Goal: Task Accomplishment & Management: Complete application form

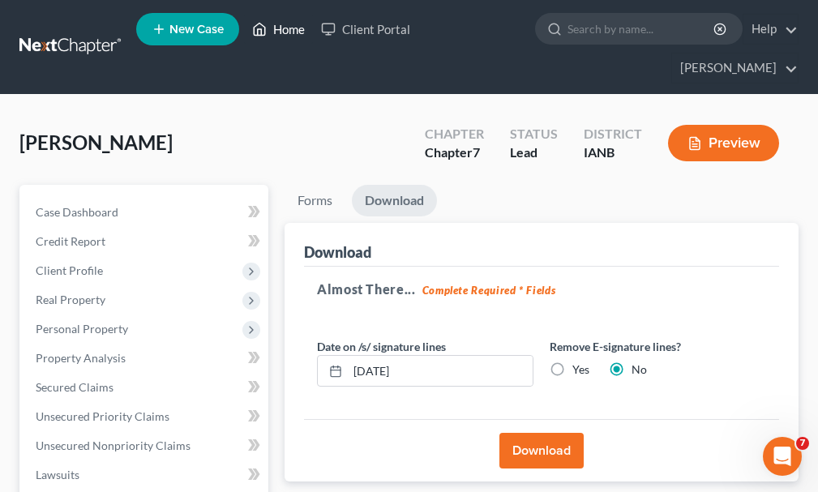
click at [288, 31] on link "Home" at bounding box center [278, 29] width 69 height 29
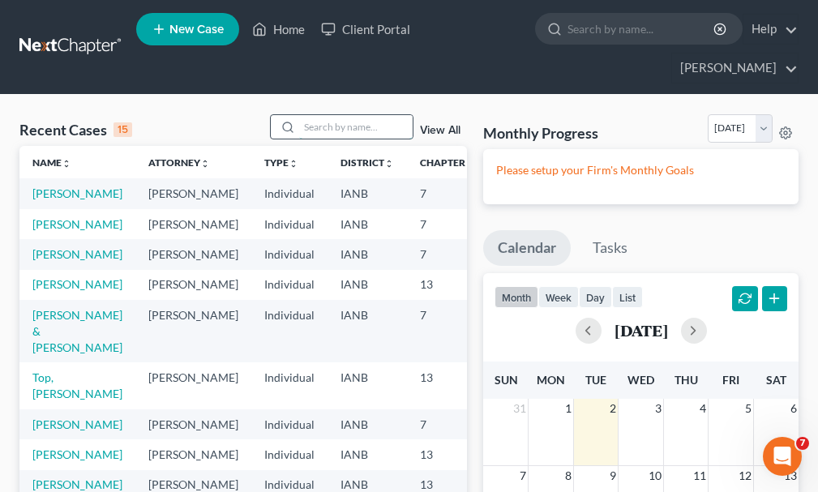
click at [339, 115] on input "search" at bounding box center [355, 126] width 113 height 23
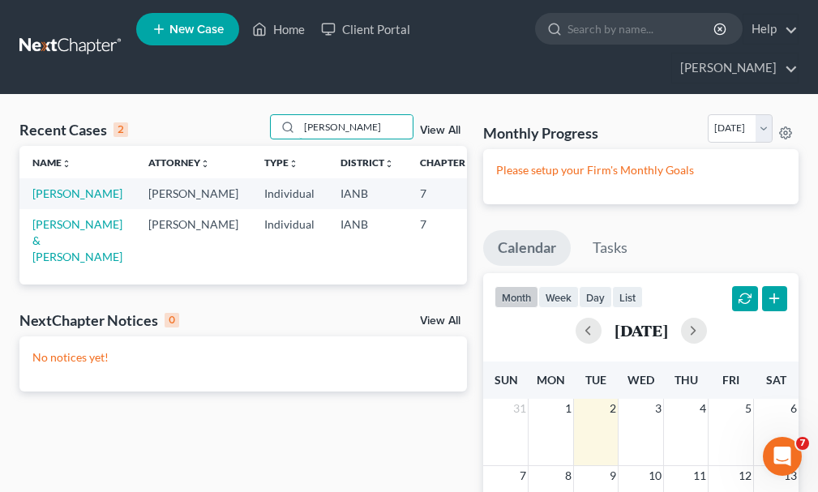
type input "[PERSON_NAME]"
click at [197, 28] on span "New Case" at bounding box center [196, 29] width 54 height 12
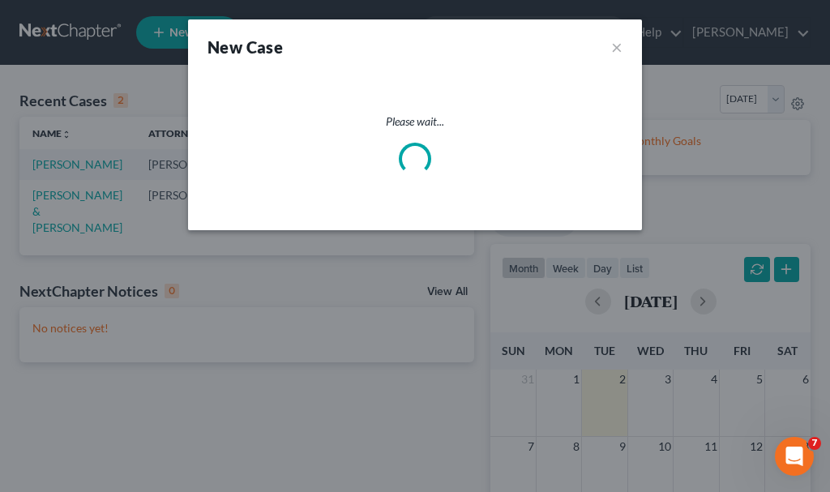
select select "29"
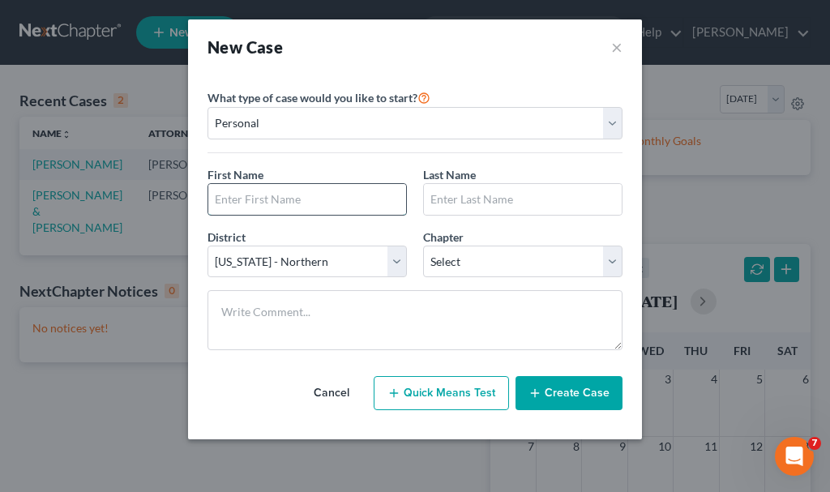
click at [320, 199] on input "text" at bounding box center [307, 199] width 198 height 31
type input "[PERSON_NAME]"
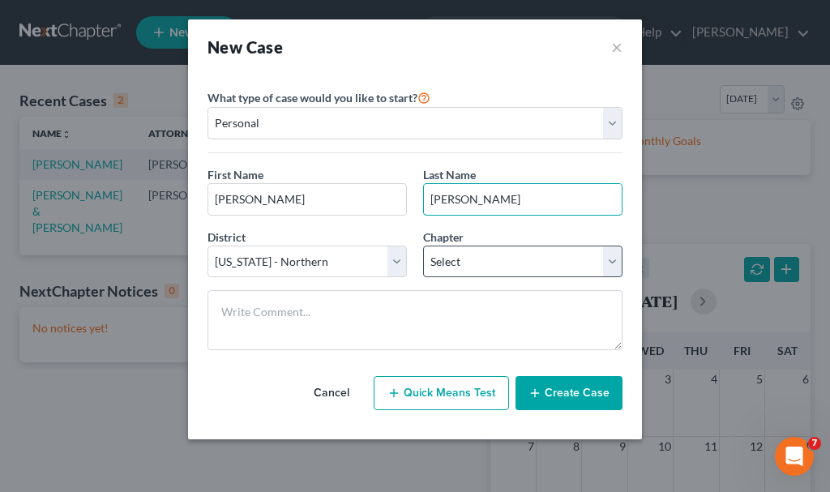
type input "[PERSON_NAME]"
click at [497, 258] on select "Select 7 11 12 13" at bounding box center [522, 262] width 199 height 32
select select "0"
click at [423, 246] on select "Select 7 11 12 13" at bounding box center [522, 262] width 199 height 32
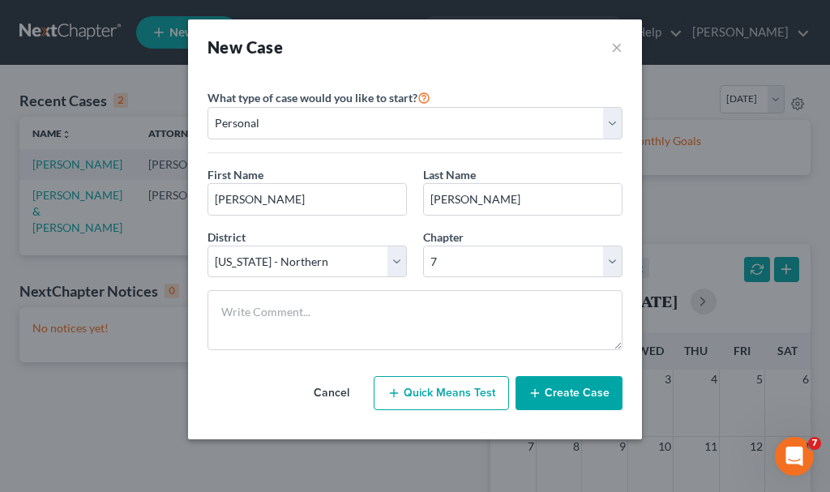
click at [564, 394] on button "Create Case" at bounding box center [568, 393] width 107 height 34
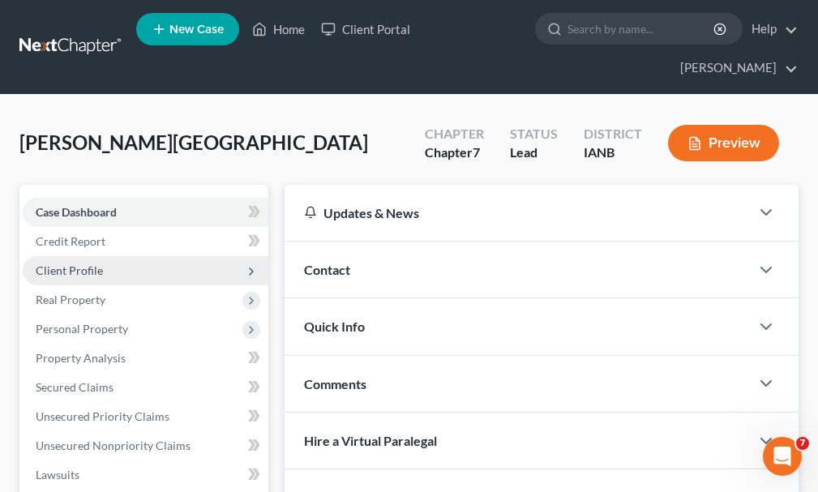
click at [71, 263] on span "Client Profile" at bounding box center [69, 270] width 67 height 14
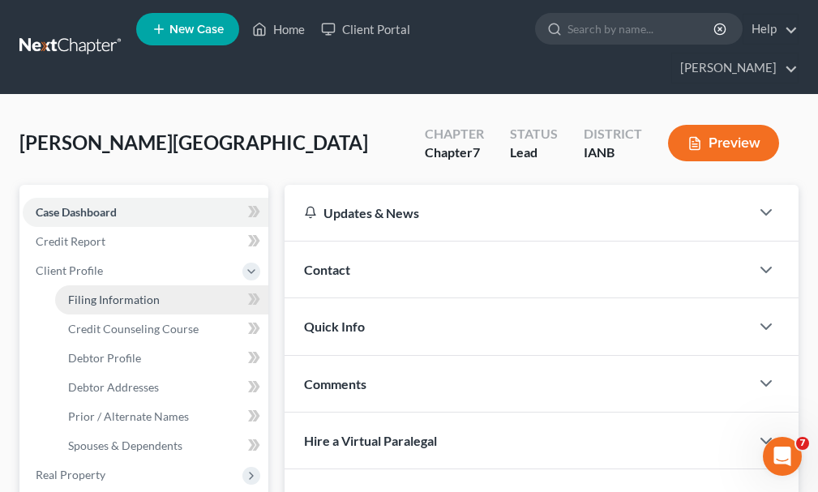
click at [101, 293] on span "Filing Information" at bounding box center [114, 300] width 92 height 14
select select "1"
select select "0"
select select "29"
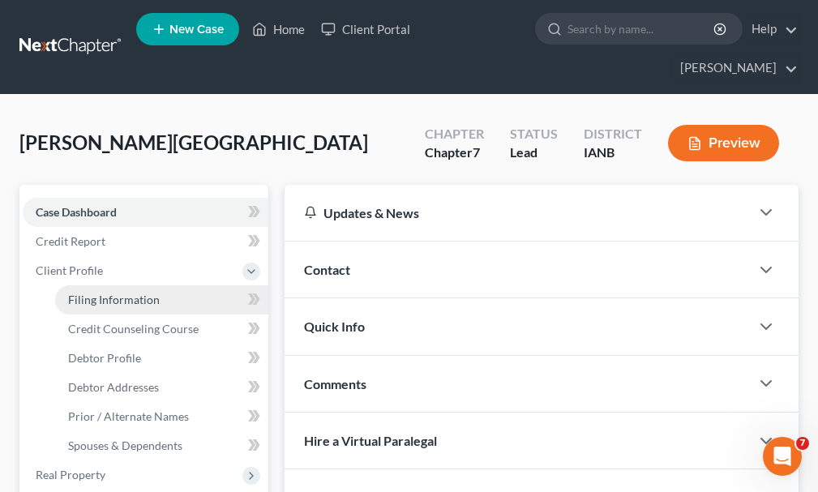
select select "16"
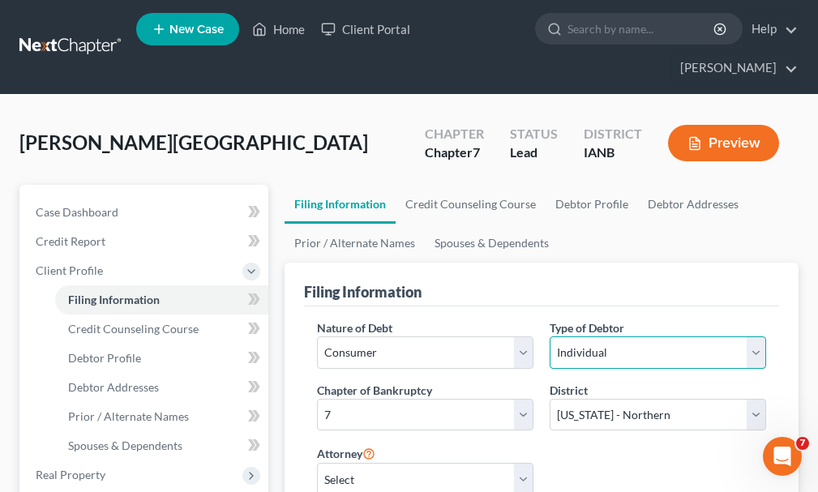
click at [626, 336] on select "Select Individual Joint" at bounding box center [657, 352] width 216 height 32
select select "1"
click at [549, 336] on select "Select Individual Joint" at bounding box center [657, 352] width 216 height 32
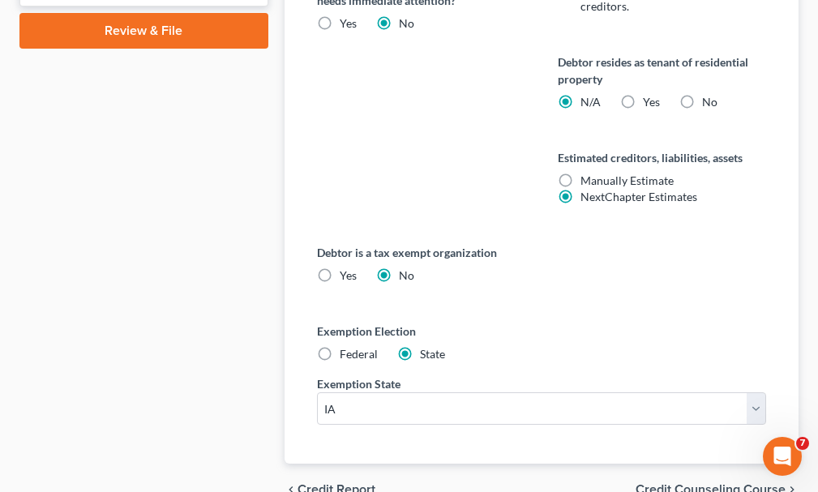
scroll to position [1040, 0]
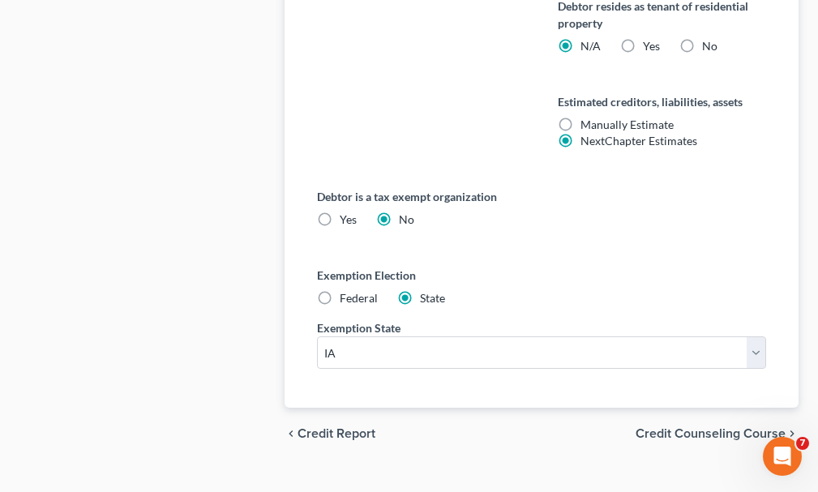
click at [700, 427] on span "Credit Counseling Course" at bounding box center [710, 433] width 150 height 13
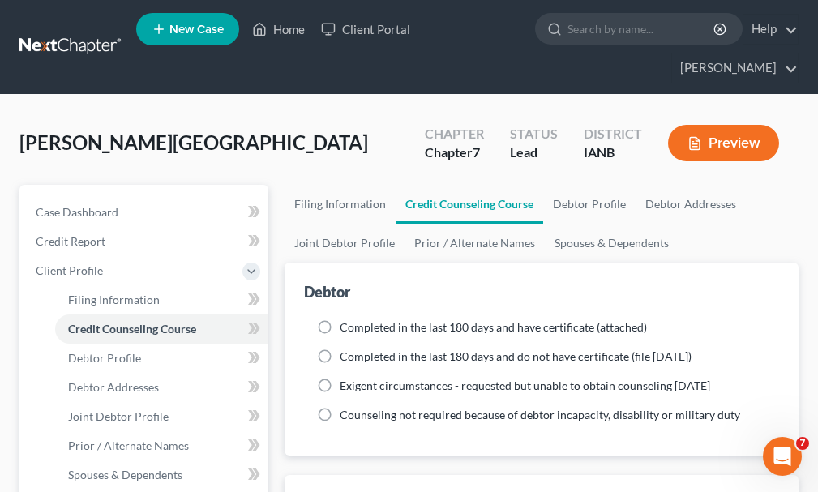
click at [340, 319] on label "Completed in the last 180 days and have certificate (attached)" at bounding box center [493, 327] width 307 height 16
click at [346, 319] on input "Completed in the last 180 days and have certificate (attached)" at bounding box center [351, 324] width 11 height 11
radio input "true"
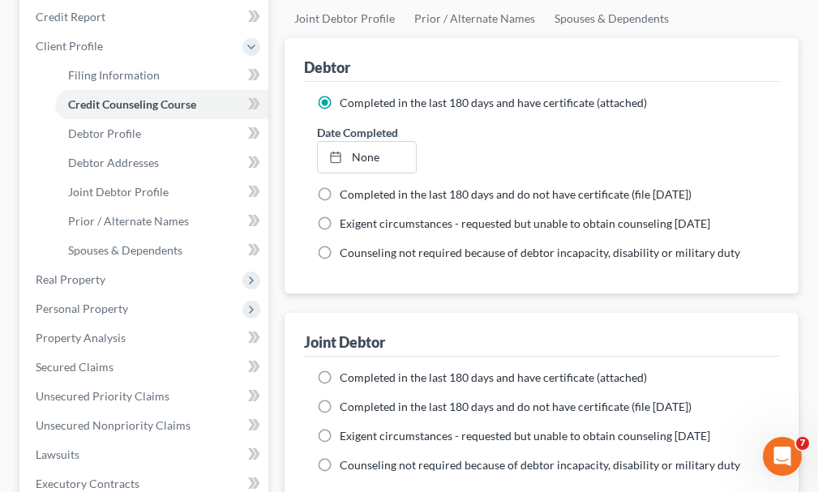
scroll to position [243, 0]
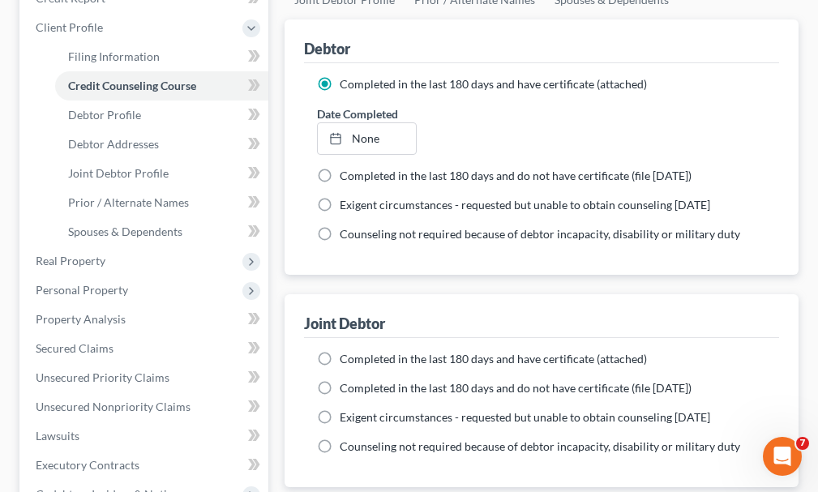
click at [340, 351] on label "Completed in the last 180 days and have certificate (attached)" at bounding box center [493, 359] width 307 height 16
click at [346, 351] on input "Completed in the last 180 days and have certificate (attached)" at bounding box center [351, 356] width 11 height 11
radio input "true"
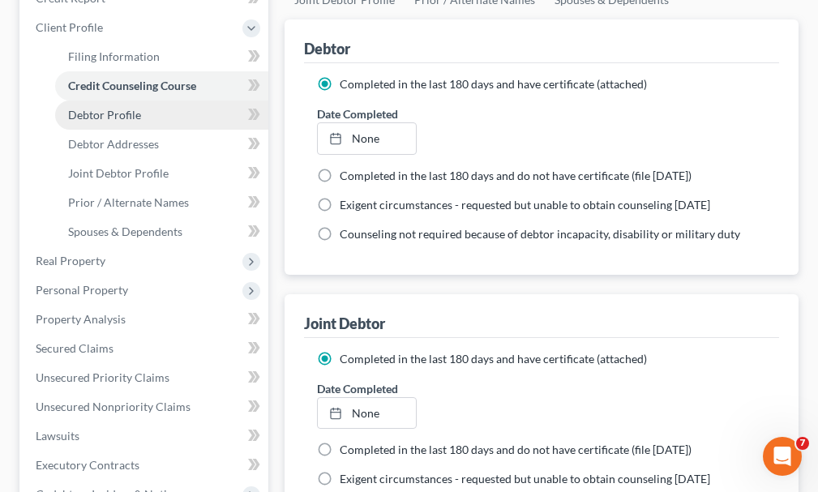
click at [113, 108] on span "Debtor Profile" at bounding box center [104, 115] width 73 height 14
select select "1"
select select "0"
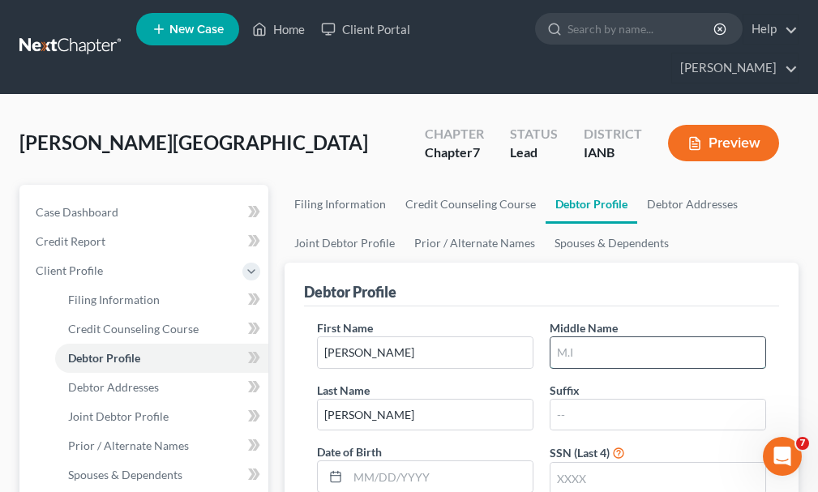
click at [600, 337] on input "text" at bounding box center [657, 352] width 215 height 31
type input "D."
click at [586, 463] on input "text" at bounding box center [657, 478] width 215 height 31
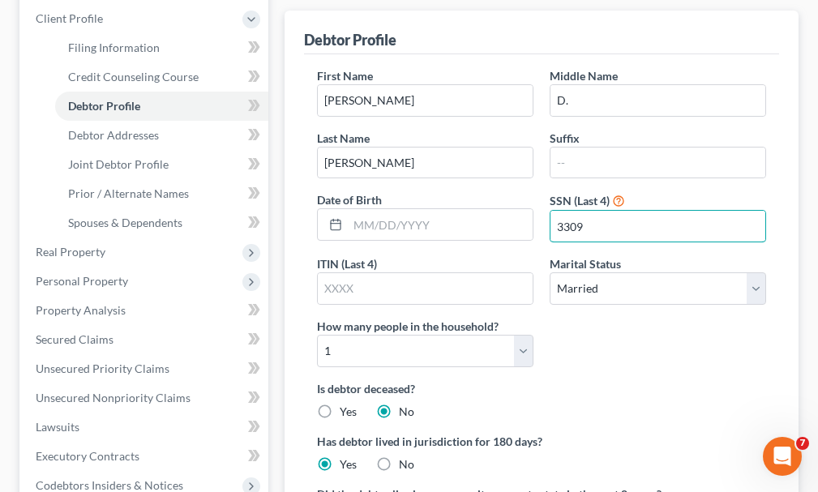
scroll to position [324, 0]
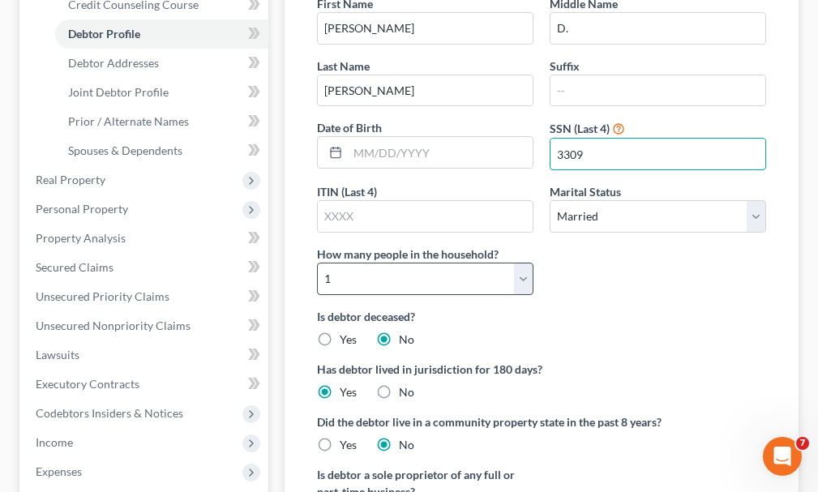
type input "3309"
click at [407, 263] on select "Select 1 2 3 4 5 6 7 8 9 10 11 12 13 14 15 16 17 18 19 20" at bounding box center [425, 279] width 216 height 32
select select "4"
click at [317, 263] on select "Select 1 2 3 4 5 6 7 8 9 10 11 12 13 14 15 16 17 18 19 20" at bounding box center [425, 279] width 216 height 32
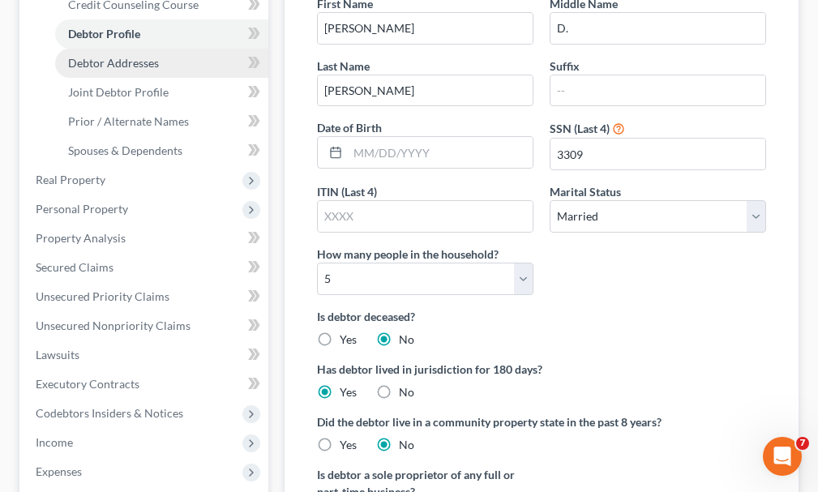
click at [117, 56] on span "Debtor Addresses" at bounding box center [113, 63] width 91 height 14
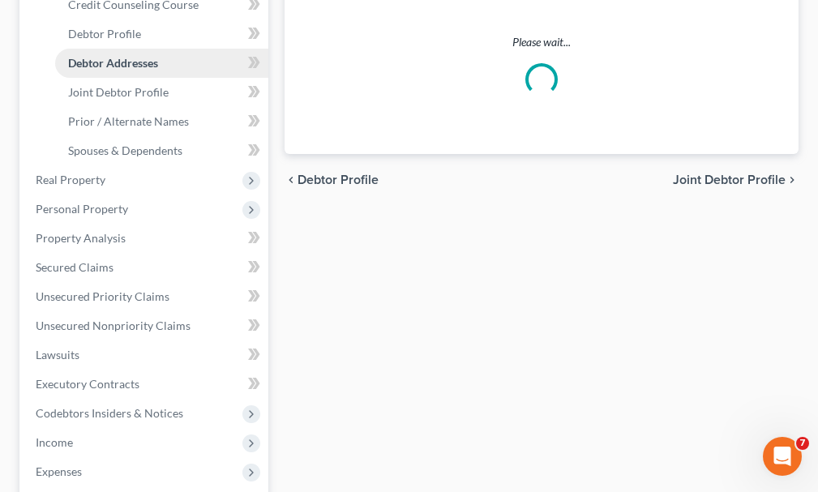
scroll to position [1, 0]
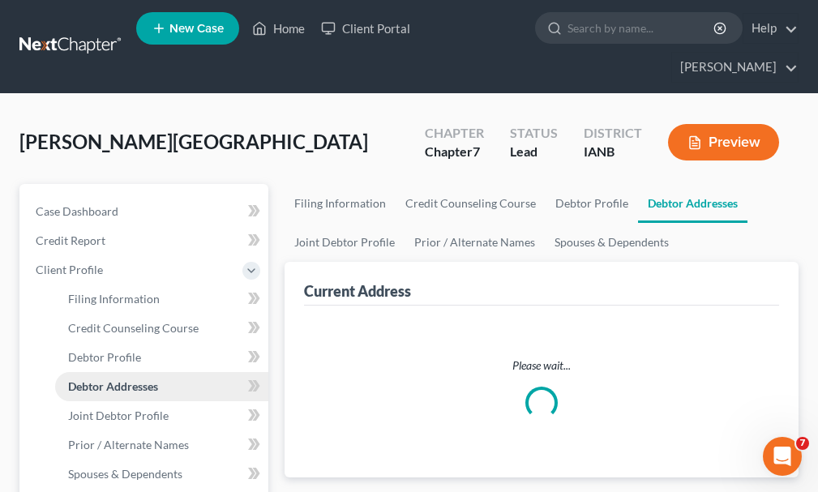
select select "0"
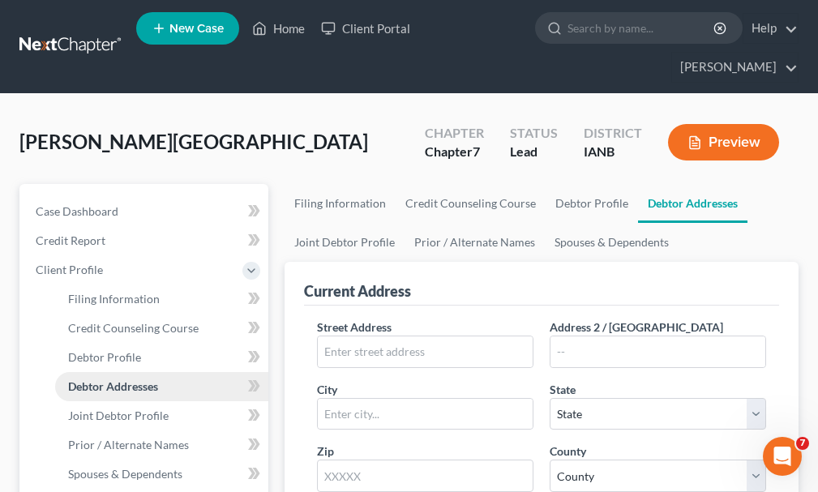
scroll to position [0, 0]
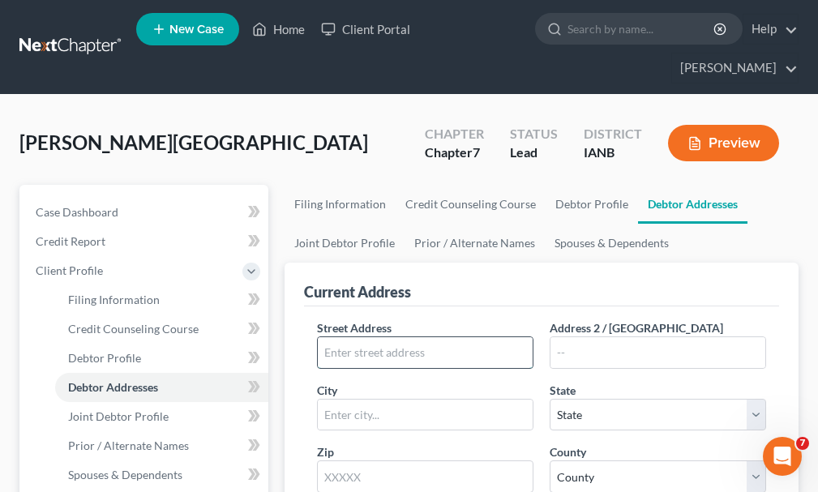
click at [493, 337] on input "text" at bounding box center [425, 352] width 215 height 31
type input "[STREET_ADDRESS]"
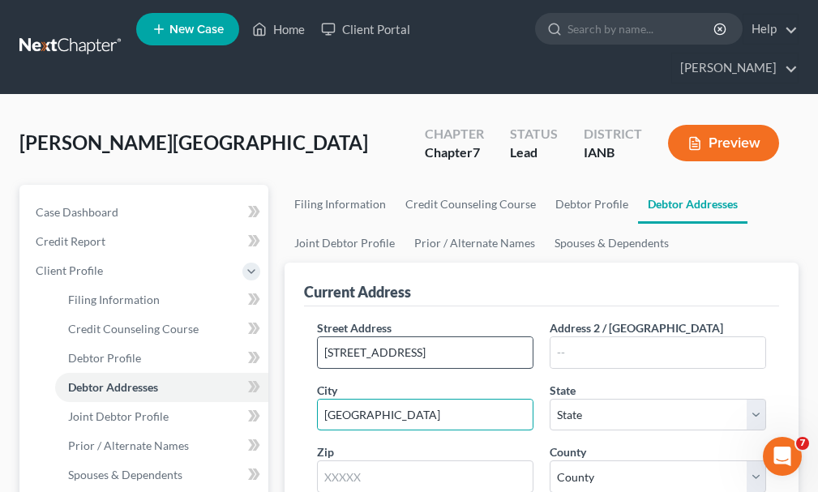
type input "[GEOGRAPHIC_DATA]"
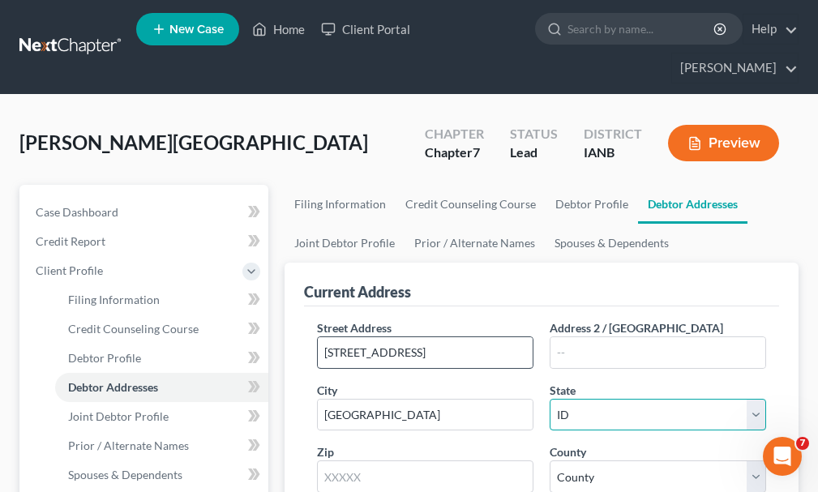
select select "16"
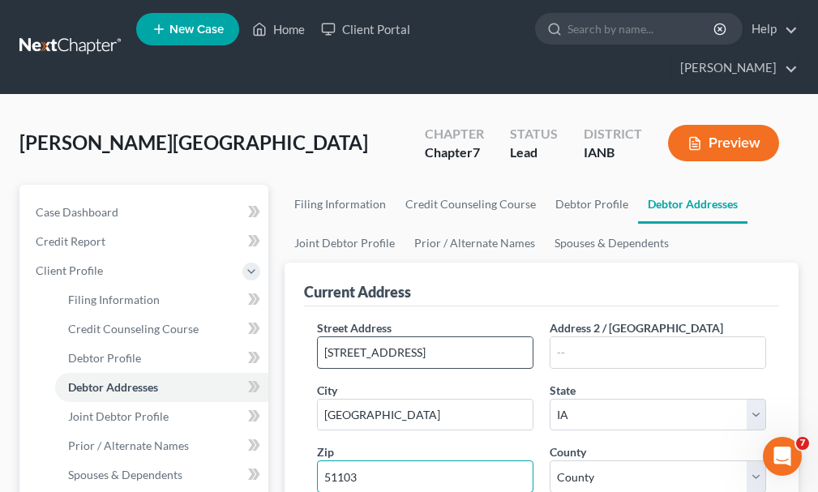
type input "51103"
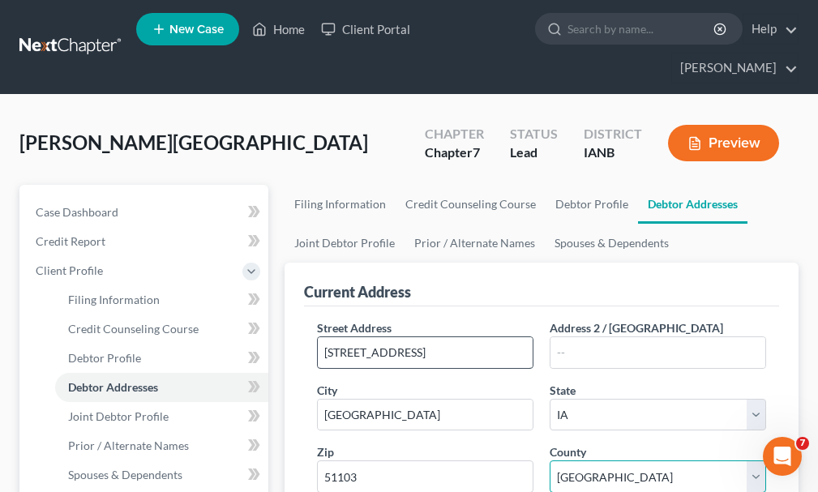
select select "96"
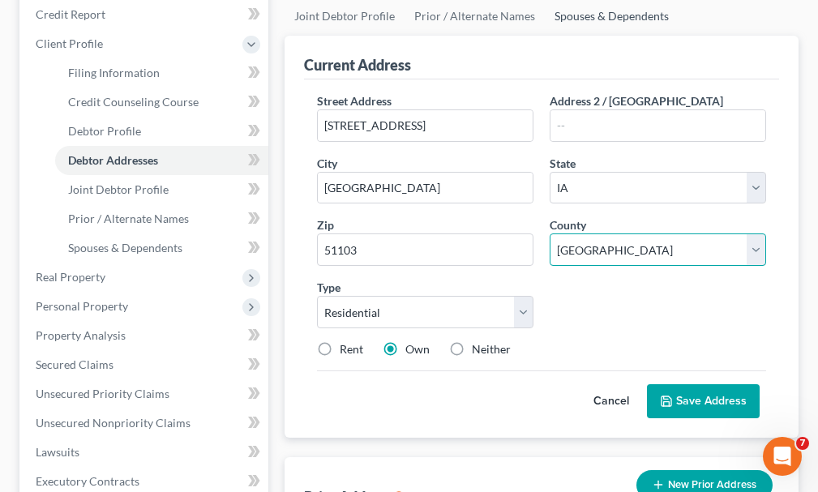
scroll to position [243, 0]
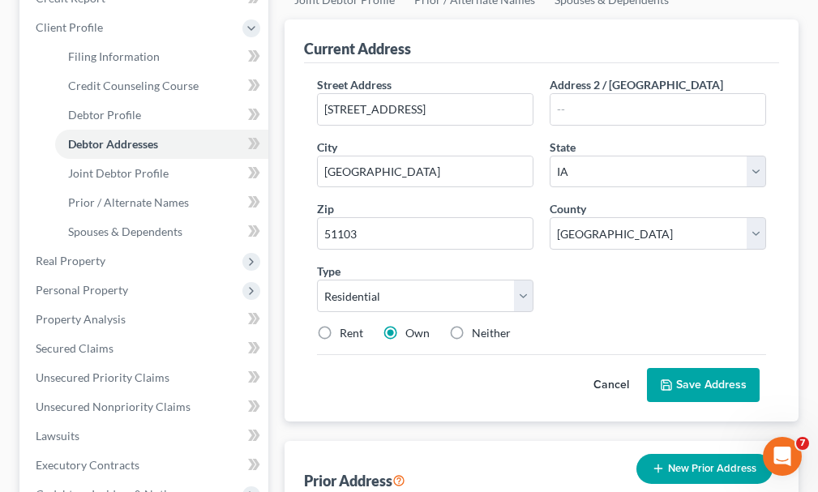
click at [710, 368] on button "Save Address" at bounding box center [703, 385] width 113 height 34
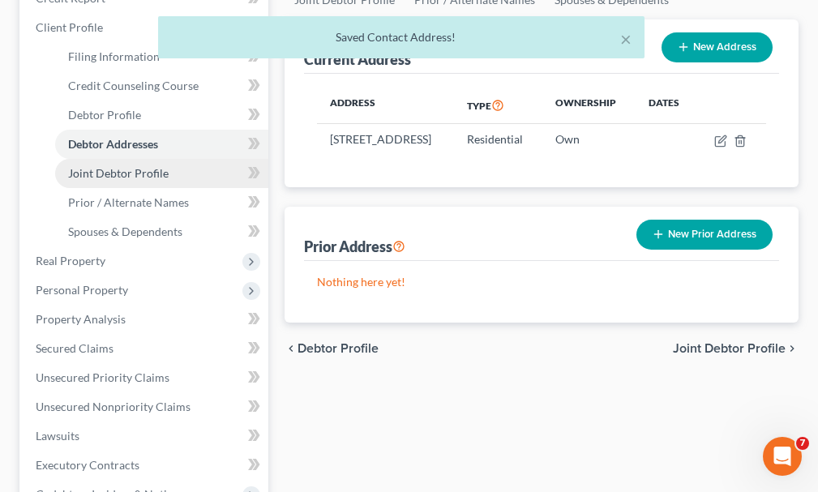
click at [135, 166] on span "Joint Debtor Profile" at bounding box center [118, 173] width 100 height 14
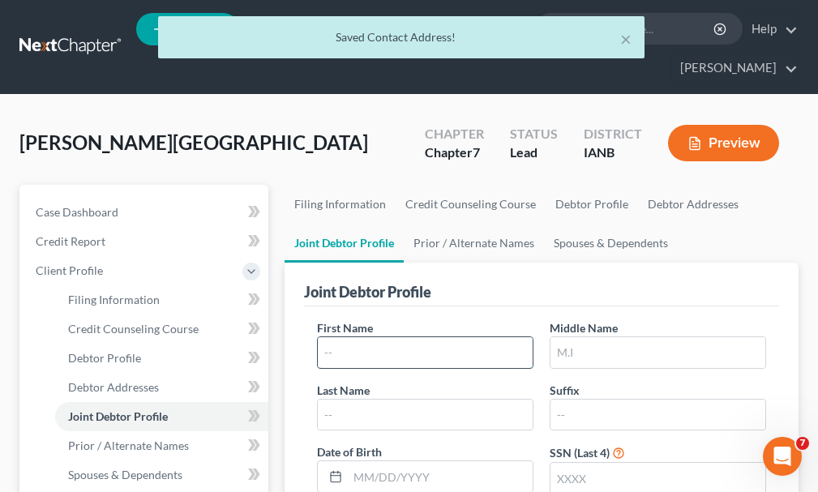
click at [485, 337] on input "text" at bounding box center [425, 352] width 215 height 31
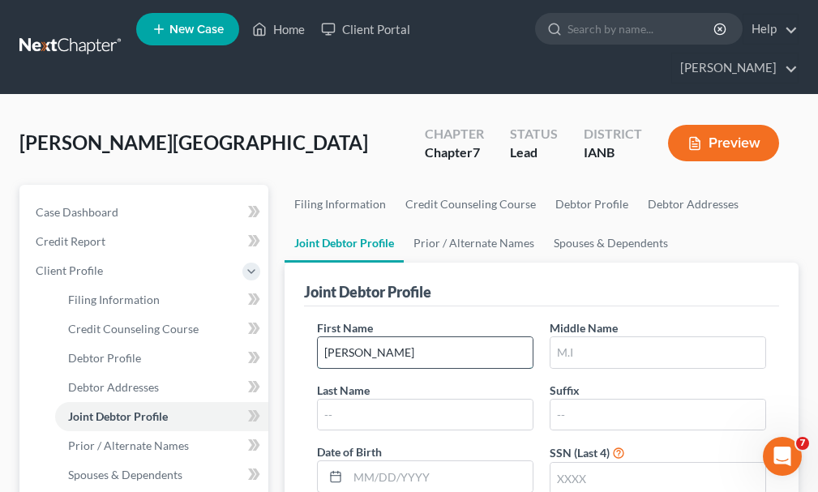
type input "[PERSON_NAME]"
type input "R."
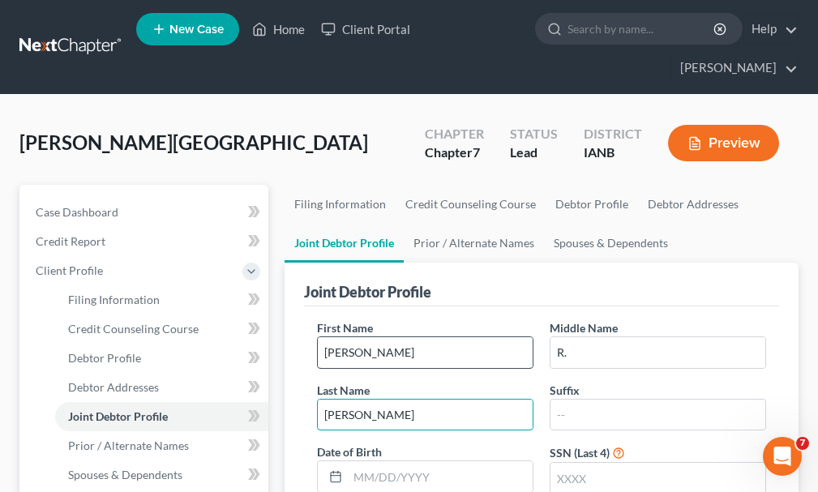
type input "[PERSON_NAME]"
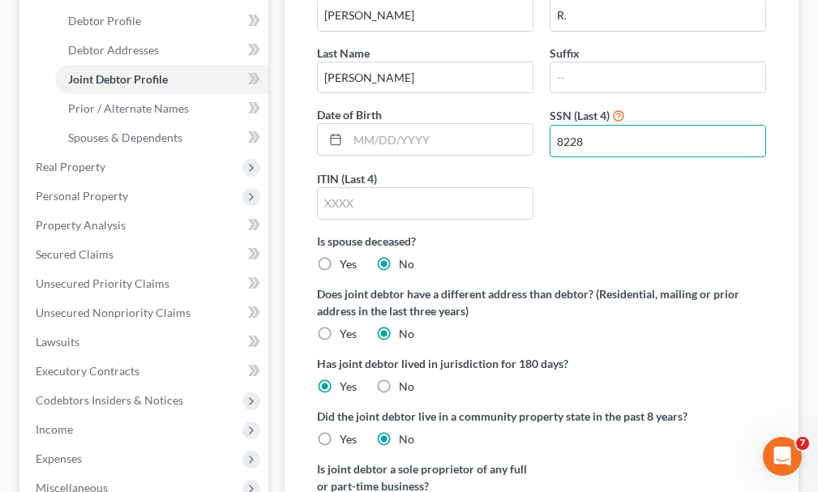
scroll to position [243, 0]
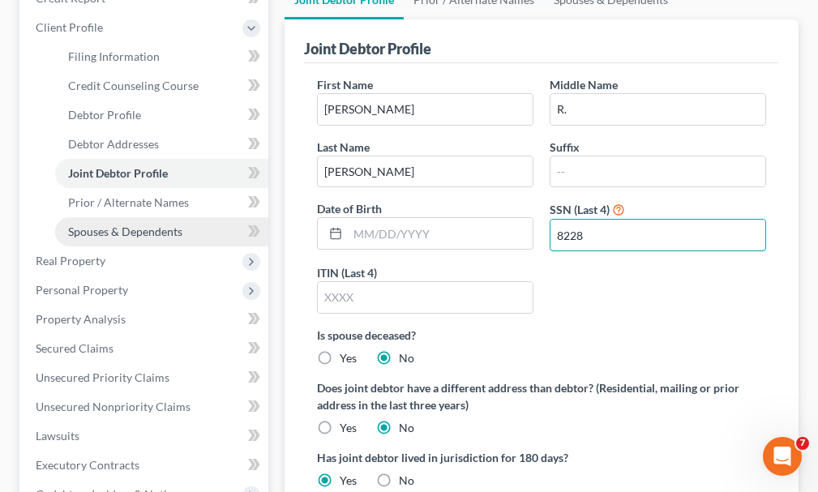
type input "8228"
click at [125, 224] on span "Spouses & Dependents" at bounding box center [125, 231] width 114 height 14
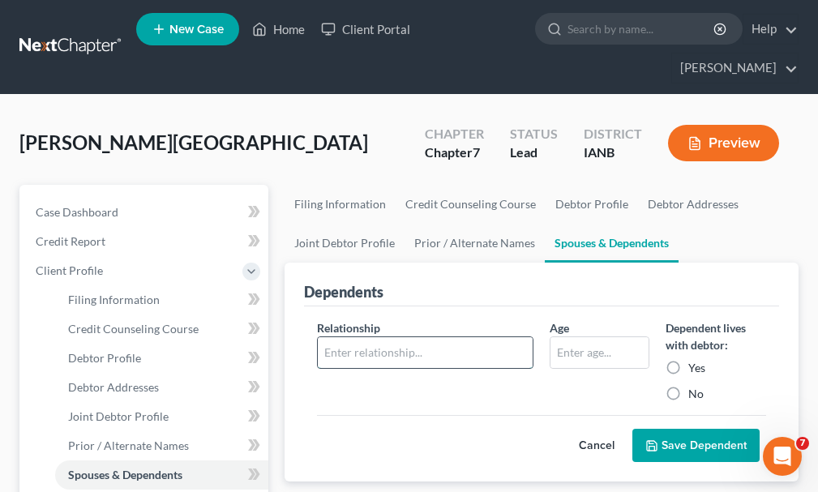
click at [392, 337] on input "text" at bounding box center [425, 352] width 215 height 31
type input "child"
click at [579, 337] on input "text" at bounding box center [599, 352] width 98 height 31
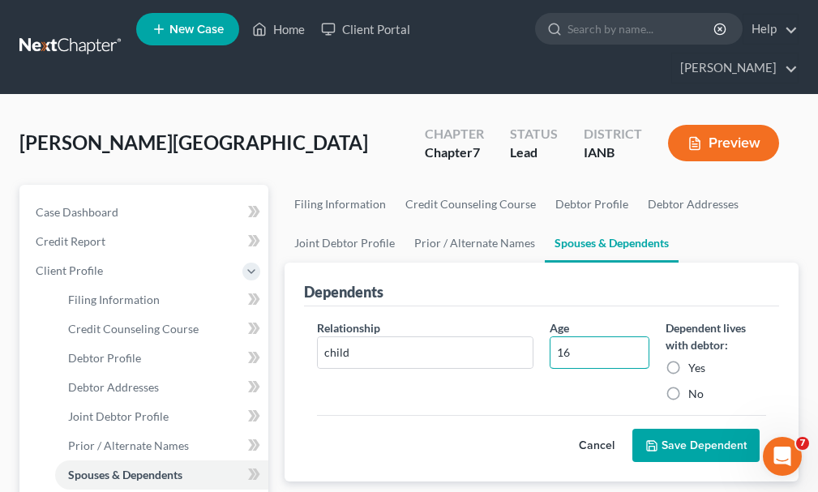
type input "16"
click at [704, 429] on button "Save Dependent" at bounding box center [695, 446] width 127 height 34
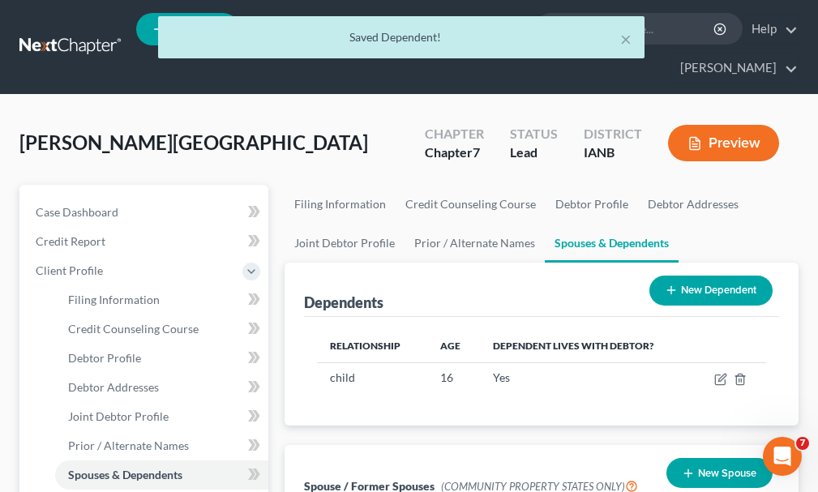
click at [717, 276] on button "New Dependent" at bounding box center [710, 291] width 123 height 30
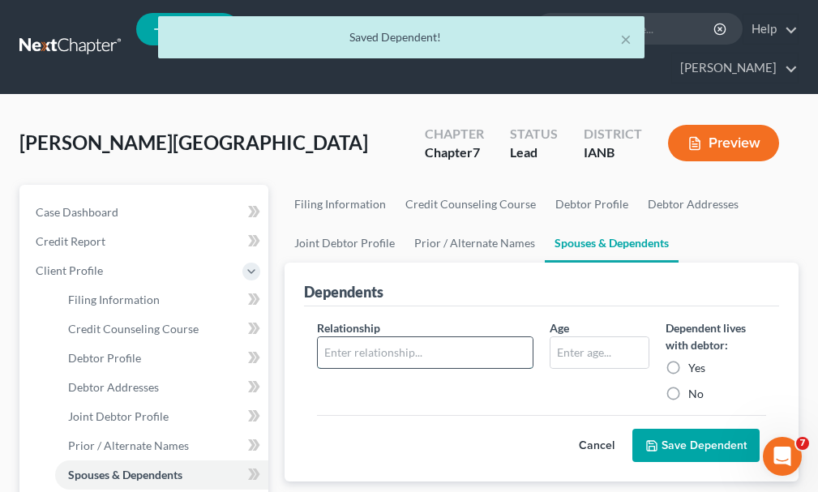
click at [437, 337] on input "text" at bounding box center [425, 352] width 215 height 31
type input "child"
click at [583, 337] on input "text" at bounding box center [599, 352] width 98 height 31
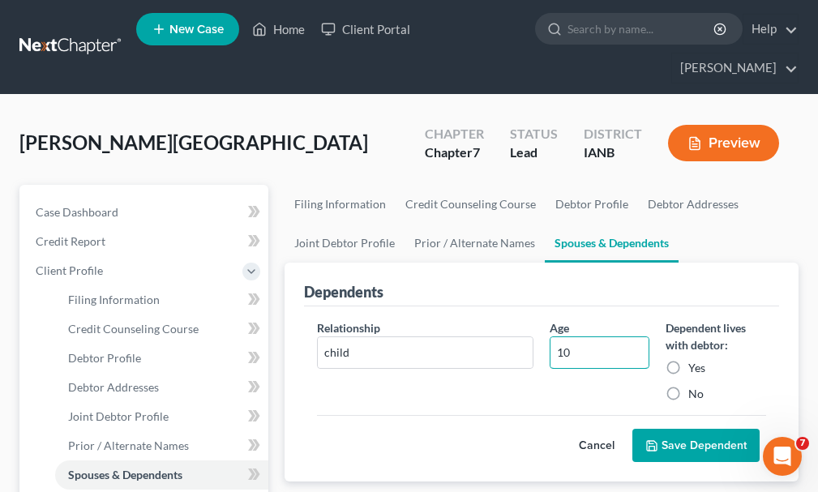
type input "10"
click at [689, 429] on button "Save Dependent" at bounding box center [695, 446] width 127 height 34
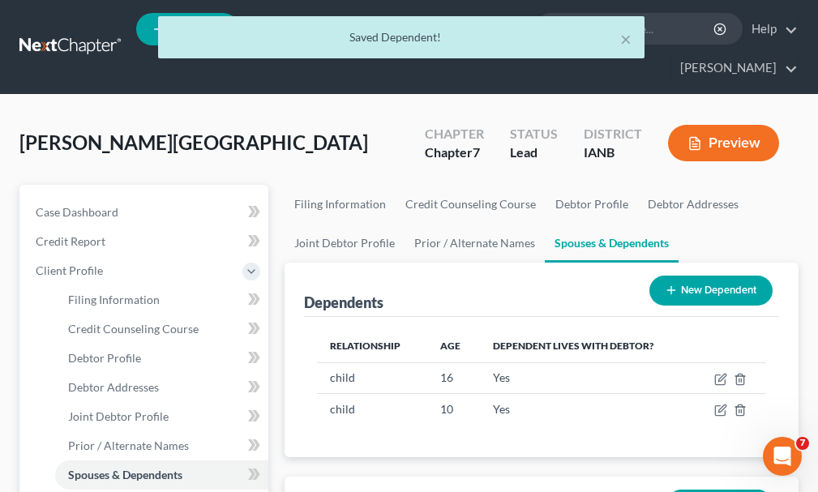
click at [703, 276] on button "New Dependent" at bounding box center [710, 291] width 123 height 30
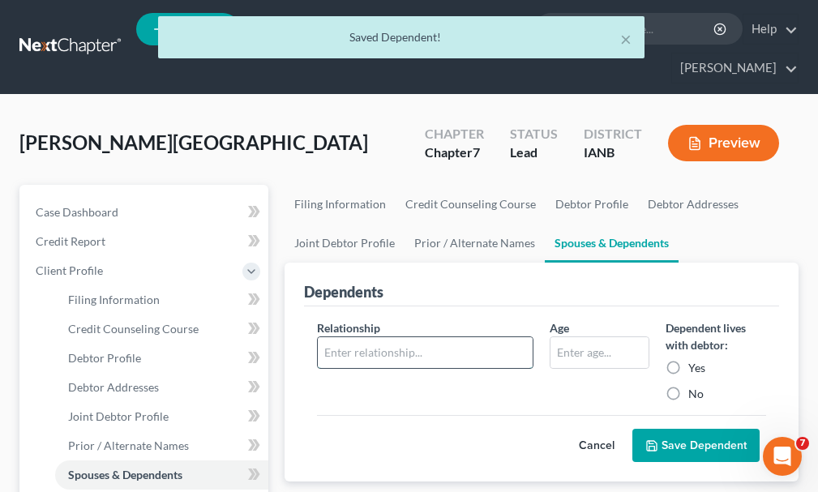
click at [411, 337] on input "text" at bounding box center [425, 352] width 215 height 31
type input "child"
click at [592, 337] on input "text" at bounding box center [599, 352] width 98 height 31
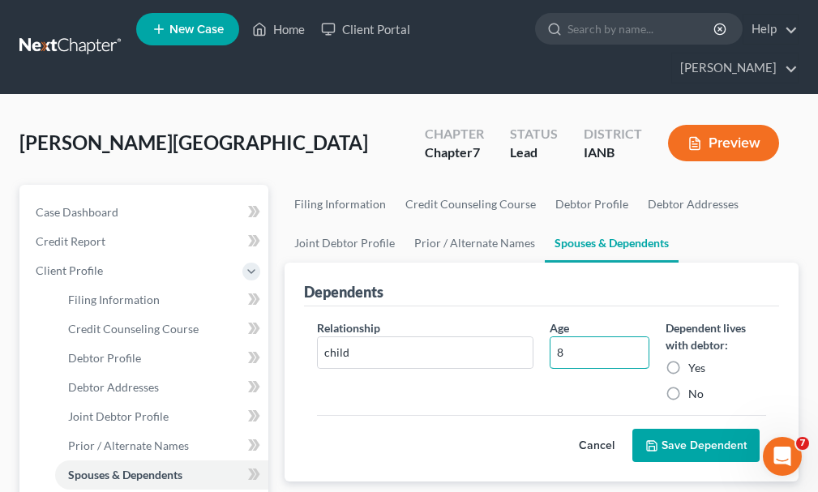
type input "8"
click at [699, 429] on button "Save Dependent" at bounding box center [695, 446] width 127 height 34
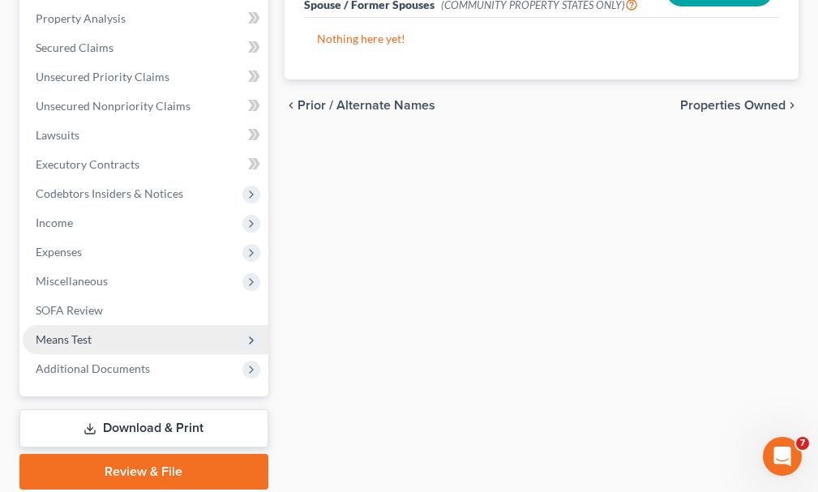
scroll to position [574, 0]
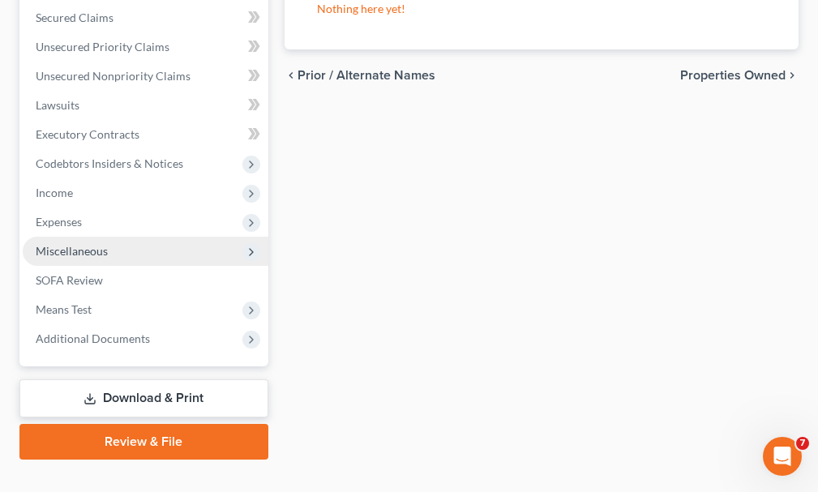
click at [83, 237] on span "Miscellaneous" at bounding box center [146, 251] width 246 height 29
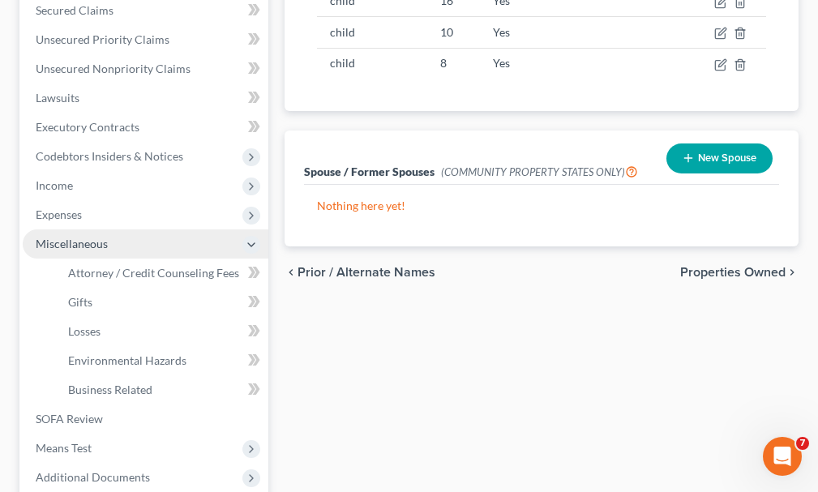
scroll to position [370, 0]
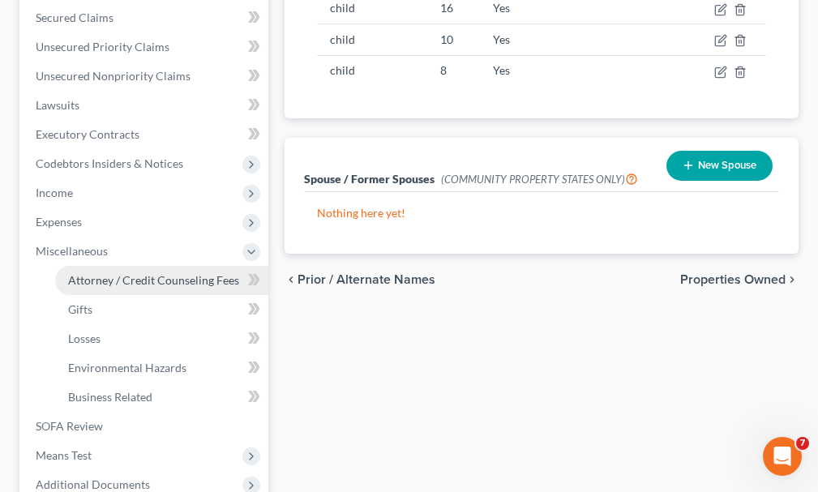
click at [112, 273] on span "Attorney / Credit Counseling Fees" at bounding box center [153, 280] width 171 height 14
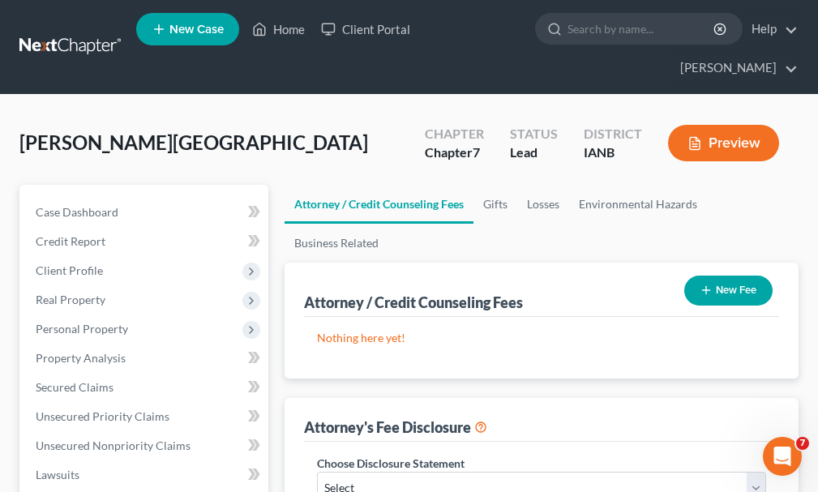
click at [739, 276] on button "New Fee" at bounding box center [728, 291] width 88 height 30
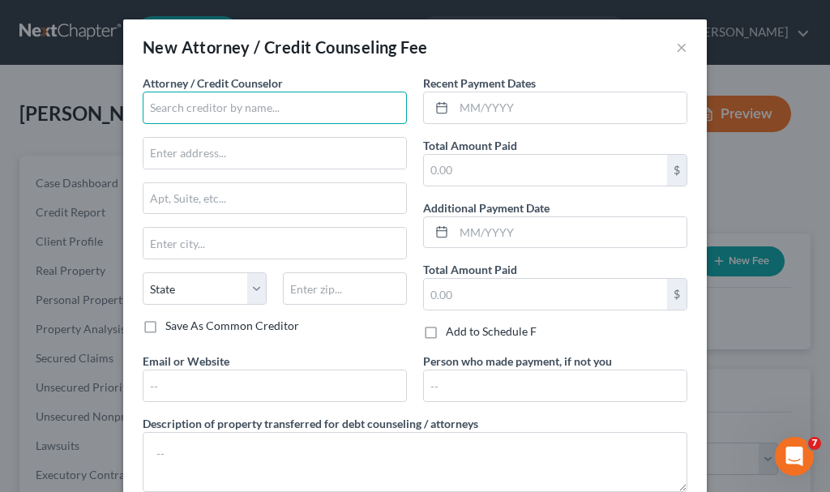
click at [243, 104] on input "text" at bounding box center [275, 108] width 264 height 32
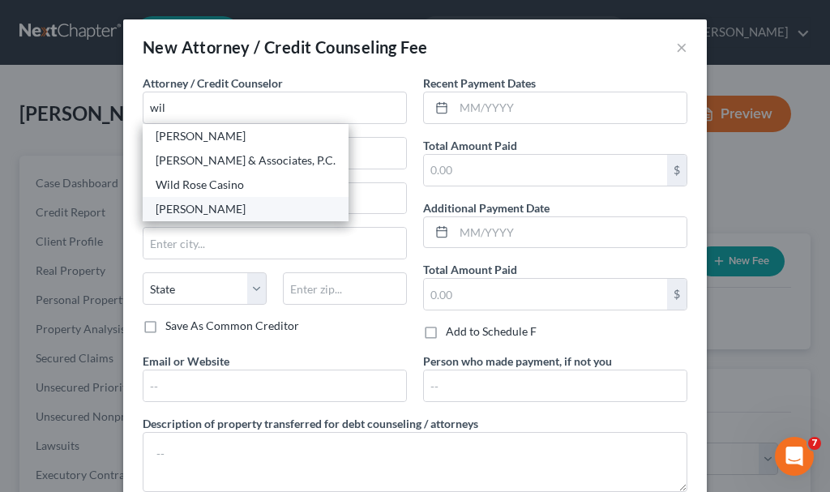
click at [200, 210] on div "[PERSON_NAME]" at bounding box center [246, 209] width 180 height 16
type input "[PERSON_NAME]"
type input "[STREET_ADDRESS][PERSON_NAME]"
type input "[GEOGRAPHIC_DATA]"
select select "16"
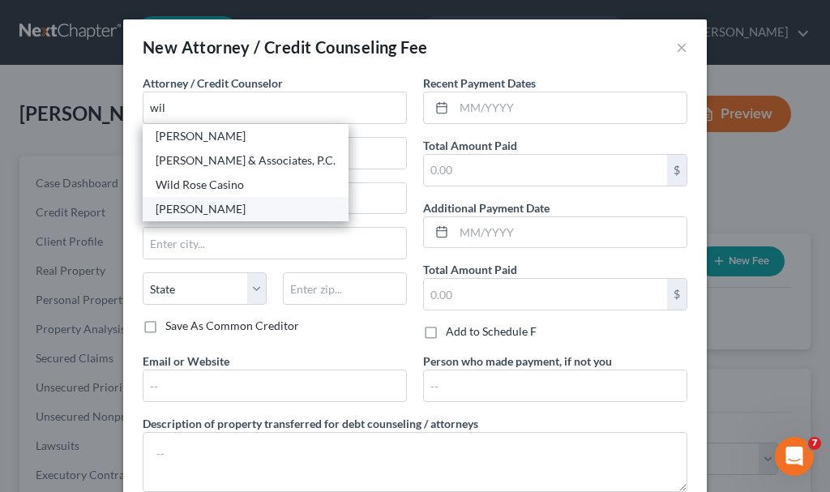
type input "51101"
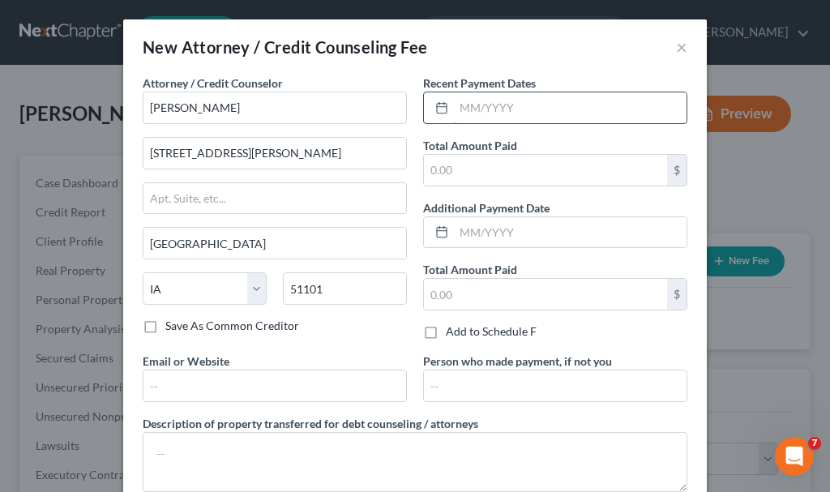
click at [498, 108] on input "text" at bounding box center [570, 107] width 233 height 31
type input "07/2025"
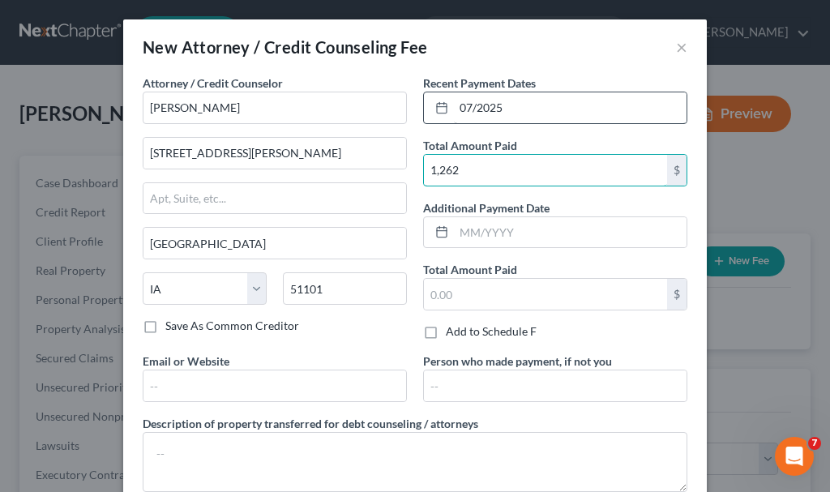
type input "1,262"
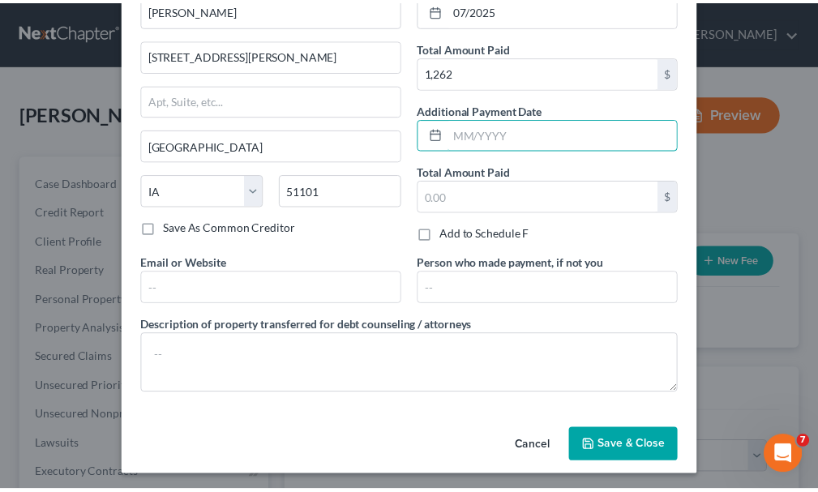
scroll to position [102, 0]
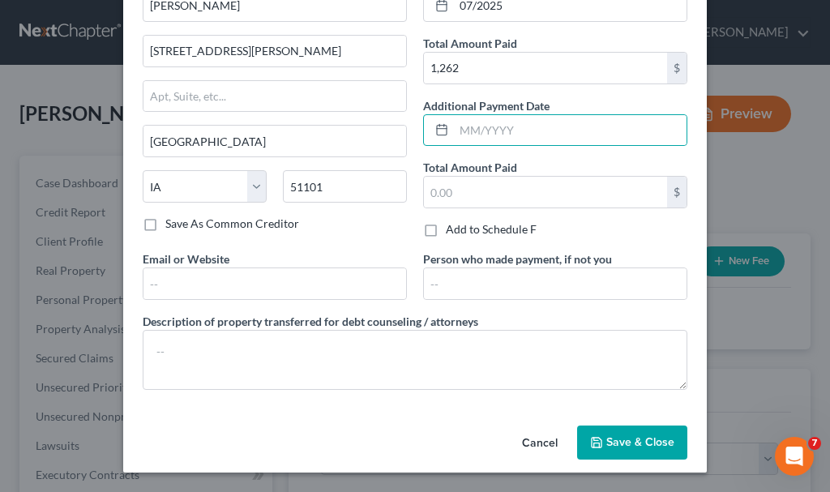
click at [607, 433] on button "Save & Close" at bounding box center [632, 442] width 110 height 34
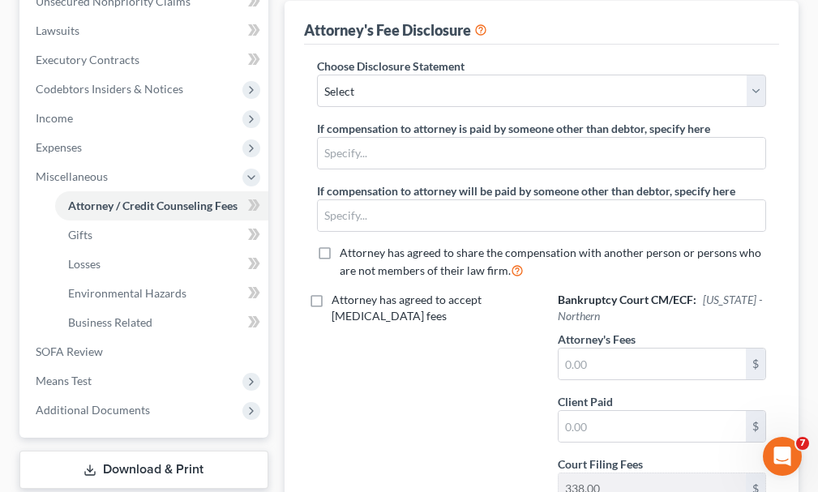
scroll to position [486, 0]
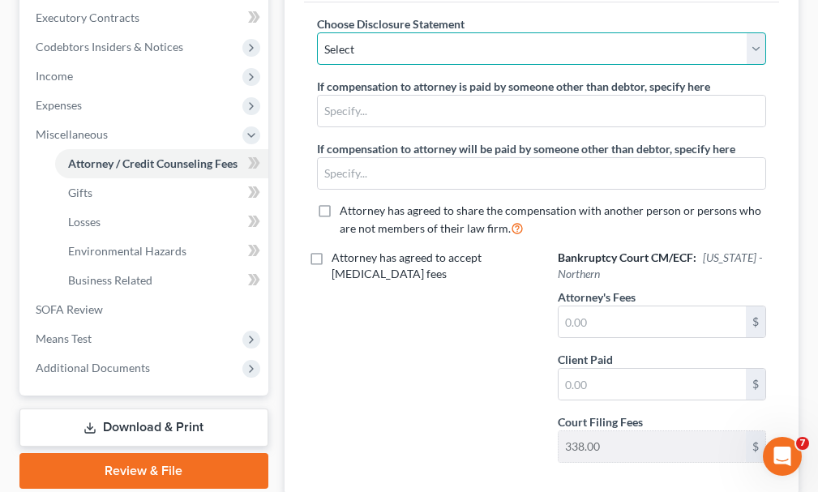
click at [406, 32] on select "Select Attorney" at bounding box center [541, 48] width 449 height 32
select select "0"
click at [317, 32] on select "Select Attorney" at bounding box center [541, 48] width 449 height 32
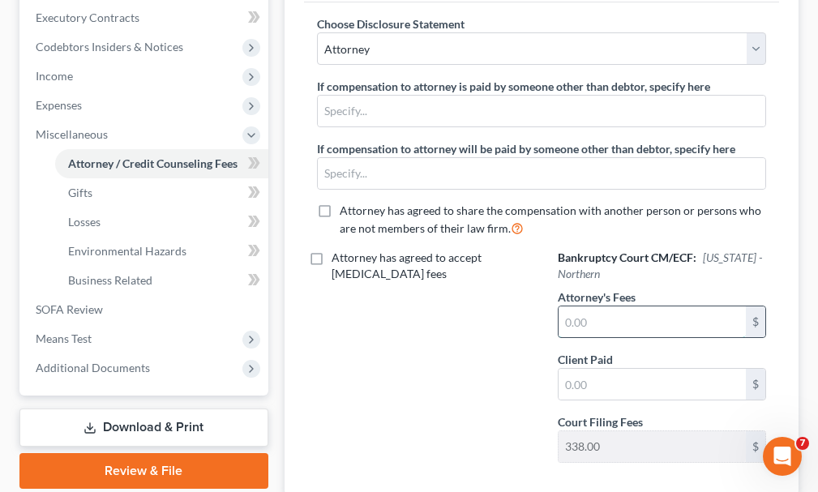
click at [598, 306] on input "text" at bounding box center [651, 321] width 187 height 31
type input "1,262"
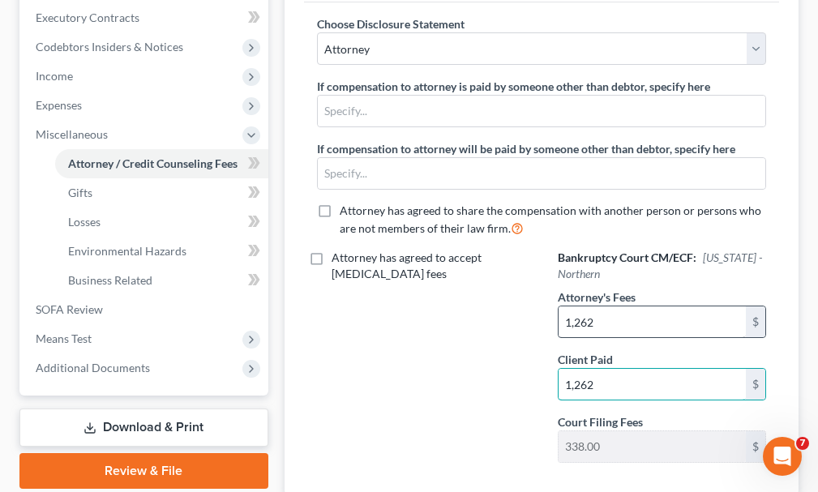
type input "1,262"
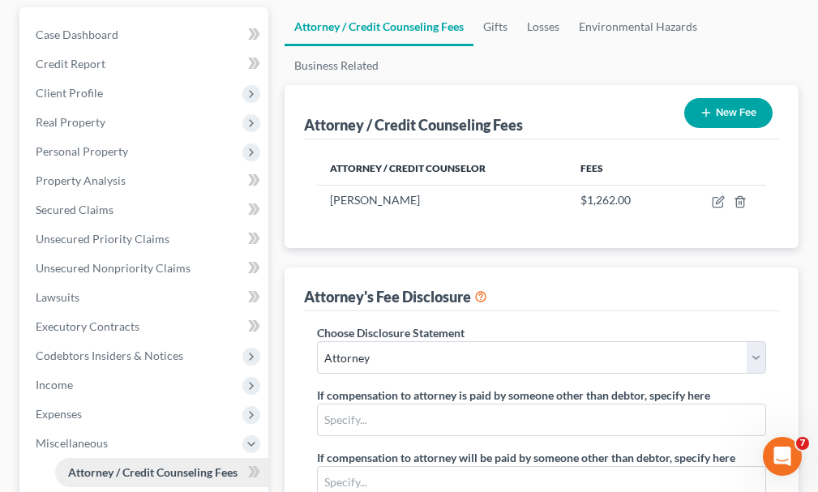
scroll to position [88, 0]
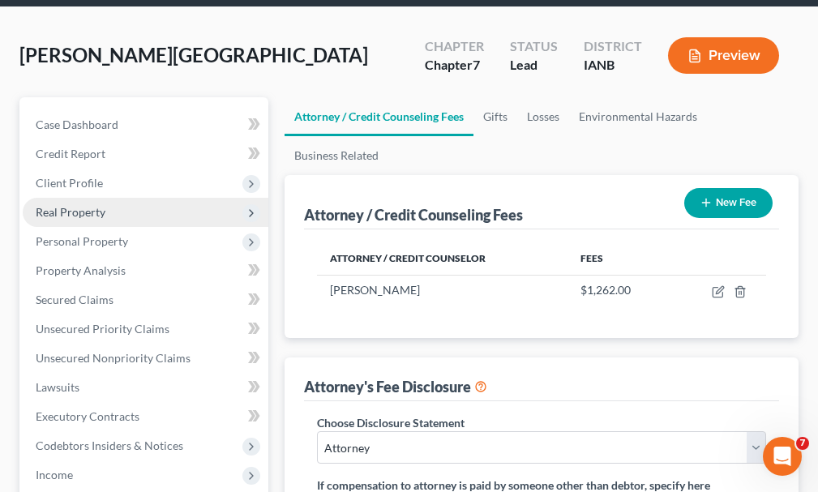
click at [81, 205] on span "Real Property" at bounding box center [71, 212] width 70 height 14
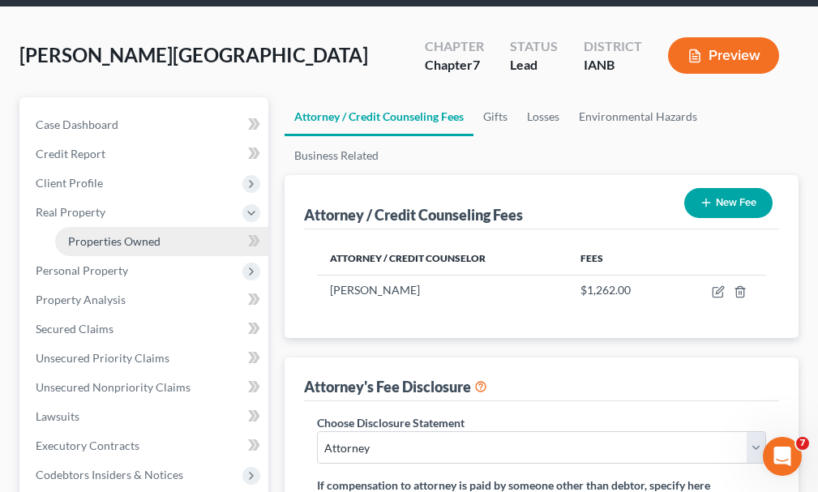
click at [102, 234] on span "Properties Owned" at bounding box center [114, 241] width 92 height 14
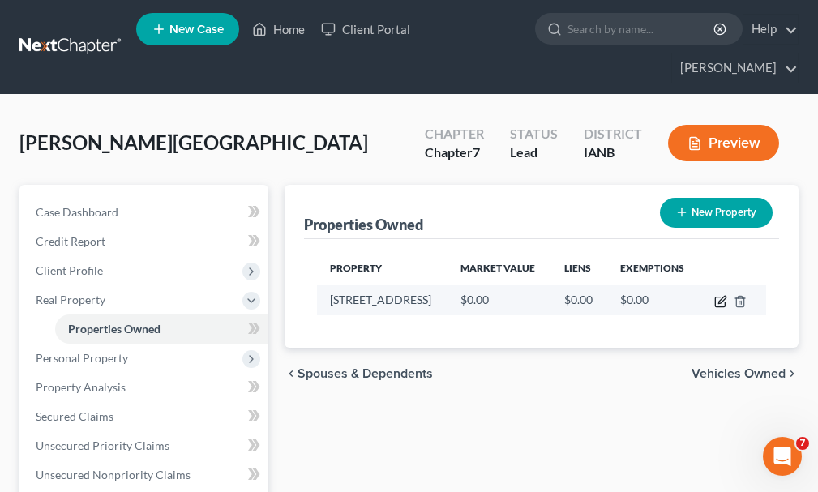
click at [719, 295] on icon "button" at bounding box center [720, 301] width 13 height 13
select select "16"
select select "96"
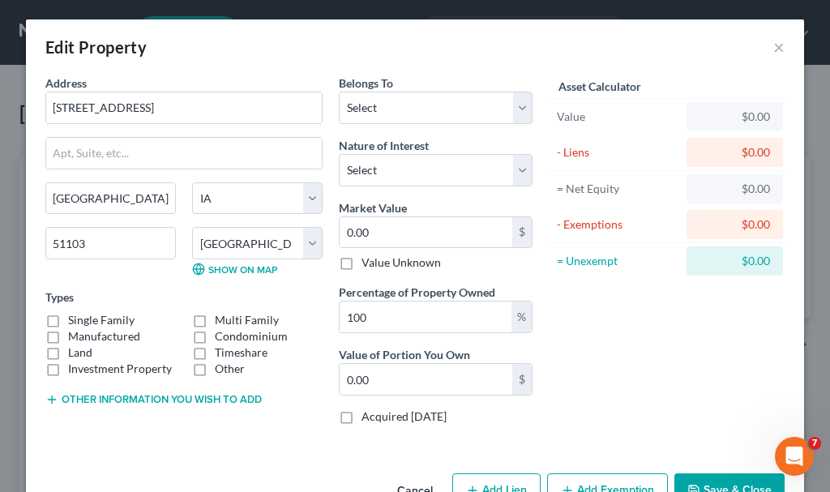
click at [68, 318] on label "Single Family" at bounding box center [101, 320] width 66 height 16
click at [75, 318] on input "Single Family" at bounding box center [80, 317] width 11 height 11
checkbox input "true"
click at [407, 100] on select "Select Debtor 1 Only Debtor 2 Only Debtor 1 And Debtor 2 Only At Least One Of T…" at bounding box center [436, 108] width 194 height 32
select select "2"
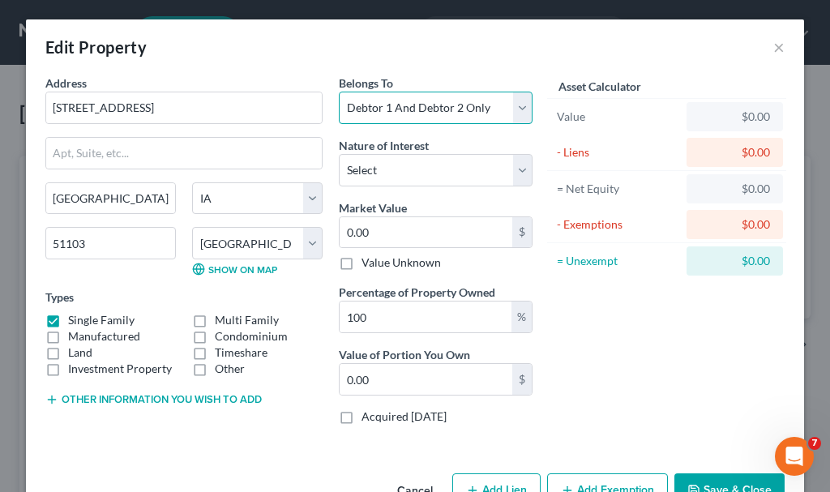
click at [339, 92] on select "Select Debtor 1 Only Debtor 2 Only Debtor 1 And Debtor 2 Only At Least One Of T…" at bounding box center [436, 108] width 194 height 32
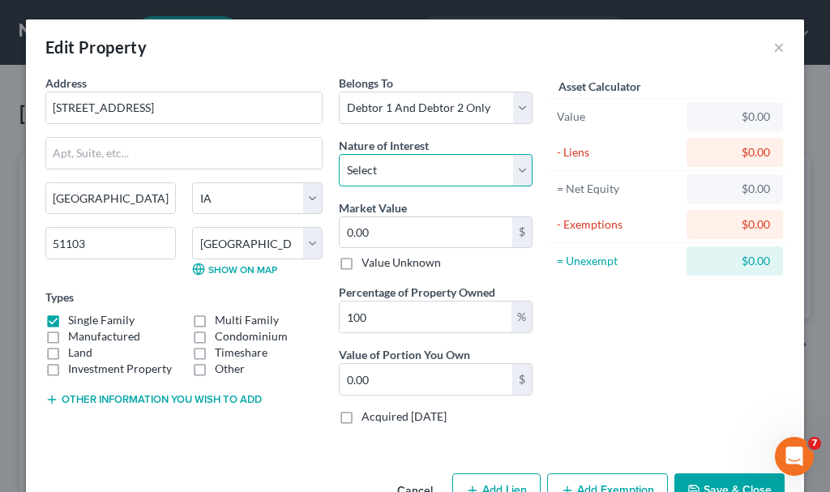
click at [396, 165] on select "Select Fee Simple Joint Tenant Life Estate Equitable Interest Future Interest T…" at bounding box center [436, 170] width 194 height 32
select select "1"
click at [339, 154] on select "Select Fee Simple Joint Tenant Life Estate Equitable Interest Future Interest T…" at bounding box center [436, 170] width 194 height 32
type input "1"
type input "1.00"
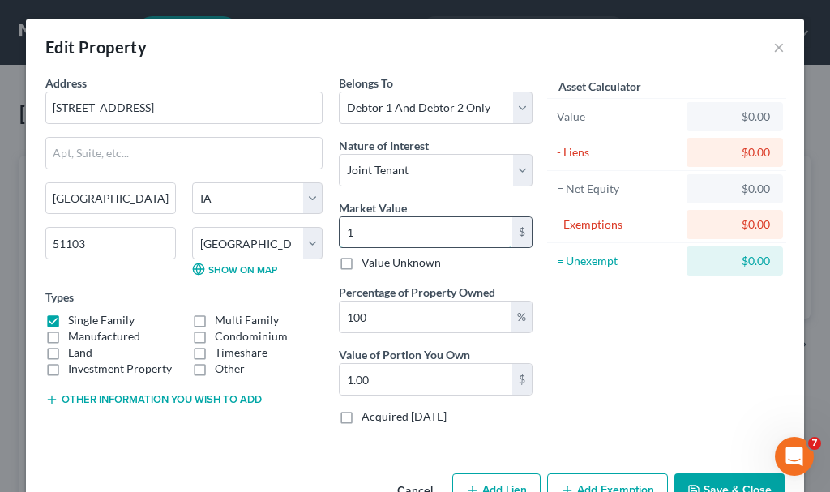
type input "13"
type input "13.00"
type input "130"
type input "130.00"
type input "1300"
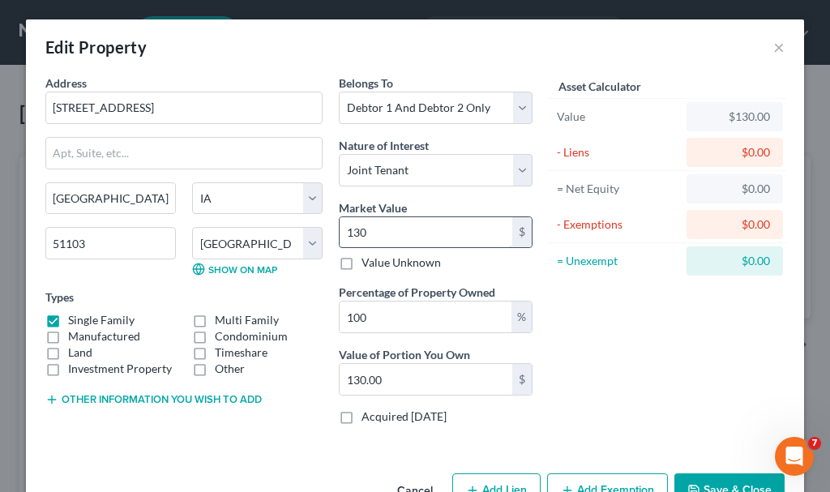
type input "1,300.00"
type input "1,3000"
type input "13,000.00"
type input "13,0000"
type input "130,000.00"
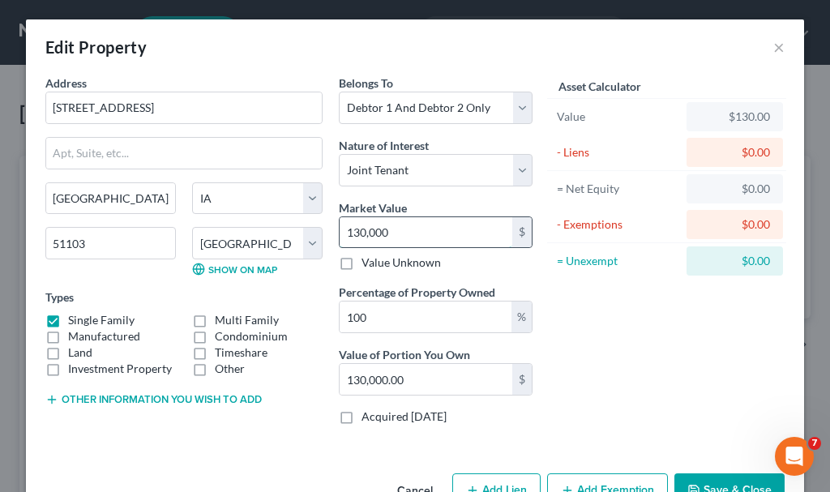
type input "130,000"
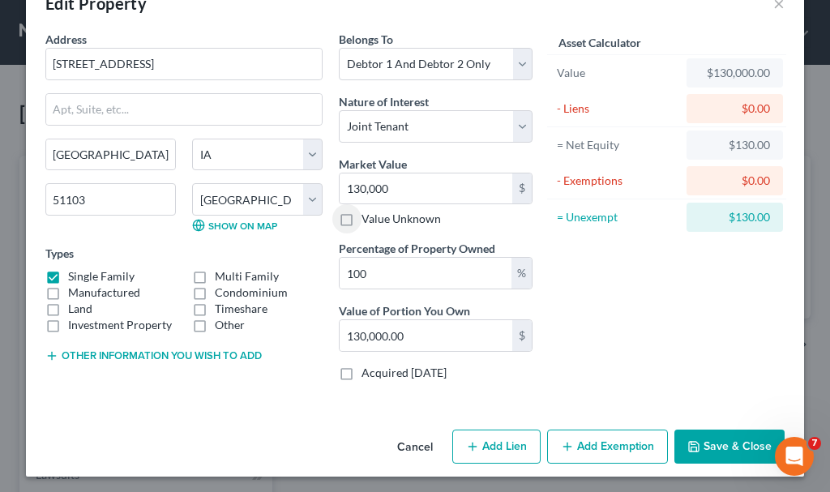
scroll to position [48, 0]
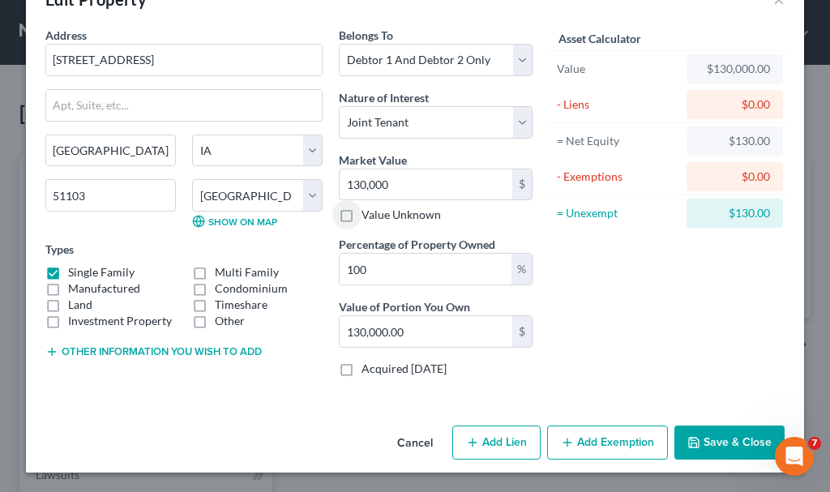
click at [597, 437] on button "Add Exemption" at bounding box center [607, 442] width 121 height 34
select select "2"
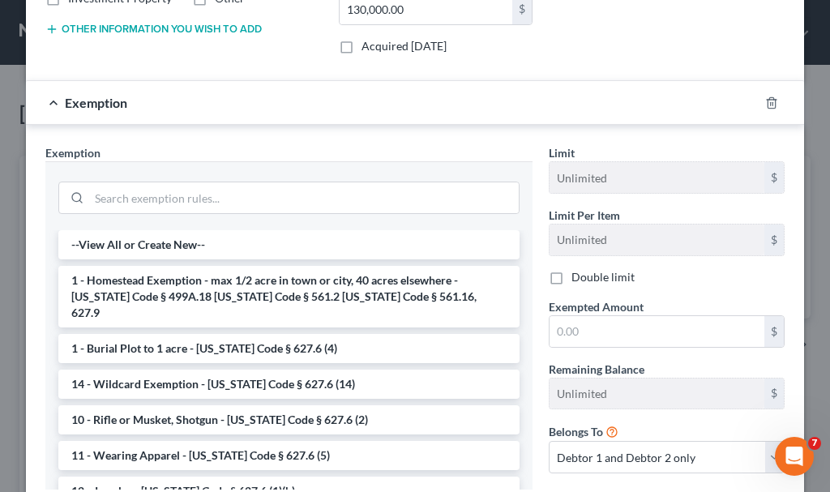
scroll to position [372, 0]
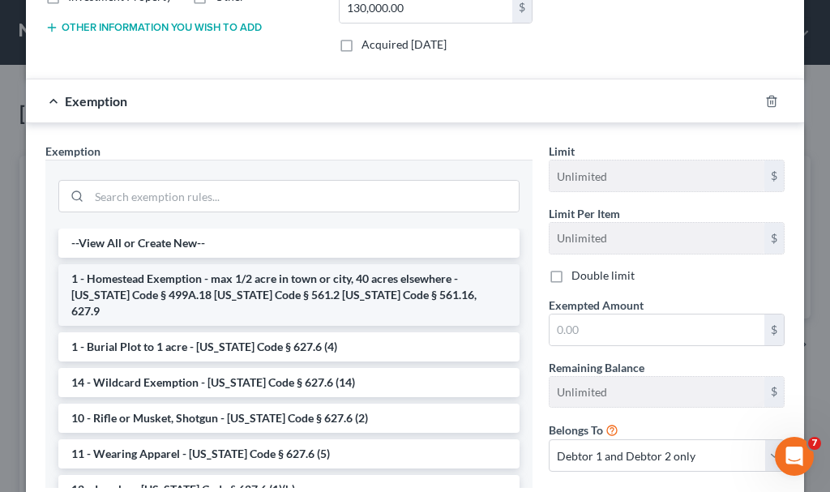
click at [229, 280] on li "1 - Homestead Exemption - max 1/2 acre in town or city, 40 acres elsewhere - [U…" at bounding box center [288, 295] width 461 height 62
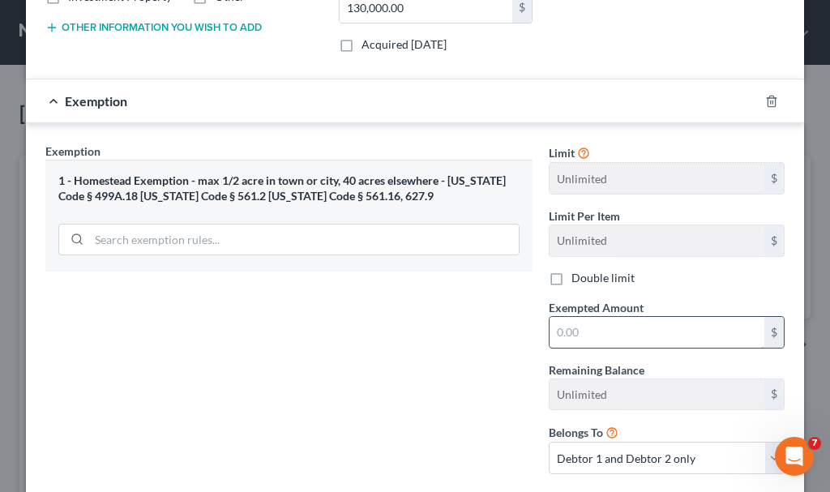
click at [604, 333] on input "text" at bounding box center [656, 332] width 215 height 31
type input "130,000"
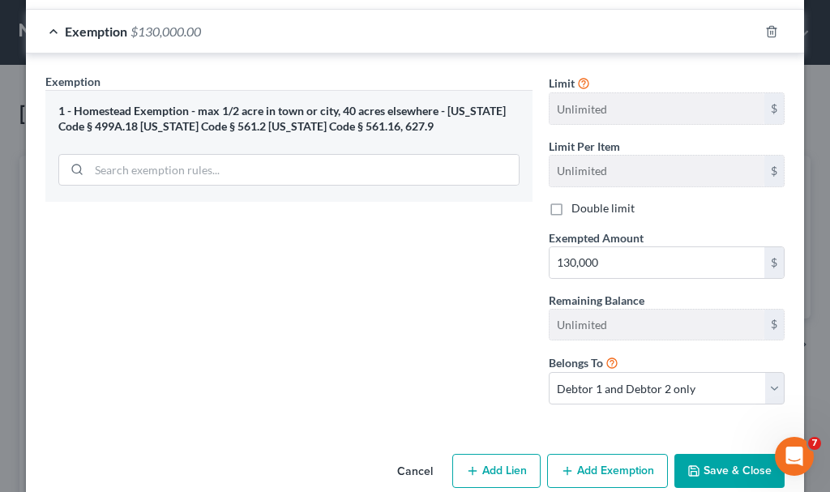
scroll to position [470, 0]
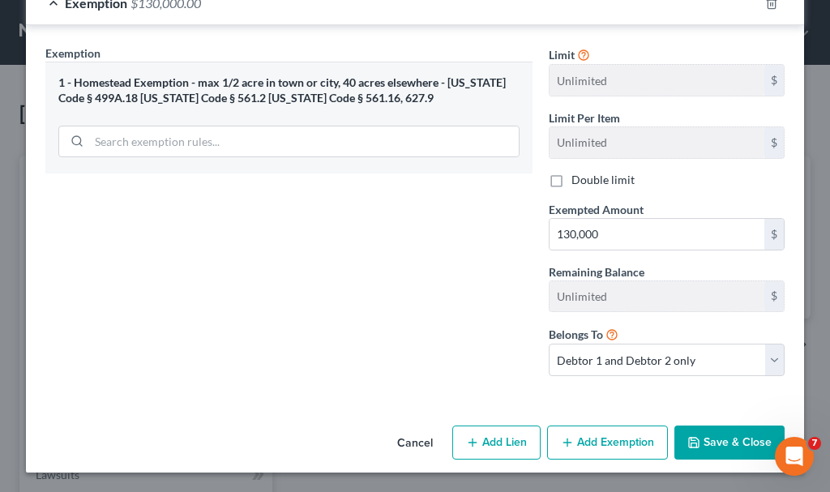
click at [723, 442] on button "Save & Close" at bounding box center [729, 442] width 110 height 34
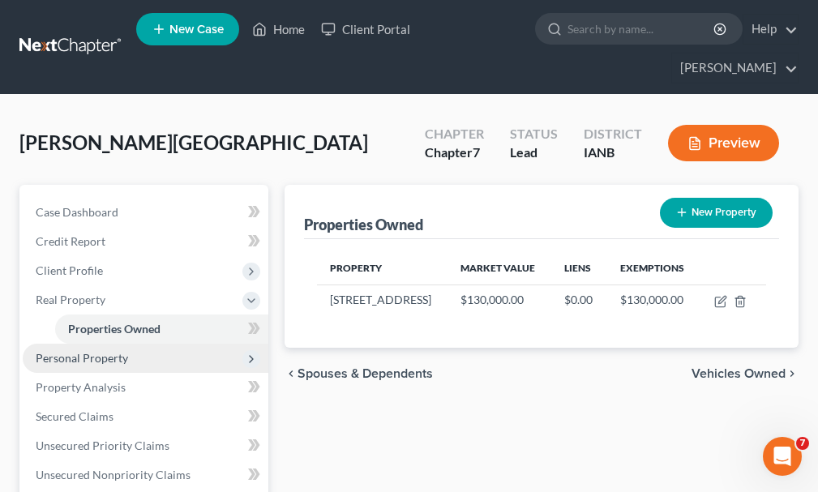
click at [87, 351] on span "Personal Property" at bounding box center [82, 358] width 92 height 14
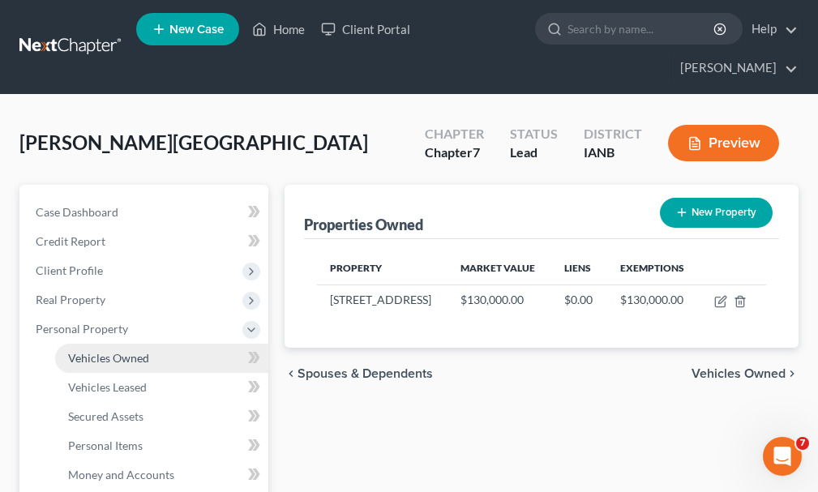
click at [96, 351] on span "Vehicles Owned" at bounding box center [108, 358] width 81 height 14
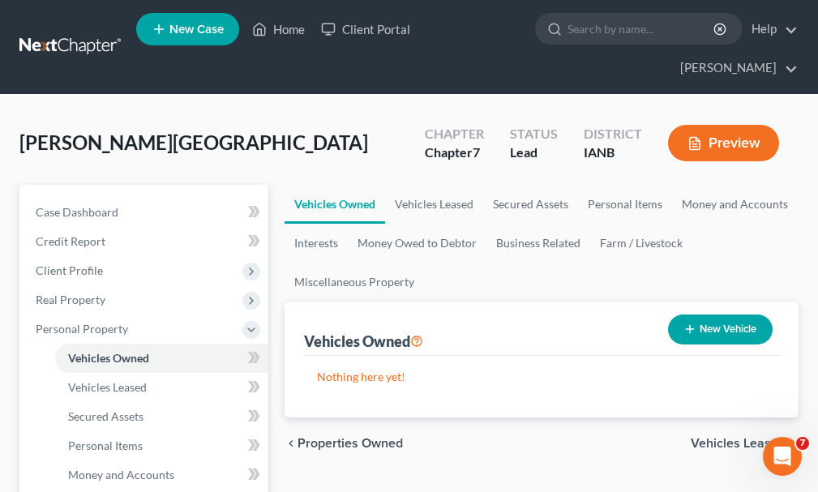
click at [720, 314] on button "New Vehicle" at bounding box center [720, 329] width 105 height 30
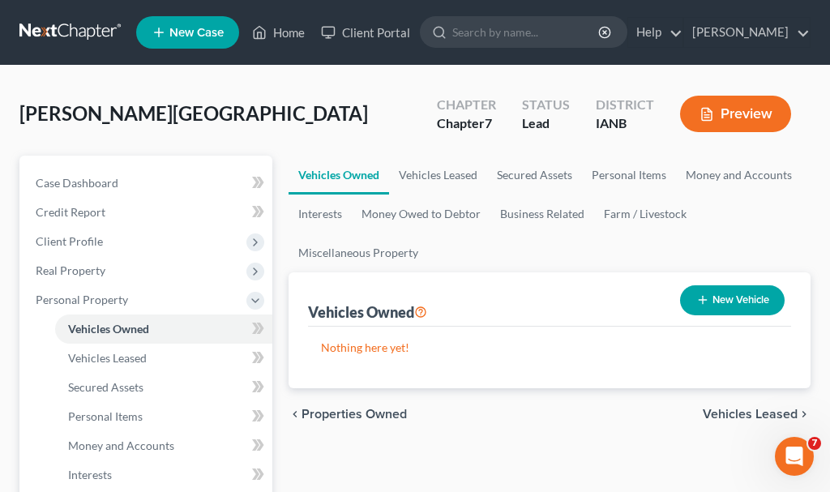
select select "0"
select select "2"
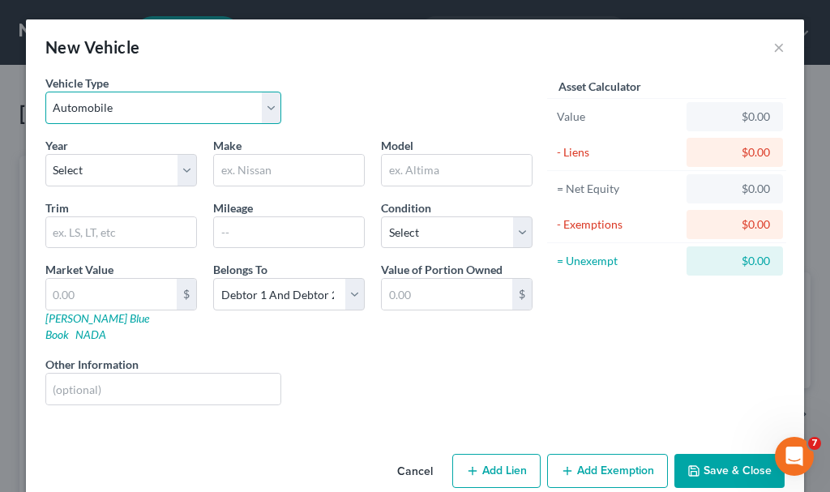
click at [122, 100] on select "Select Automobile Truck Trailer Watercraft Aircraft Motor Home Atv Other Vehicle" at bounding box center [163, 108] width 236 height 32
select select "2"
click at [45, 92] on select "Select Automobile Truck Trailer Watercraft Aircraft Motor Home Atv Other Vehicle" at bounding box center [163, 108] width 236 height 32
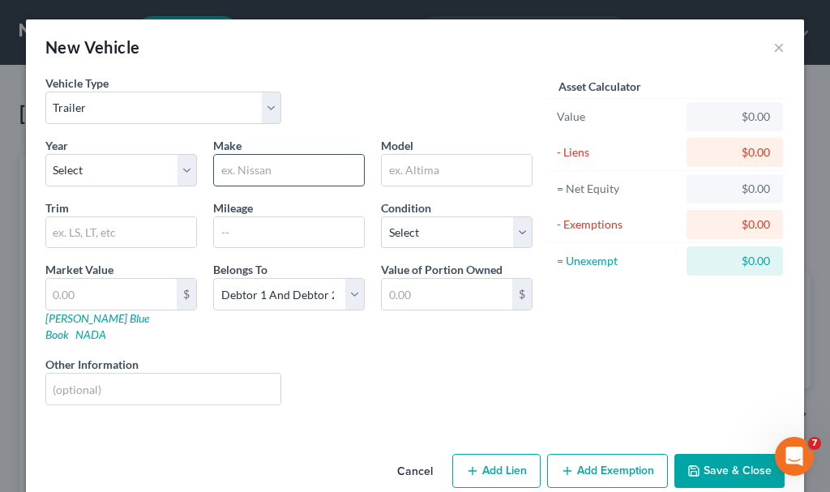
click at [258, 165] on input "text" at bounding box center [289, 170] width 150 height 31
type input "p/u homemade"
type input "trailer"
type input "1"
type input "1.00"
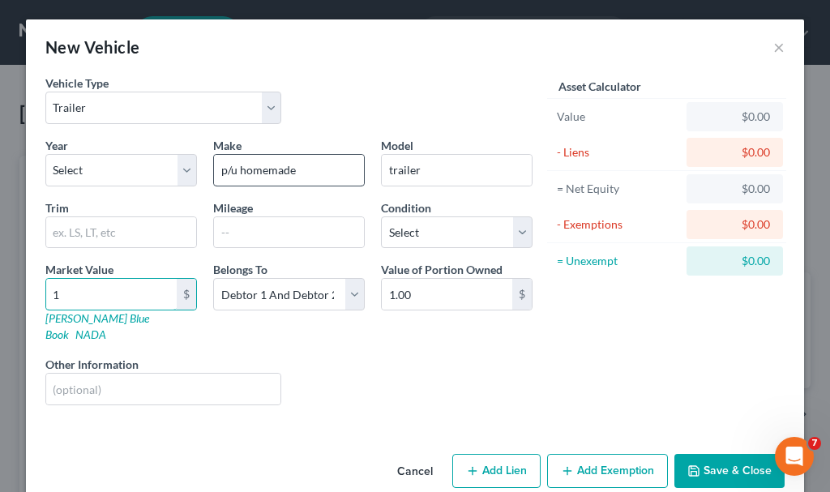
type input "10"
type input "10.00"
type input "100"
type input "100.00"
type input "100"
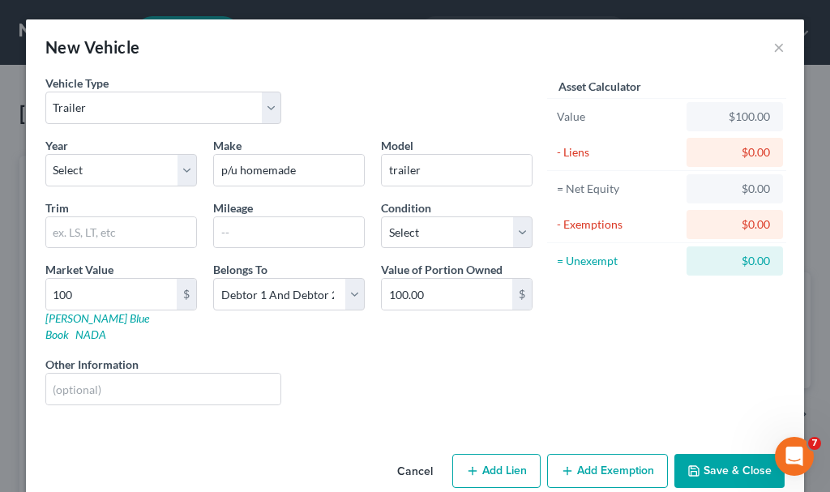
click at [716, 455] on button "Save & Close" at bounding box center [729, 471] width 110 height 34
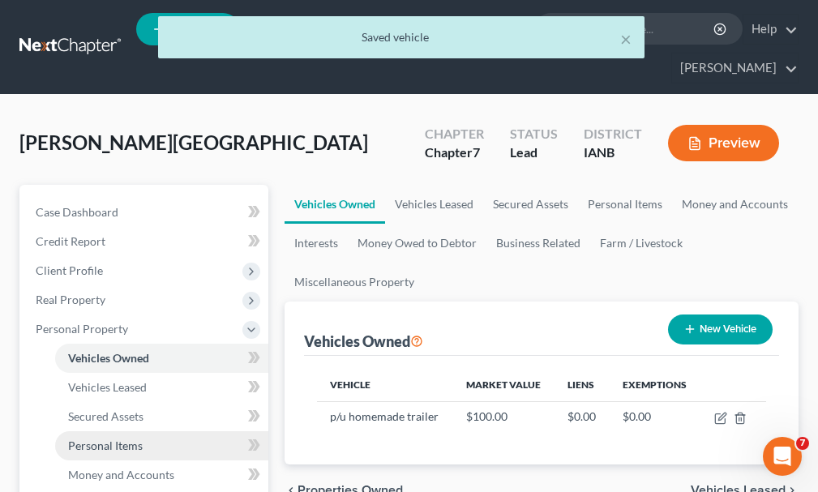
click at [98, 438] on span "Personal Items" at bounding box center [105, 445] width 75 height 14
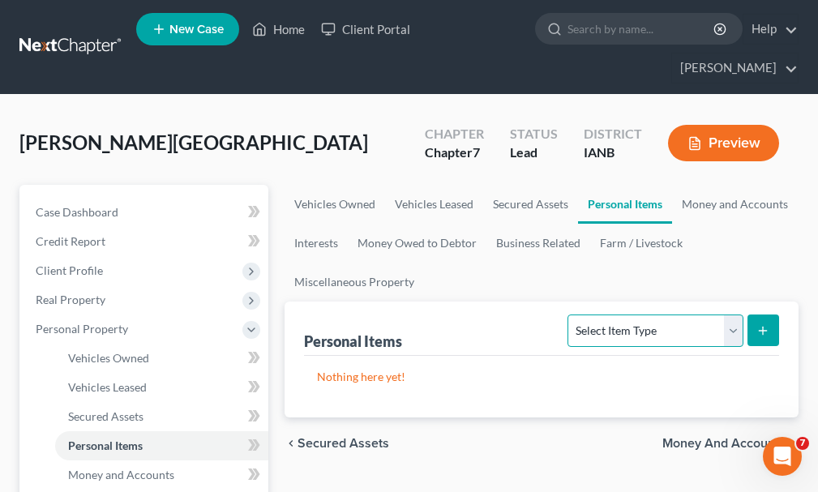
click at [629, 314] on select "Select Item Type Clothing Collectibles Of Value Electronics Firearms Household …" at bounding box center [654, 330] width 175 height 32
select select "clothing"
click at [570, 314] on select "Select Item Type Clothing Collectibles Of Value Electronics Firearms Household …" at bounding box center [654, 330] width 175 height 32
click at [761, 314] on button "submit" at bounding box center [763, 330] width 32 height 32
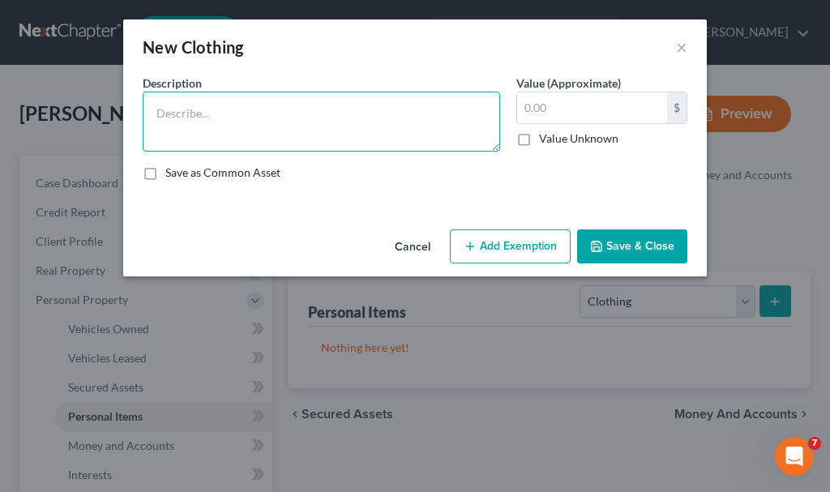
click at [254, 122] on textarea at bounding box center [321, 122] width 357 height 60
type textarea "Clothing"
type input "600"
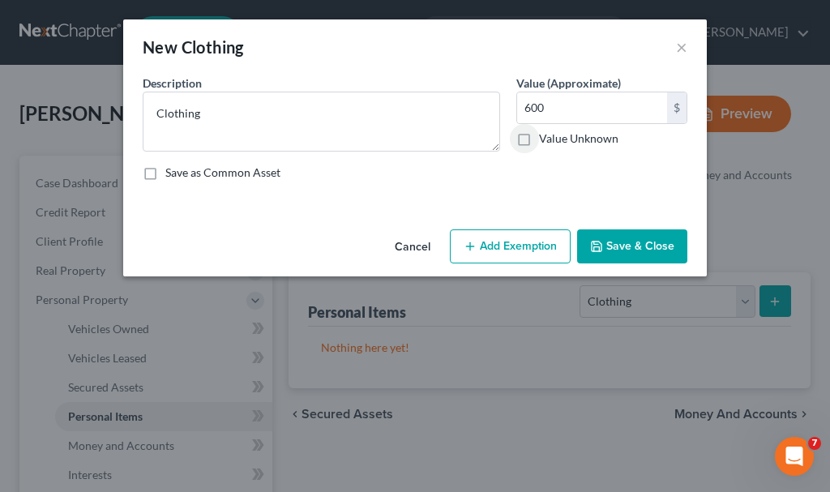
click at [517, 237] on button "Add Exemption" at bounding box center [510, 246] width 121 height 34
select select "2"
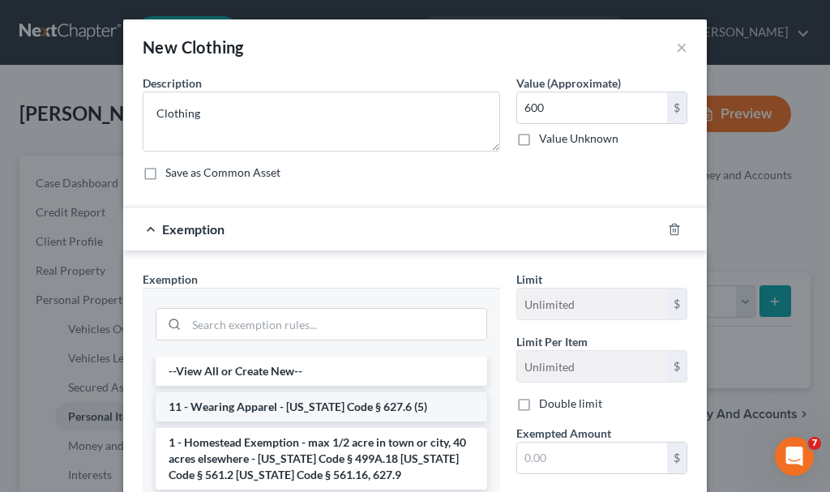
click at [233, 405] on li "11 - Wearing Apparel - [US_STATE] Code § 627.6 (5)" at bounding box center [321, 406] width 331 height 29
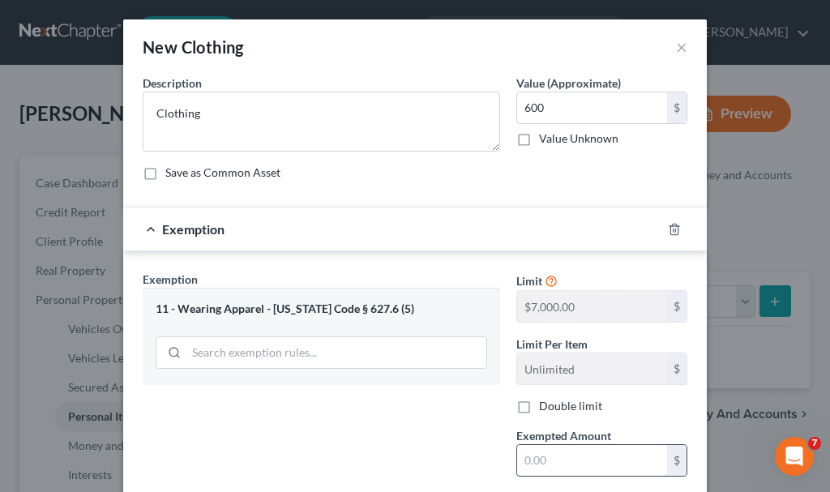
click at [557, 456] on input "text" at bounding box center [592, 460] width 150 height 31
type input "600"
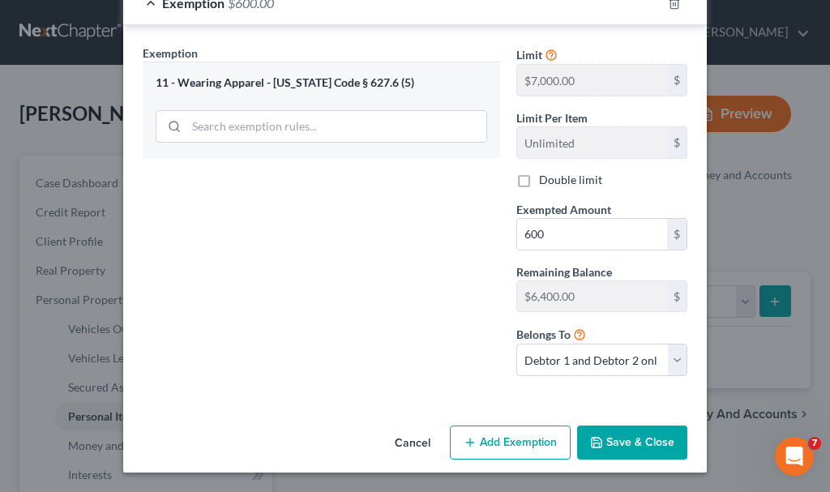
click at [634, 438] on button "Save & Close" at bounding box center [632, 442] width 110 height 34
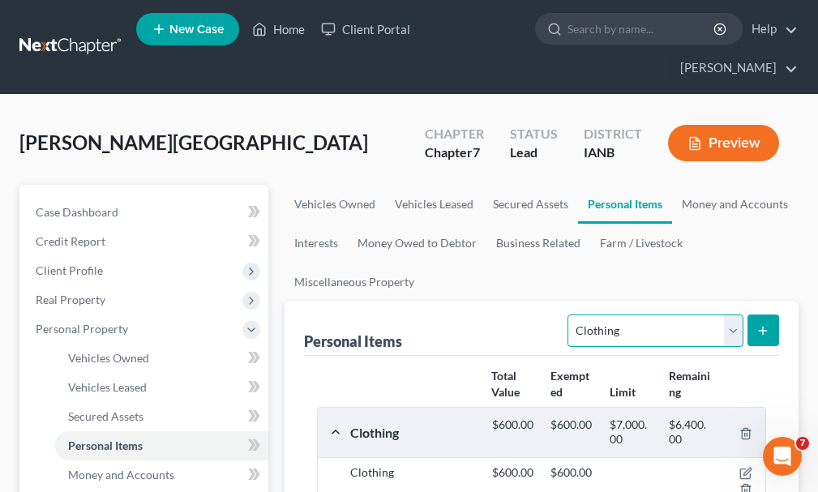
click at [625, 314] on select "Select Item Type Clothing Collectibles Of Value Electronics Firearms Household …" at bounding box center [654, 330] width 175 height 32
select select "firearms"
click at [570, 314] on select "Select Item Type Clothing Collectibles Of Value Electronics Firearms Household …" at bounding box center [654, 330] width 175 height 32
click at [766, 324] on icon "submit" at bounding box center [762, 330] width 13 height 13
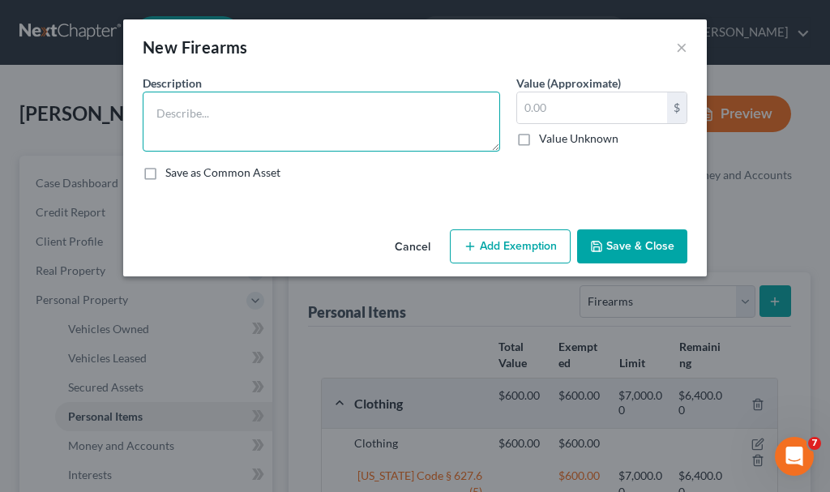
click at [225, 122] on textarea at bounding box center [321, 122] width 357 height 60
type textarea "Ruger 9 mm $100; Luger 9 mm $100"
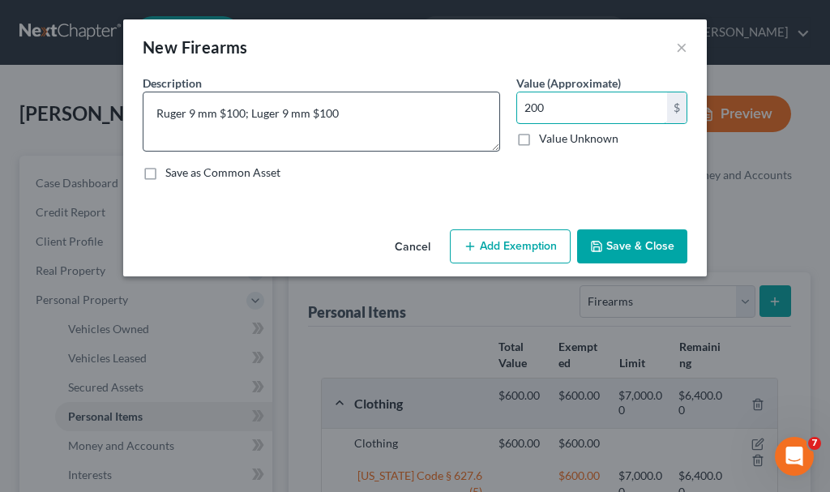
type input "200"
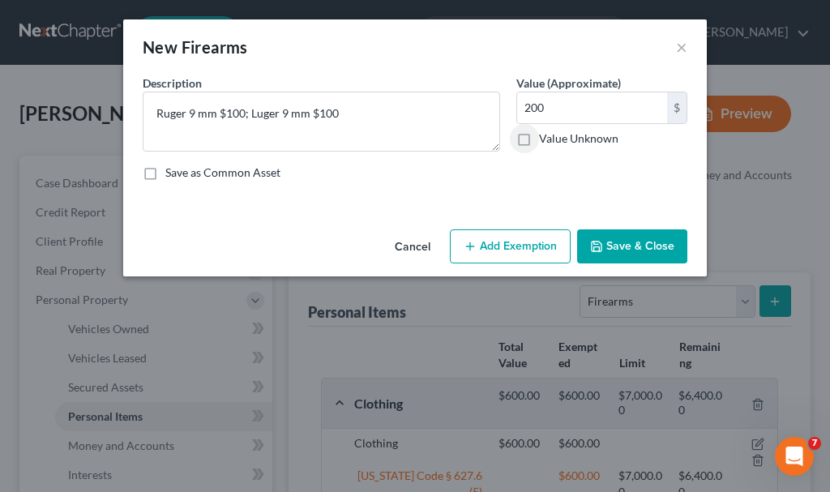
click at [526, 235] on button "Add Exemption" at bounding box center [510, 246] width 121 height 34
select select "2"
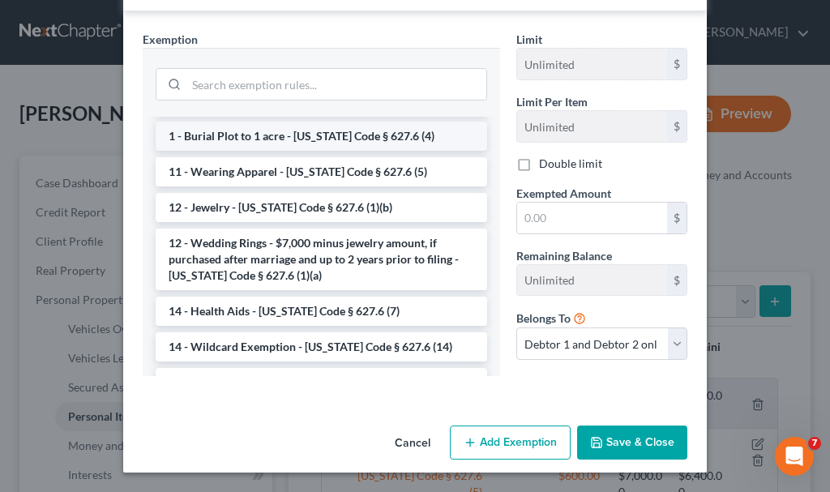
scroll to position [243, 0]
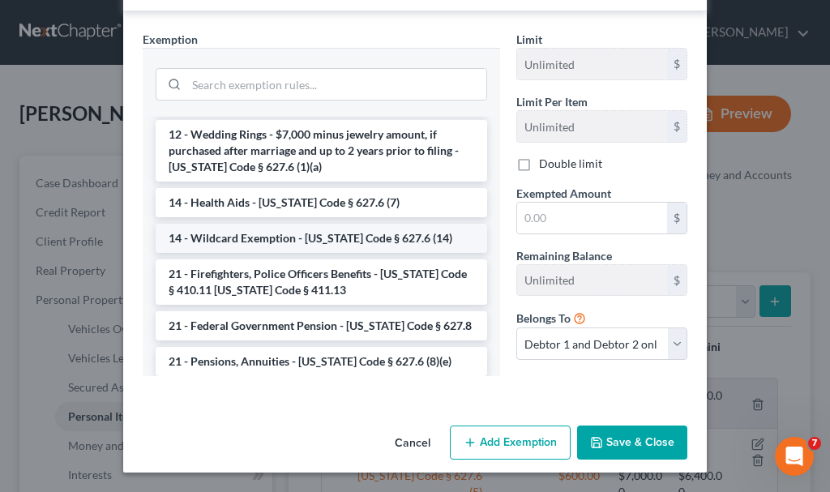
click at [259, 234] on li "14 - Wildcard Exemption - [US_STATE] Code § 627.6 (14)" at bounding box center [321, 238] width 331 height 29
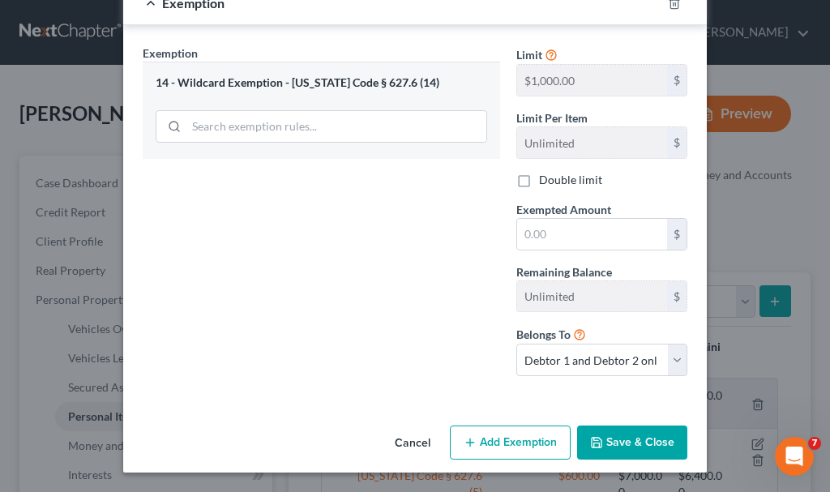
scroll to position [226, 0]
click at [539, 177] on label "Double limit" at bounding box center [570, 180] width 63 height 16
click at [545, 177] on input "Double limit" at bounding box center [550, 177] width 11 height 11
checkbox input "true"
click at [542, 230] on input "text" at bounding box center [592, 234] width 150 height 31
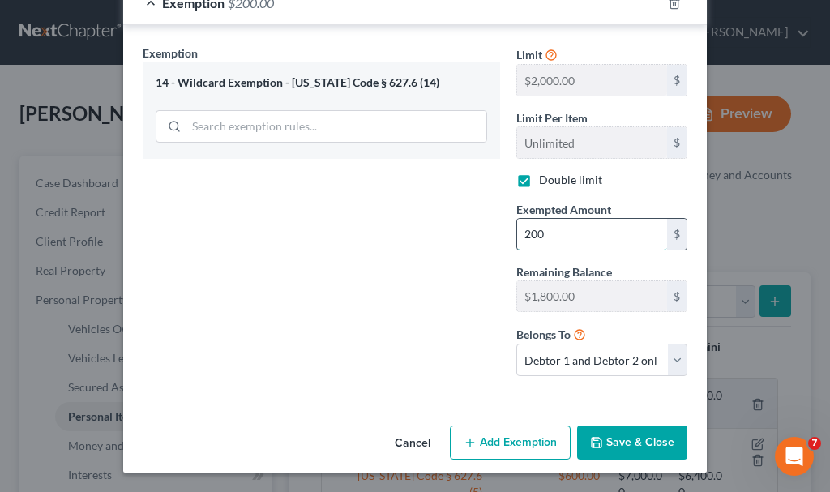
type input "200"
click at [622, 442] on button "Save & Close" at bounding box center [632, 442] width 110 height 34
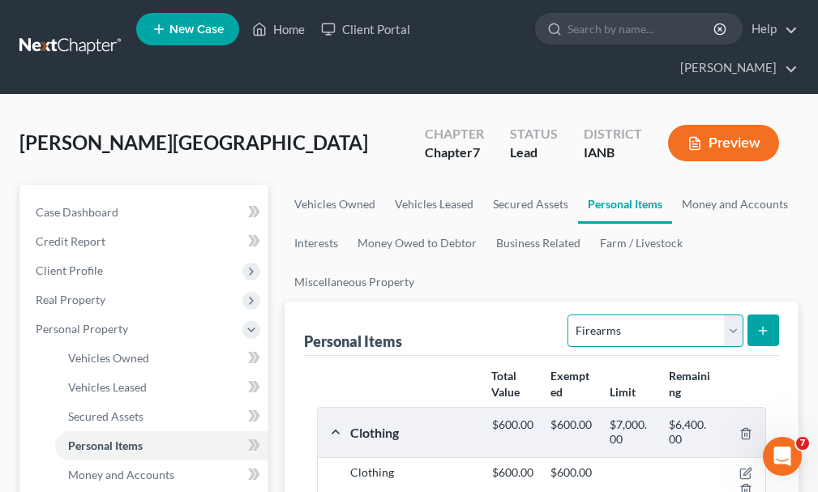
click at [609, 314] on select "Select Item Type Clothing Collectibles Of Value Electronics Firearms Household …" at bounding box center [654, 330] width 175 height 32
select select "jewelry"
click at [570, 314] on select "Select Item Type Clothing Collectibles Of Value Electronics Firearms Household …" at bounding box center [654, 330] width 175 height 32
click at [765, 324] on icon "submit" at bounding box center [762, 330] width 13 height 13
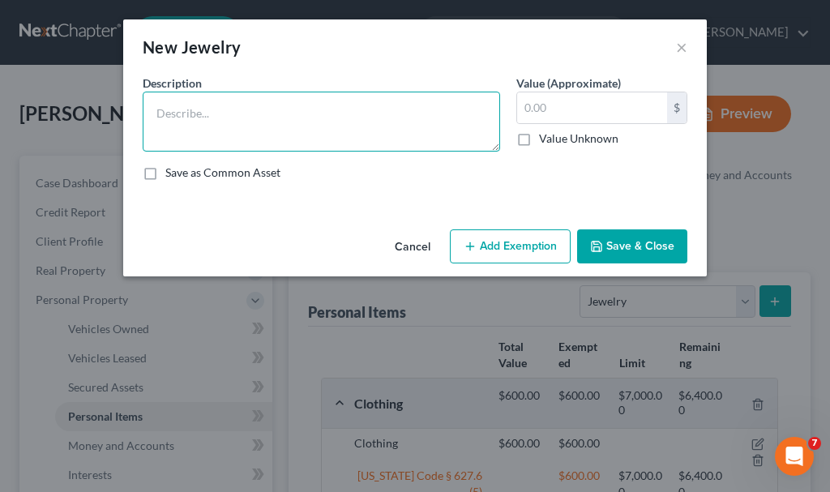
click at [251, 120] on textarea at bounding box center [321, 122] width 357 height 60
type textarea "Wedding rings"
type input "1,600"
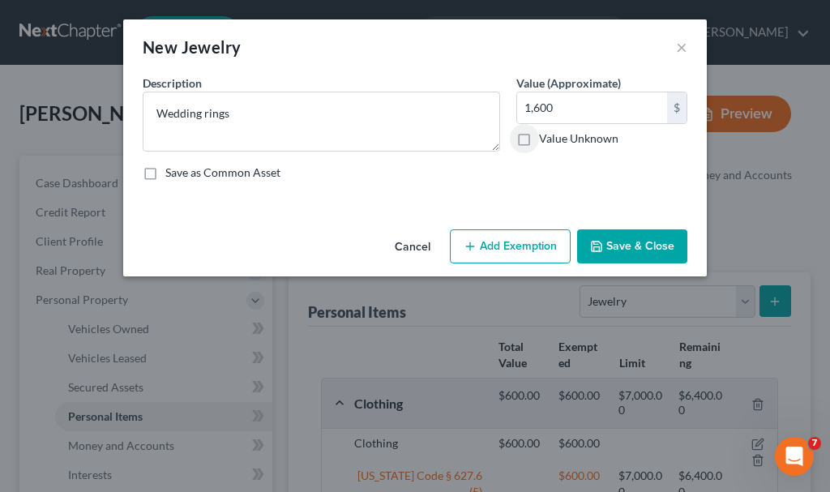
click at [540, 240] on button "Add Exemption" at bounding box center [510, 246] width 121 height 34
select select "2"
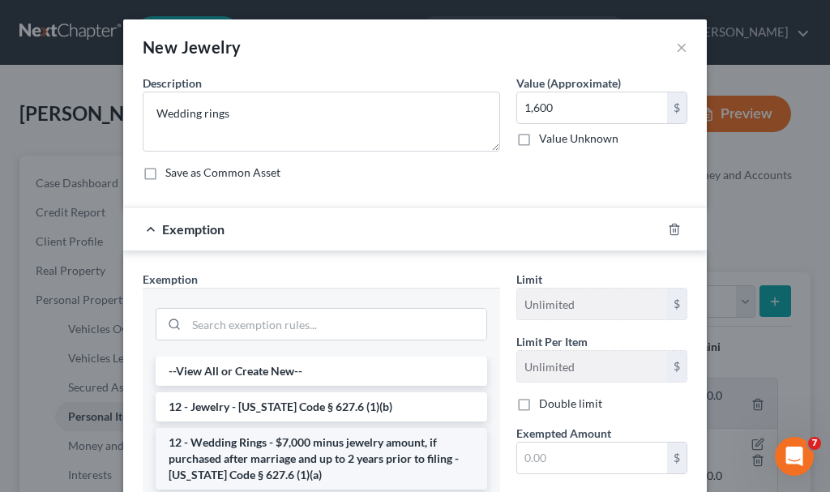
click at [251, 463] on li "12 - Wedding Rings - $7,000 minus jewelry amount, if purchased after marriage a…" at bounding box center [321, 459] width 331 height 62
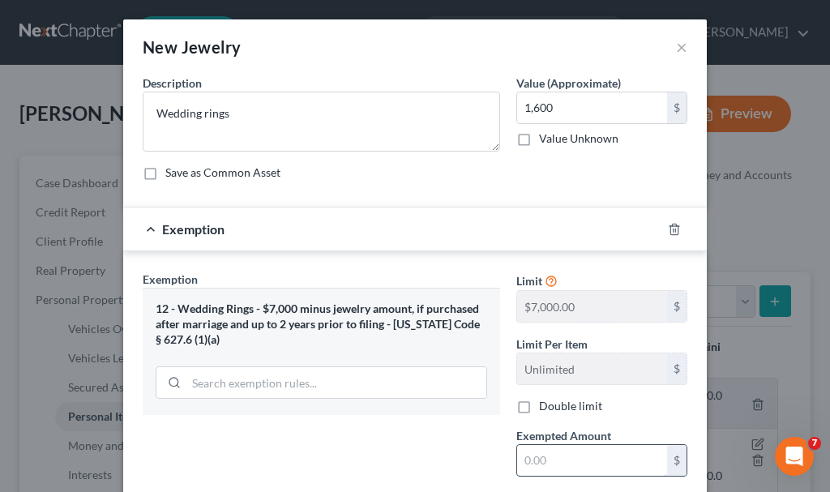
click at [554, 457] on input "text" at bounding box center [592, 460] width 150 height 31
type input "1,600"
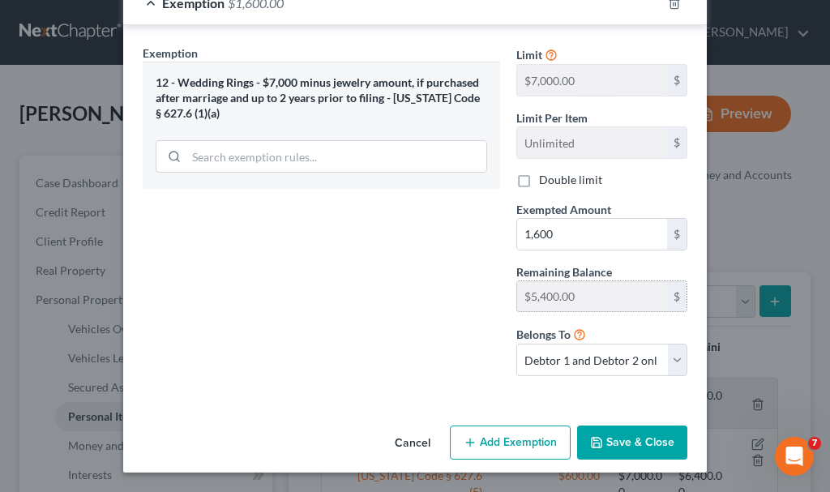
drag, startPoint x: 518, startPoint y: 177, endPoint x: 547, endPoint y: 280, distance: 107.0
click at [539, 178] on label "Double limit" at bounding box center [570, 180] width 63 height 16
click at [545, 178] on input "Double limit" at bounding box center [550, 177] width 11 height 11
checkbox input "true"
click at [613, 443] on button "Save & Close" at bounding box center [632, 442] width 110 height 34
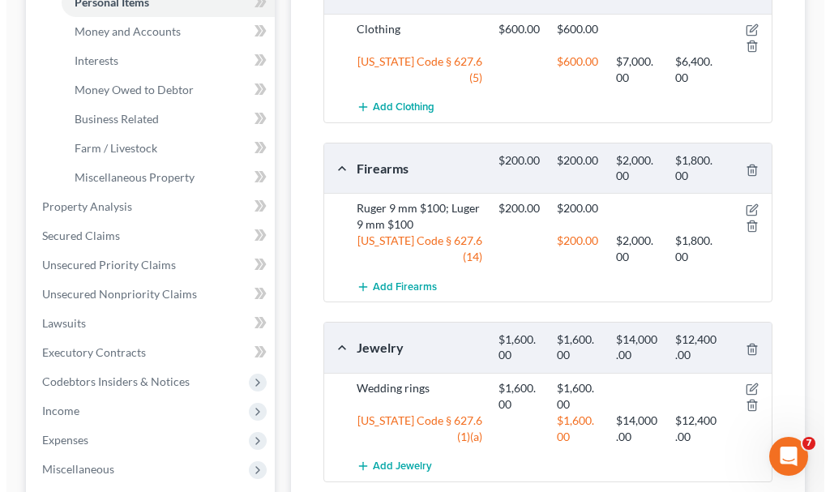
scroll to position [486, 0]
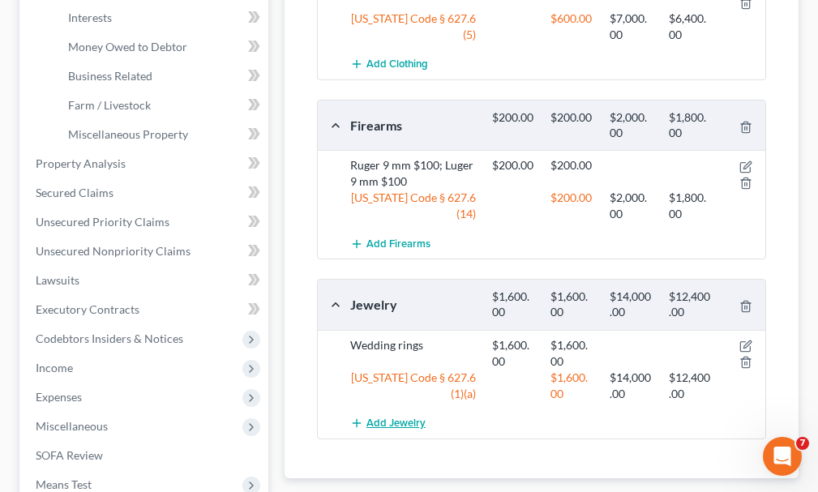
click at [404, 417] on span "Add Jewelry" at bounding box center [395, 423] width 59 height 13
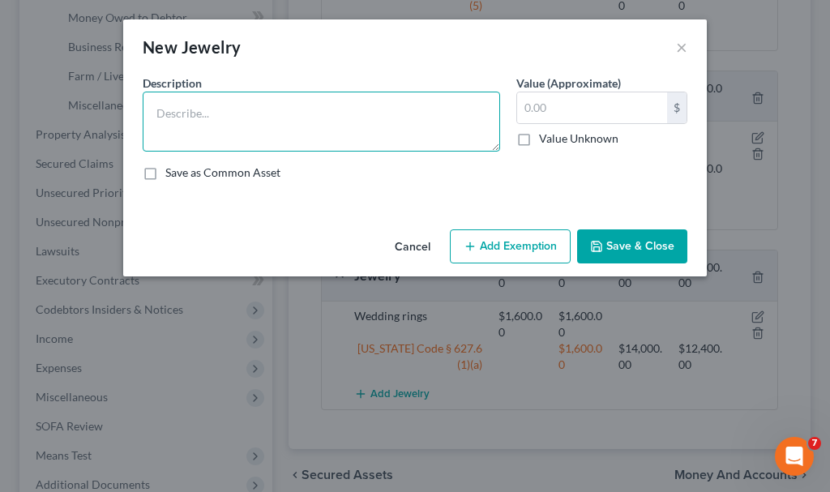
click at [276, 119] on textarea at bounding box center [321, 122] width 357 height 60
type textarea "Costume jewelry"
type input "50"
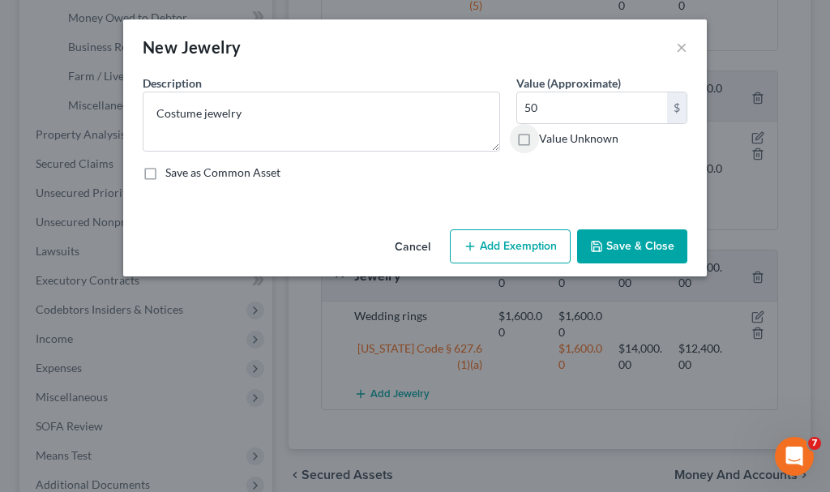
click at [504, 242] on button "Add Exemption" at bounding box center [510, 246] width 121 height 34
select select "2"
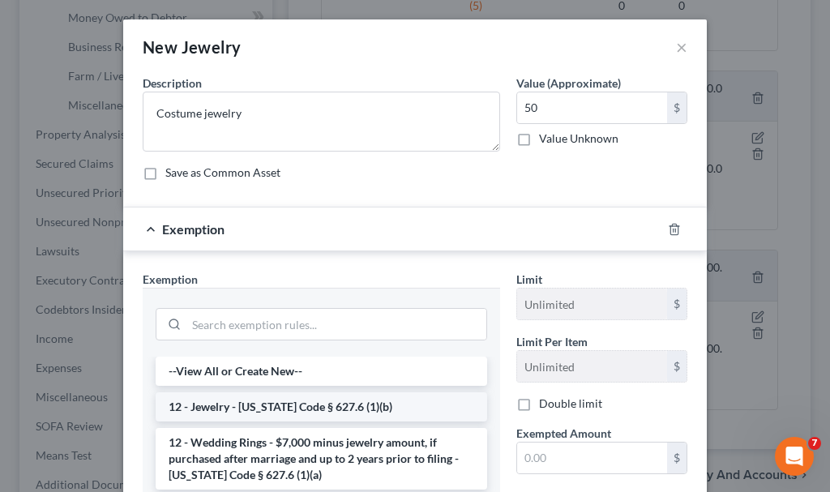
click at [301, 404] on li "12 - Jewelry - [US_STATE] Code § 627.6 (1)(b)" at bounding box center [321, 406] width 331 height 29
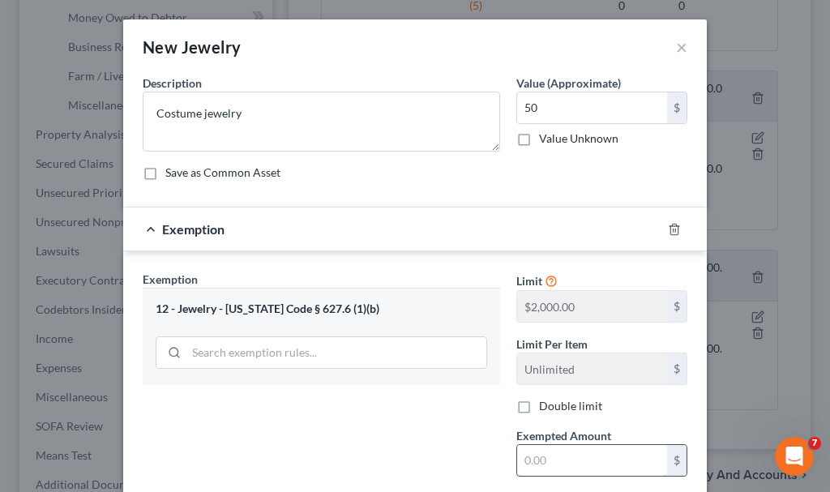
click at [549, 457] on input "text" at bounding box center [592, 460] width 150 height 31
type input "50"
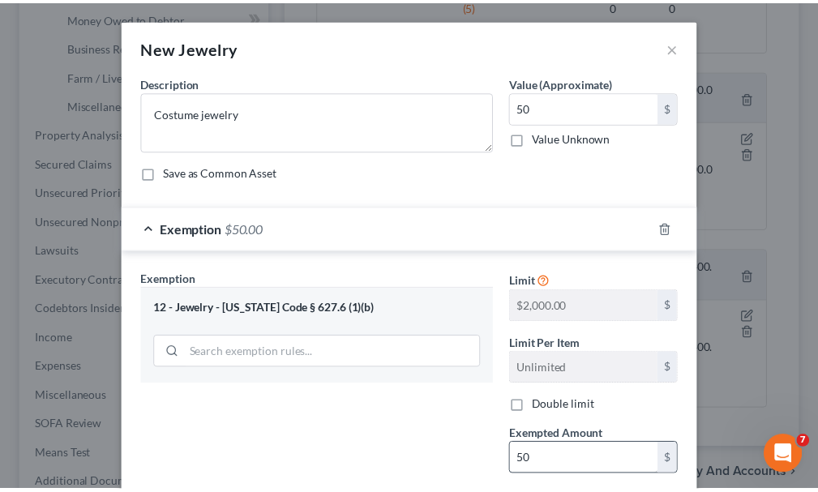
scroll to position [226, 0]
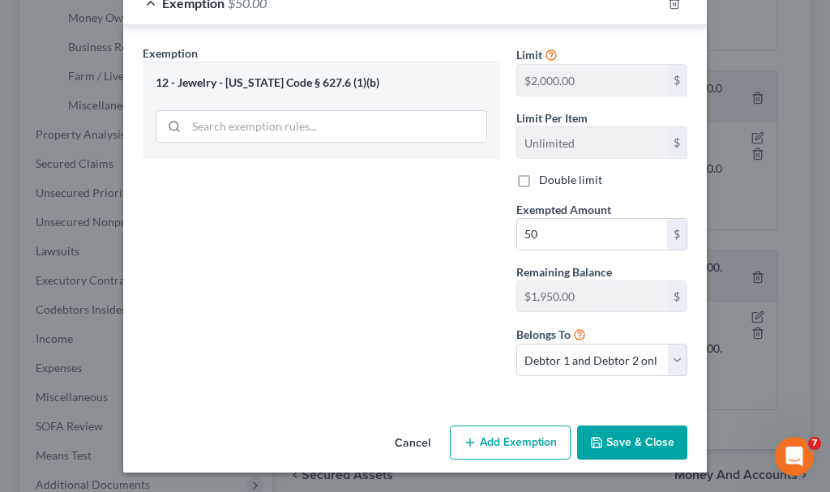
click at [642, 434] on button "Save & Close" at bounding box center [632, 442] width 110 height 34
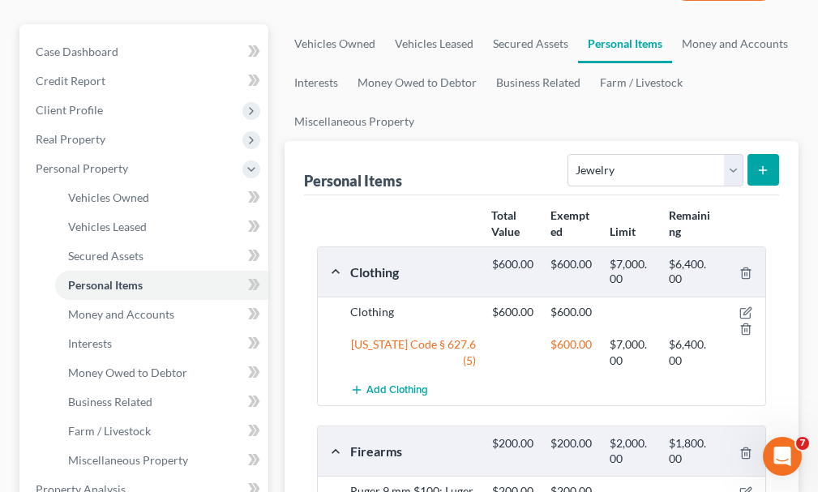
scroll to position [81, 0]
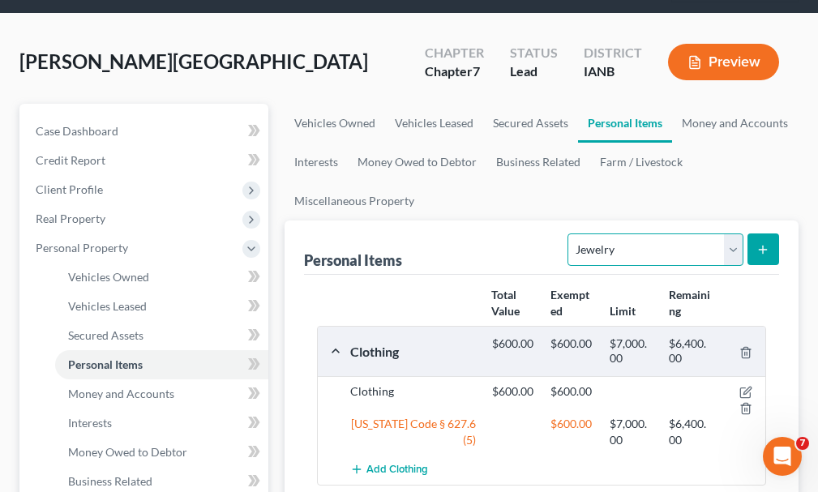
click at [592, 233] on select "Select Item Type Clothing Collectibles Of Value Electronics Firearms Household …" at bounding box center [654, 249] width 175 height 32
select select "pets"
click at [570, 233] on select "Select Item Type Clothing Collectibles Of Value Electronics Firearms Household …" at bounding box center [654, 249] width 175 height 32
click at [765, 250] on line "submit" at bounding box center [762, 250] width 7 height 0
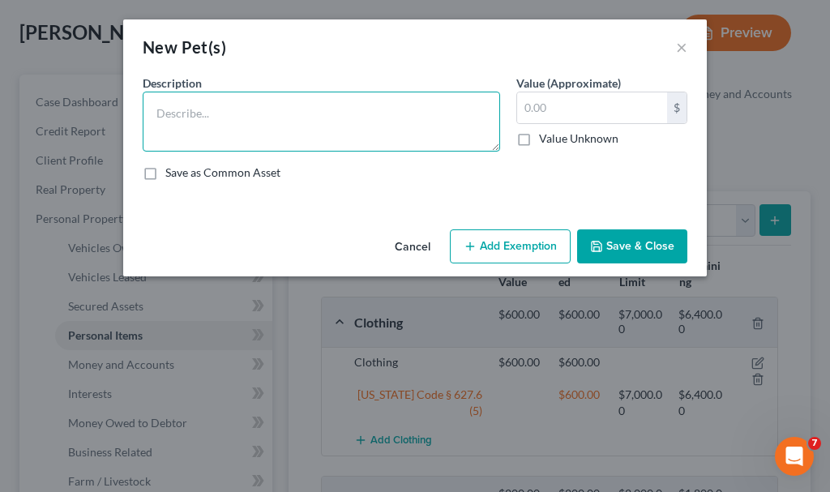
click at [313, 128] on textarea at bounding box center [321, 122] width 357 height 60
type textarea "Dog & 2 cats"
type input "0"
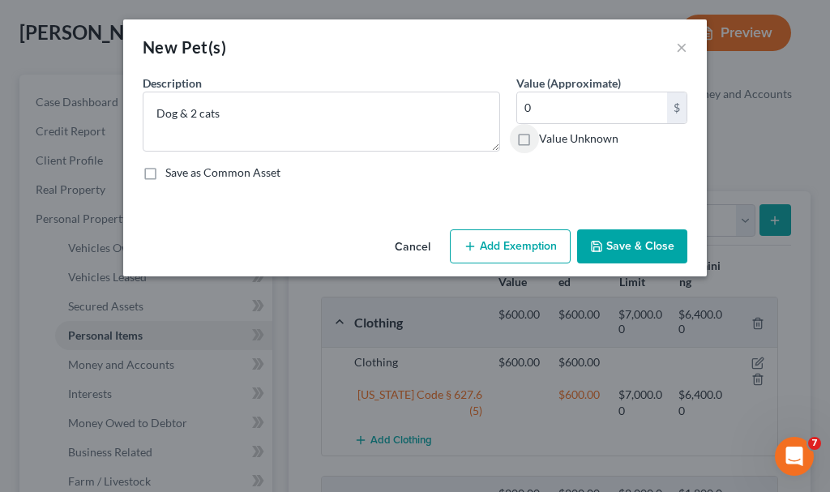
click at [598, 242] on icon "button" at bounding box center [596, 246] width 13 height 13
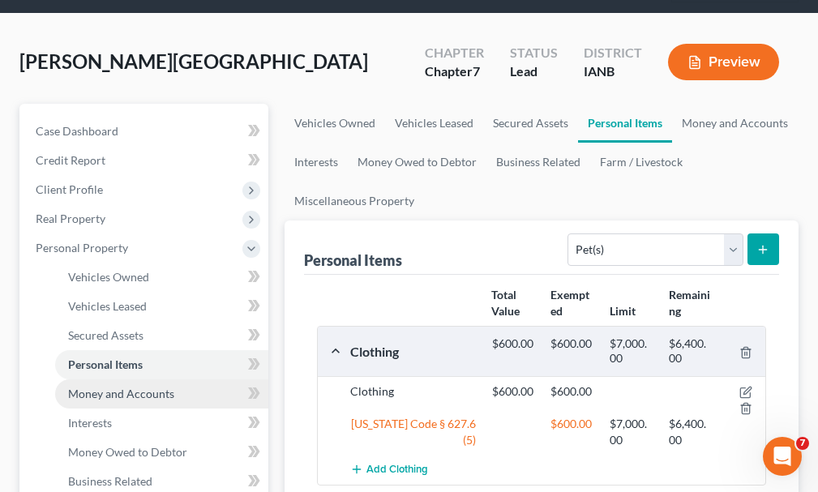
click at [94, 387] on span "Money and Accounts" at bounding box center [121, 394] width 106 height 14
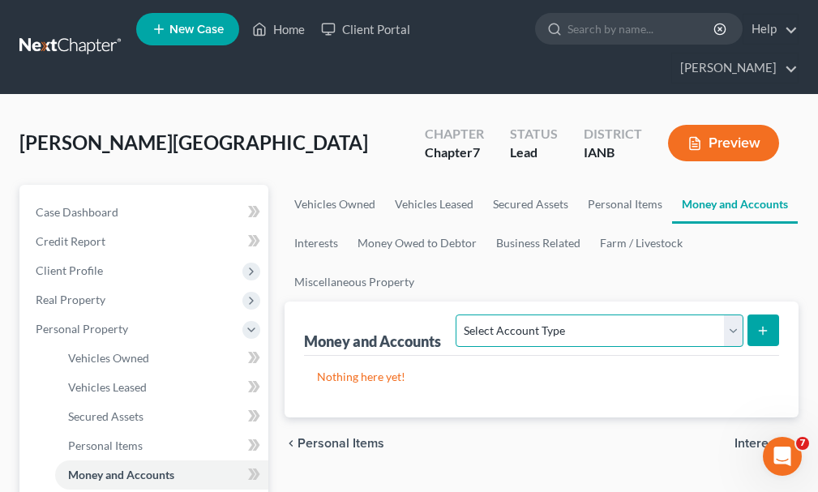
click at [639, 314] on select "Select Account Type Brokerage Cash on Hand Certificates of Deposit Checking Acc…" at bounding box center [598, 330] width 287 height 32
select select "checking"
click at [459, 314] on select "Select Account Type Brokerage Cash on Hand Certificates of Deposit Checking Acc…" at bounding box center [598, 330] width 287 height 32
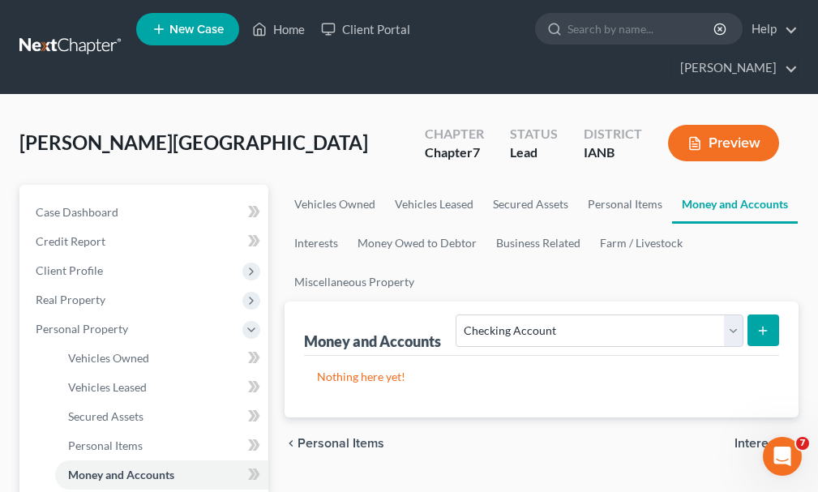
click at [763, 327] on line "submit" at bounding box center [763, 330] width 0 height 7
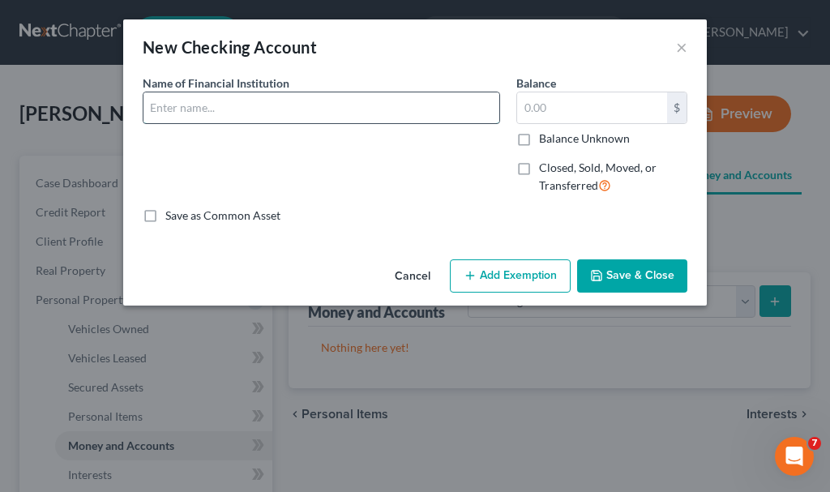
click at [232, 105] on input "text" at bounding box center [321, 107] width 356 height 31
type input "[PERSON_NAME] Fargo"
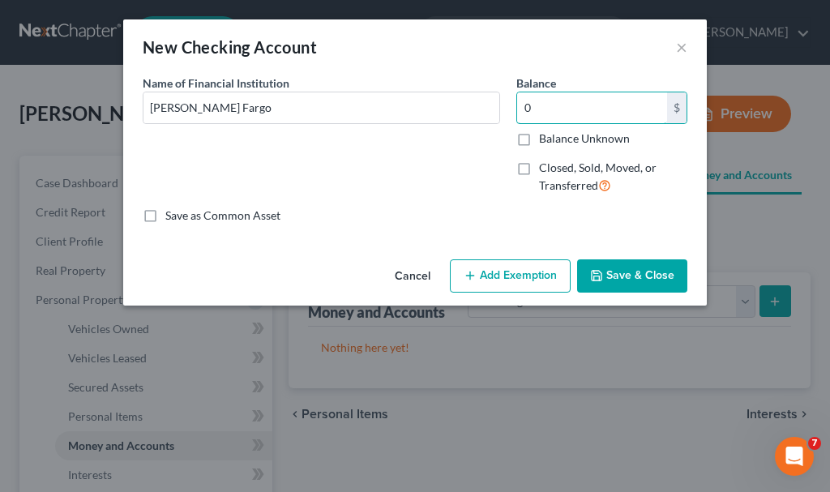
type input "0"
click at [515, 276] on button "Add Exemption" at bounding box center [510, 276] width 121 height 34
select select "2"
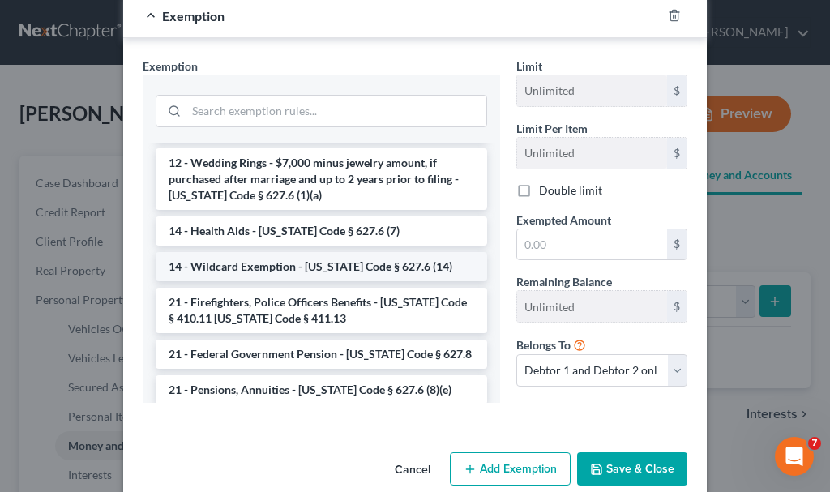
scroll to position [243, 0]
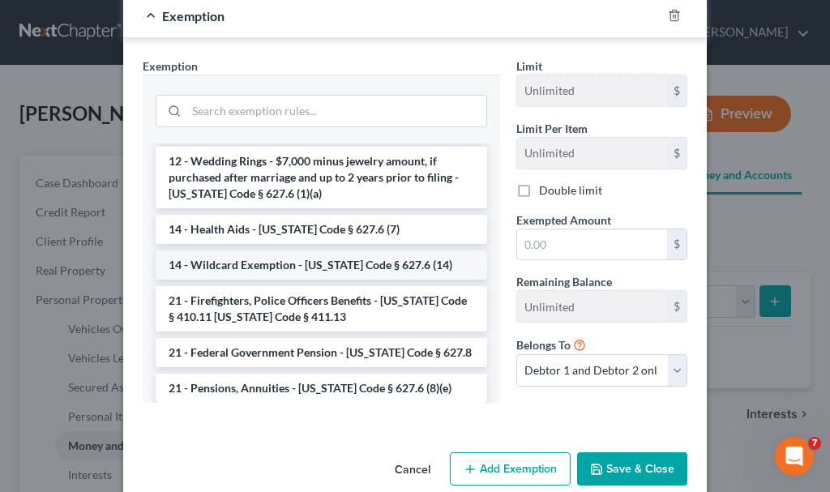
click at [262, 264] on li "14 - Wildcard Exemption - [US_STATE] Code § 627.6 (14)" at bounding box center [321, 264] width 331 height 29
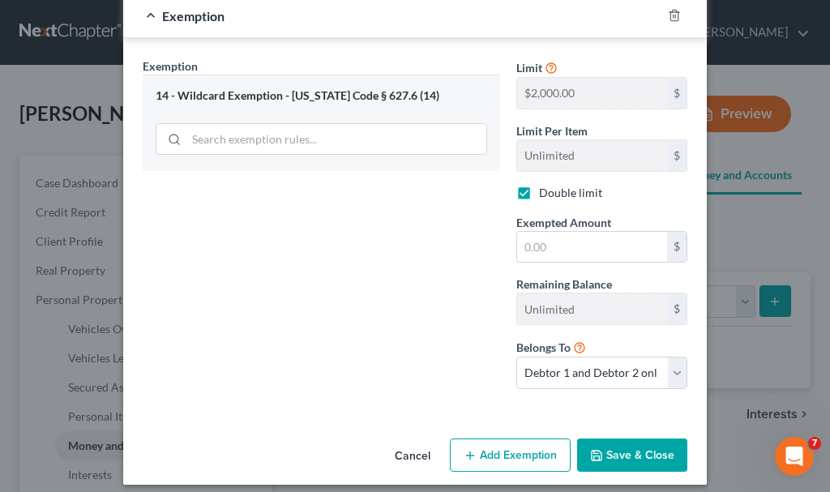
checkbox input "true"
click at [553, 238] on input "text" at bounding box center [592, 247] width 150 height 31
type input "0"
click at [606, 447] on button "Save & Close" at bounding box center [632, 455] width 110 height 34
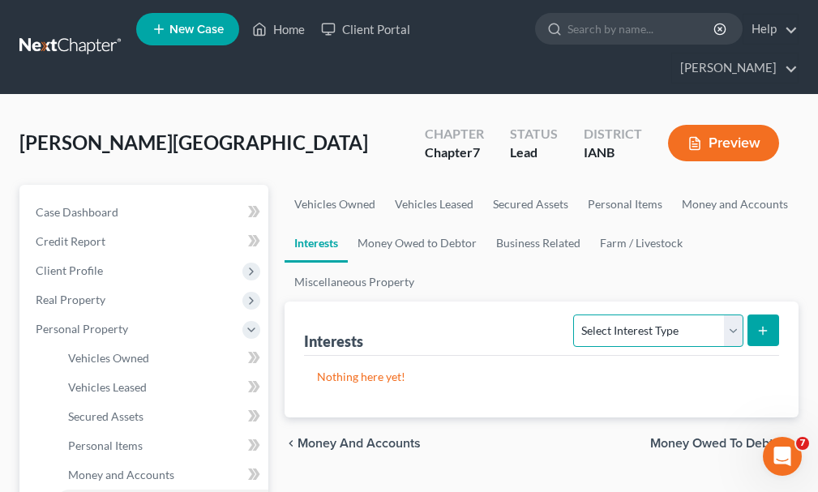
click at [626, 314] on select "Select Interest Type 401K Annuity Bond Education IRA Government Bond Government…" at bounding box center [657, 330] width 169 height 32
select select "term_life_insurance"
click at [575, 314] on select "Select Interest Type 401K Annuity Bond Education IRA Government Bond Government…" at bounding box center [657, 330] width 169 height 32
click at [761, 314] on button "submit" at bounding box center [763, 330] width 32 height 32
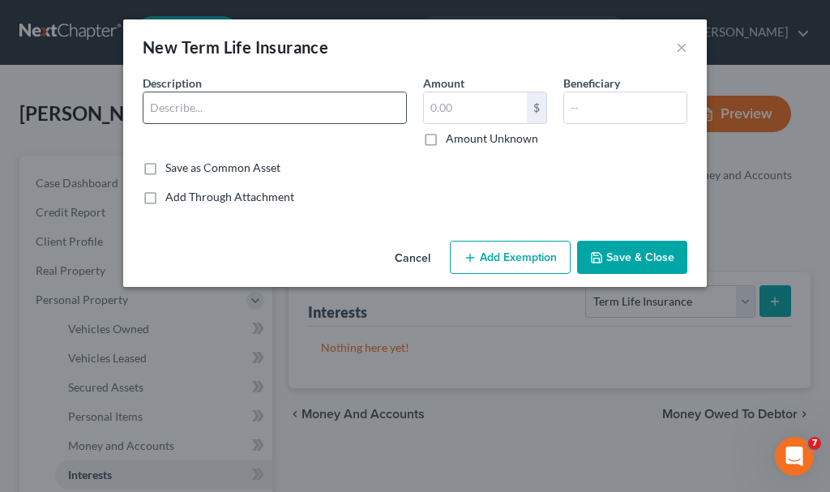
click at [199, 102] on input "text" at bounding box center [274, 107] width 263 height 31
type input "Term @ work"
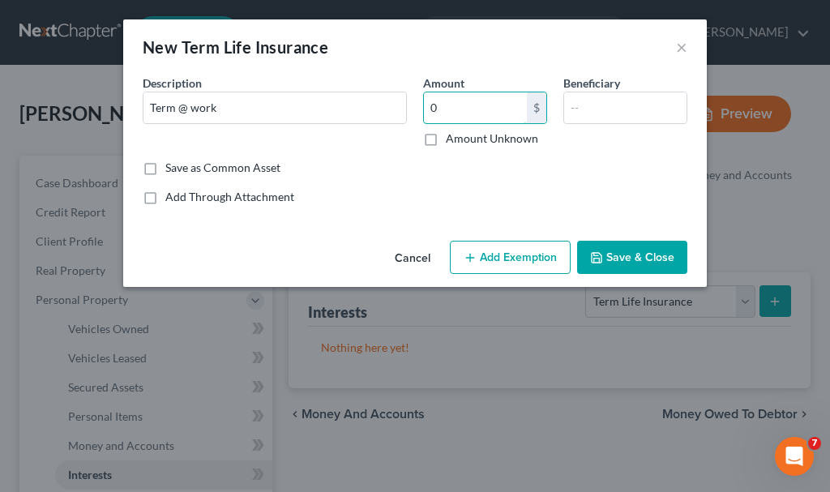
type input "0"
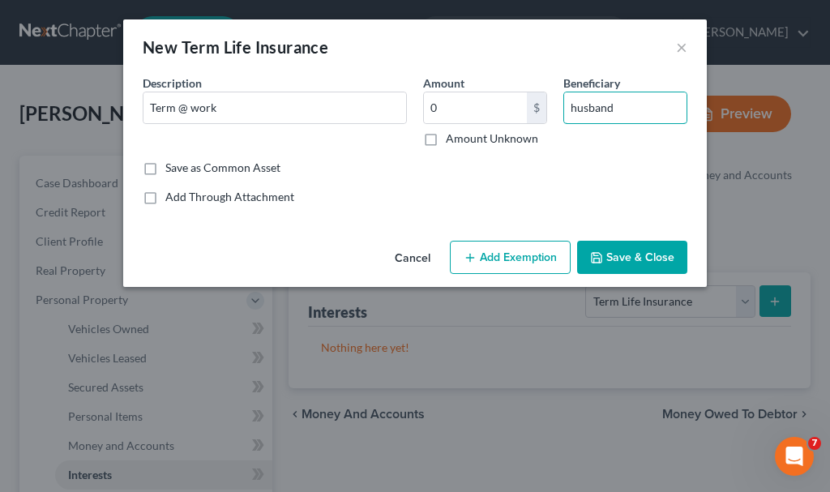
type input "husband"
click at [504, 247] on button "Add Exemption" at bounding box center [510, 258] width 121 height 34
select select "2"
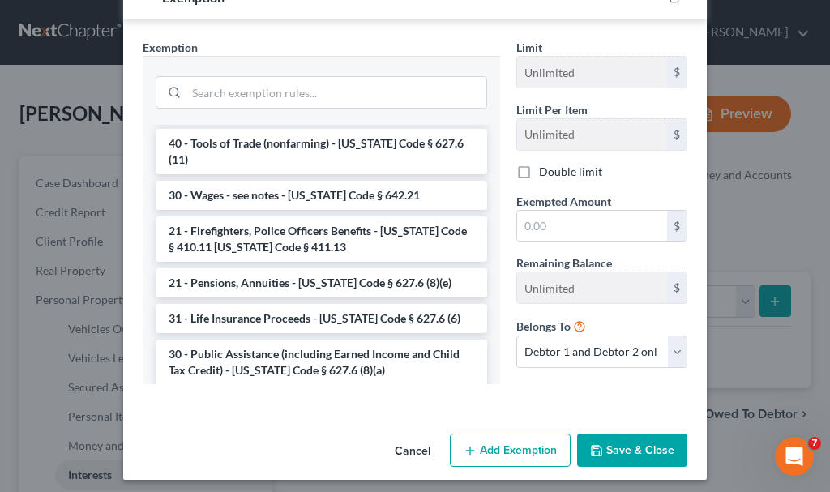
scroll to position [729, 0]
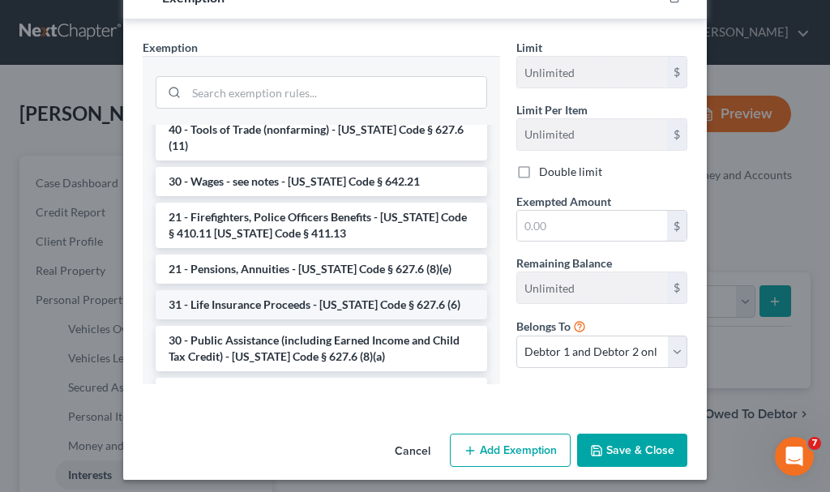
click at [293, 290] on li "31 - Life Insurance Proceeds - [US_STATE] Code § 627.6 (6)" at bounding box center [321, 304] width 331 height 29
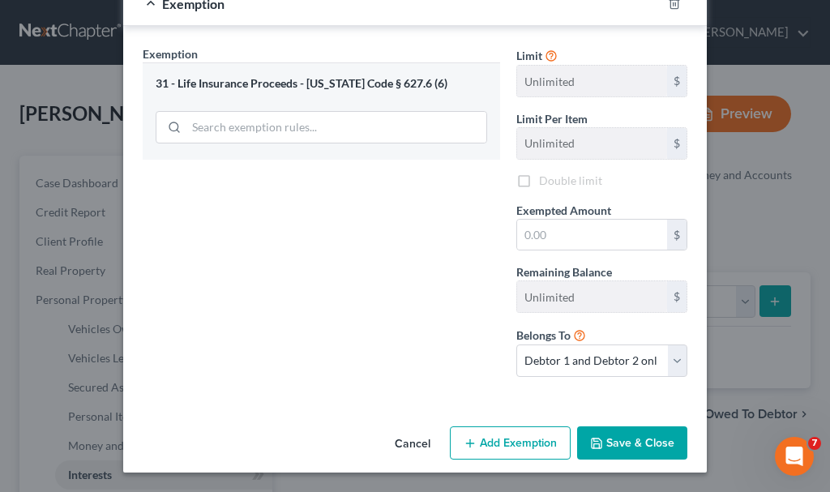
scroll to position [237, 0]
click at [544, 231] on input "text" at bounding box center [592, 235] width 150 height 31
type input "0"
click at [634, 434] on button "Save & Close" at bounding box center [632, 443] width 110 height 34
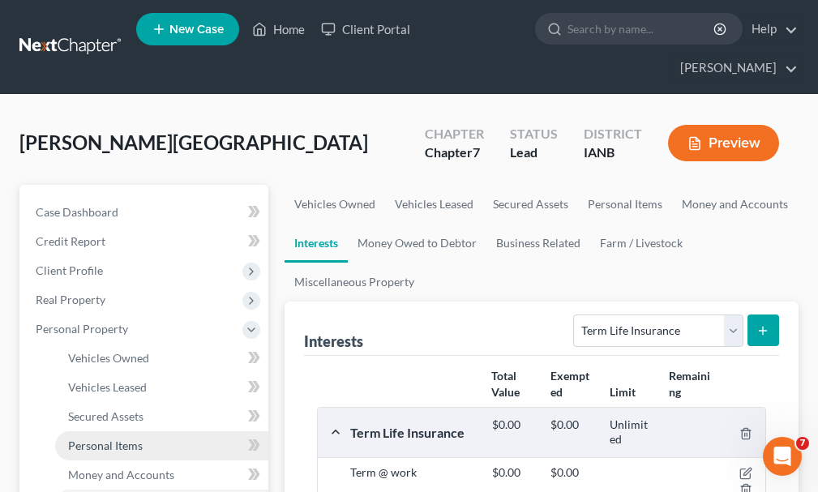
click at [109, 438] on span "Personal Items" at bounding box center [105, 445] width 75 height 14
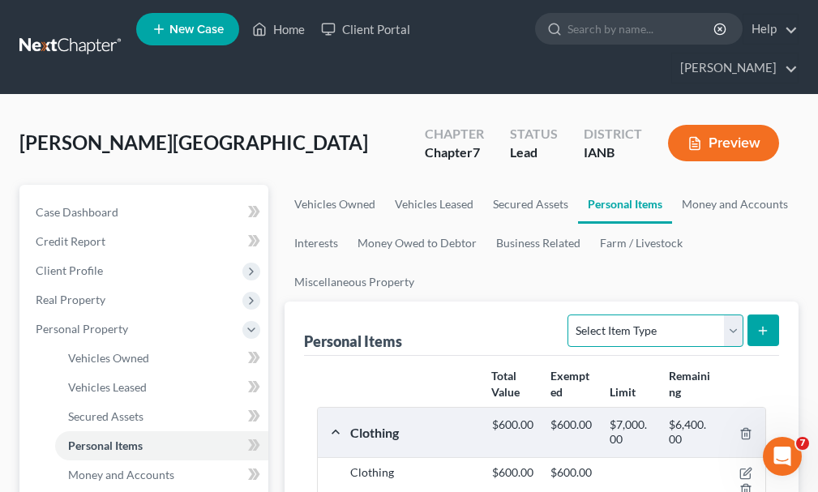
click at [633, 314] on select "Select Item Type Clothing Collectibles Of Value Electronics Firearms Household …" at bounding box center [654, 330] width 175 height 32
select select "household_goods"
click at [570, 314] on select "Select Item Type Clothing Collectibles Of Value Electronics Firearms Household …" at bounding box center [654, 330] width 175 height 32
click at [763, 324] on icon "submit" at bounding box center [762, 330] width 13 height 13
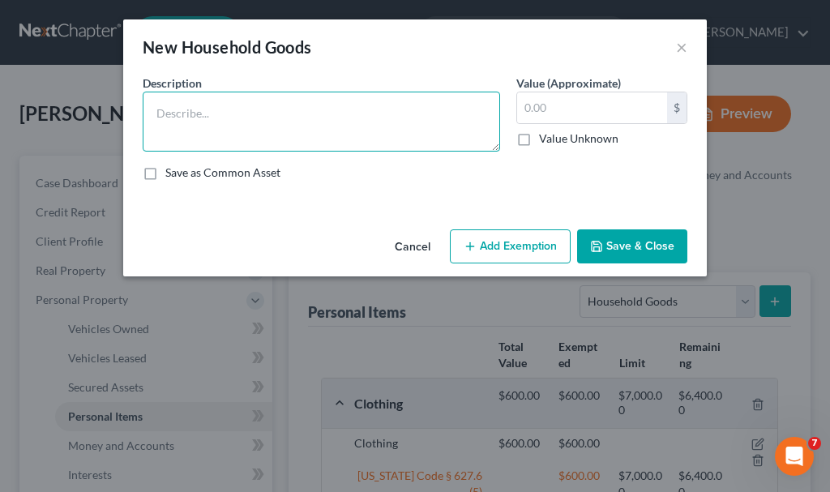
click at [246, 109] on textarea at bounding box center [321, 122] width 357 height 60
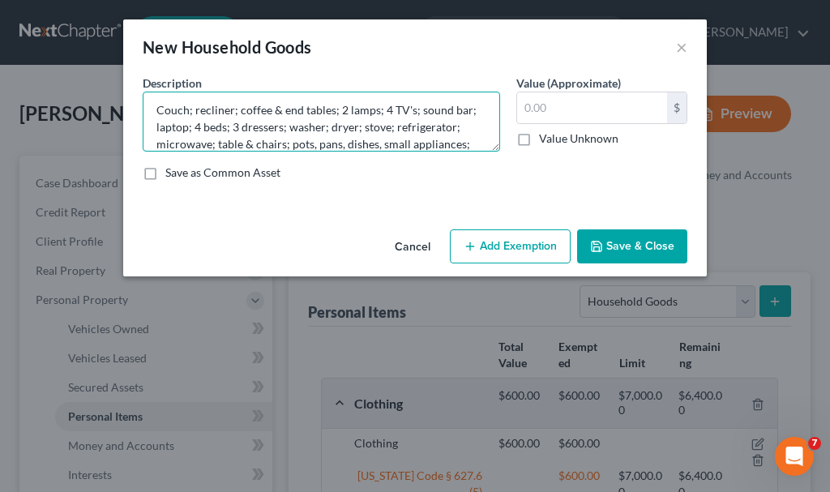
scroll to position [20, 0]
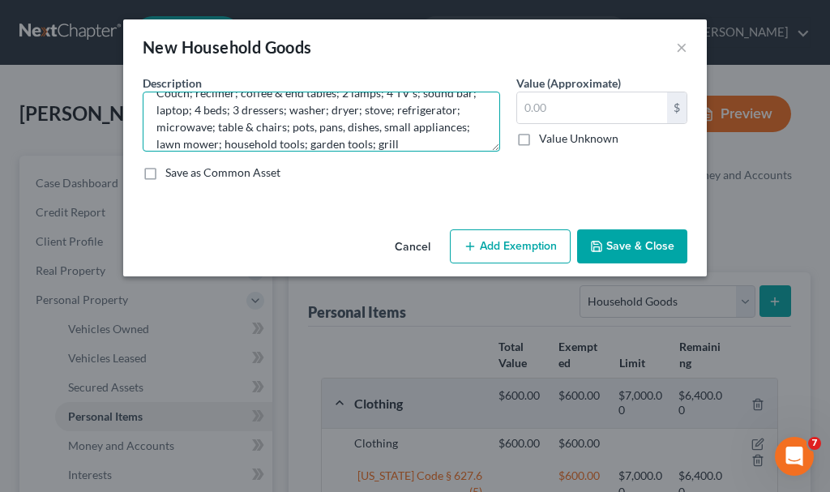
type textarea "Couch; recliner; coffee & end tables; 2 lamps; 4 TV's; sound bar; laptop; 4 bed…"
type input "2,000"
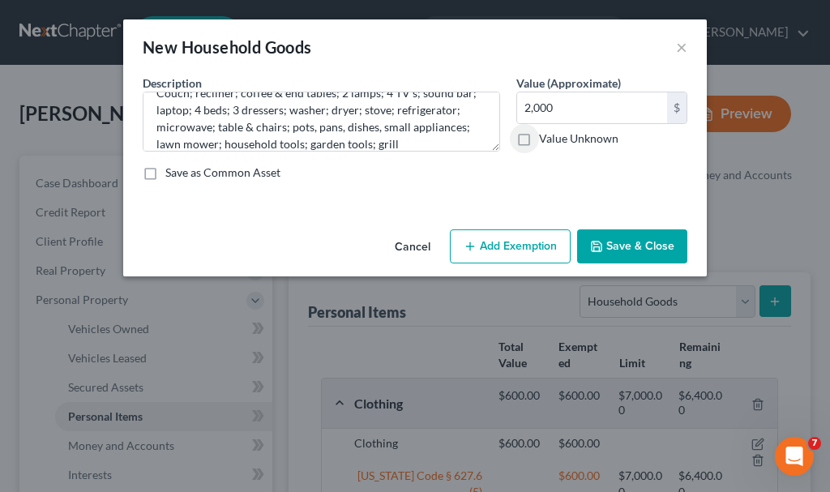
click at [508, 243] on button "Add Exemption" at bounding box center [510, 246] width 121 height 34
select select "2"
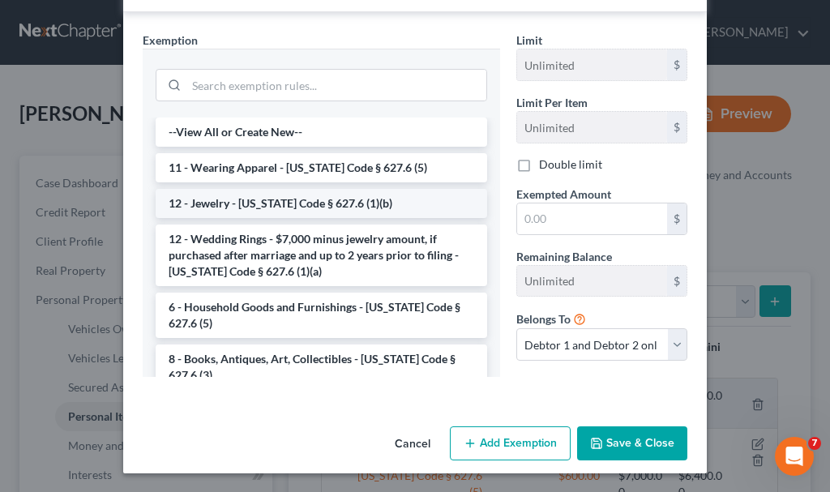
scroll to position [240, 0]
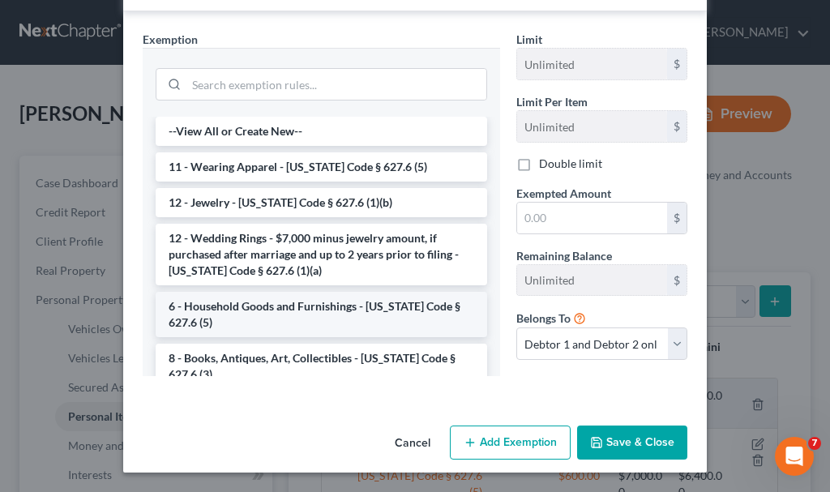
click at [263, 301] on li "6 - Household Goods and Furnishings - [US_STATE] Code § 627.6 (5)" at bounding box center [321, 314] width 331 height 45
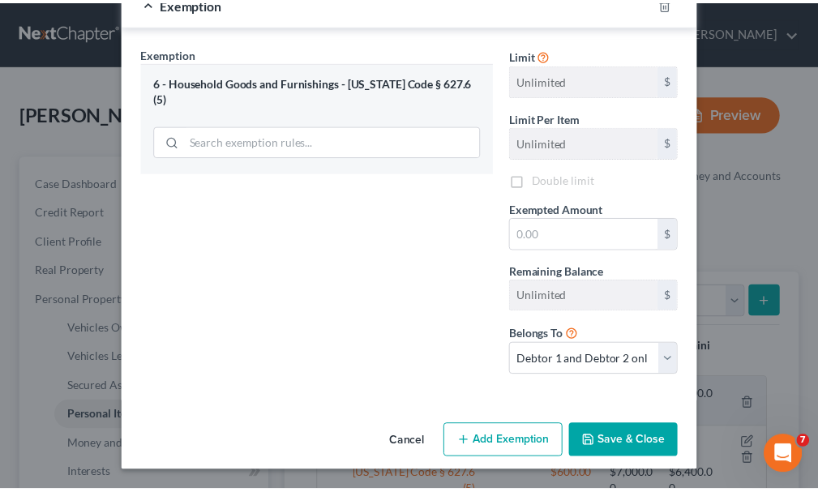
scroll to position [226, 0]
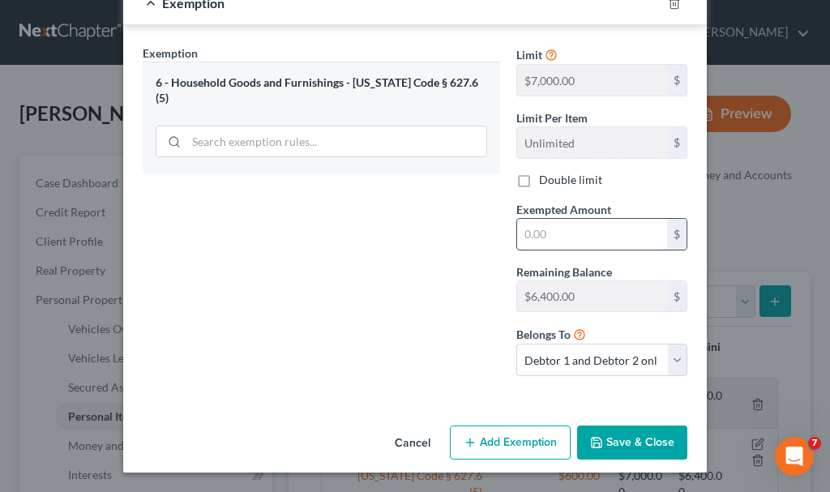
click at [539, 230] on input "text" at bounding box center [592, 234] width 150 height 31
type input "2,000"
click at [626, 435] on button "Save & Close" at bounding box center [632, 442] width 110 height 34
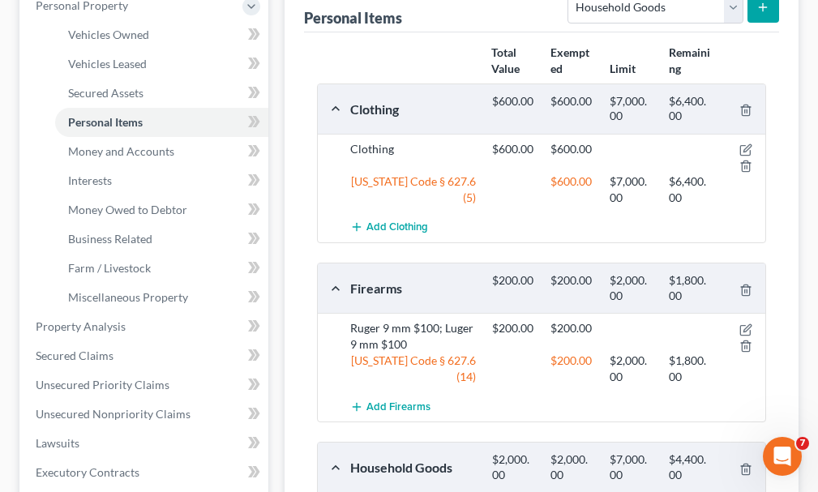
scroll to position [324, 0]
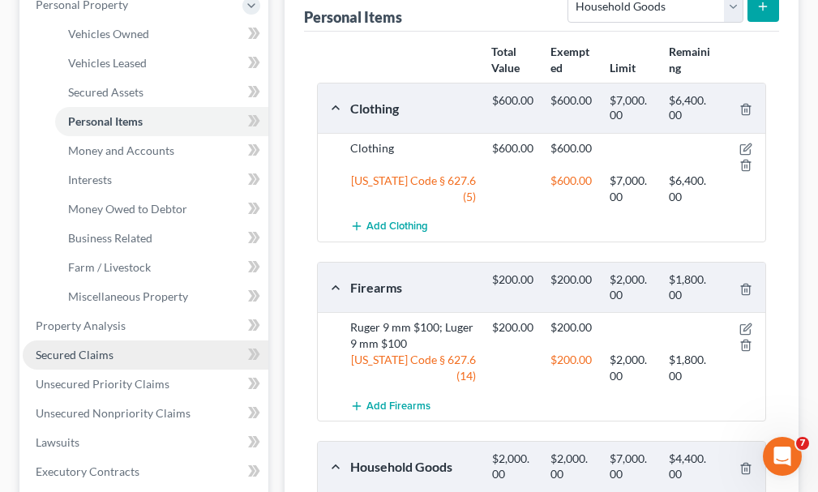
click at [100, 348] on span "Secured Claims" at bounding box center [75, 355] width 78 height 14
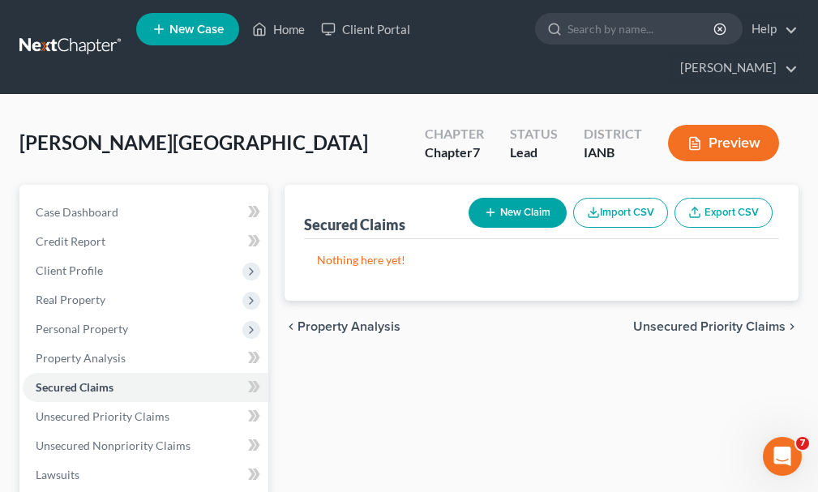
click at [519, 198] on button "New Claim" at bounding box center [517, 213] width 98 height 30
select select "0"
select select "2"
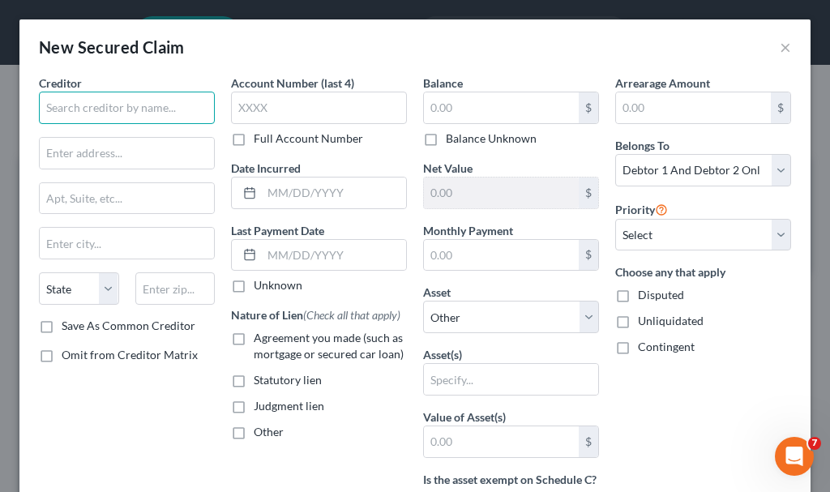
click at [157, 106] on input "text" at bounding box center [127, 108] width 176 height 32
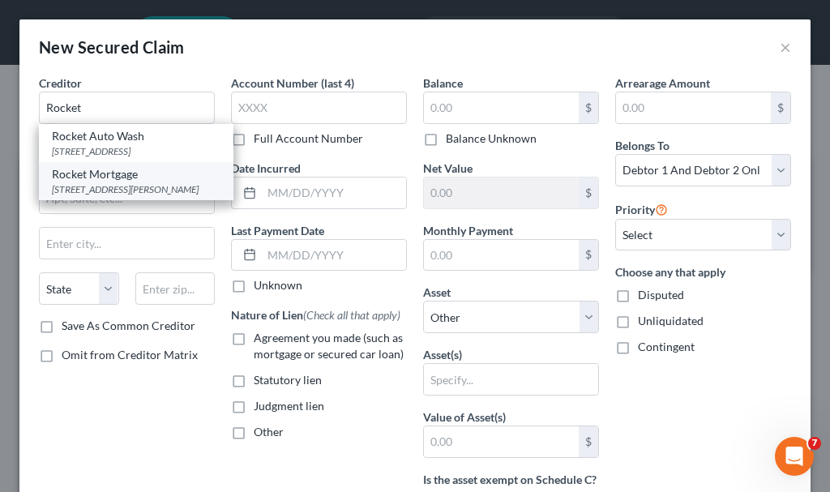
click at [88, 196] on div "[STREET_ADDRESS][PERSON_NAME]" at bounding box center [136, 189] width 169 height 14
type input "Rocket Mortgage"
type input "[STREET_ADDRESS][PERSON_NAME]"
type input "[GEOGRAPHIC_DATA]"
select select "23"
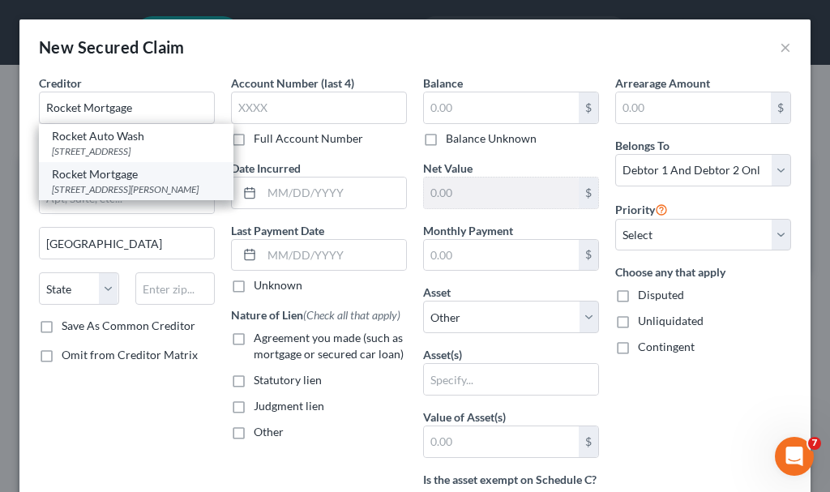
type input "48226"
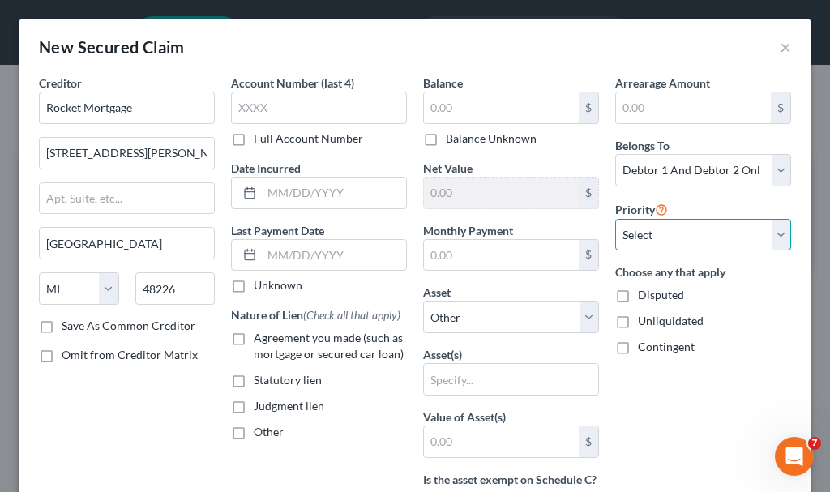
click at [640, 233] on select "Select 1st 2nd 3rd 4th 5th 6th 7th 8th 9th 10th 11th 12th 13th 14th 15th 16th 1…" at bounding box center [703, 235] width 176 height 32
select select "0"
click at [615, 219] on select "Select 1st 2nd 3rd 4th 5th 6th 7th 8th 9th 10th 11th 12th 13th 14th 15th 16th 1…" at bounding box center [703, 235] width 176 height 32
click at [254, 338] on label "Agreement you made (such as mortgage or secured car loan)" at bounding box center [330, 346] width 153 height 32
click at [260, 338] on input "Agreement you made (such as mortgage or secured car loan)" at bounding box center [265, 335] width 11 height 11
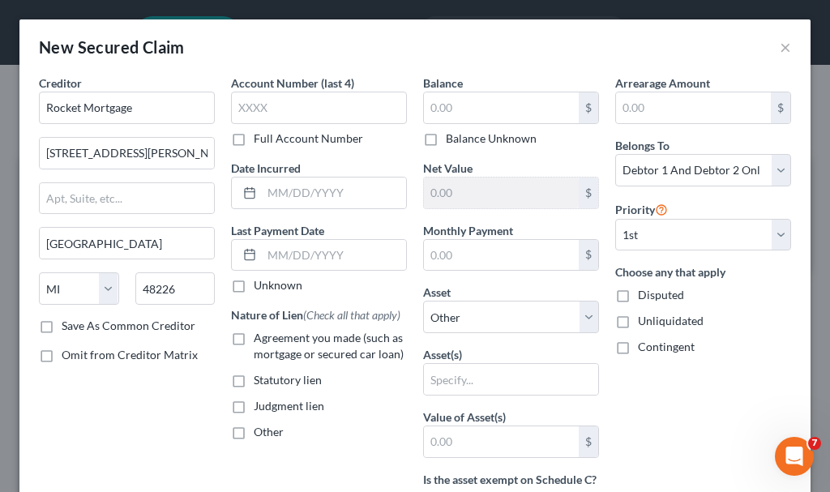
checkbox input "true"
click at [360, 248] on input "text" at bounding box center [334, 255] width 144 height 31
type input "[DATE]"
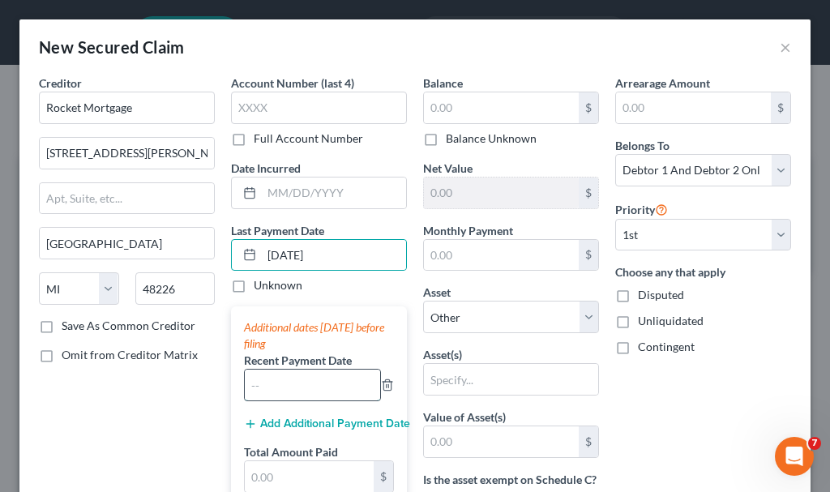
click at [311, 387] on input "text" at bounding box center [312, 385] width 135 height 31
type input "08/2025"
click at [288, 417] on button "Add Additional Payment Date" at bounding box center [319, 423] width 150 height 13
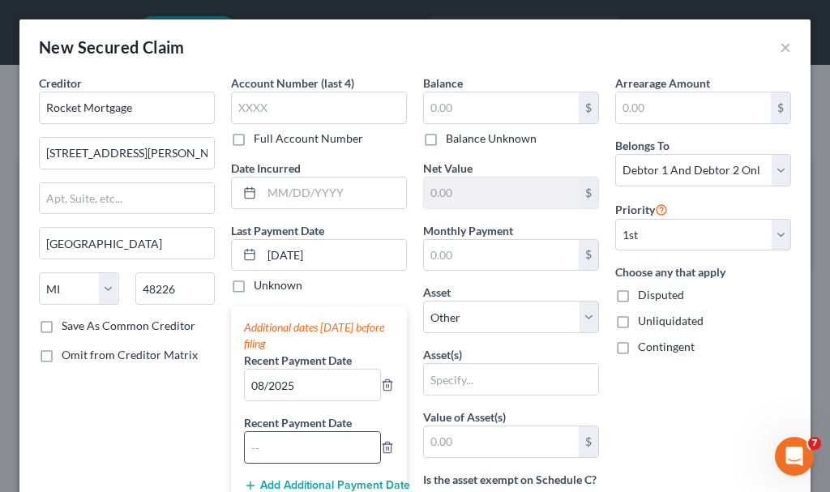
click at [301, 458] on input "text" at bounding box center [312, 447] width 135 height 31
type input "07/2025"
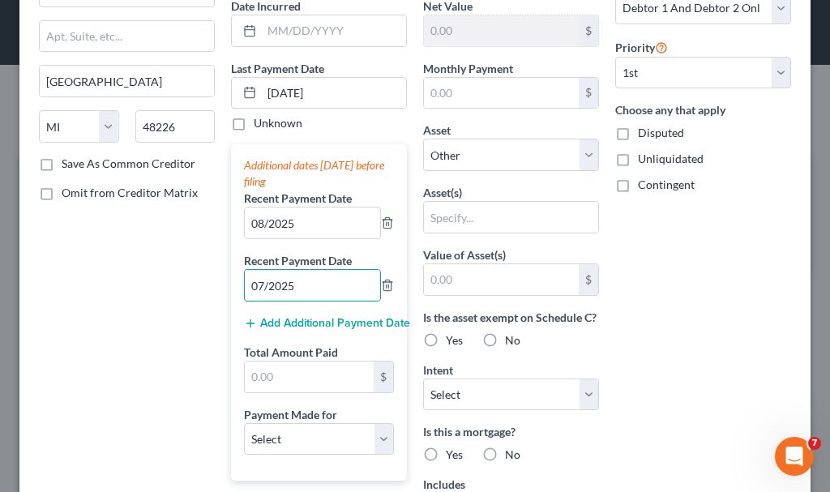
click at [288, 321] on button "Add Additional Payment Date" at bounding box center [319, 323] width 150 height 13
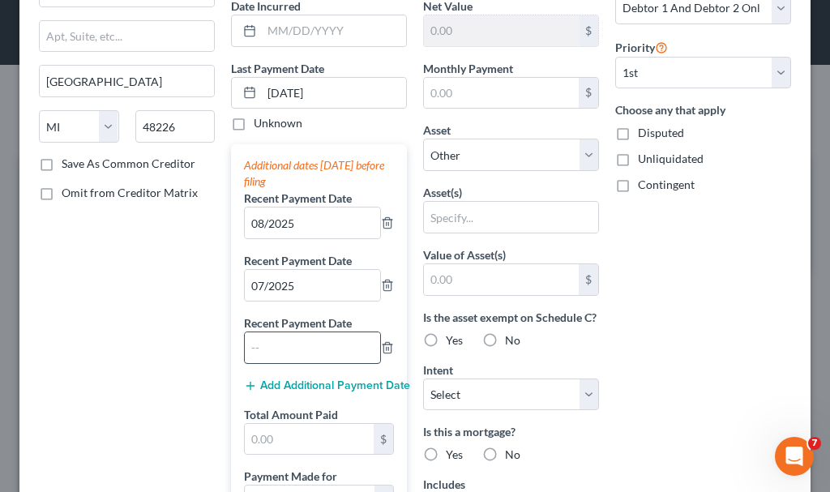
click at [294, 347] on input "text" at bounding box center [312, 347] width 135 height 31
type input "06/2025"
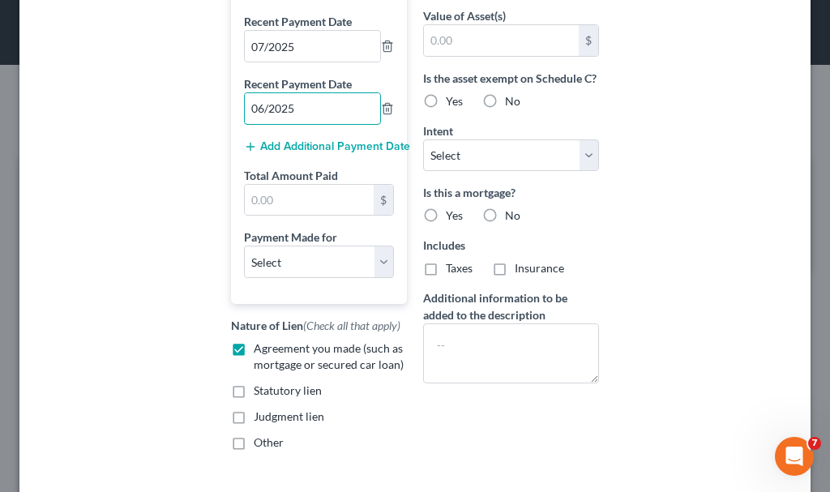
scroll to position [405, 0]
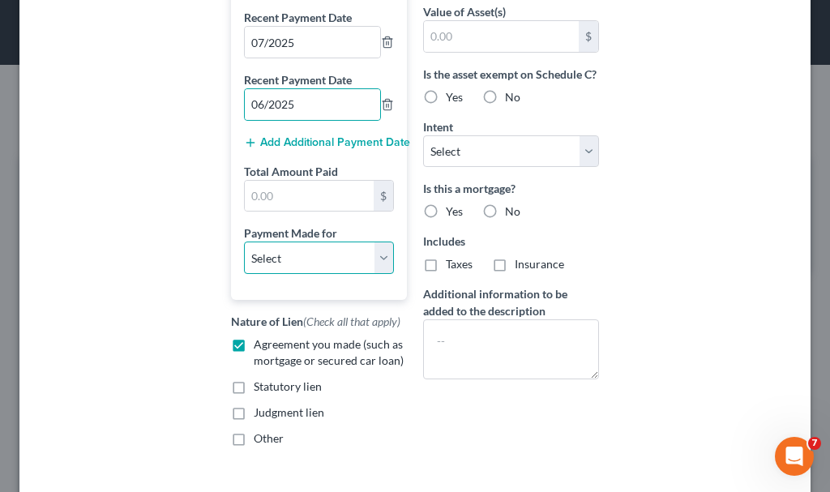
click at [297, 255] on select "Select Car Credit Card Loan Repayment Mortgage Other Suppliers Or Vendors" at bounding box center [319, 257] width 150 height 32
select select "3"
click at [244, 241] on select "Select Car Credit Card Loan Repayment Mortgage Other Suppliers Or Vendors" at bounding box center [319, 257] width 150 height 32
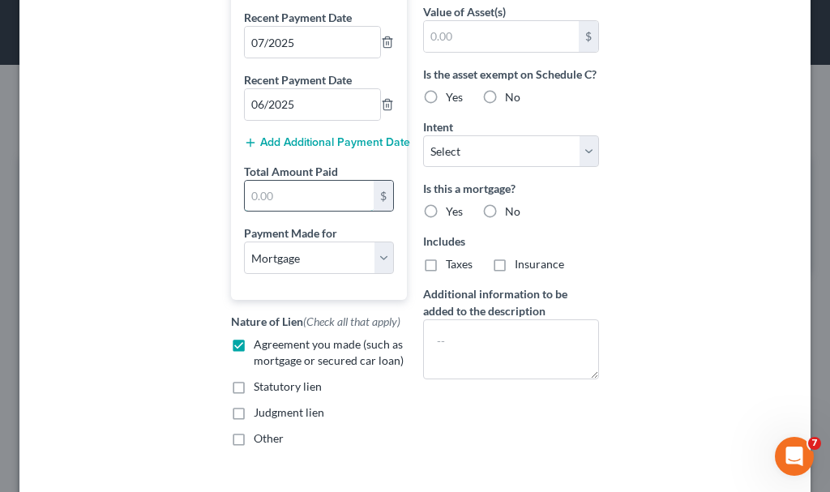
click at [285, 189] on input "text" at bounding box center [309, 196] width 129 height 31
type input "1"
click at [446, 105] on label "Yes" at bounding box center [454, 97] width 17 height 16
click at [452, 100] on input "Yes" at bounding box center [457, 94] width 11 height 11
radio input "true"
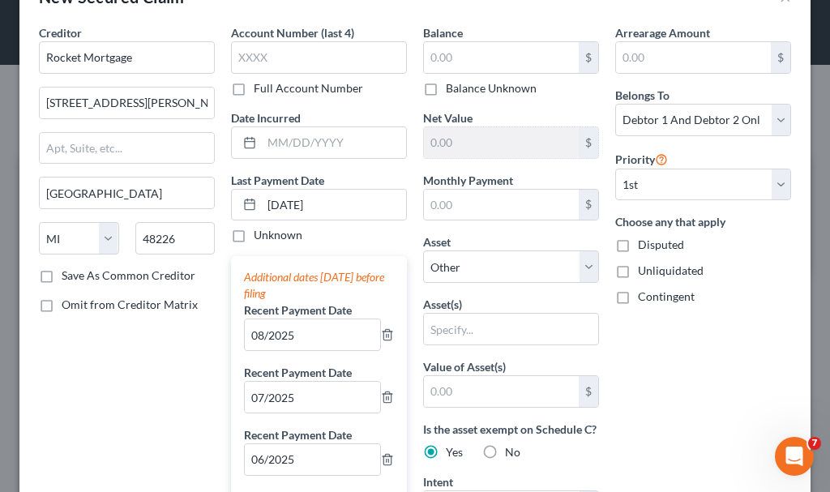
scroll to position [0, 0]
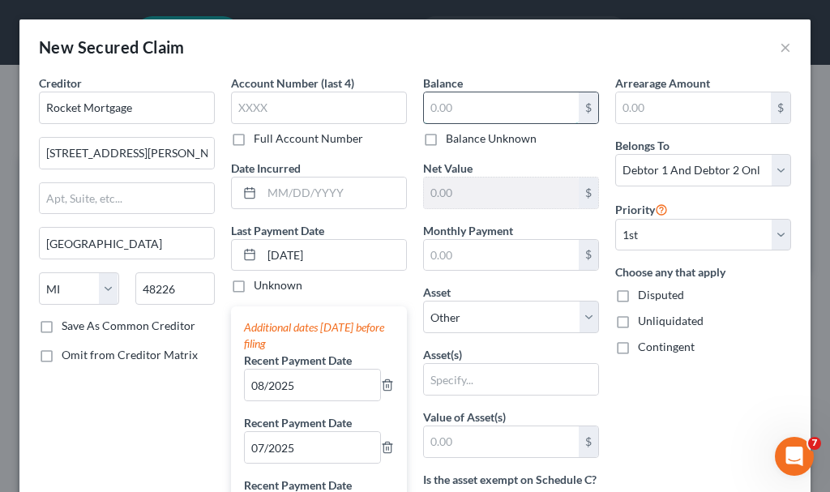
click at [475, 103] on input "text" at bounding box center [501, 107] width 155 height 31
type input "95,000"
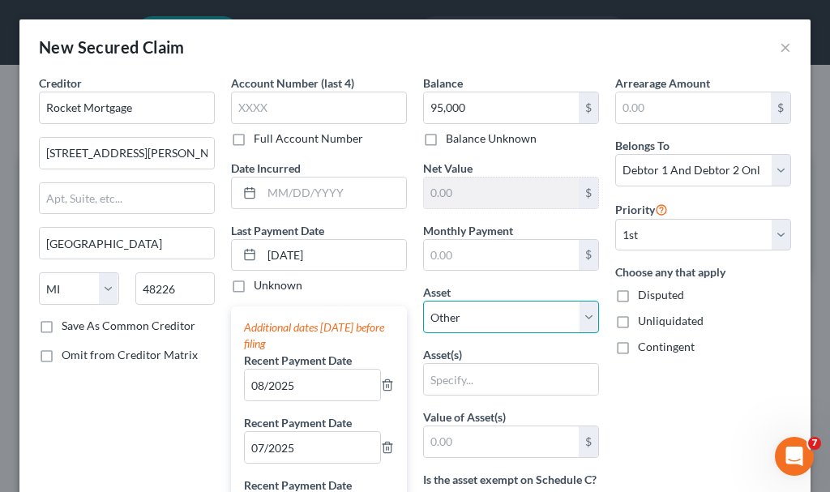
click at [486, 311] on select "Select Other Multiple Assets p/u homemade trailer - $100.0 [STREET_ADDRESS] - $…" at bounding box center [511, 317] width 176 height 32
select select "3"
click at [423, 301] on select "Select Other Multiple Assets p/u homemade trailer - $100.0 [STREET_ADDRESS] - $…" at bounding box center [511, 317] width 176 height 32
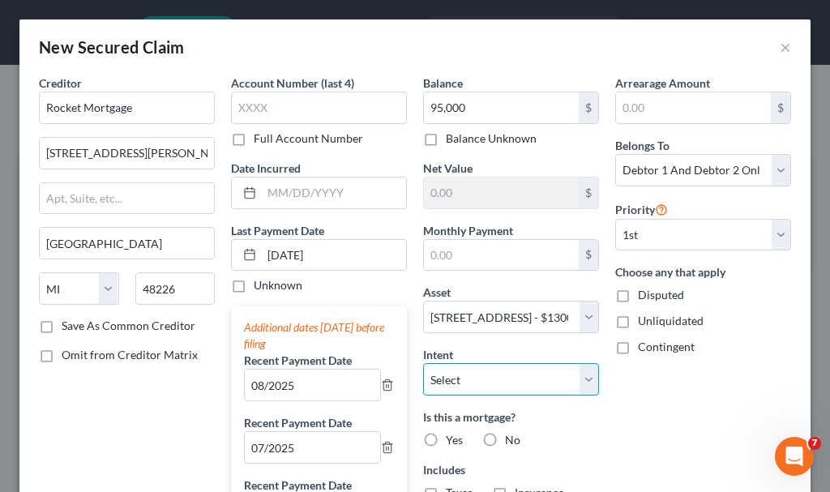
click at [499, 382] on select "Select Surrender Redeem Reaffirm Avoid Other" at bounding box center [511, 379] width 176 height 32
select select "2"
click at [423, 363] on select "Select Surrender Redeem Reaffirm Avoid Other" at bounding box center [511, 379] width 176 height 32
click at [446, 434] on label "Yes" at bounding box center [454, 440] width 17 height 16
click at [452, 434] on input "Yes" at bounding box center [457, 437] width 11 height 11
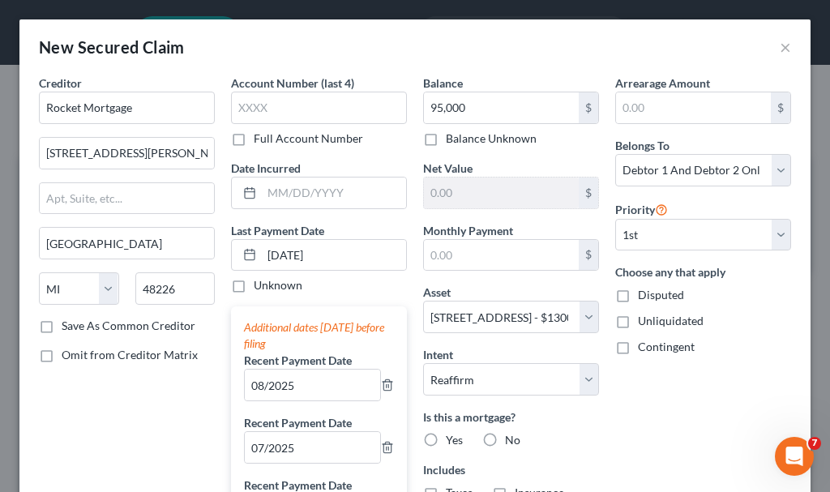
radio input "true"
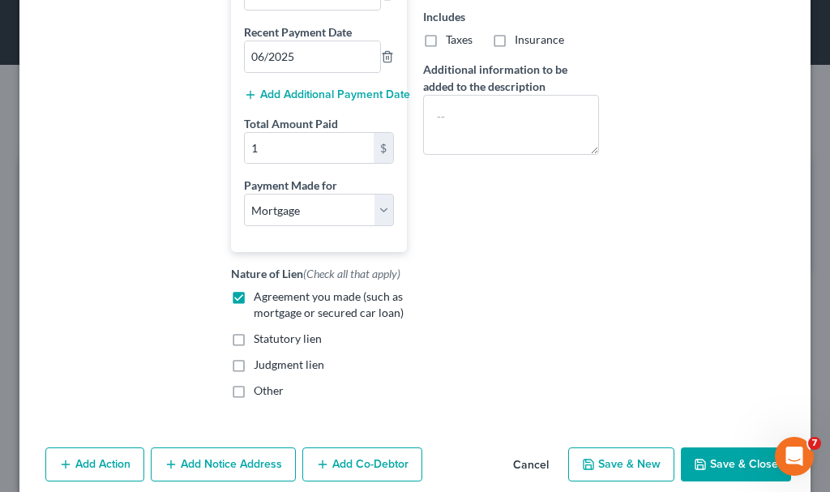
scroll to position [475, 0]
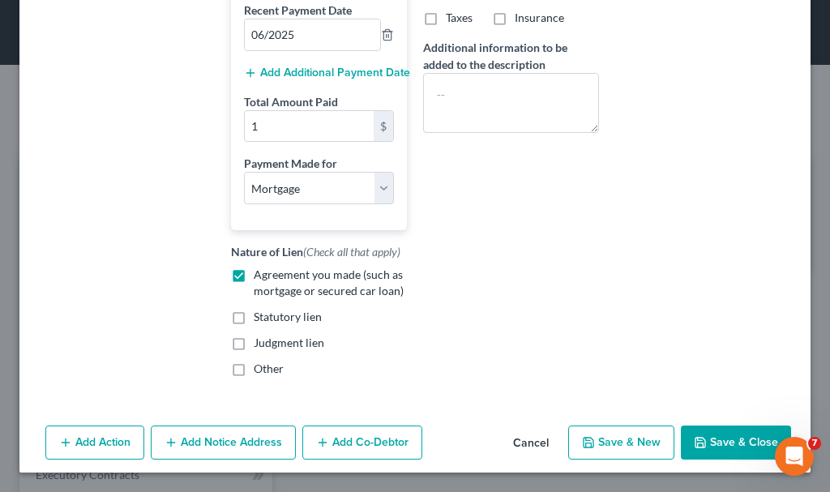
click at [726, 439] on button "Save & Close" at bounding box center [736, 442] width 110 height 34
select select
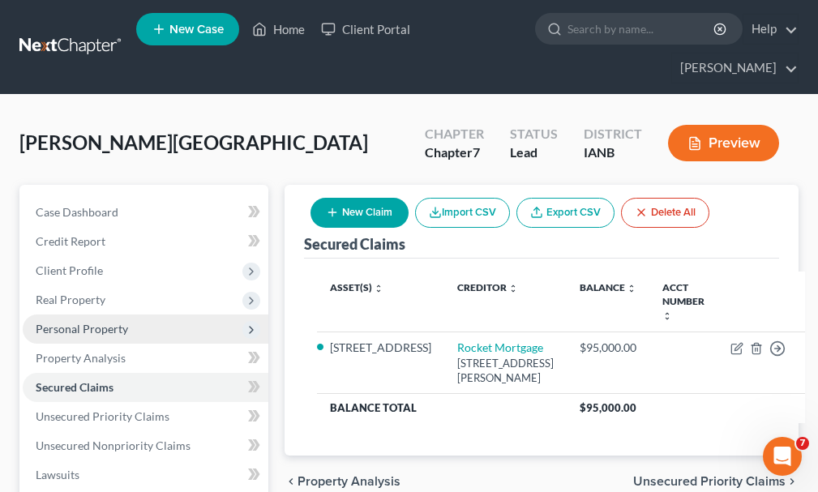
click at [75, 322] on span "Personal Property" at bounding box center [82, 329] width 92 height 14
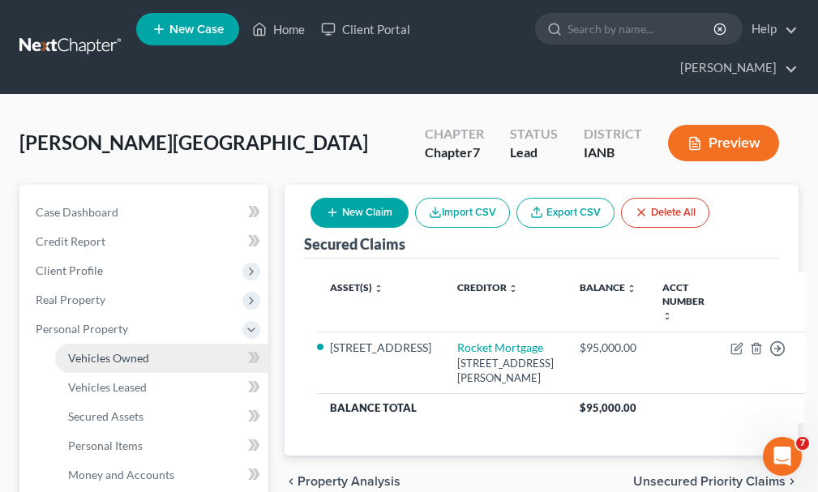
click at [132, 351] on span "Vehicles Owned" at bounding box center [108, 358] width 81 height 14
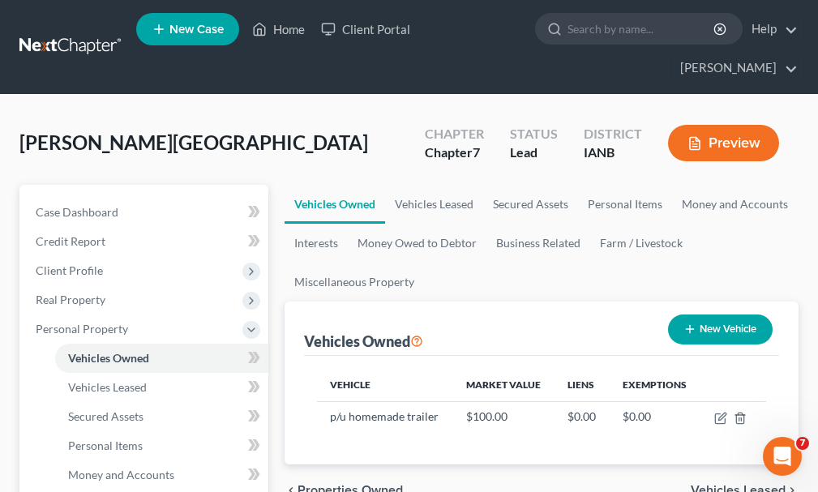
click at [743, 314] on button "New Vehicle" at bounding box center [720, 329] width 105 height 30
select select "0"
select select "2"
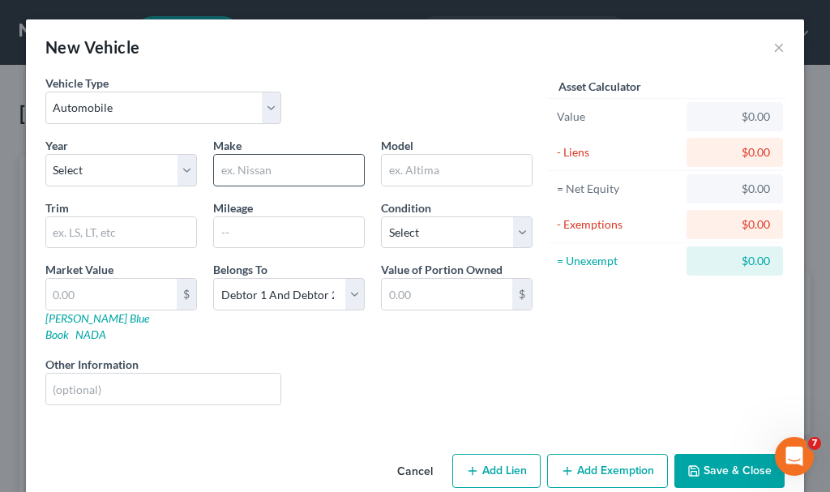
click at [280, 168] on input "text" at bounding box center [289, 170] width 150 height 31
click at [382, 169] on input "text" at bounding box center [457, 170] width 150 height 31
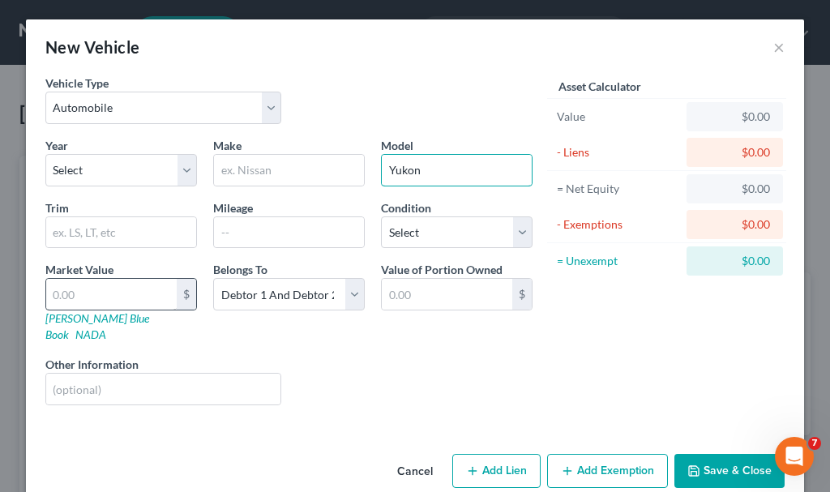
type input "Yukon"
click at [103, 293] on input "text" at bounding box center [111, 294] width 130 height 31
type input "1"
type input "1.00"
type input "13"
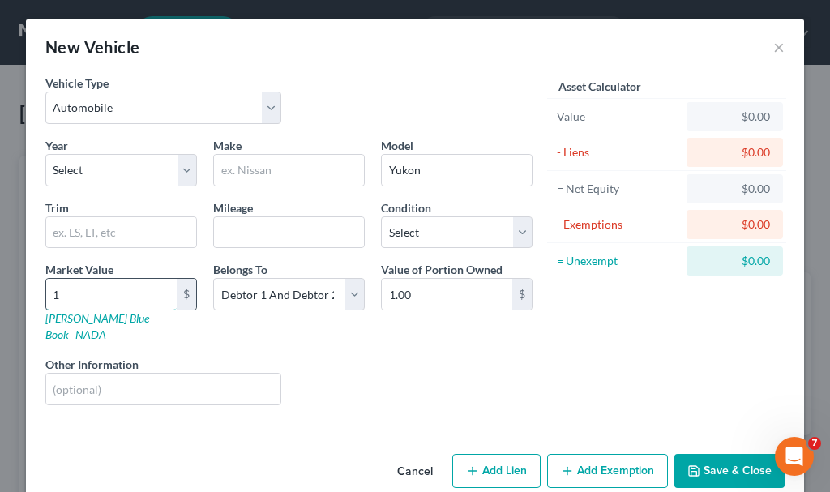
type input "13.00"
type input "130"
type input "130.00"
type input "1300"
type input "1,300.00"
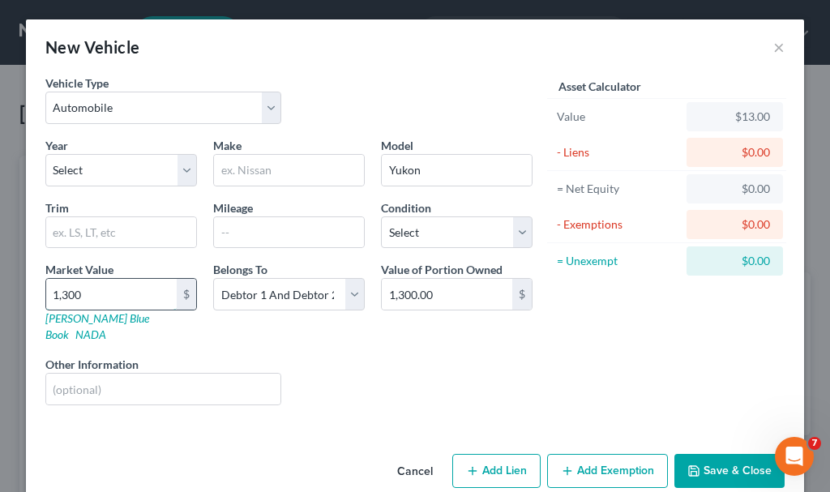
type input "1,3000"
type input "13,000.00"
type input "13,000"
click at [506, 454] on button "Add Lien" at bounding box center [496, 471] width 88 height 34
select select "2"
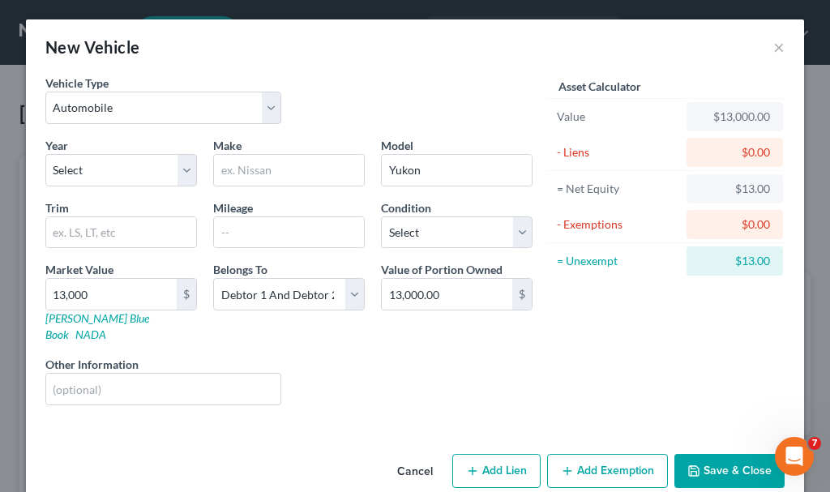
select select "0"
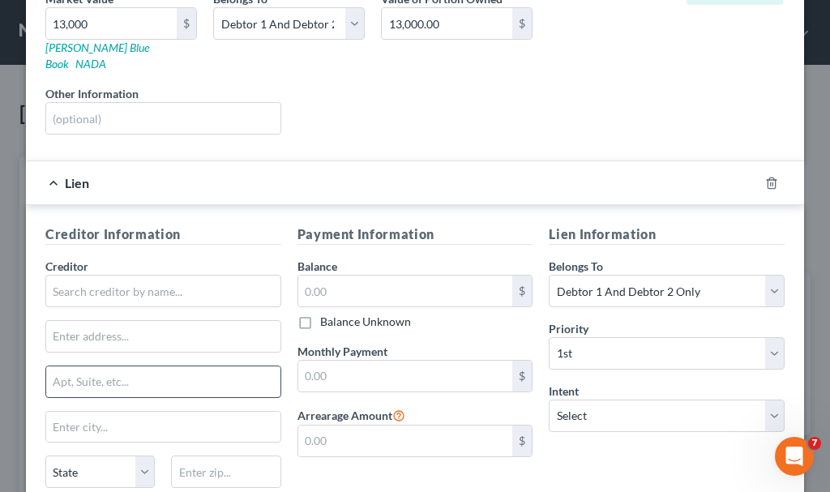
scroll to position [324, 0]
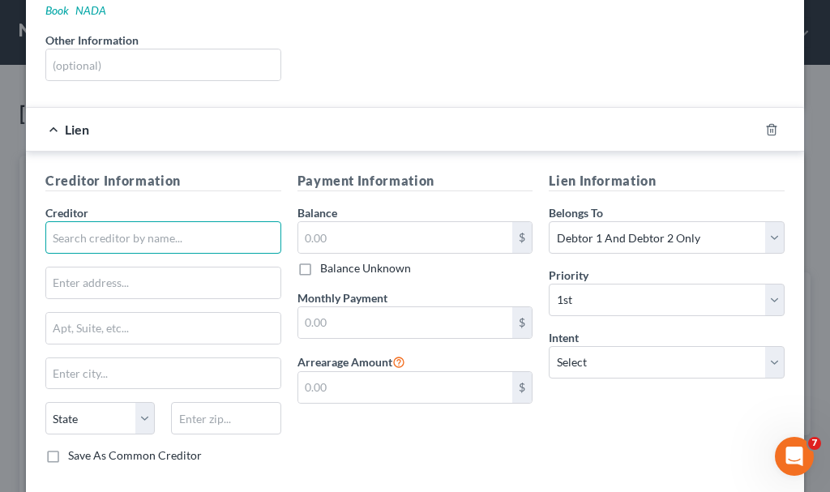
click at [122, 221] on input "text" at bounding box center [163, 237] width 236 height 32
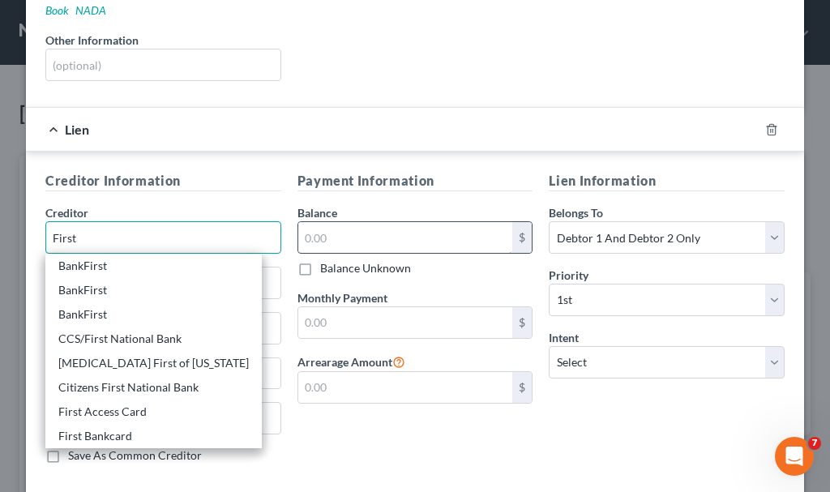
type input "First"
click at [328, 224] on input "text" at bounding box center [405, 237] width 215 height 31
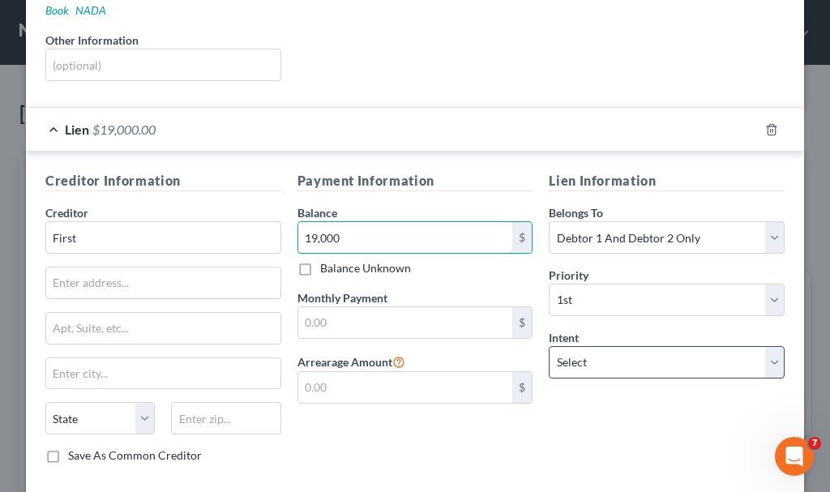
type input "19,000"
click at [596, 346] on select "Select Surrender Redeem Reaffirm Avoid Other" at bounding box center [667, 362] width 236 height 32
select select "2"
click at [549, 346] on select "Select Surrender Redeem Reaffirm Avoid Other" at bounding box center [667, 362] width 236 height 32
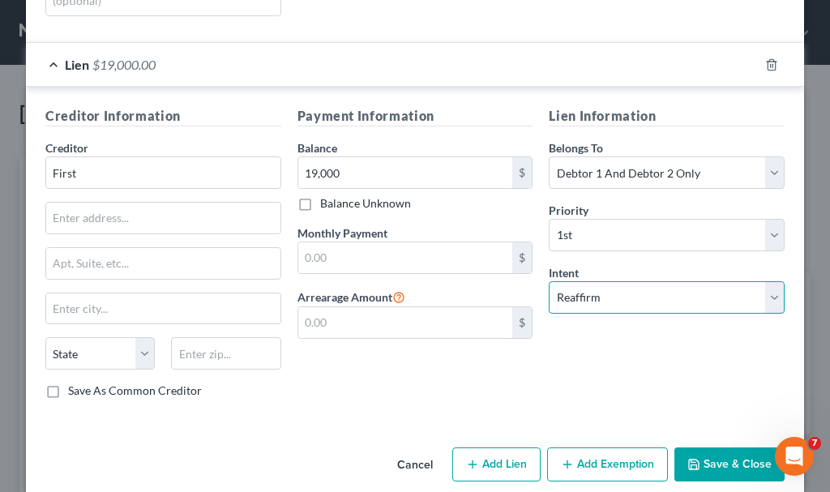
scroll to position [395, 0]
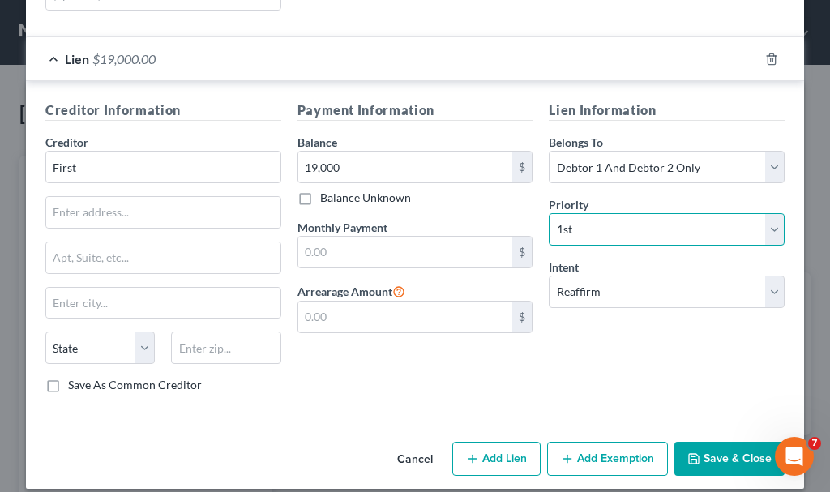
click at [604, 218] on select "Select 1st 2nd 3rd 4th 5th 6th 7th 8th 9th 10th 11th 12th 13th 14th 15th 16th 1…" at bounding box center [667, 229] width 236 height 32
select select "1"
click at [549, 213] on select "Select 1st 2nd 3rd 4th 5th 6th 7th 8th 9th 10th 11th 12th 13th 14th 15th 16th 1…" at bounding box center [667, 229] width 236 height 32
click at [707, 442] on button "Save & Close" at bounding box center [729, 459] width 110 height 34
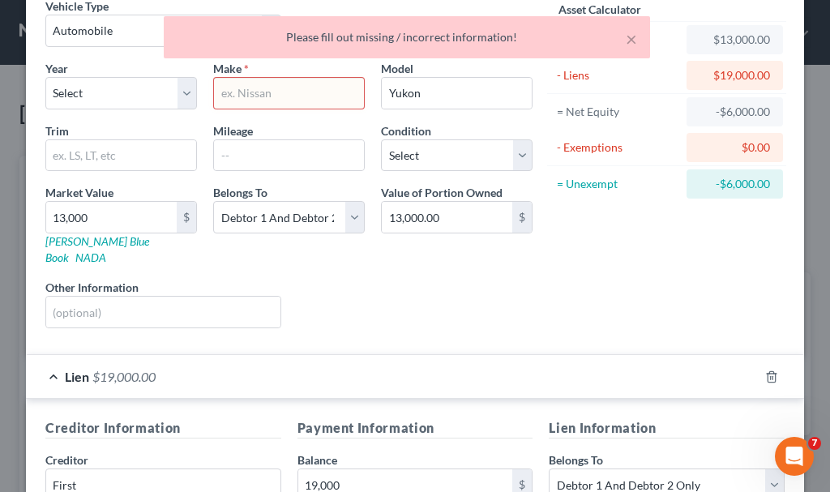
scroll to position [0, 0]
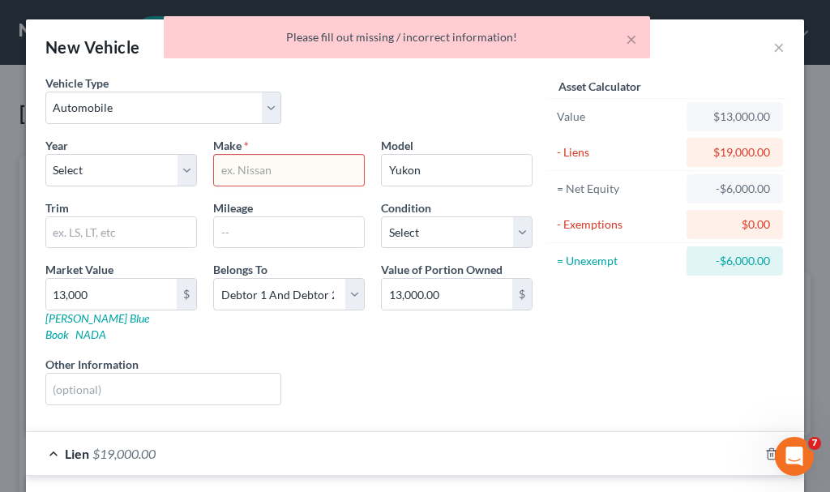
click at [271, 166] on input "text" at bounding box center [289, 170] width 150 height 31
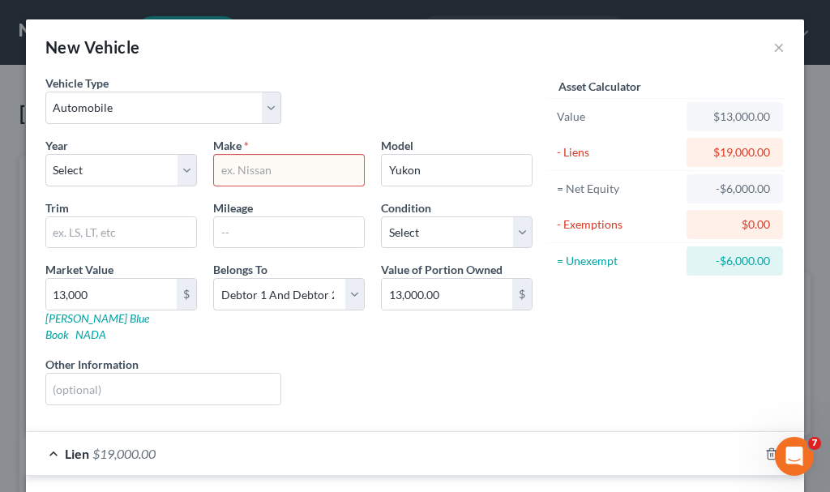
type input "GMC"
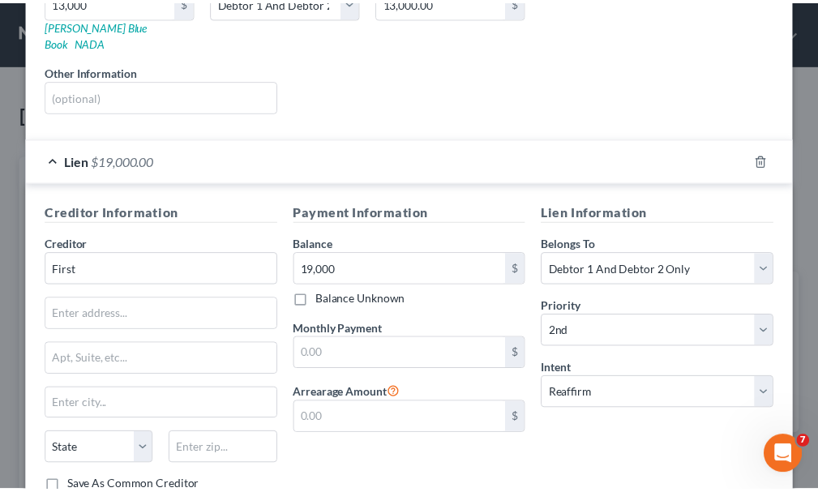
scroll to position [395, 0]
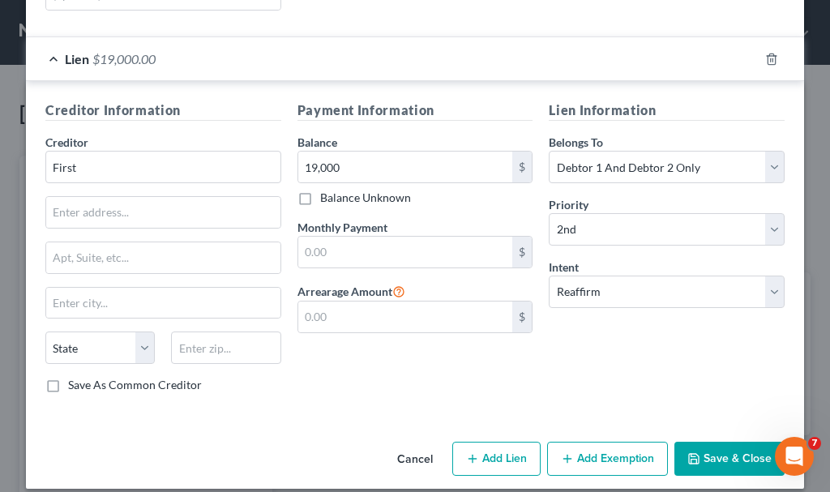
click at [743, 442] on button "Save & Close" at bounding box center [729, 459] width 110 height 34
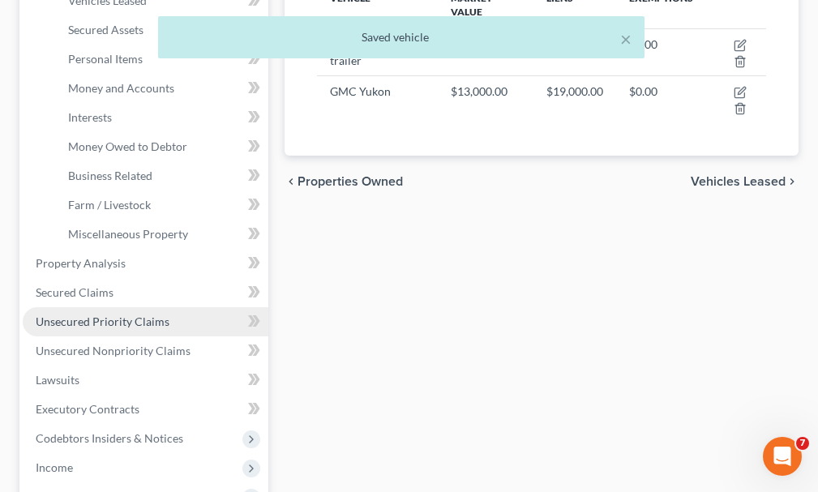
scroll to position [405, 0]
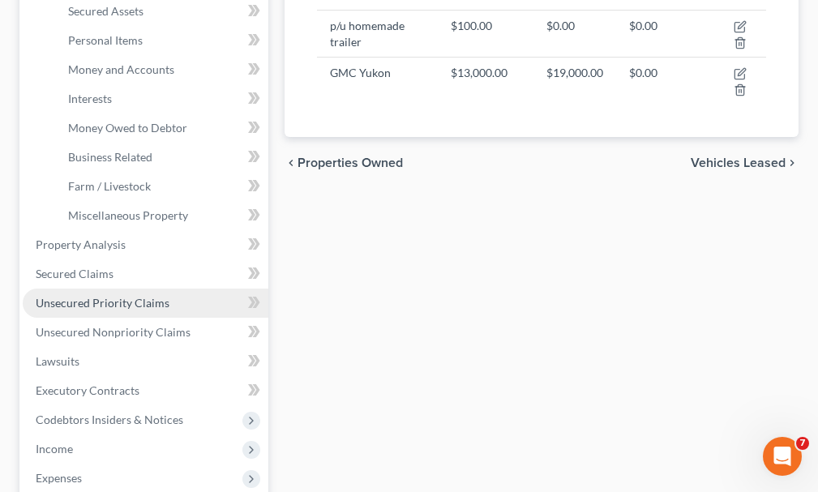
click at [102, 296] on span "Unsecured Priority Claims" at bounding box center [103, 303] width 134 height 14
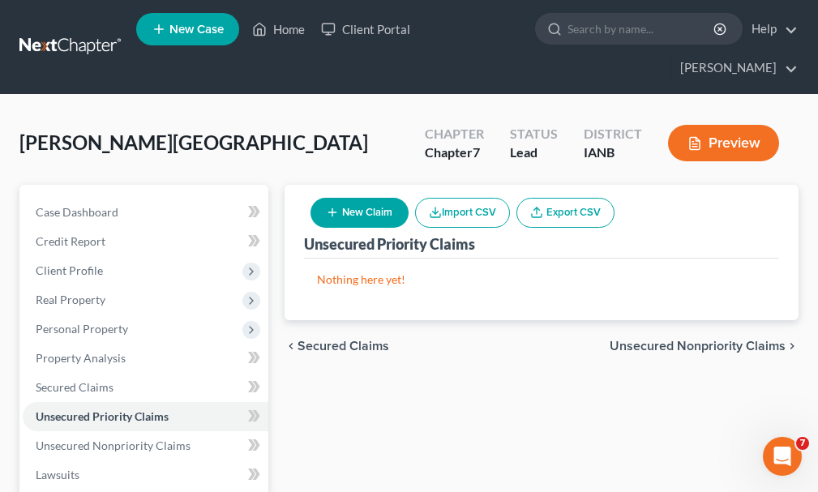
click at [386, 198] on button "New Claim" at bounding box center [359, 213] width 98 height 30
select select "2"
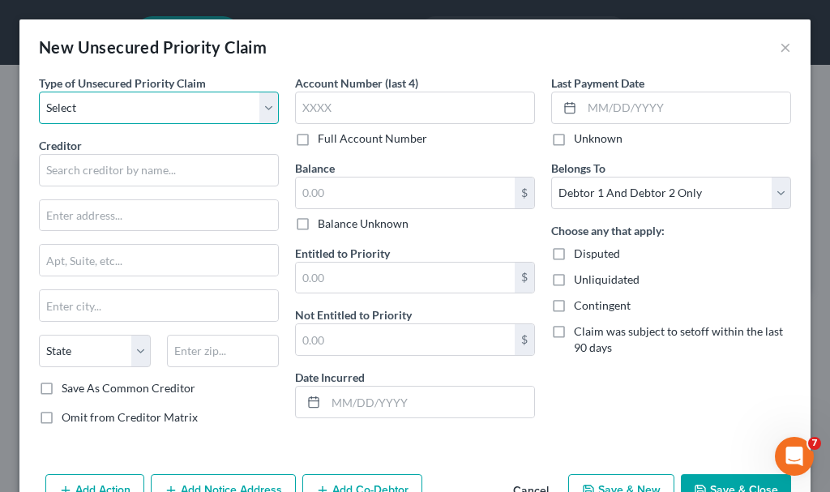
click at [100, 101] on select "Select Taxes & Other Government Units Domestic Support Obligations Extensions o…" at bounding box center [159, 108] width 240 height 32
select select "0"
click at [39, 92] on select "Select Taxes & Other Government Units Domestic Support Obligations Extensions o…" at bounding box center [159, 108] width 240 height 32
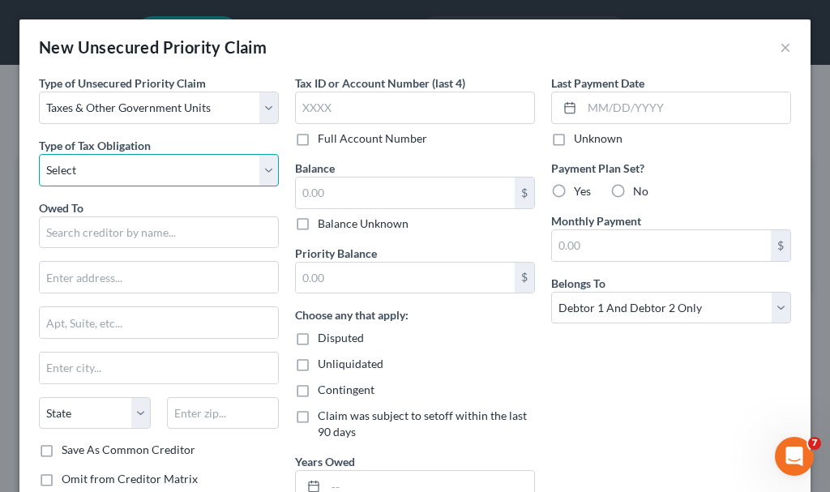
click at [108, 175] on select "Select Federal City State Franchise Tax Board Other" at bounding box center [159, 170] width 240 height 32
select select "0"
click at [39, 154] on select "Select Federal City State Franchise Tax Board Other" at bounding box center [159, 170] width 240 height 32
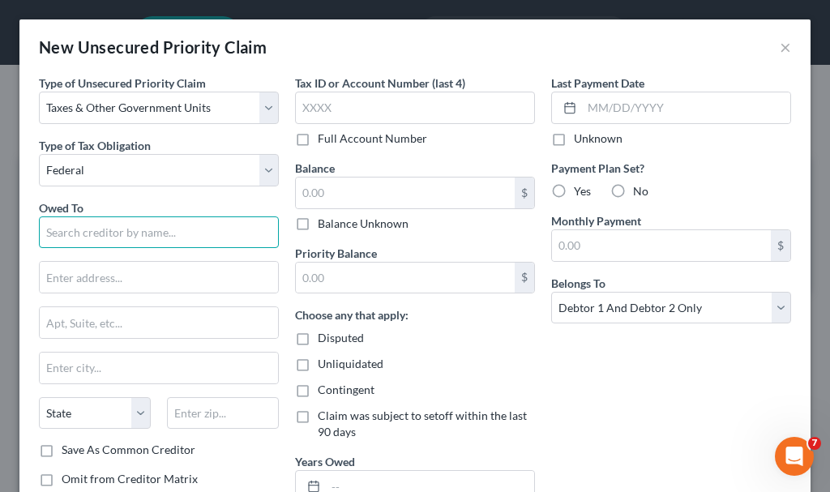
click at [112, 238] on input "text" at bounding box center [159, 232] width 240 height 32
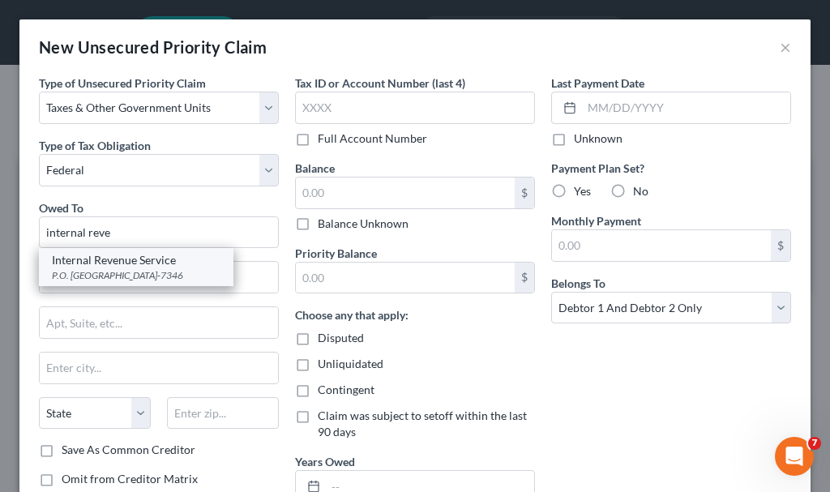
click at [105, 270] on div "P.O. [GEOGRAPHIC_DATA]-7346" at bounding box center [136, 275] width 169 height 14
type input "Internal Revenue Service"
type input "P.O. Box 7346"
type input "[GEOGRAPHIC_DATA]"
select select "39"
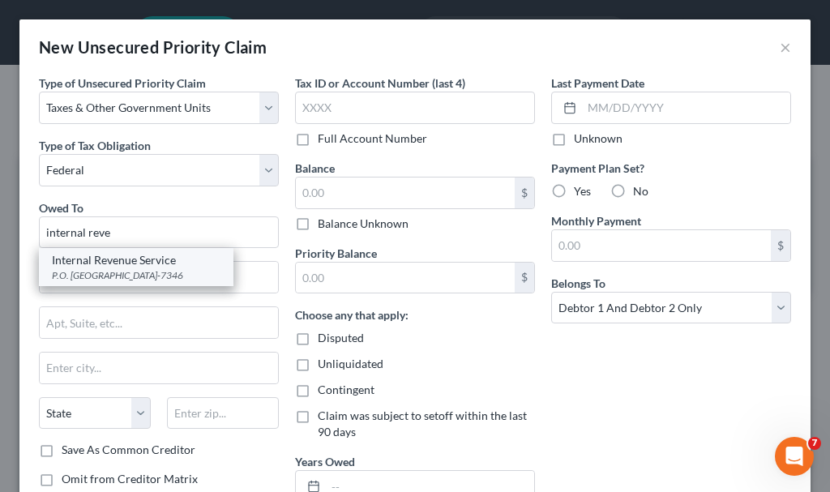
type input "19101-7346"
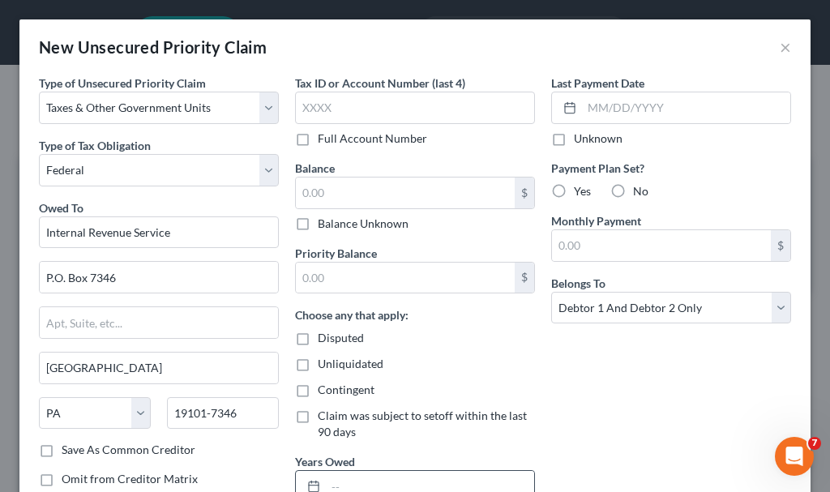
click at [391, 481] on input "text" at bounding box center [430, 486] width 208 height 31
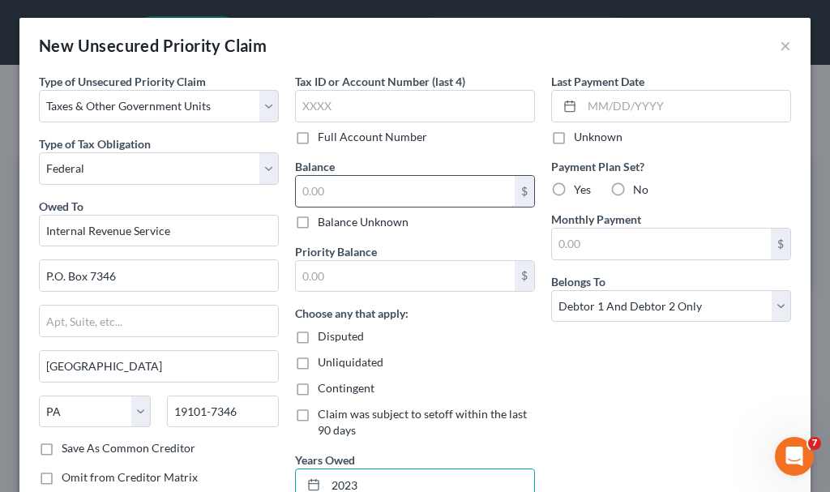
type input "2023"
click at [348, 186] on input "text" at bounding box center [405, 191] width 219 height 31
type input "1"
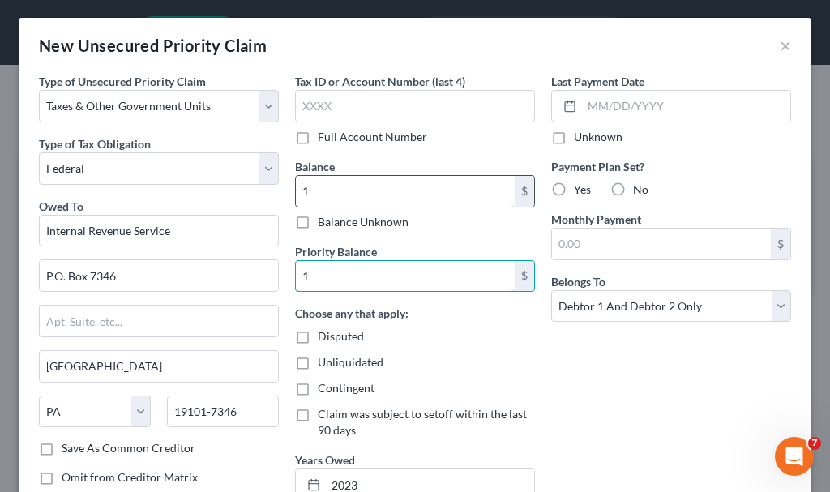
type input "1"
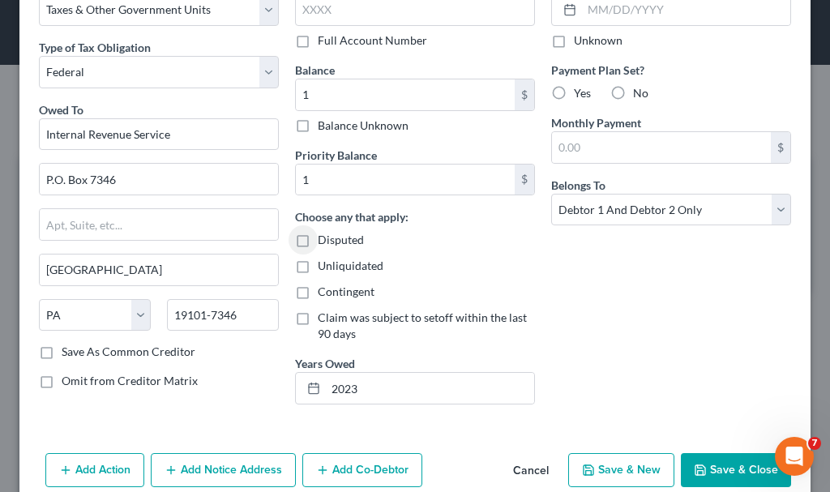
scroll to position [126, 0]
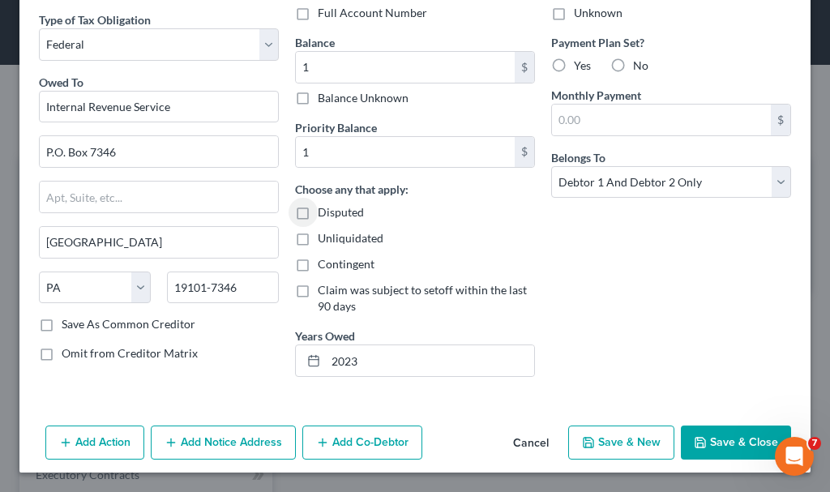
click at [228, 442] on button "Add Notice Address" at bounding box center [223, 442] width 145 height 34
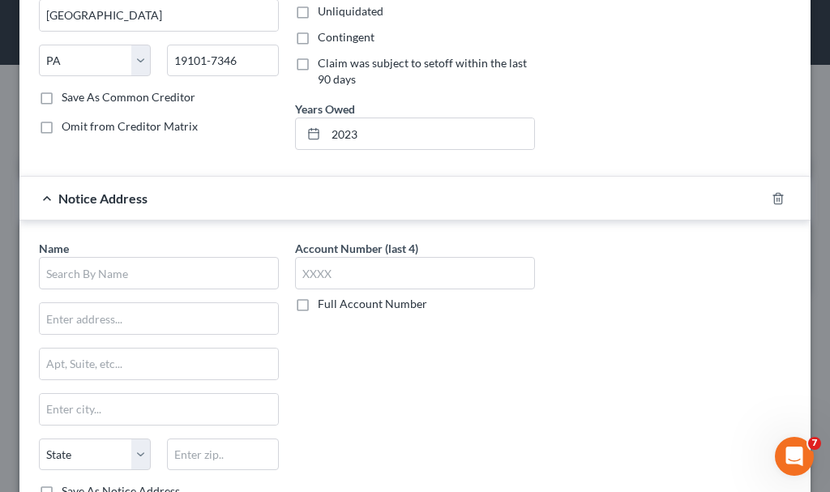
scroll to position [369, 0]
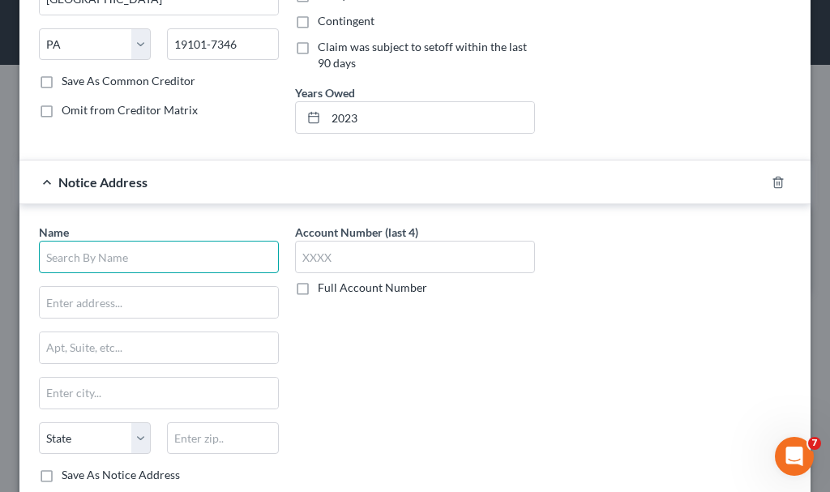
click at [150, 250] on input "text" at bounding box center [159, 257] width 240 height 32
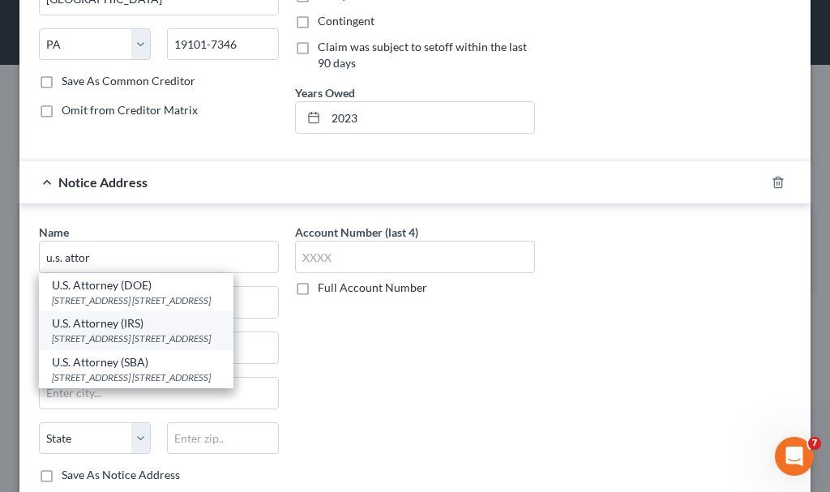
click at [135, 330] on div "U.S. Attorney (IRS)" at bounding box center [136, 323] width 169 height 16
type input "U.S. Attorney (IRS)"
type input "[STREET_ADDRESS] SE, Box 1"
type input "[GEOGRAPHIC_DATA]"
select select "16"
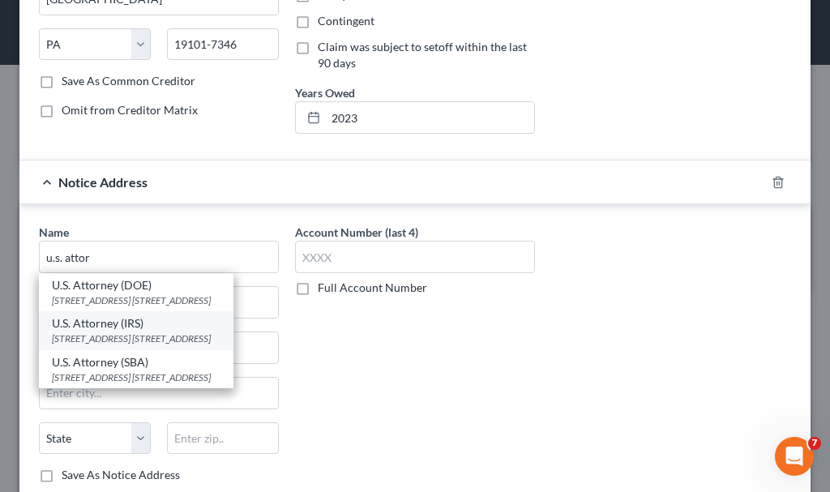
type input "52401"
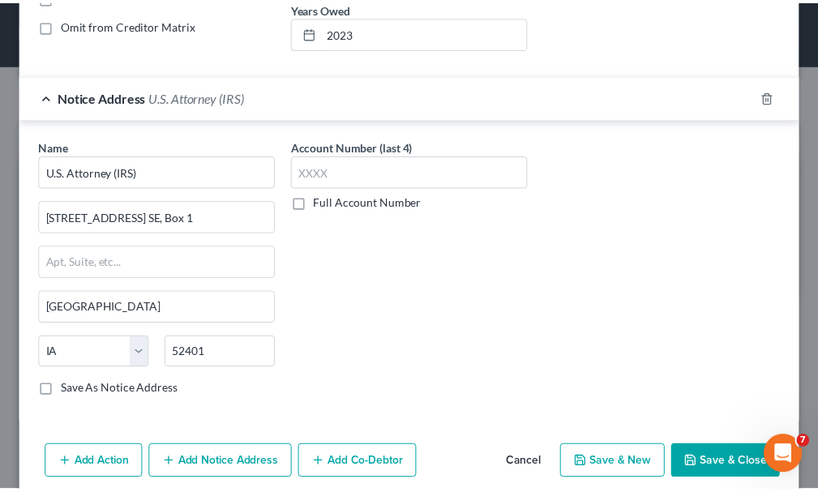
scroll to position [475, 0]
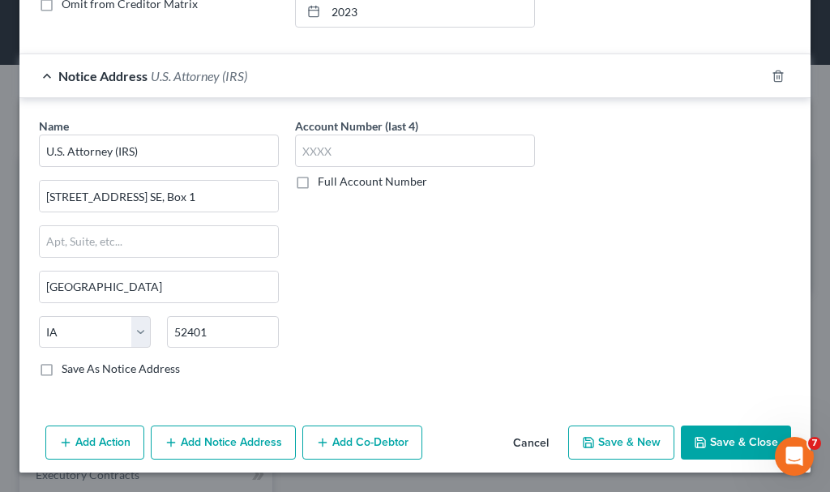
click at [714, 438] on button "Save & Close" at bounding box center [736, 442] width 110 height 34
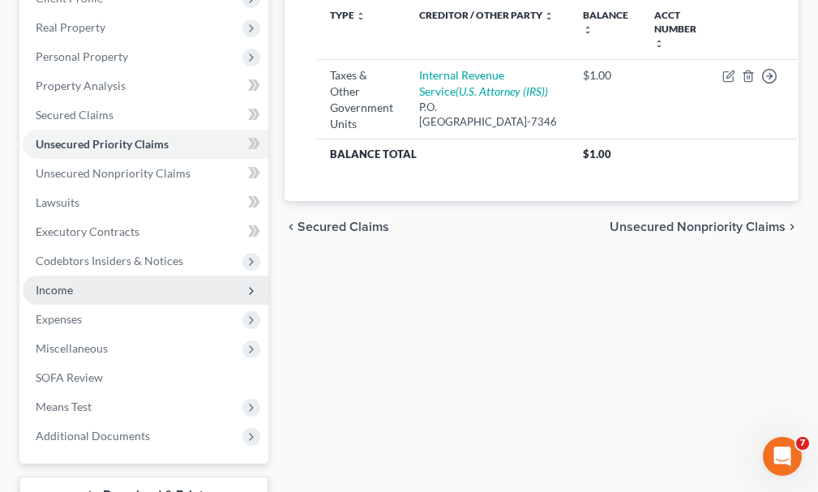
scroll to position [324, 0]
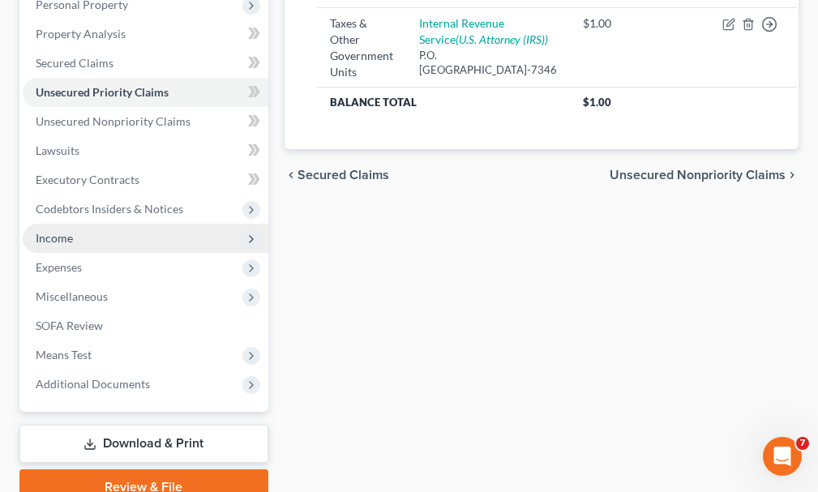
click at [58, 231] on span "Income" at bounding box center [54, 238] width 37 height 14
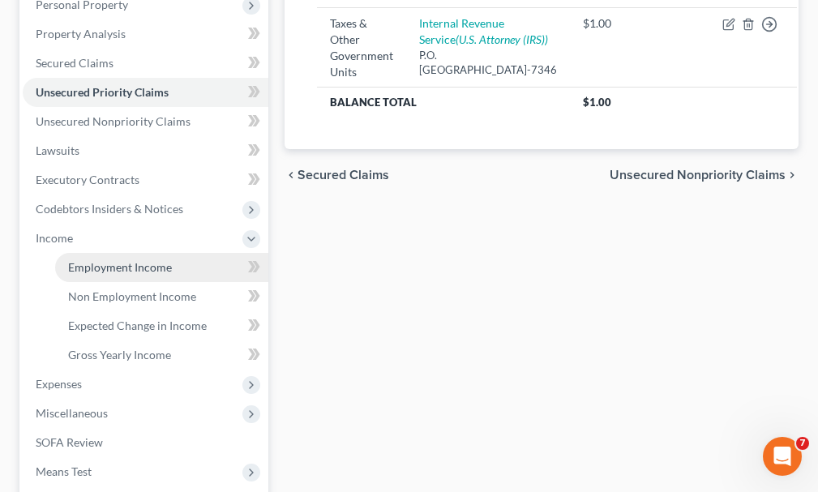
click at [105, 260] on span "Employment Income" at bounding box center [120, 267] width 104 height 14
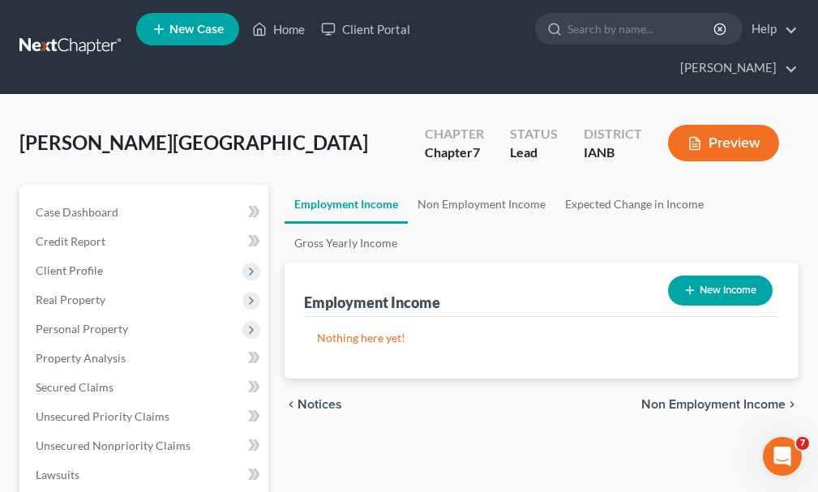
click at [741, 276] on button "New Income" at bounding box center [720, 291] width 105 height 30
select select "0"
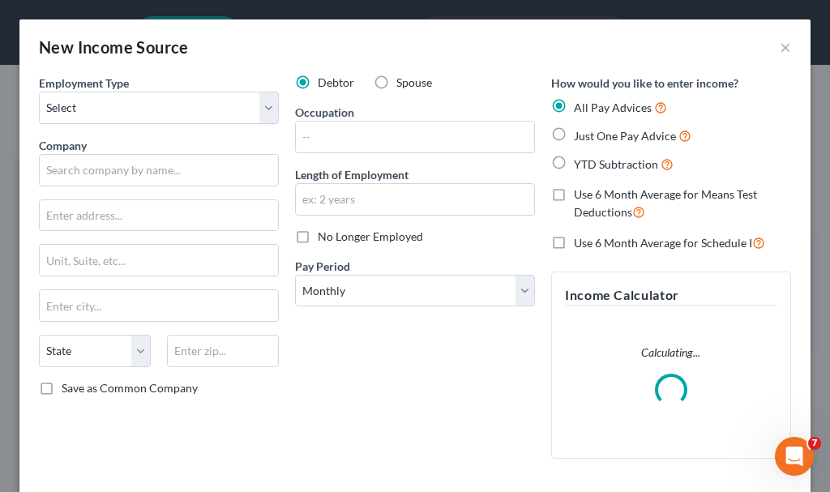
click at [396, 80] on label "Spouse" at bounding box center [414, 83] width 36 height 16
click at [403, 80] on input "Spouse" at bounding box center [408, 80] width 11 height 11
radio input "true"
click at [128, 102] on select "Select Full or [DEMOGRAPHIC_DATA] Employment Self Employment" at bounding box center [159, 108] width 240 height 32
select select "0"
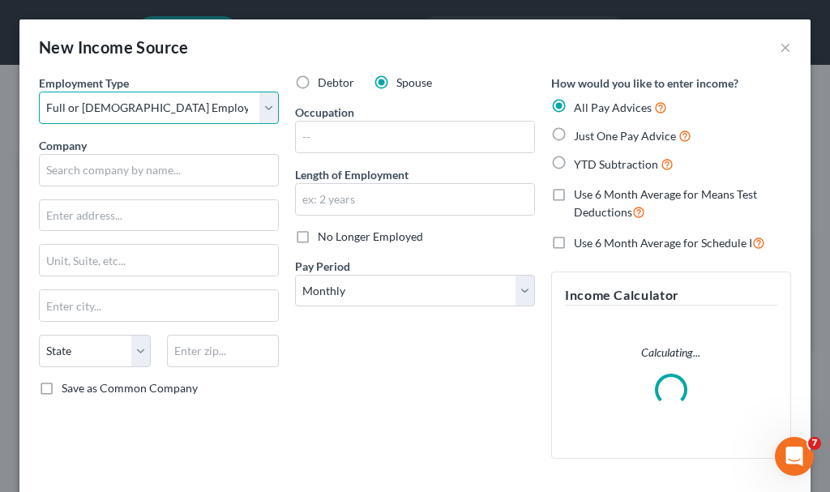
click at [39, 92] on select "Select Full or [DEMOGRAPHIC_DATA] Employment Self Employment" at bounding box center [159, 108] width 240 height 32
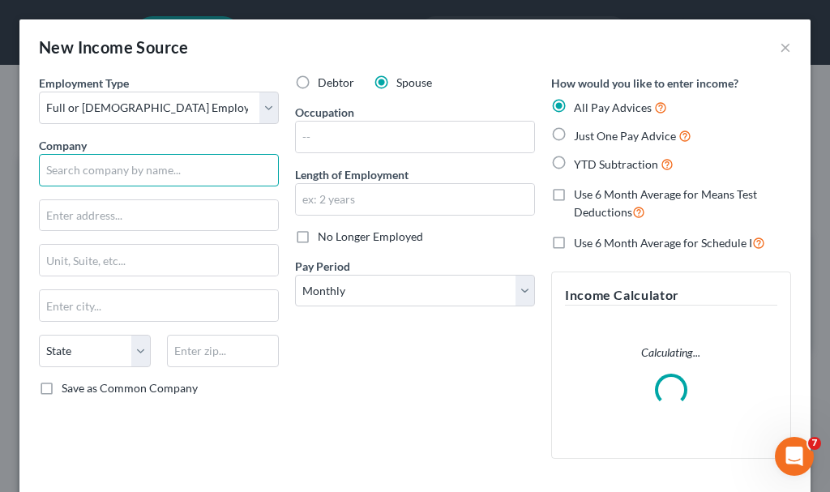
click at [114, 171] on input "text" at bounding box center [159, 170] width 240 height 32
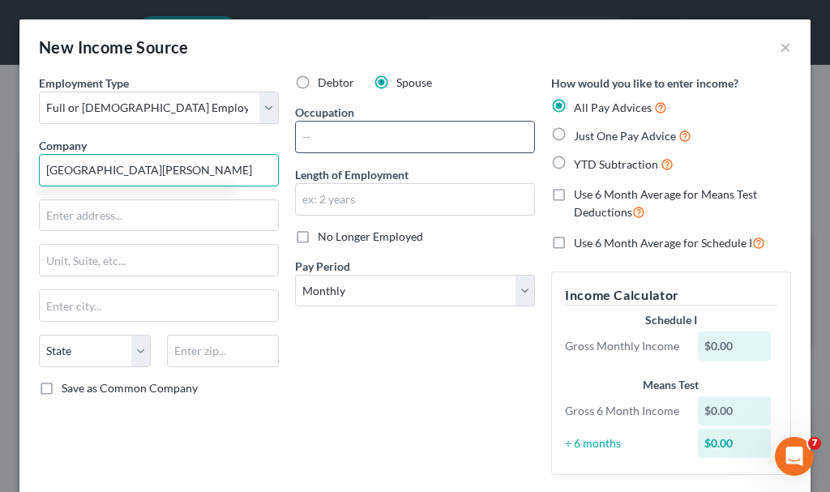
type input "[GEOGRAPHIC_DATA][PERSON_NAME]"
click at [357, 135] on input "text" at bounding box center [415, 137] width 238 height 31
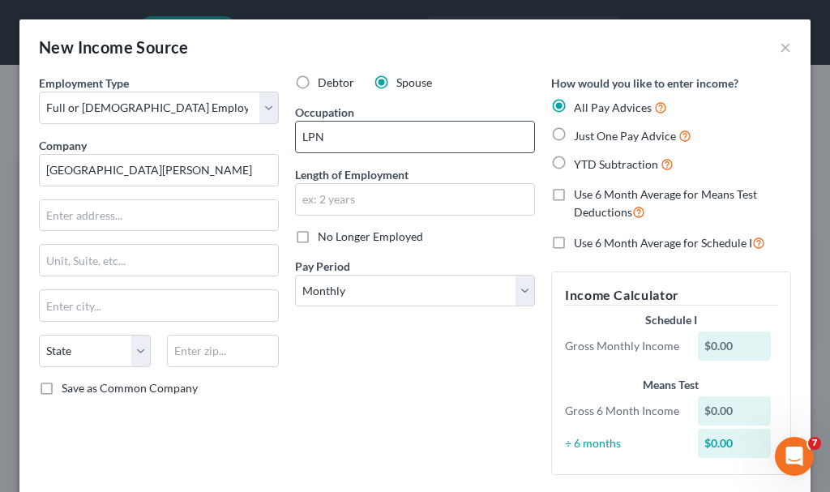
type input "LPN"
type input "3.5 yrs."
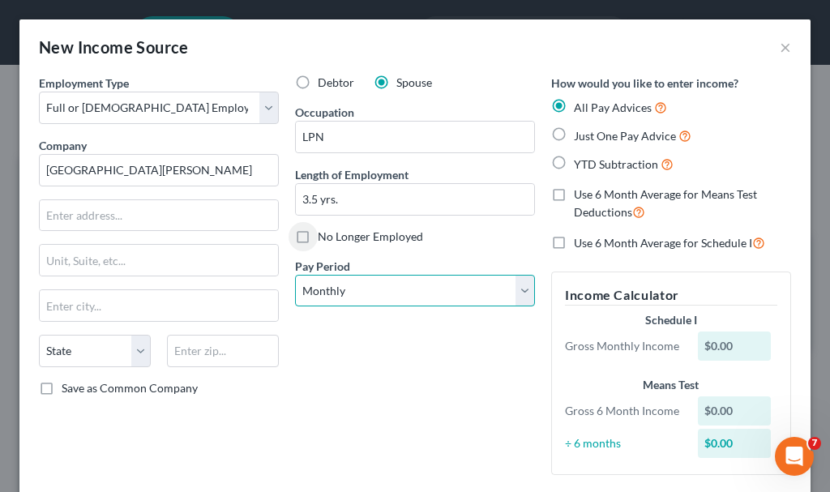
click at [395, 293] on select "Select Monthly Twice Monthly Every Other Week Weekly" at bounding box center [415, 291] width 240 height 32
select select "1"
click at [295, 275] on select "Select Monthly Twice Monthly Every Other Week Weekly" at bounding box center [415, 291] width 240 height 32
click at [574, 131] on label "Just One Pay Advice" at bounding box center [632, 135] width 117 height 19
click at [580, 131] on input "Just One Pay Advice" at bounding box center [585, 131] width 11 height 11
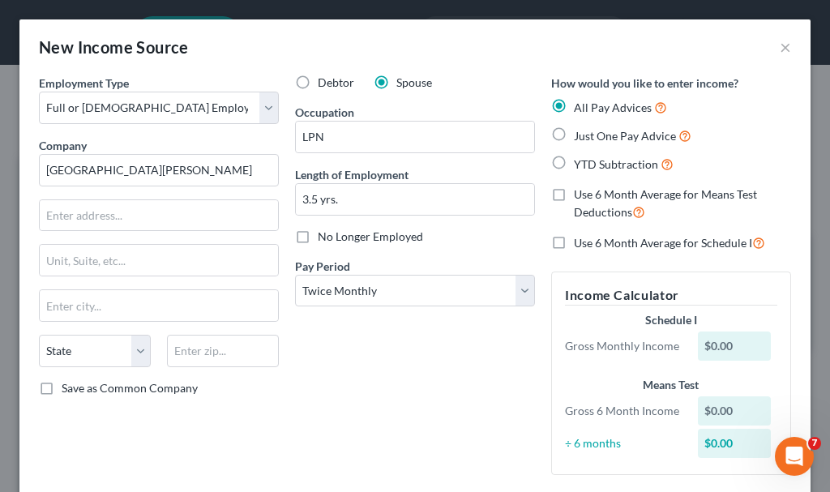
radio input "true"
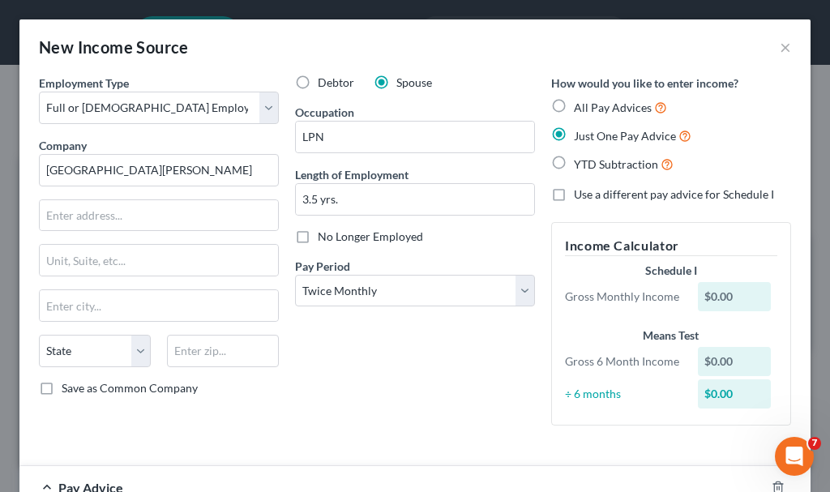
click at [574, 192] on label "Use a different pay advice for Schedule I" at bounding box center [674, 194] width 200 height 16
click at [580, 192] on input "Use a different pay advice for Schedule I" at bounding box center [585, 191] width 11 height 11
checkbox input "true"
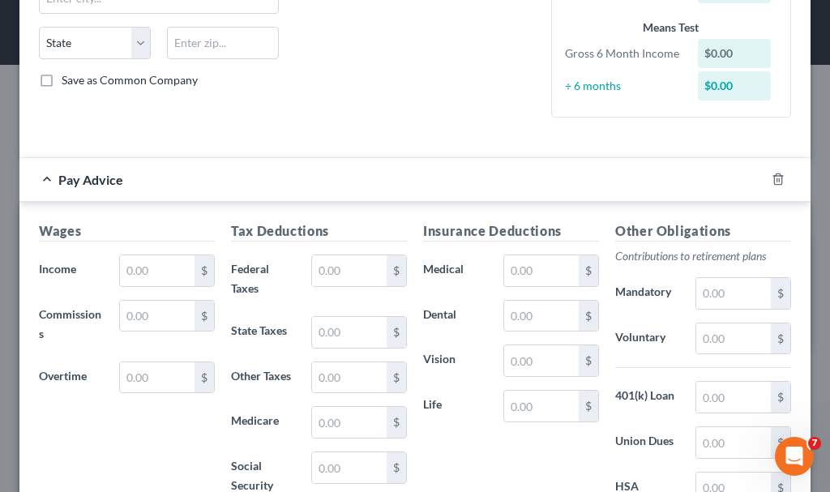
scroll to position [536, 0]
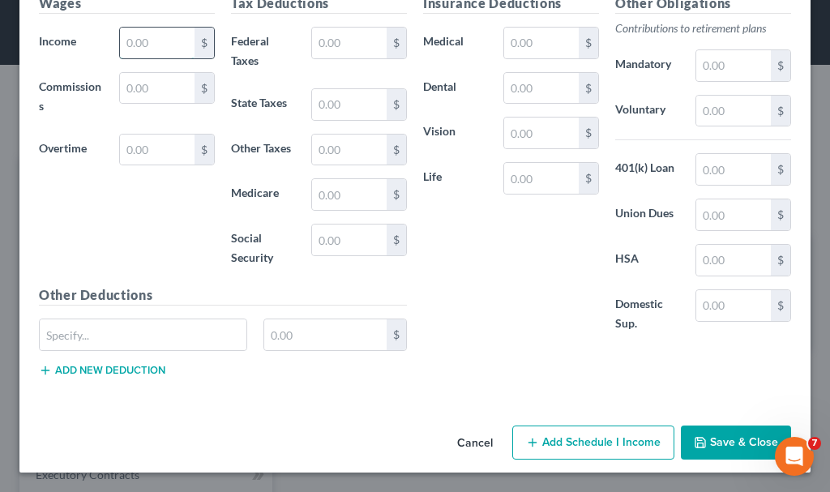
click at [156, 43] on input "text" at bounding box center [157, 43] width 75 height 31
type input "2,700"
click at [563, 439] on button "Add Schedule I Income" at bounding box center [593, 442] width 162 height 34
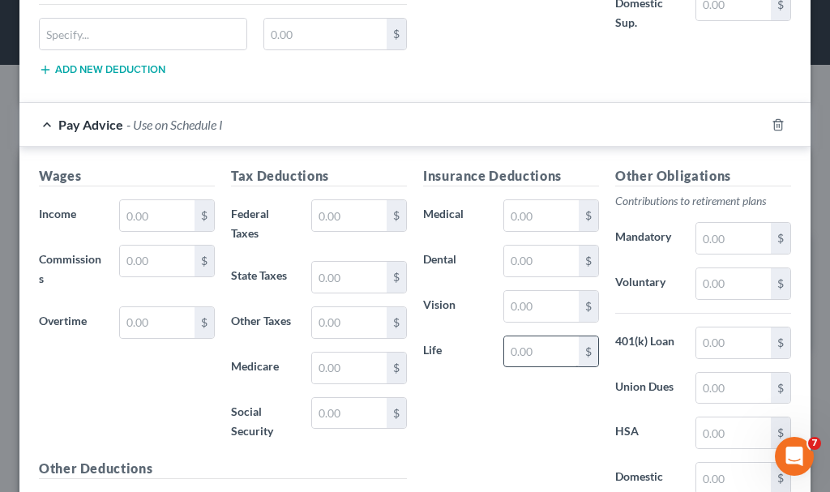
scroll to position [905, 0]
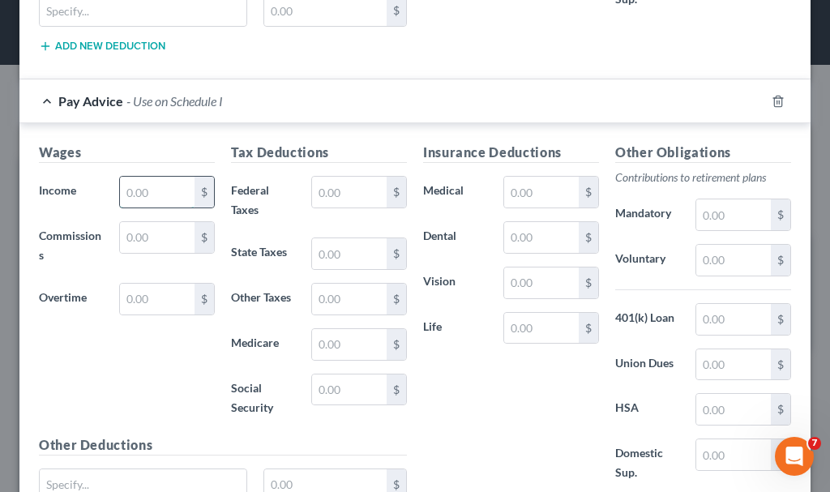
click at [147, 189] on input "text" at bounding box center [157, 192] width 75 height 31
type input "2,700"
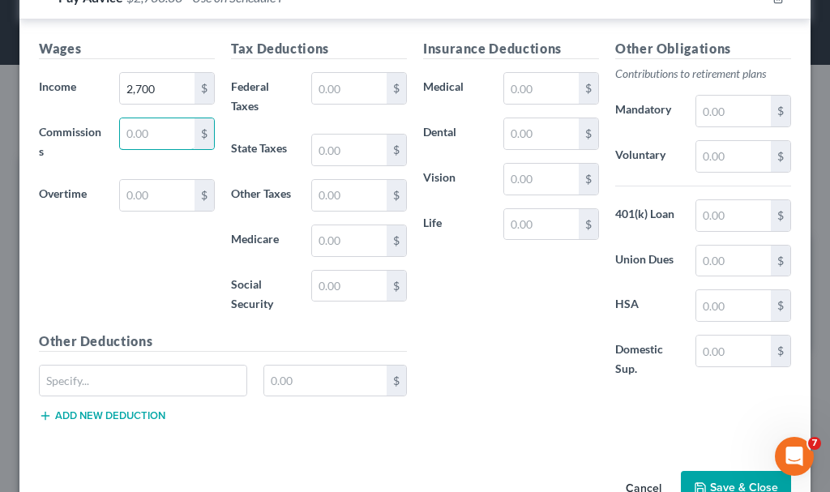
scroll to position [1054, 0]
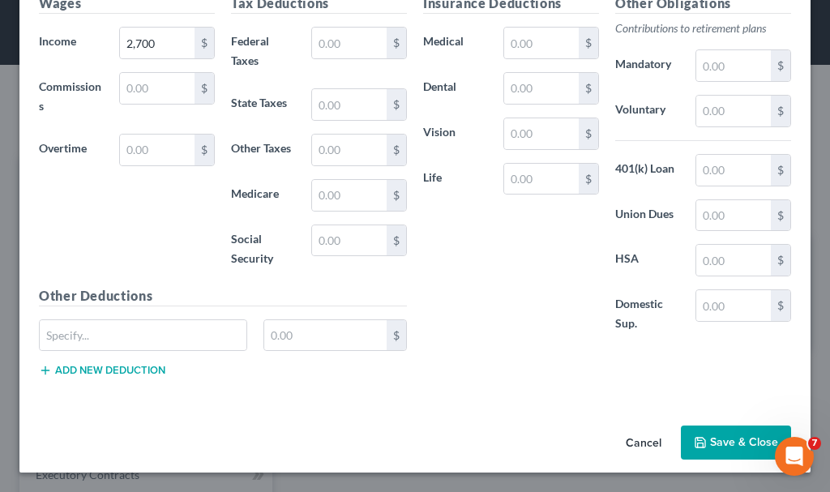
click at [704, 434] on button "Save & Close" at bounding box center [736, 442] width 110 height 34
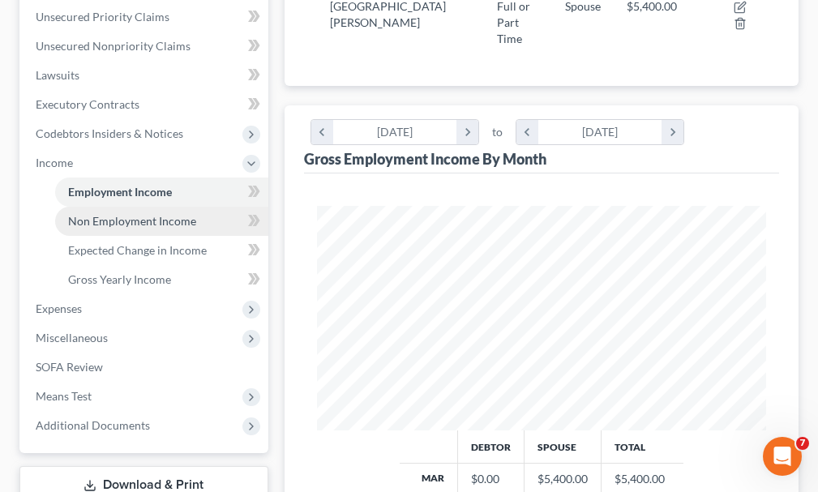
scroll to position [405, 0]
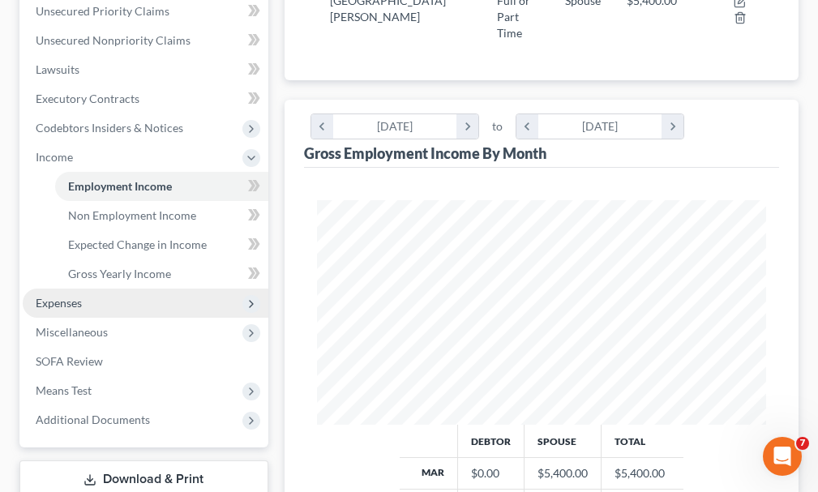
click at [70, 296] on span "Expenses" at bounding box center [59, 303] width 46 height 14
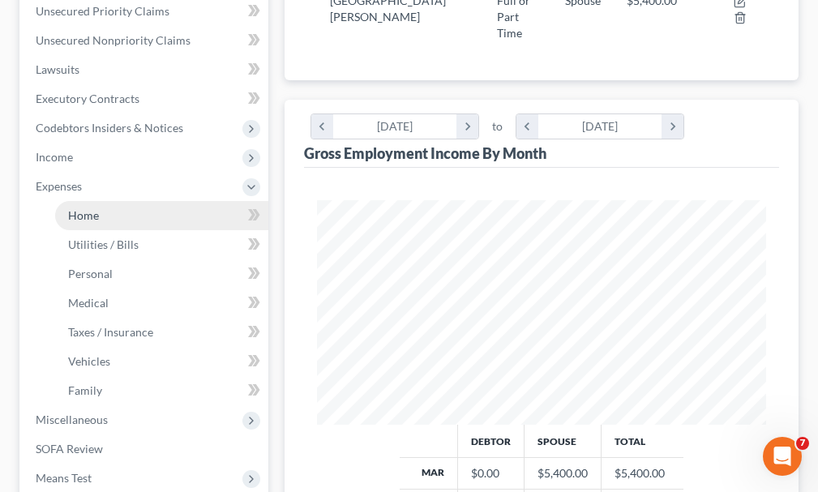
click at [79, 208] on span "Home" at bounding box center [83, 215] width 31 height 14
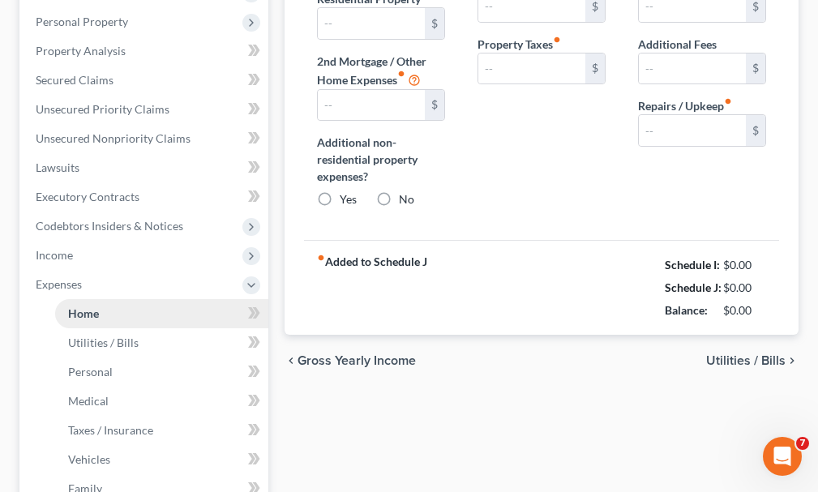
type input "0.00"
radio input "true"
type input "0.00"
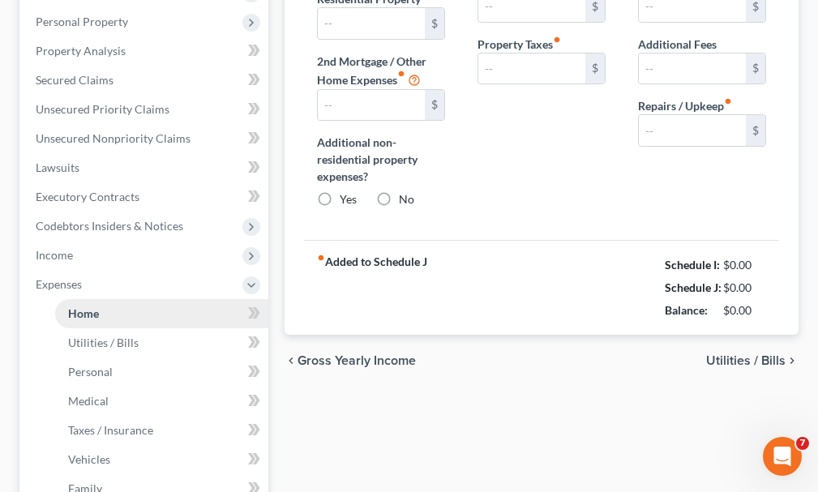
type input "0.00"
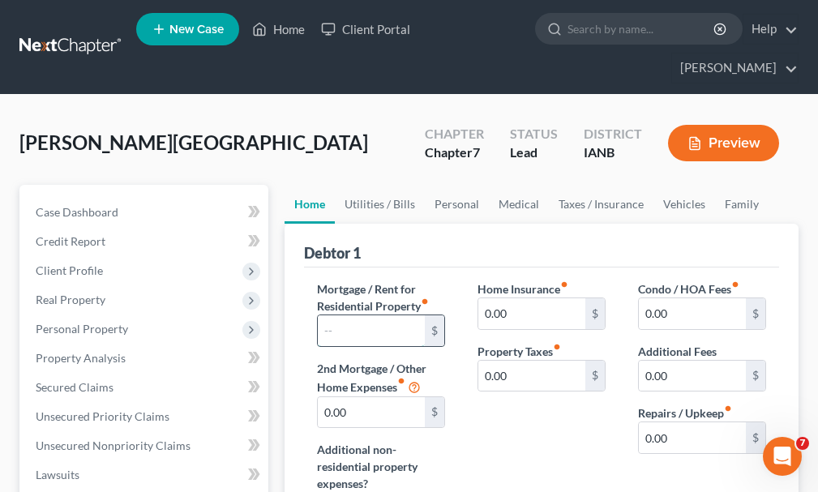
click at [379, 315] on input "text" at bounding box center [371, 330] width 107 height 31
type input "1,150"
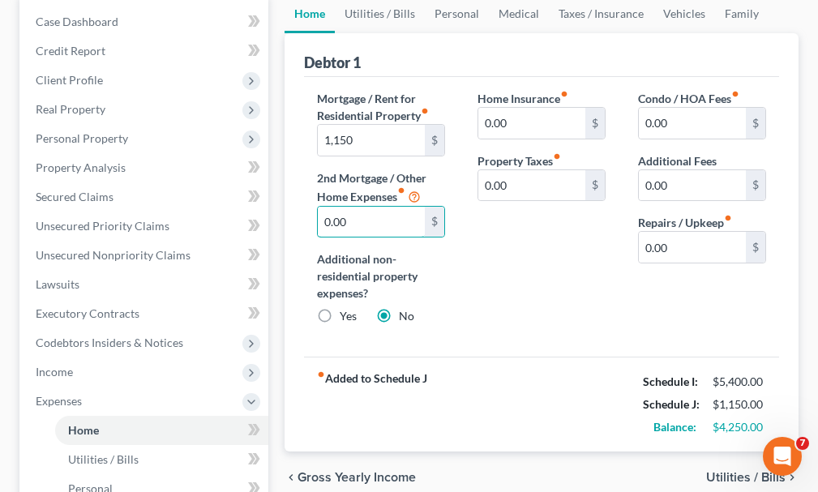
scroll to position [567, 0]
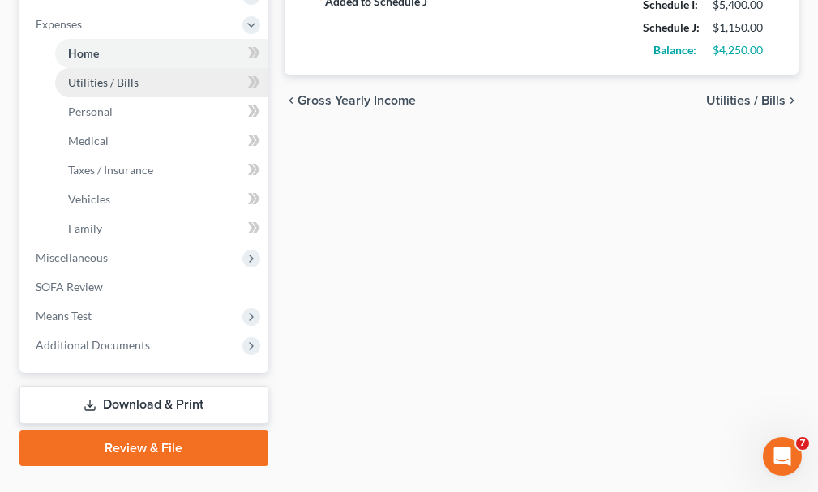
click at [107, 75] on span "Utilities / Bills" at bounding box center [103, 82] width 70 height 14
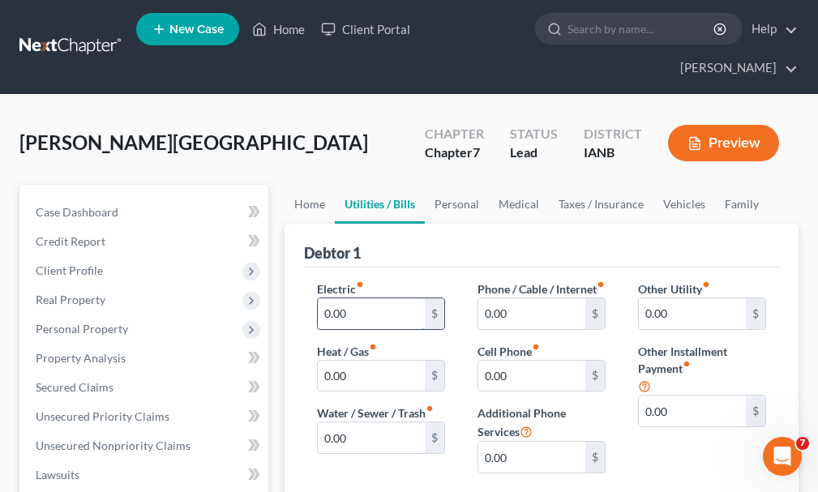
click at [374, 298] on input "0.00" at bounding box center [371, 313] width 107 height 31
type input "250"
type input "180"
type input "850"
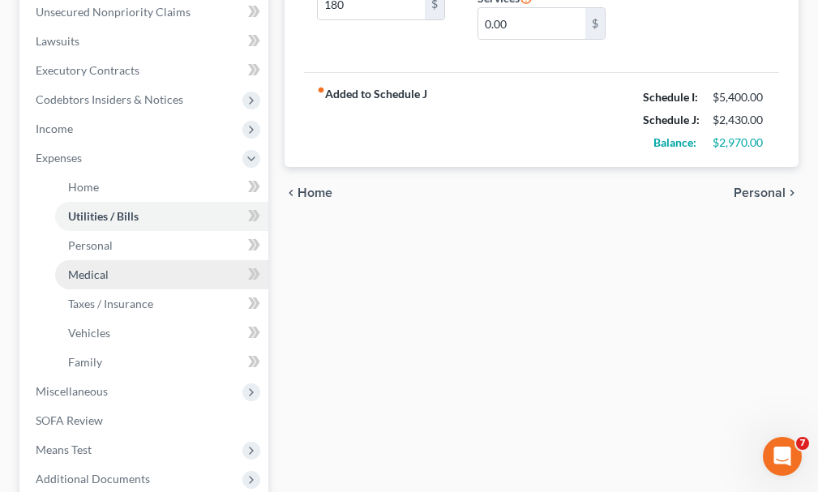
scroll to position [486, 0]
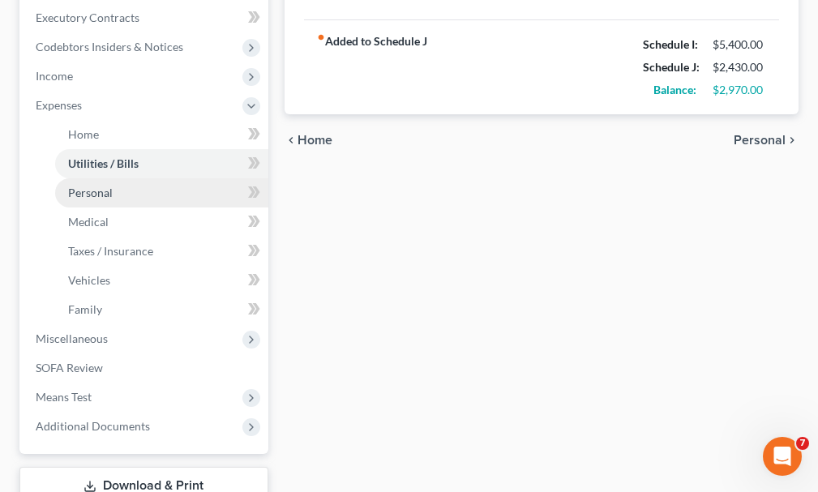
click at [88, 186] on span "Personal" at bounding box center [90, 193] width 45 height 14
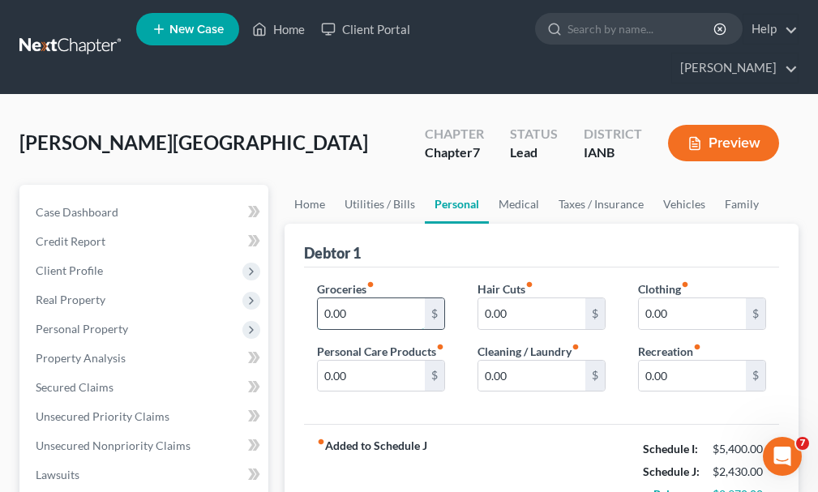
click at [368, 298] on input "0.00" at bounding box center [371, 313] width 107 height 31
type input "1,500"
type input "100"
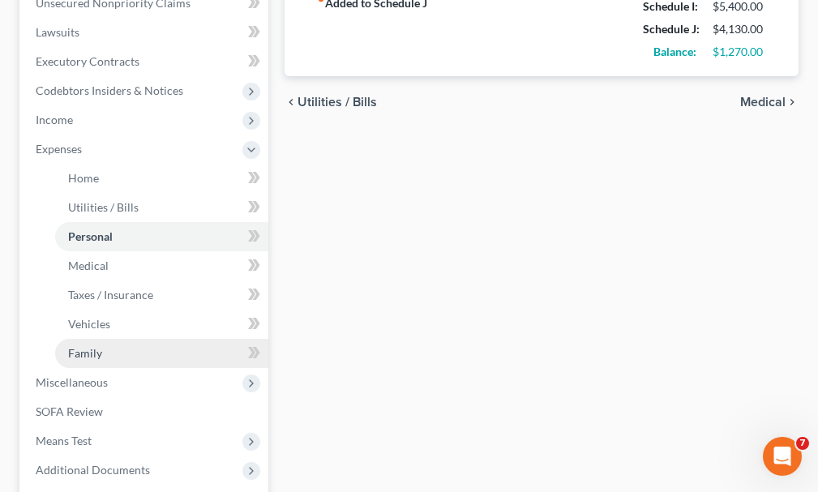
scroll to position [486, 0]
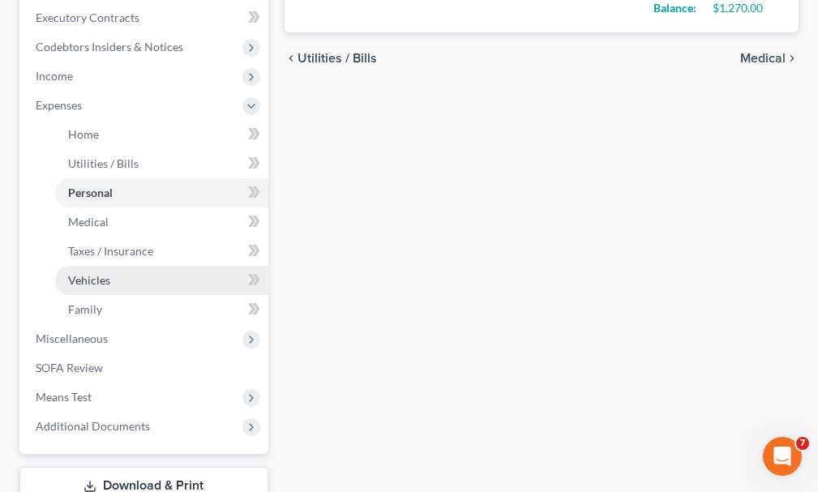
click at [92, 273] on span "Vehicles" at bounding box center [89, 280] width 42 height 14
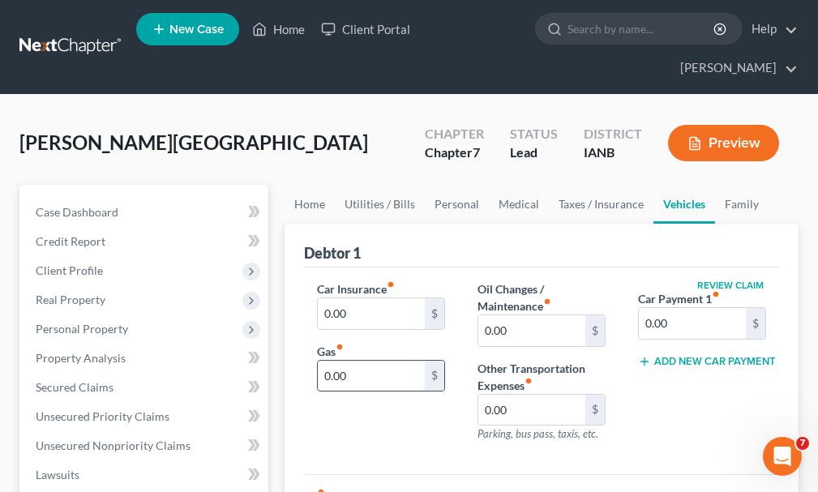
click at [372, 361] on input "0.00" at bounding box center [371, 376] width 107 height 31
click at [356, 298] on input "0.00" at bounding box center [371, 313] width 107 height 31
click at [696, 308] on input "0.00" at bounding box center [692, 323] width 107 height 31
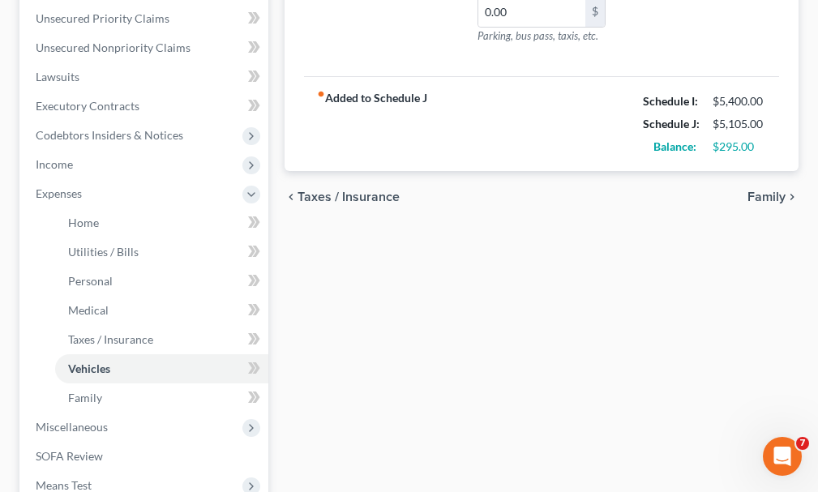
scroll to position [405, 0]
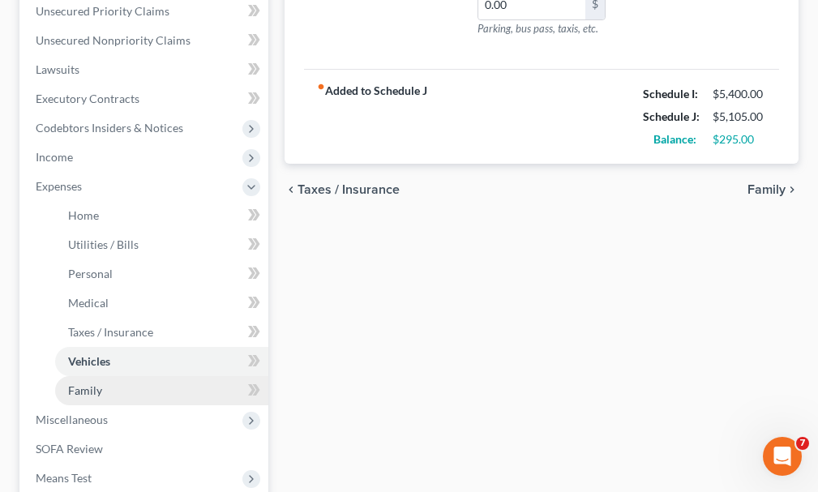
click at [87, 383] on span "Family" at bounding box center [85, 390] width 34 height 14
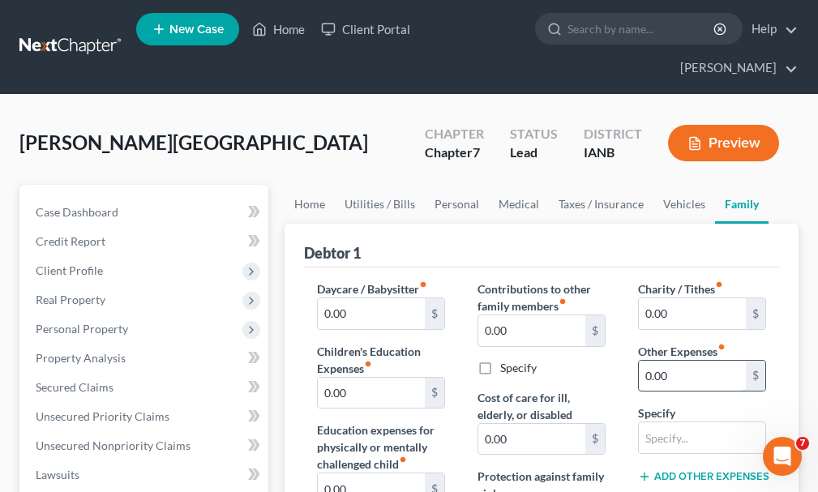
click at [683, 361] on input "0.00" at bounding box center [692, 376] width 107 height 31
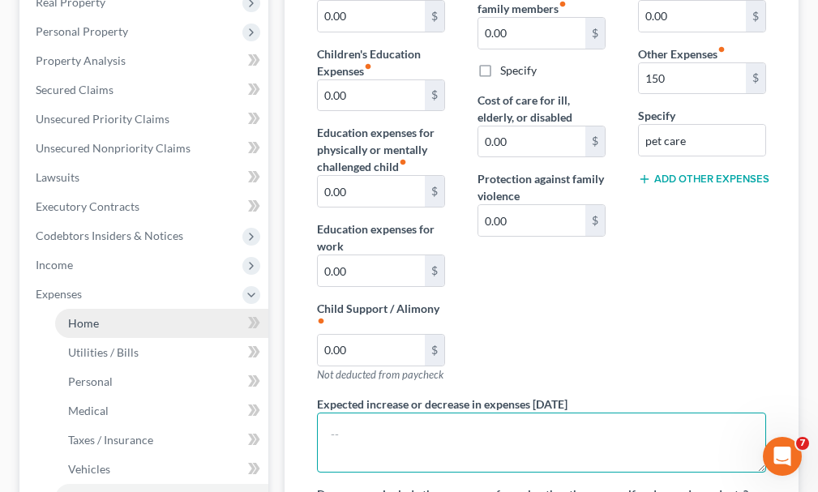
scroll to position [213, 0]
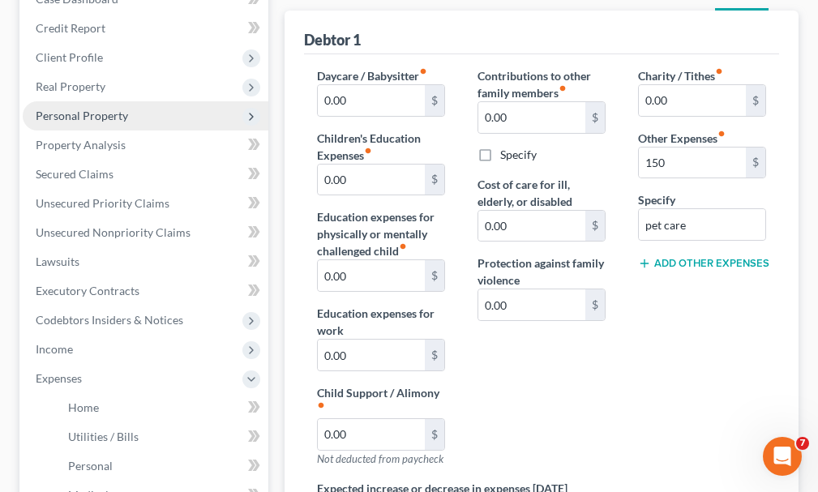
click at [89, 109] on span "Personal Property" at bounding box center [82, 116] width 92 height 14
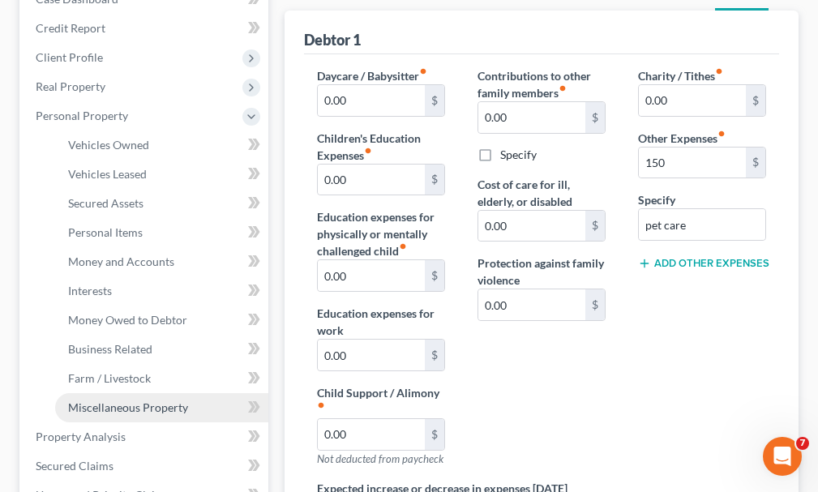
click at [108, 400] on span "Miscellaneous Property" at bounding box center [128, 407] width 120 height 14
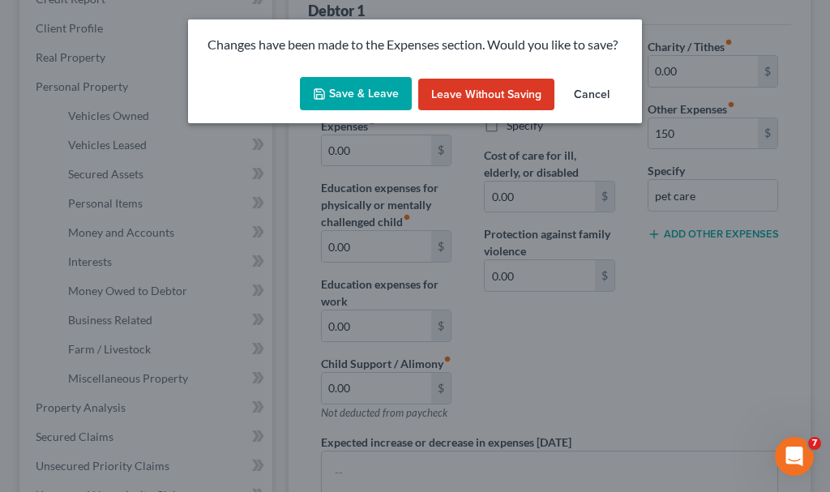
click at [361, 90] on button "Save & Leave" at bounding box center [356, 94] width 112 height 34
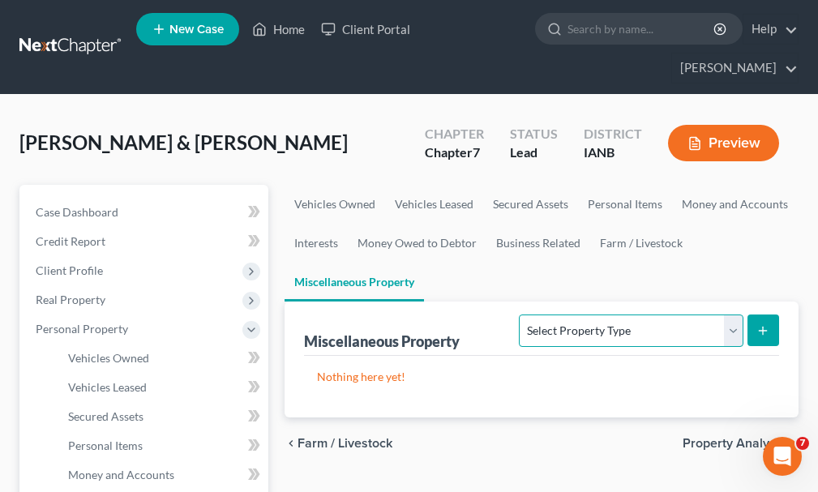
click at [617, 314] on select "Select Property Type Assigned for Creditor Benefit [DATE] Holding for Another N…" at bounding box center [631, 330] width 224 height 32
click at [519, 314] on select "Select Property Type Assigned for Creditor Benefit [DATE] Holding for Another N…" at bounding box center [631, 330] width 224 height 32
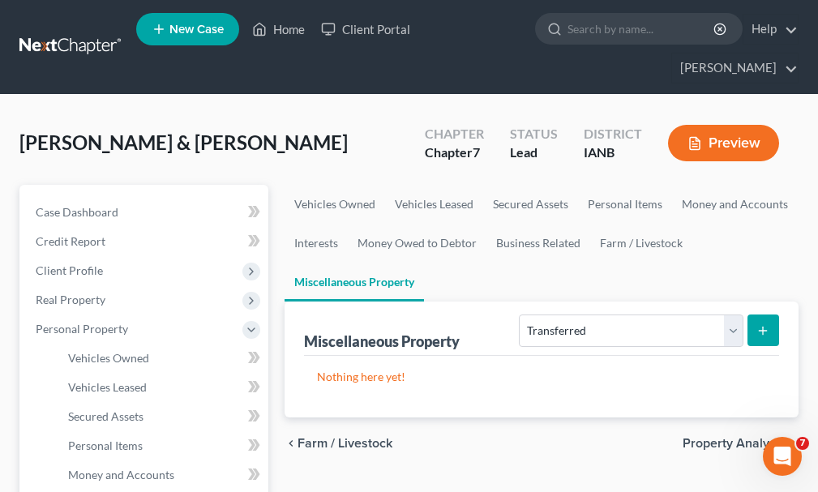
click at [766, 324] on icon "submit" at bounding box center [762, 330] width 13 height 13
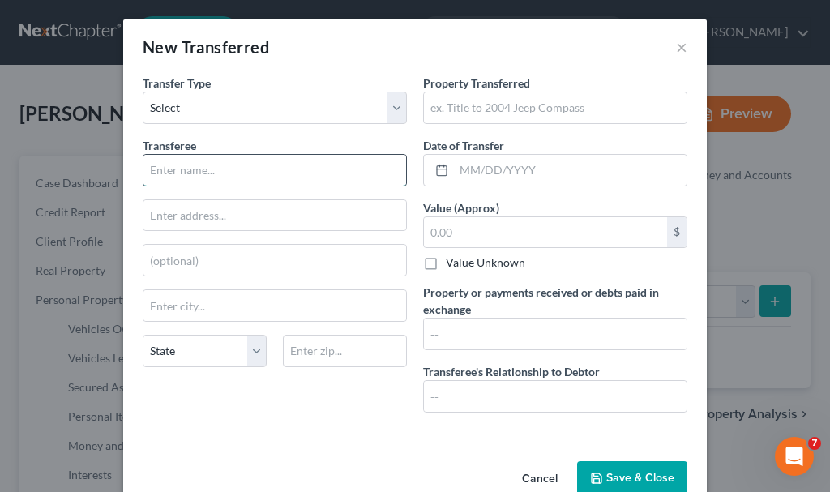
click at [220, 168] on input "text" at bounding box center [274, 170] width 263 height 31
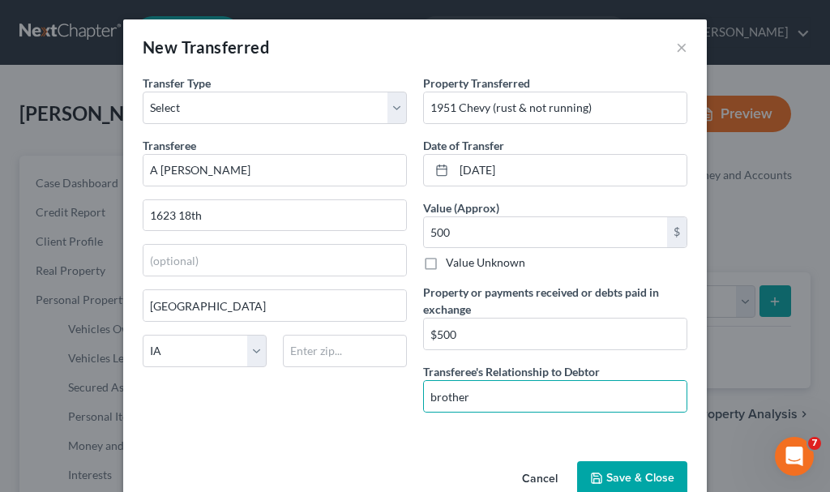
click at [619, 475] on button "Save & Close" at bounding box center [632, 478] width 110 height 34
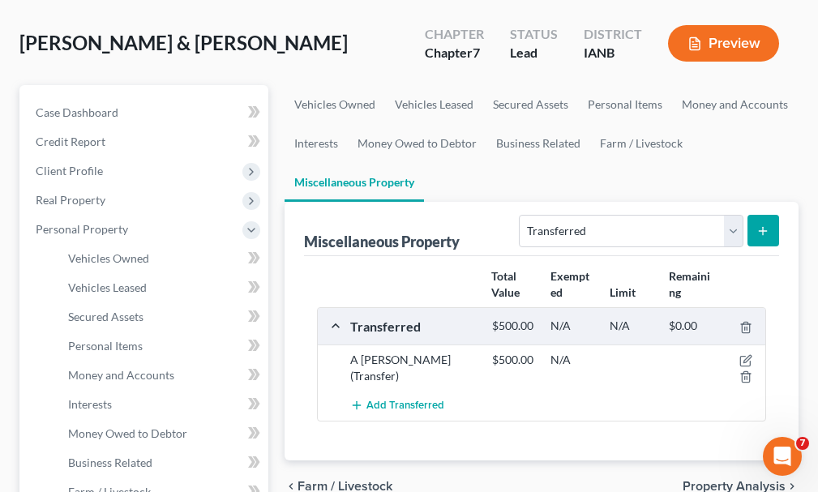
scroll to position [243, 0]
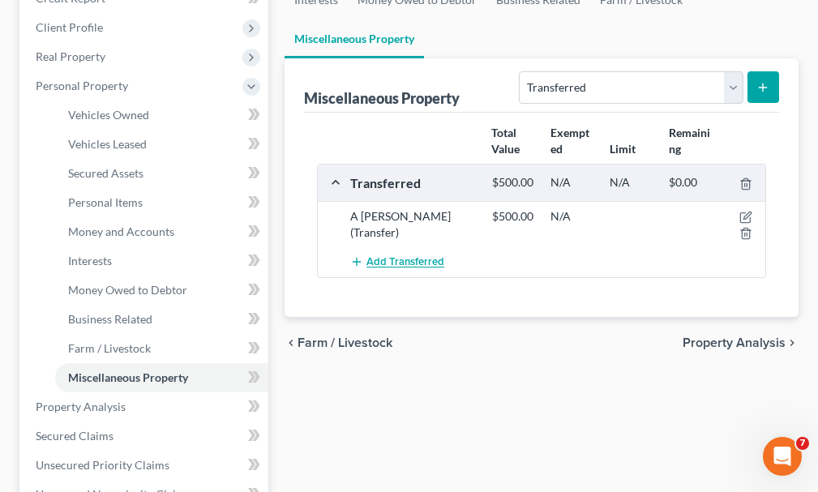
click at [412, 256] on span "Add Transferred" at bounding box center [405, 262] width 78 height 13
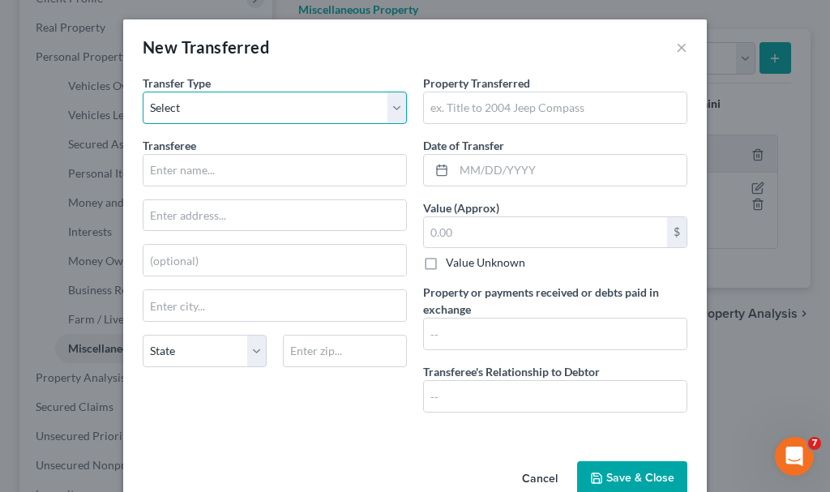
click at [199, 102] on select "Select Ordinary ([DATE]) [DATE]" at bounding box center [275, 108] width 264 height 32
click at [143, 92] on select "Select Ordinary ([DATE]) [DATE]" at bounding box center [275, 108] width 264 height 32
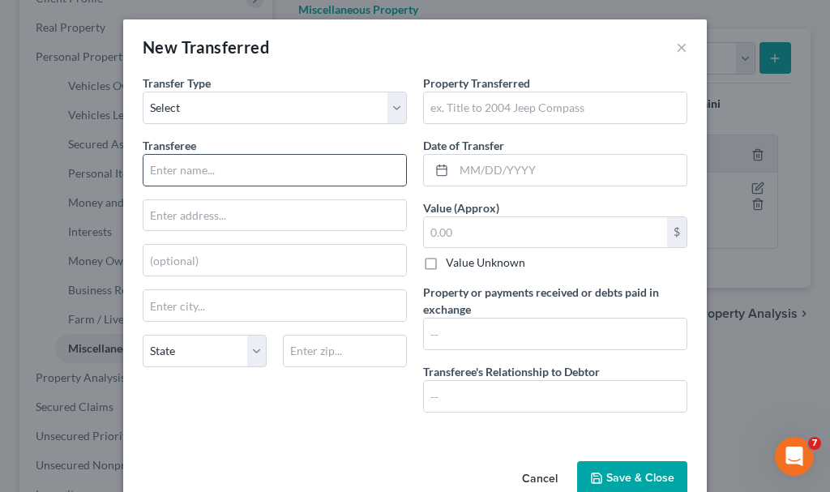
click at [188, 166] on input "text" at bounding box center [274, 170] width 263 height 31
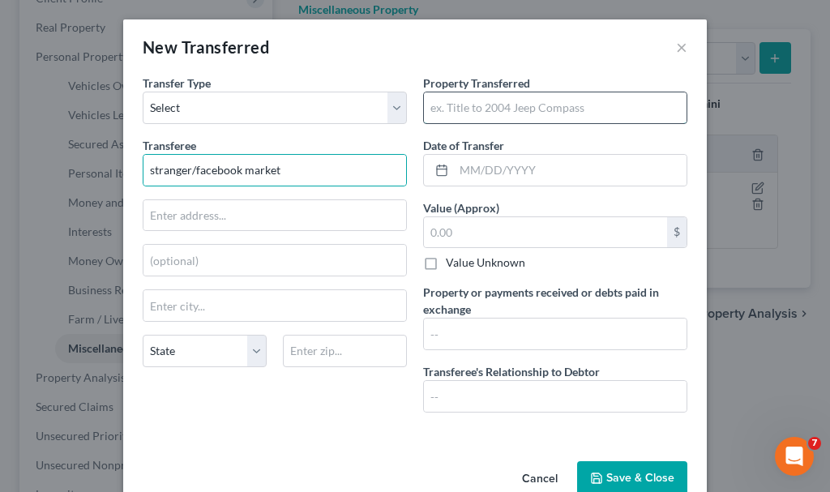
click at [476, 105] on input "text" at bounding box center [555, 107] width 263 height 31
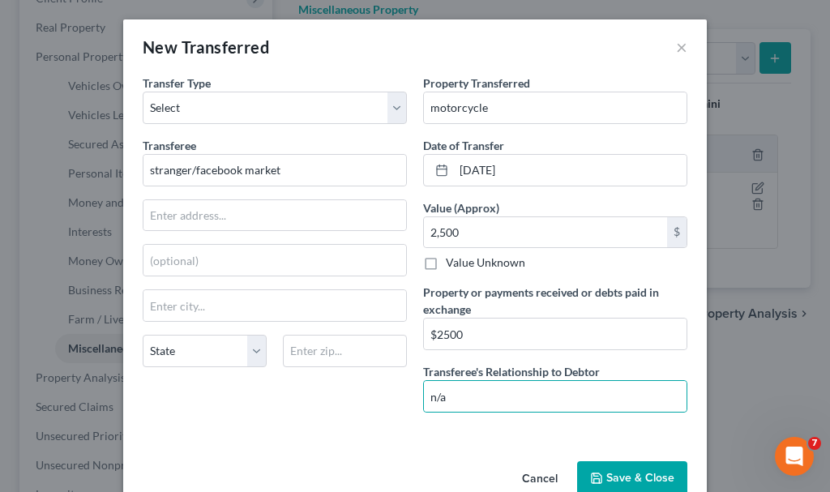
click at [626, 474] on button "Save & Close" at bounding box center [632, 478] width 110 height 34
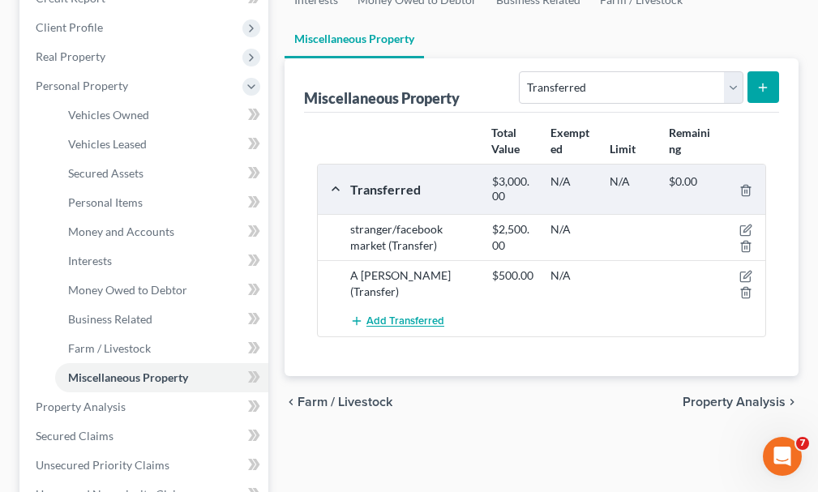
click at [411, 315] on span "Add Transferred" at bounding box center [405, 321] width 78 height 13
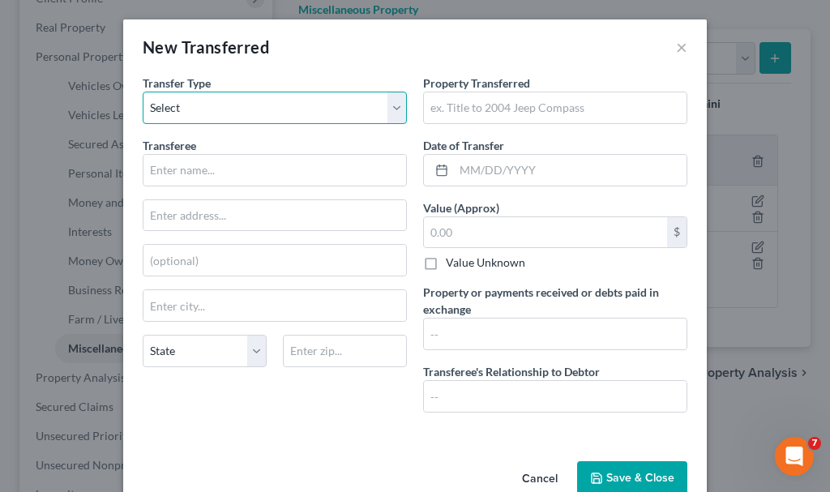
click at [184, 101] on select "Select Ordinary ([DATE]) [DATE]" at bounding box center [275, 108] width 264 height 32
click at [143, 92] on select "Select Ordinary ([DATE]) [DATE]" at bounding box center [275, 108] width 264 height 32
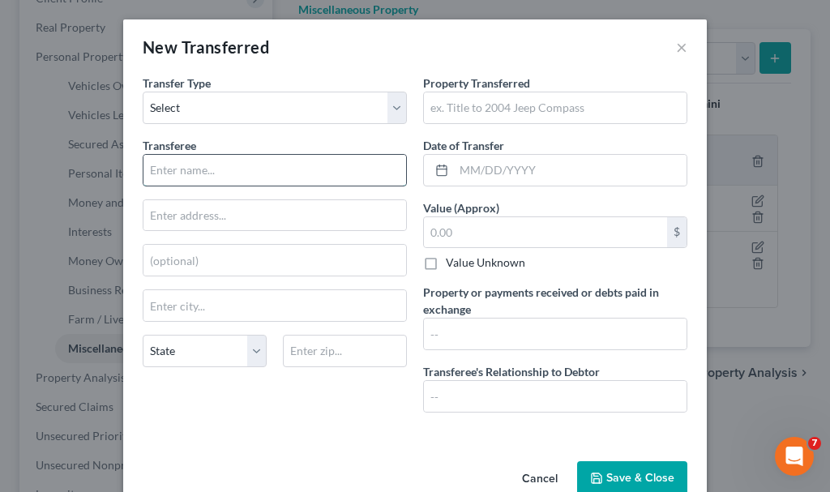
click at [200, 164] on input "text" at bounding box center [274, 170] width 263 height 31
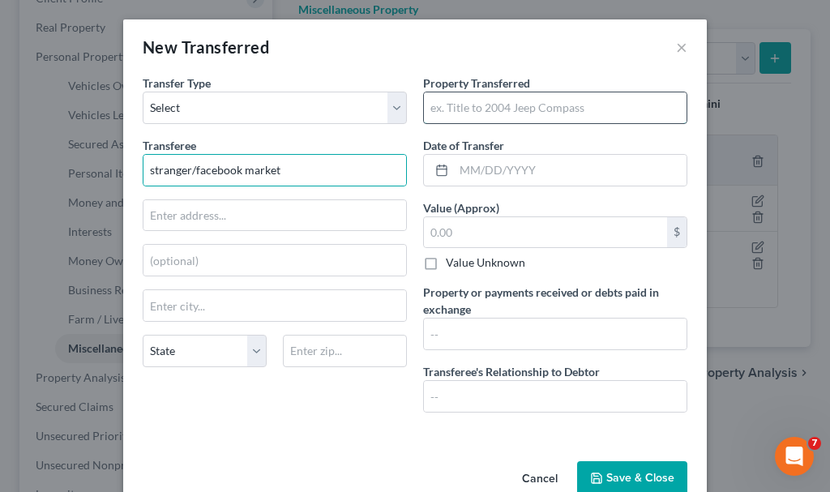
click at [500, 105] on input "text" at bounding box center [555, 107] width 263 height 31
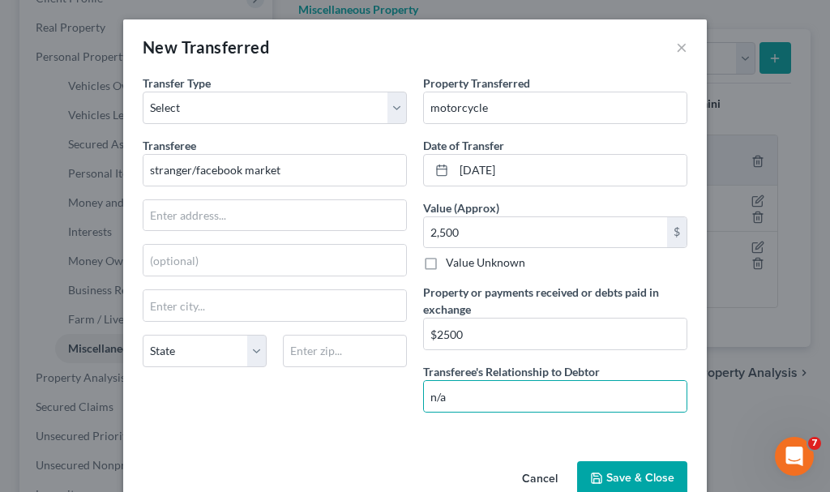
click at [623, 476] on button "Save & Close" at bounding box center [632, 478] width 110 height 34
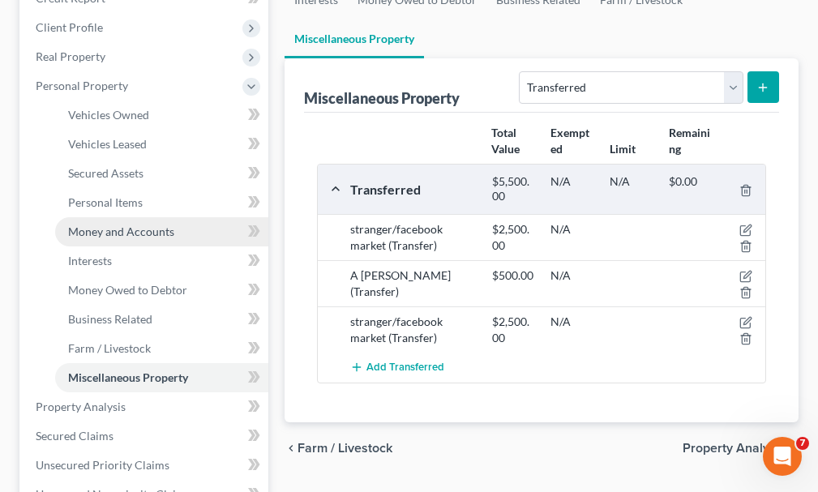
click at [118, 217] on link "Money and Accounts" at bounding box center [161, 231] width 213 height 29
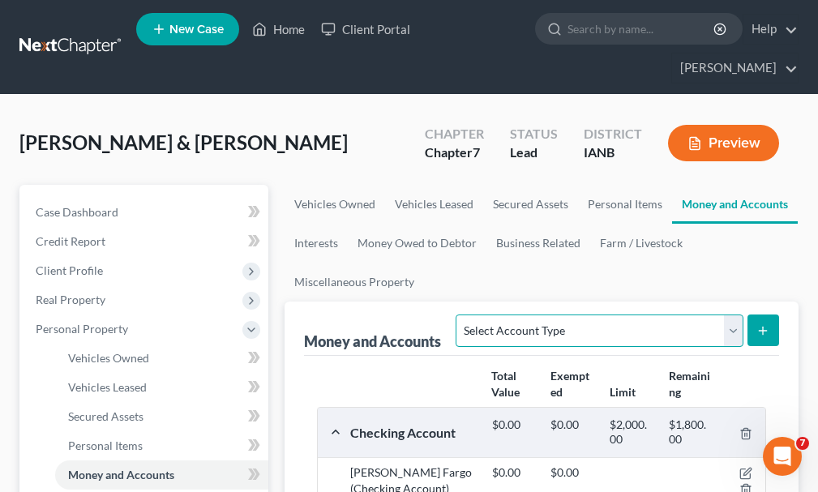
click at [538, 314] on select "Select Account Type Brokerage Cash on Hand Certificates of Deposit Checking Acc…" at bounding box center [598, 330] width 287 height 32
click at [459, 314] on select "Select Account Type Brokerage Cash on Hand Certificates of Deposit Checking Acc…" at bounding box center [598, 330] width 287 height 32
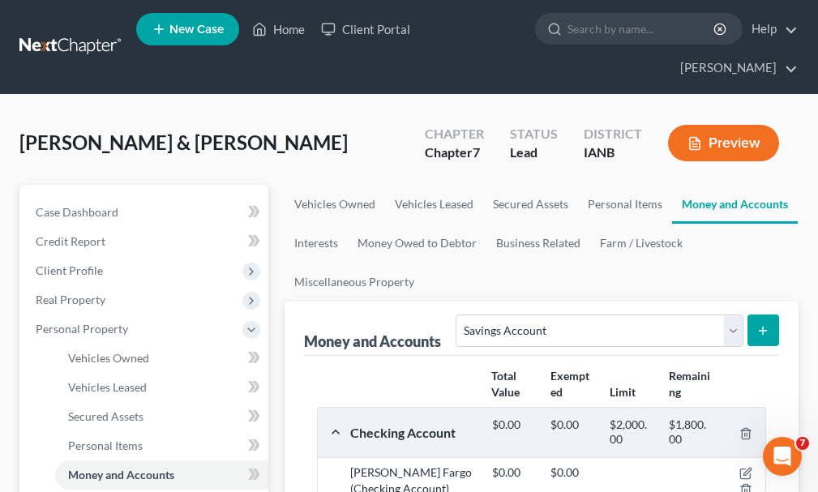
click at [760, 324] on icon "submit" at bounding box center [762, 330] width 13 height 13
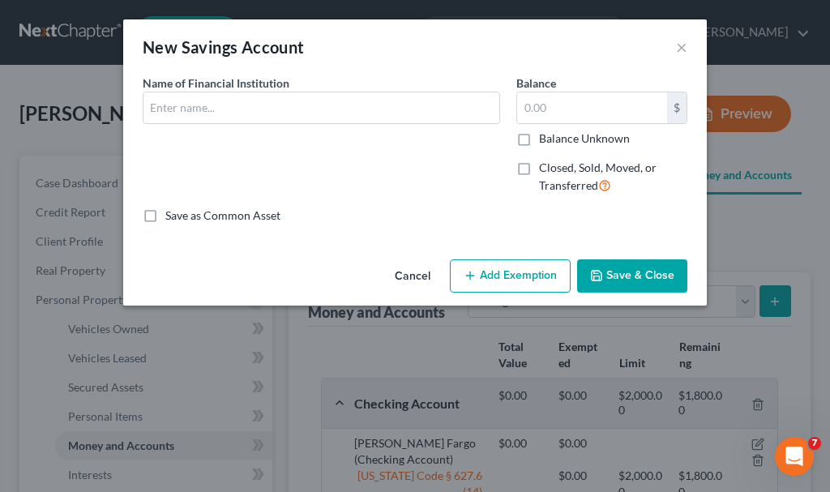
click at [539, 167] on label "Closed, Sold, Moved, or Transferred" at bounding box center [613, 177] width 148 height 35
click at [545, 167] on input "Closed, Sold, Moved, or Transferred" at bounding box center [550, 165] width 11 height 11
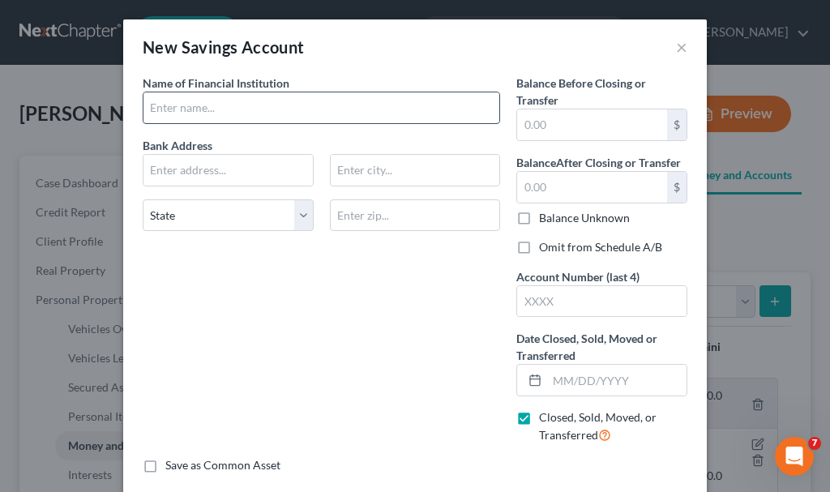
click at [229, 109] on input "text" at bounding box center [321, 107] width 356 height 31
click at [542, 127] on input "text" at bounding box center [592, 124] width 150 height 31
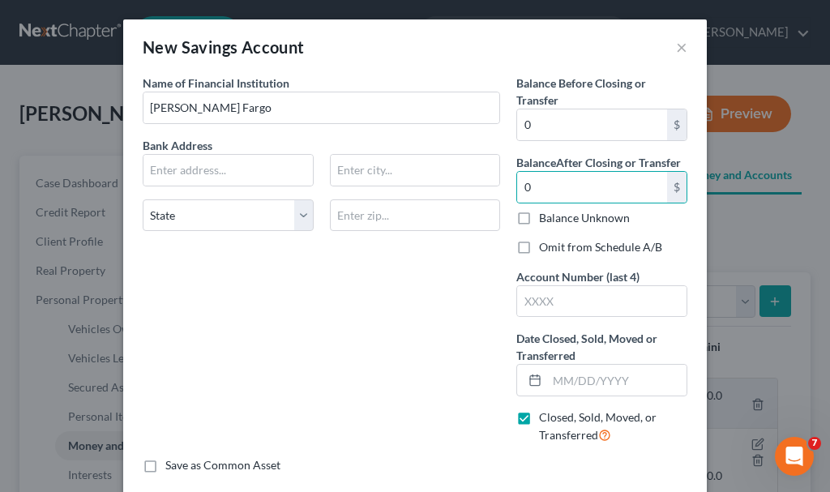
click at [539, 244] on label "Omit from Schedule A/B" at bounding box center [600, 247] width 123 height 16
click at [545, 244] on input "Omit from Schedule A/B" at bounding box center [550, 244] width 11 height 11
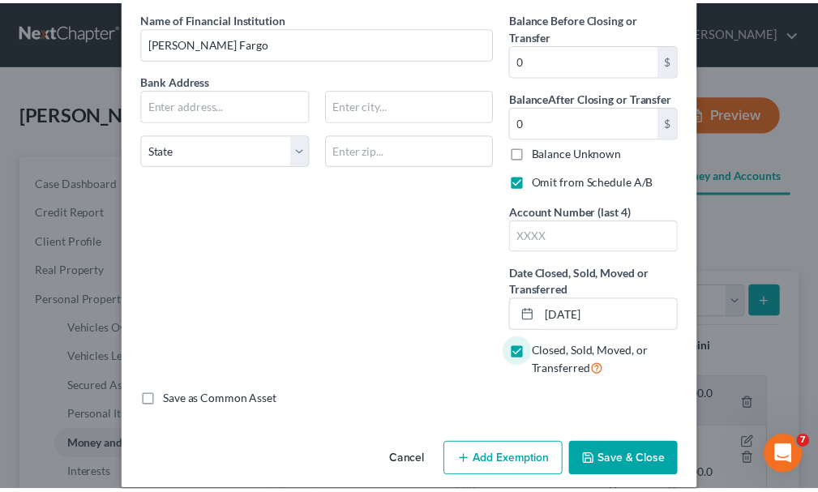
scroll to position [83, 0]
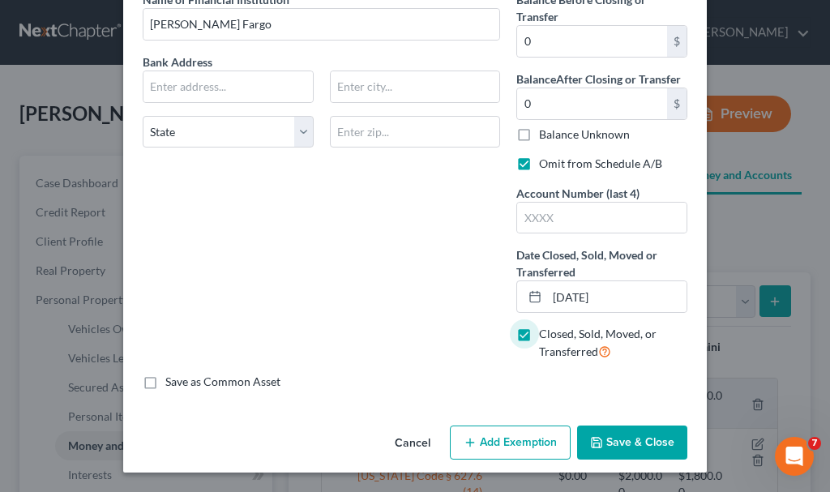
click at [609, 436] on button "Save & Close" at bounding box center [632, 442] width 110 height 34
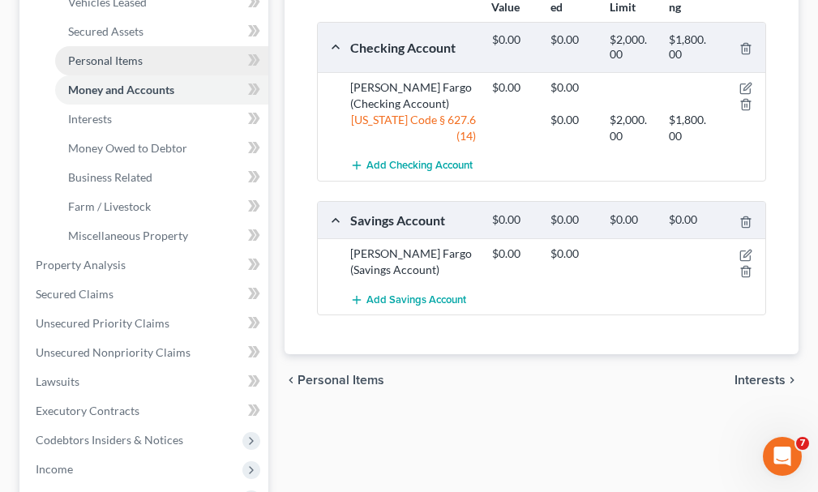
scroll to position [405, 0]
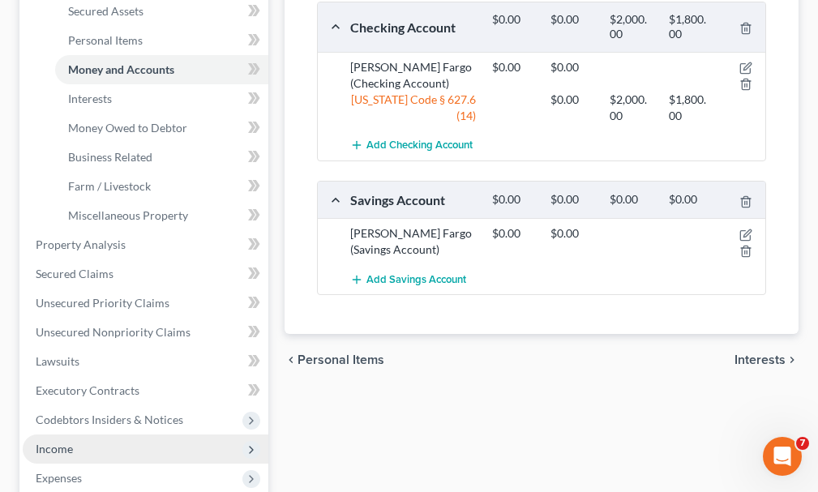
click at [53, 442] on span "Income" at bounding box center [54, 449] width 37 height 14
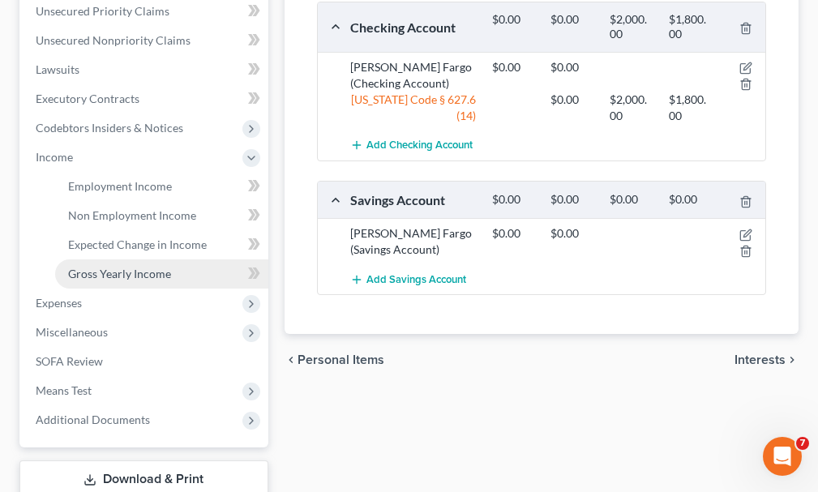
click at [119, 267] on span "Gross Yearly Income" at bounding box center [119, 274] width 103 height 14
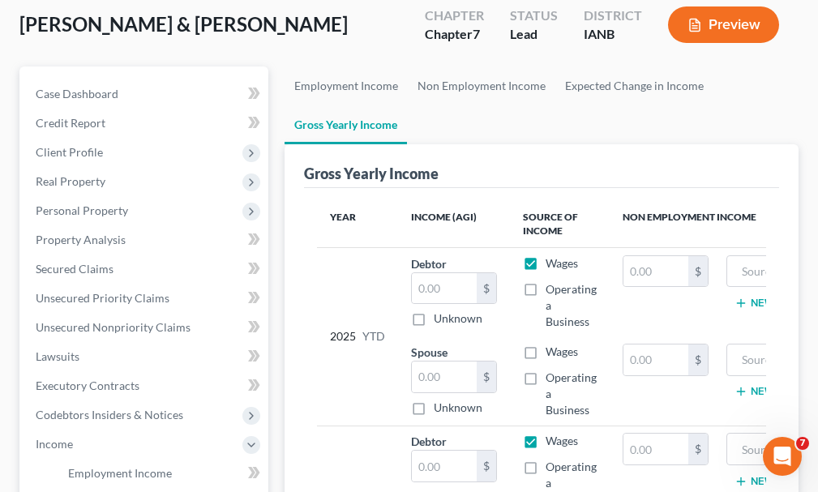
scroll to position [243, 0]
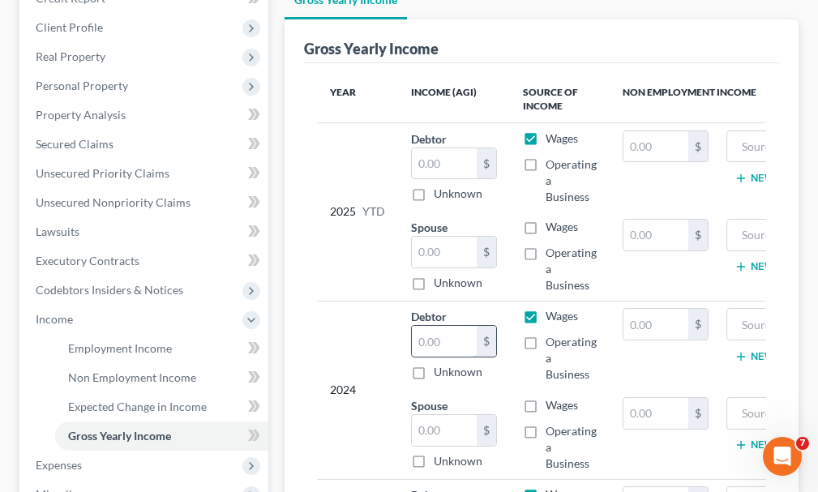
click at [437, 326] on input "text" at bounding box center [444, 341] width 65 height 31
click at [655, 309] on input "text" at bounding box center [655, 324] width 65 height 31
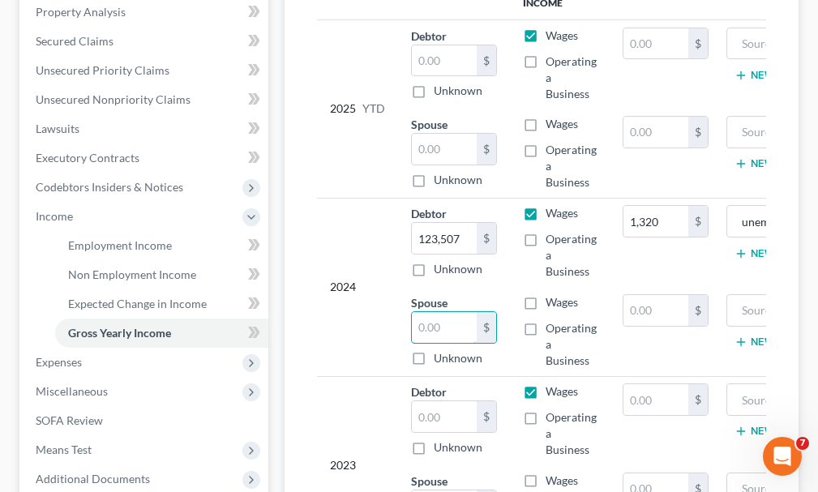
scroll to position [486, 0]
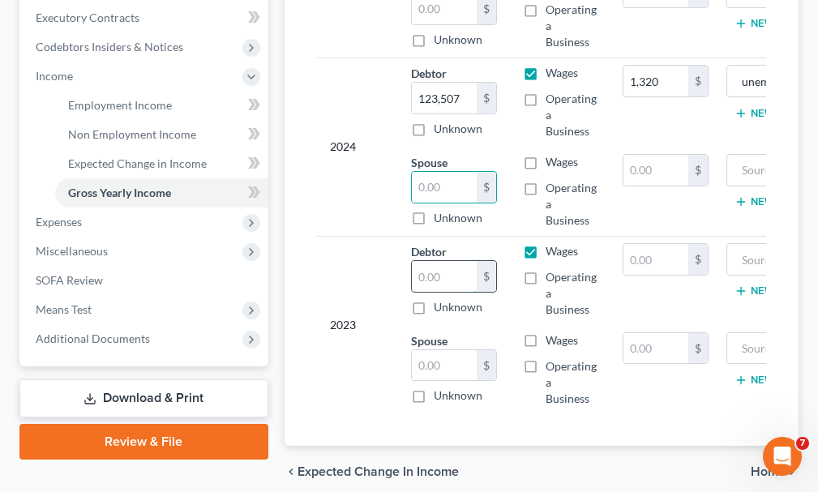
click at [430, 261] on input "text" at bounding box center [444, 276] width 65 height 31
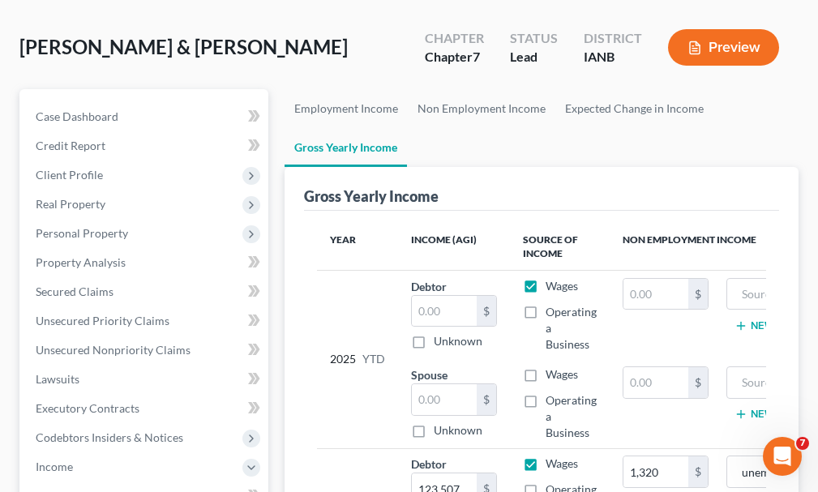
scroll to position [0, 0]
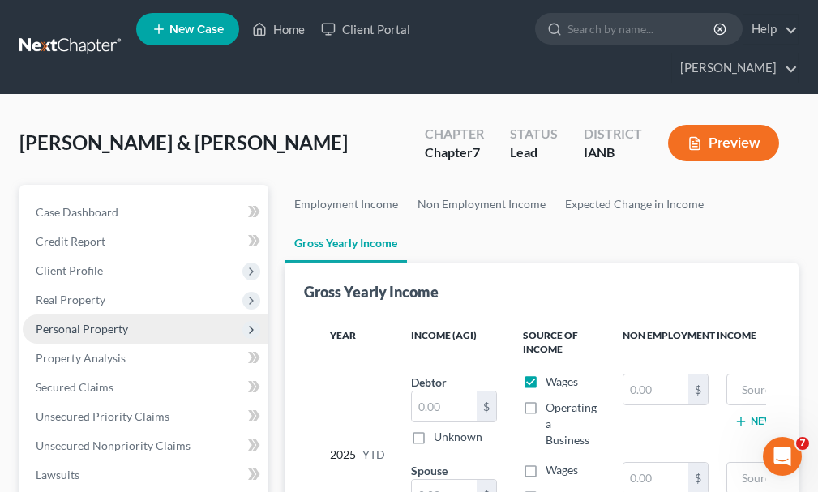
click at [100, 322] on span "Personal Property" at bounding box center [82, 329] width 92 height 14
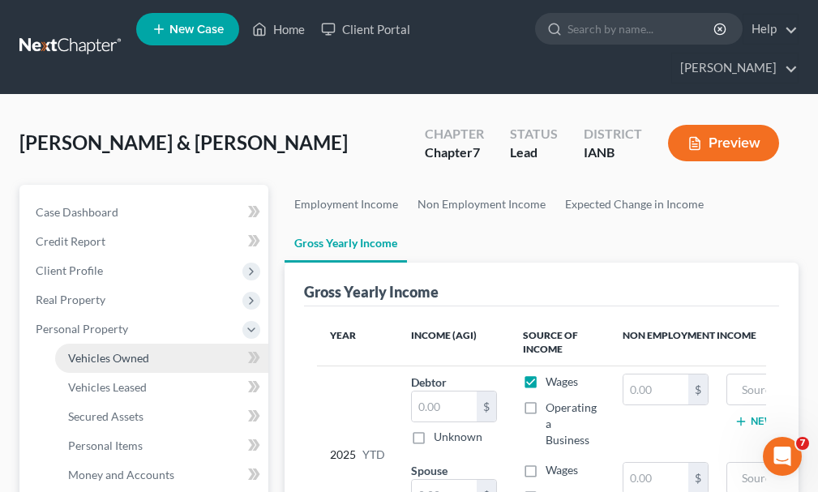
click at [98, 351] on span "Vehicles Owned" at bounding box center [108, 358] width 81 height 14
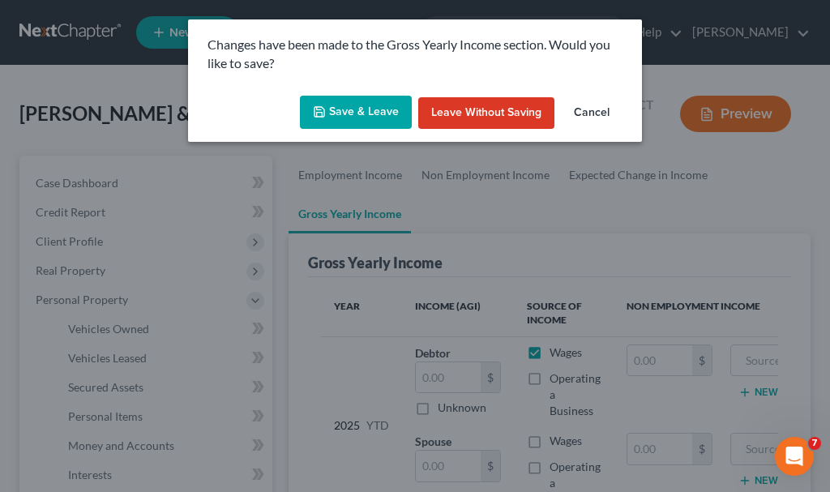
click at [357, 96] on button "Save & Leave" at bounding box center [356, 113] width 112 height 34
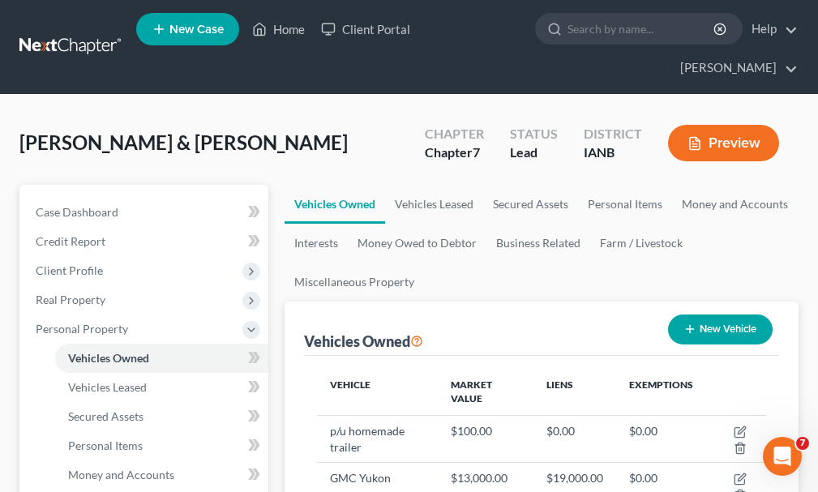
click at [730, 314] on button "New Vehicle" at bounding box center [720, 329] width 105 height 30
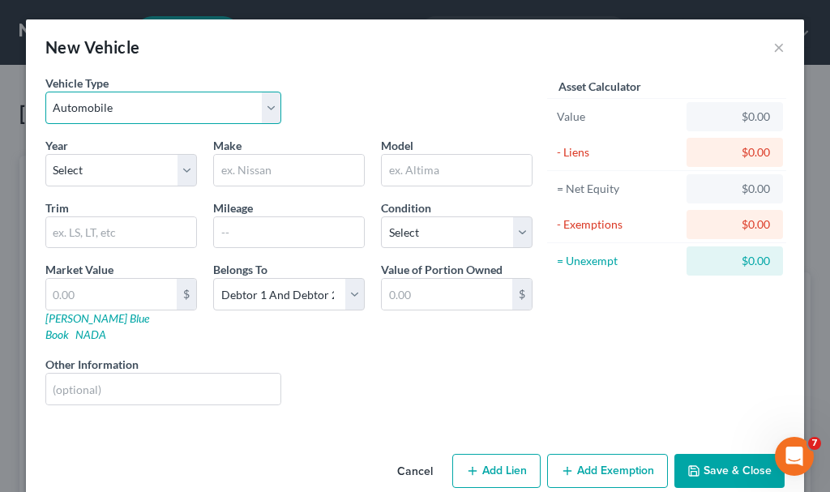
click at [109, 105] on select "Select Automobile Truck Trailer Watercraft Aircraft Motor Home Atv Other Vehicle" at bounding box center [163, 108] width 236 height 32
click at [45, 92] on select "Select Automobile Truck Trailer Watercraft Aircraft Motor Home Atv Other Vehicle" at bounding box center [163, 108] width 236 height 32
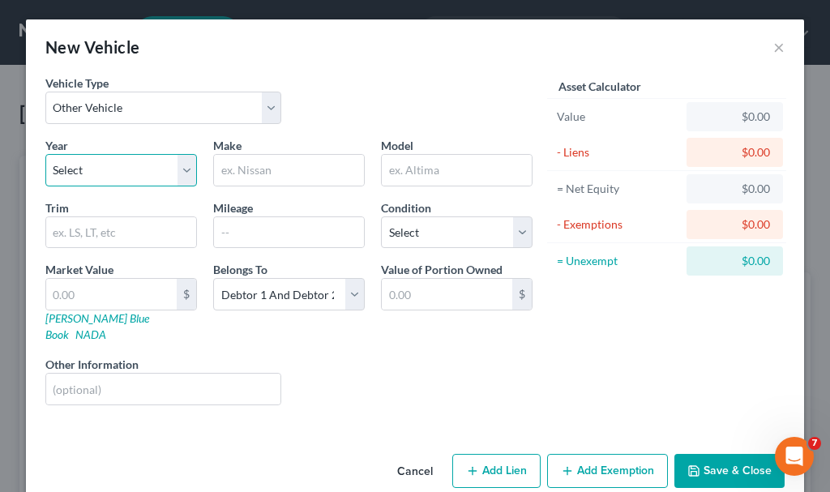
click at [88, 165] on select "Select 2026 2025 2024 2023 2022 2021 2020 2019 2018 2017 2016 2015 2014 2013 20…" at bounding box center [121, 170] width 152 height 32
click at [45, 154] on select "Select 2026 2025 2024 2023 2022 2021 2020 2019 2018 2017 2016 2015 2014 2013 20…" at bounding box center [121, 170] width 152 height 32
click at [253, 168] on input "text" at bounding box center [289, 170] width 150 height 31
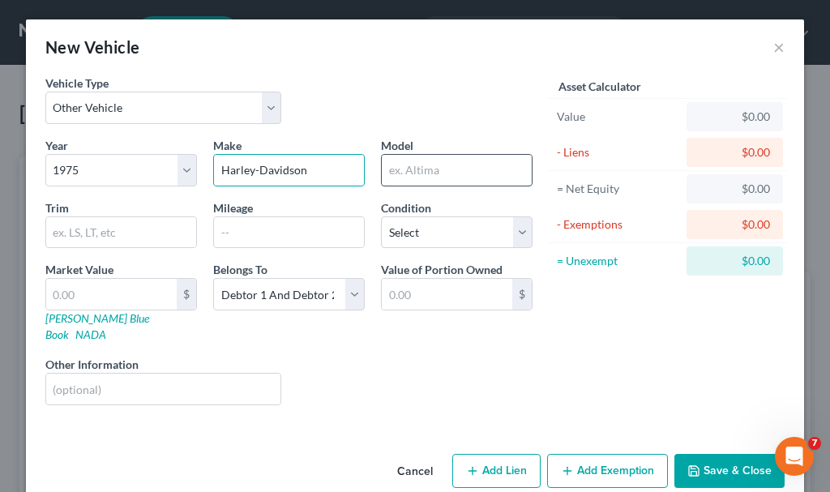
click at [418, 170] on input "text" at bounding box center [457, 170] width 150 height 31
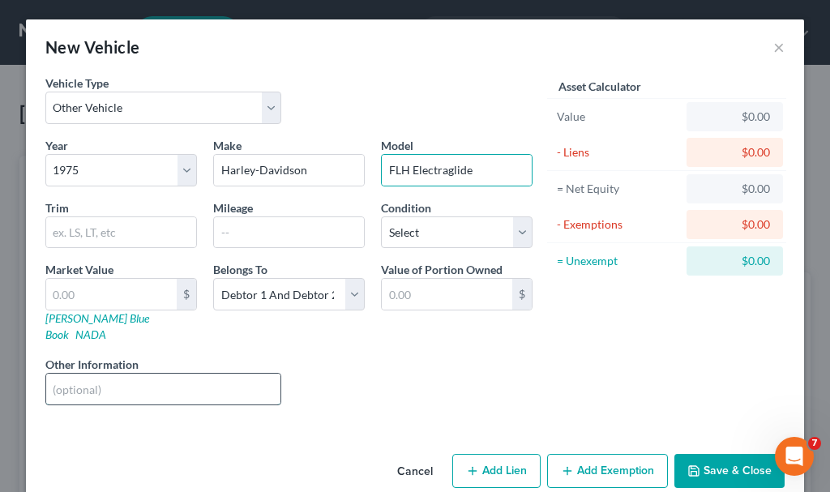
click at [181, 374] on input "text" at bounding box center [163, 389] width 234 height 31
click at [58, 289] on input "text" at bounding box center [111, 294] width 130 height 31
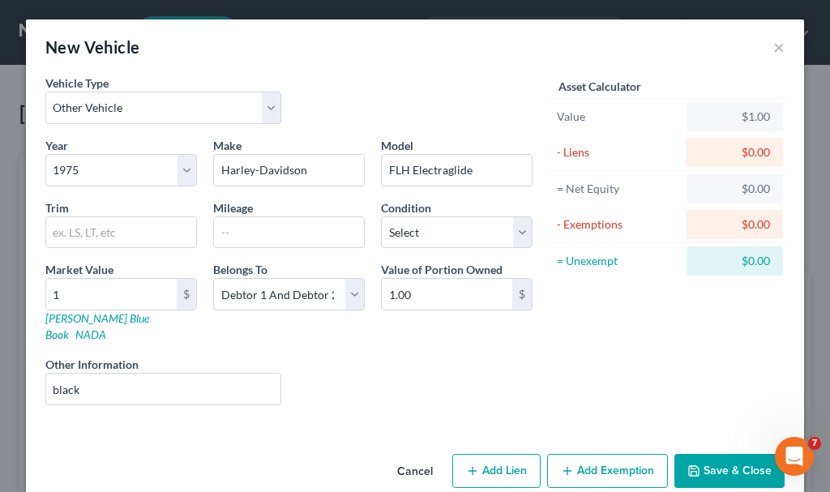
click at [718, 454] on button "Save & Close" at bounding box center [729, 471] width 110 height 34
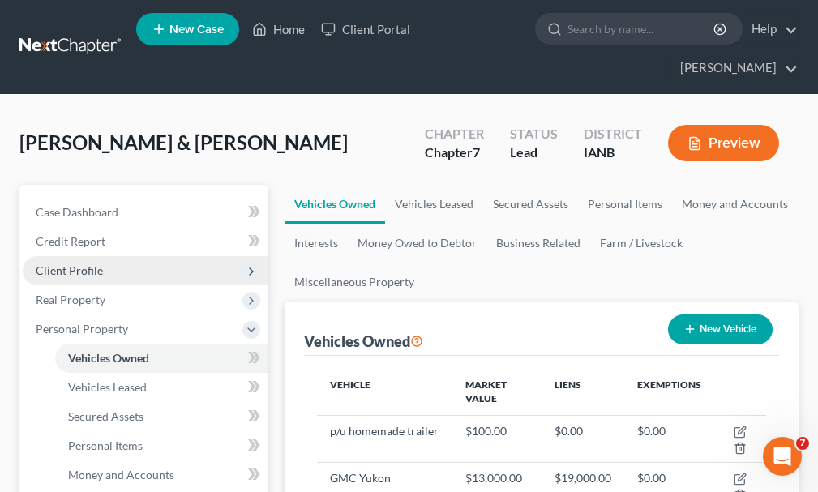
click at [64, 263] on span "Client Profile" at bounding box center [69, 270] width 67 height 14
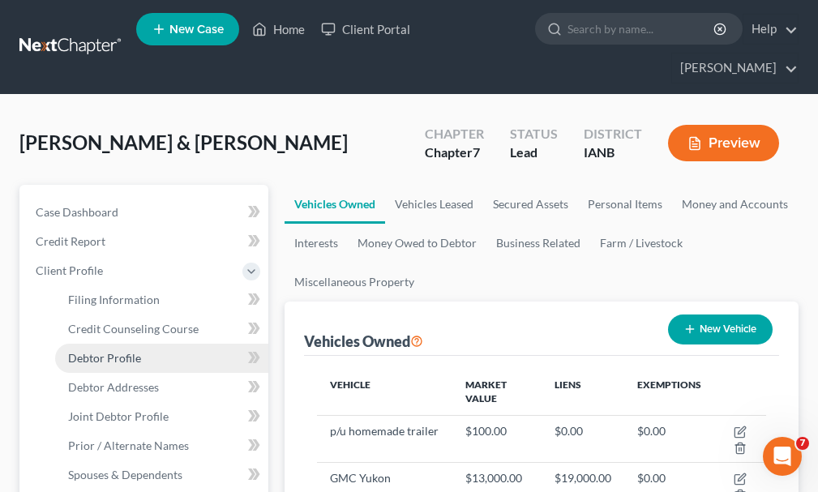
click at [111, 351] on span "Debtor Profile" at bounding box center [104, 358] width 73 height 14
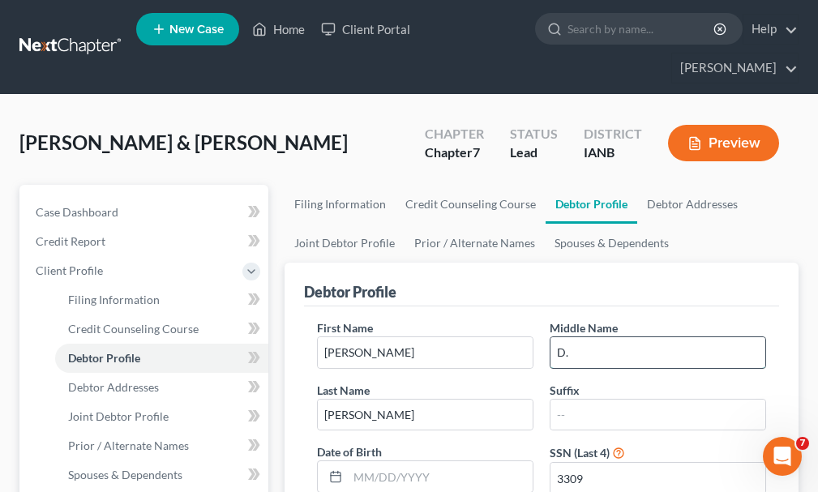
click at [615, 337] on input "D." at bounding box center [657, 352] width 215 height 31
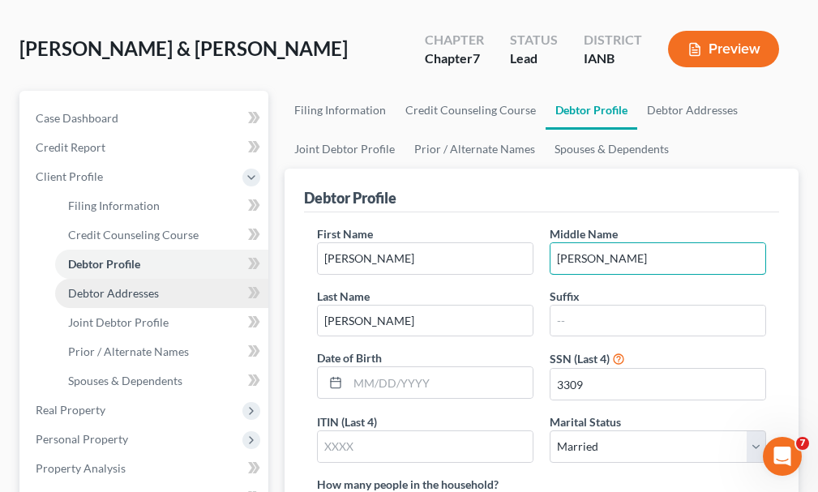
scroll to position [243, 0]
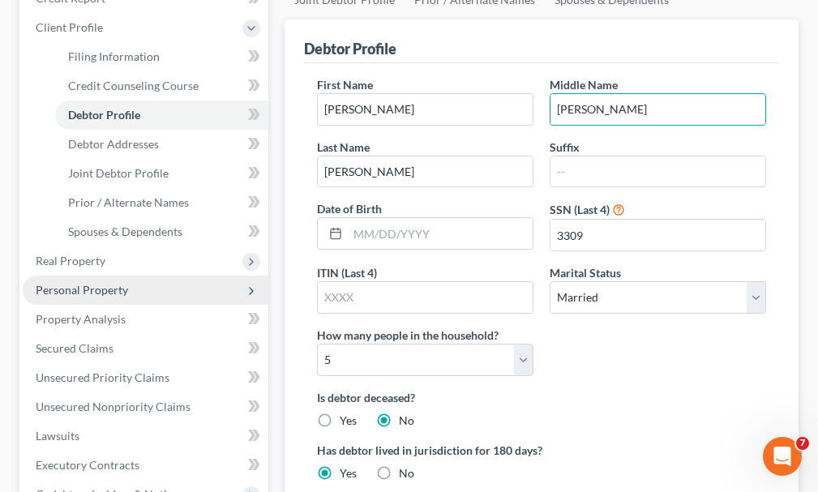
click at [88, 283] on span "Personal Property" at bounding box center [82, 290] width 92 height 14
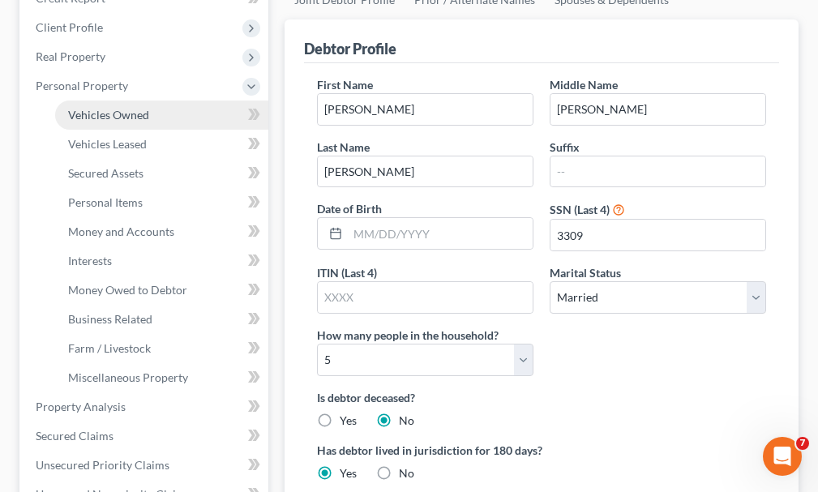
click at [103, 108] on span "Vehicles Owned" at bounding box center [108, 115] width 81 height 14
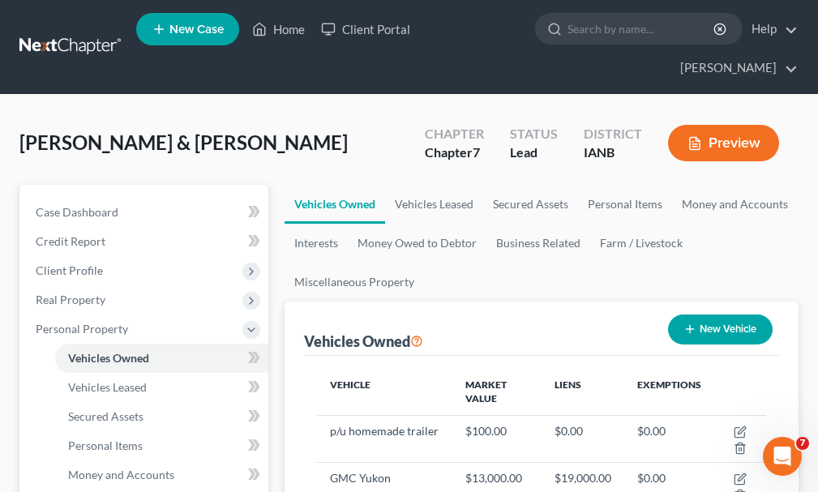
click at [713, 314] on button "New Vehicle" at bounding box center [720, 329] width 105 height 30
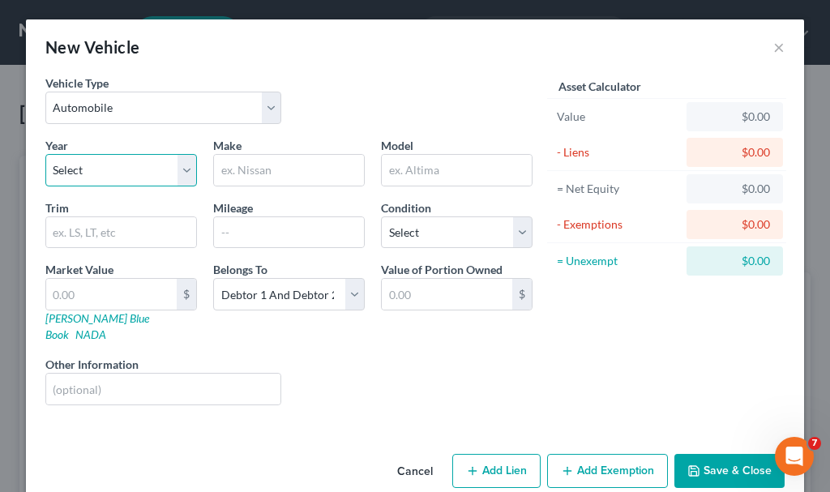
click at [93, 170] on select "Select 2026 2025 2024 2023 2022 2021 2020 2019 2018 2017 2016 2015 2014 2013 20…" at bounding box center [121, 170] width 152 height 32
click at [45, 154] on select "Select 2026 2025 2024 2023 2022 2021 2020 2019 2018 2017 2016 2015 2014 2013 20…" at bounding box center [121, 170] width 152 height 32
click at [233, 169] on input "text" at bounding box center [289, 170] width 150 height 31
click at [430, 173] on input "text" at bounding box center [457, 170] width 150 height 31
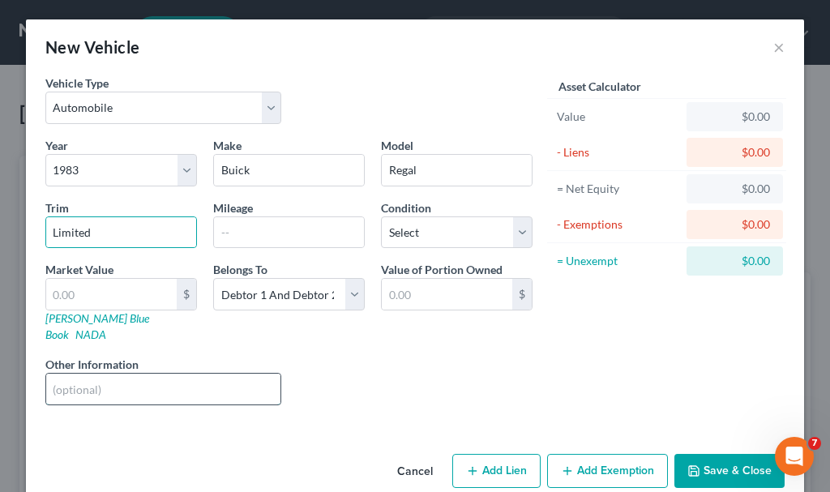
click at [139, 374] on input "text" at bounding box center [163, 389] width 234 height 31
click at [85, 296] on input "text" at bounding box center [111, 294] width 130 height 31
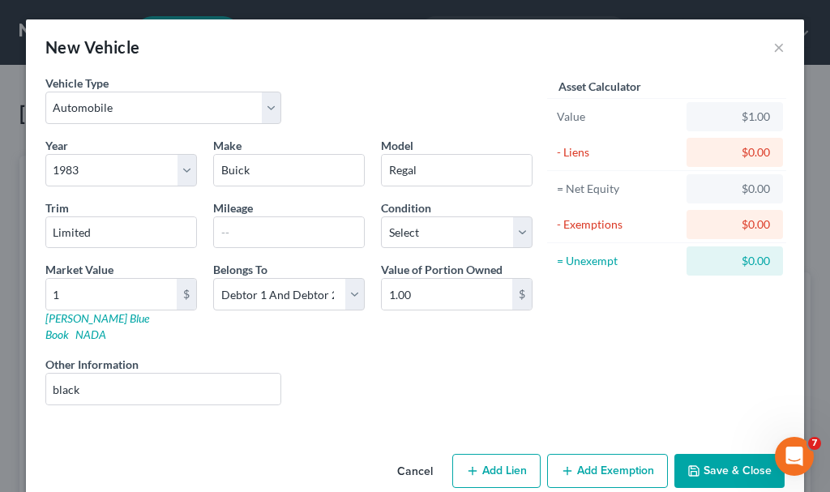
click at [711, 454] on button "Save & Close" at bounding box center [729, 471] width 110 height 34
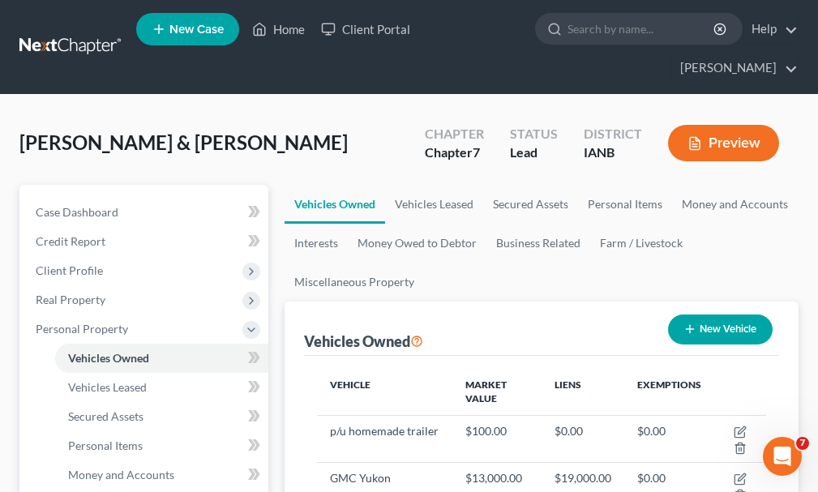
click at [719, 314] on button "New Vehicle" at bounding box center [720, 329] width 105 height 30
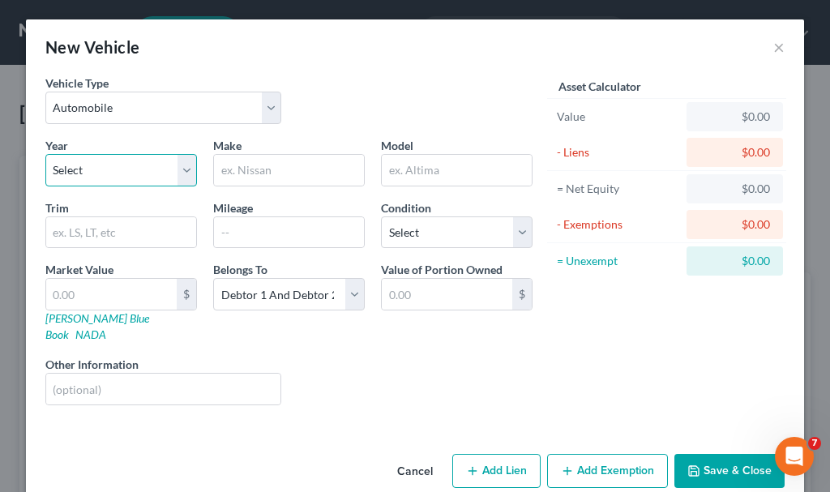
click at [94, 167] on select "Select 2026 2025 2024 2023 2022 2021 2020 2019 2018 2017 2016 2015 2014 2013 20…" at bounding box center [121, 170] width 152 height 32
click at [45, 154] on select "Select 2026 2025 2024 2023 2022 2021 2020 2019 2018 2017 2016 2015 2014 2013 20…" at bounding box center [121, 170] width 152 height 32
click at [246, 165] on input "text" at bounding box center [289, 170] width 150 height 31
click at [427, 166] on input "text" at bounding box center [457, 170] width 150 height 31
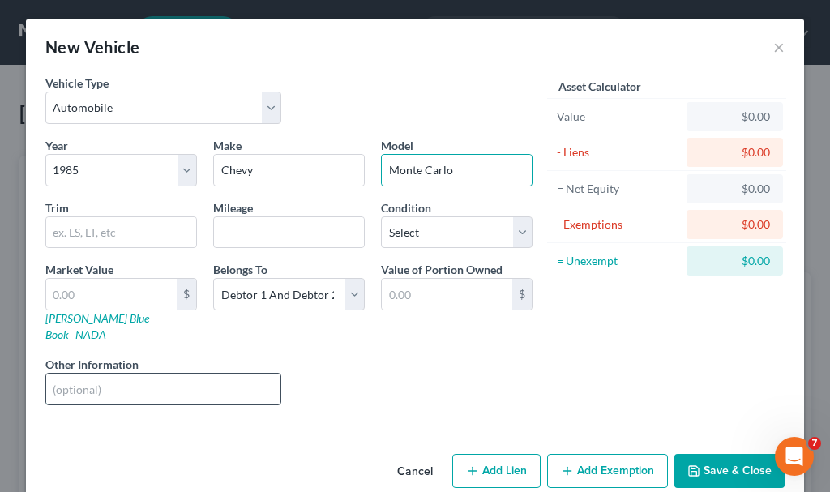
click at [97, 378] on input "text" at bounding box center [163, 389] width 234 height 31
click at [67, 291] on input "text" at bounding box center [111, 294] width 130 height 31
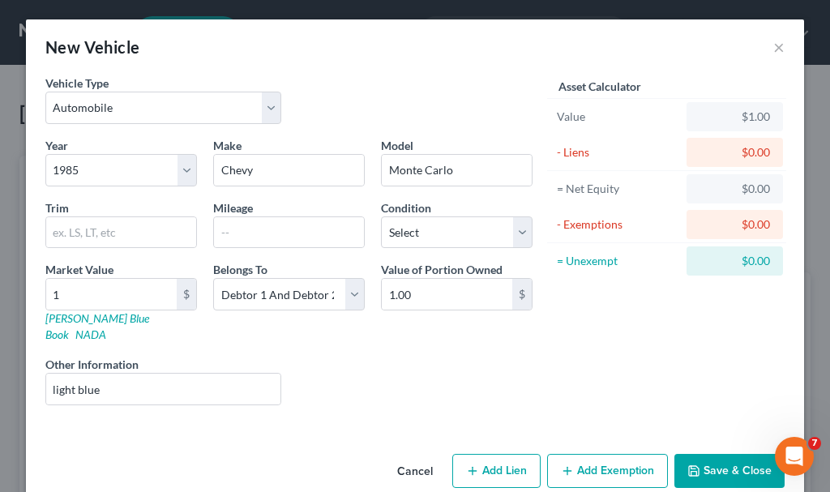
click at [697, 454] on button "Save & Close" at bounding box center [729, 471] width 110 height 34
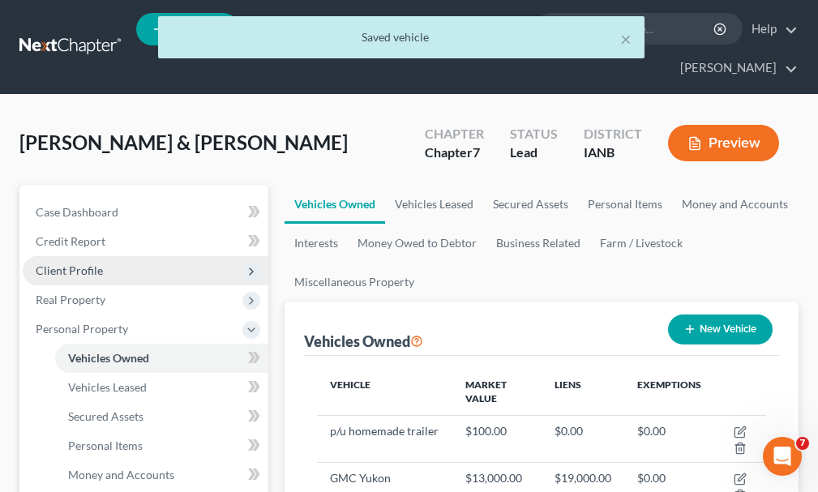
click at [76, 263] on span "Client Profile" at bounding box center [69, 270] width 67 height 14
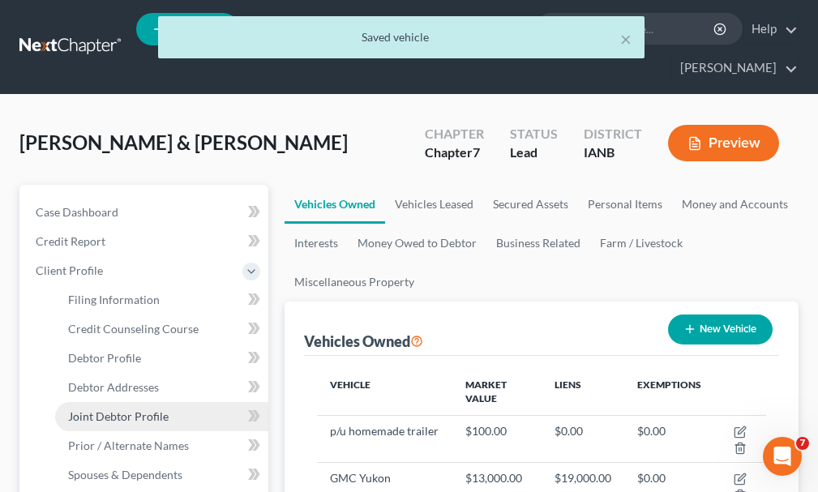
click at [109, 409] on span "Joint Debtor Profile" at bounding box center [118, 416] width 100 height 14
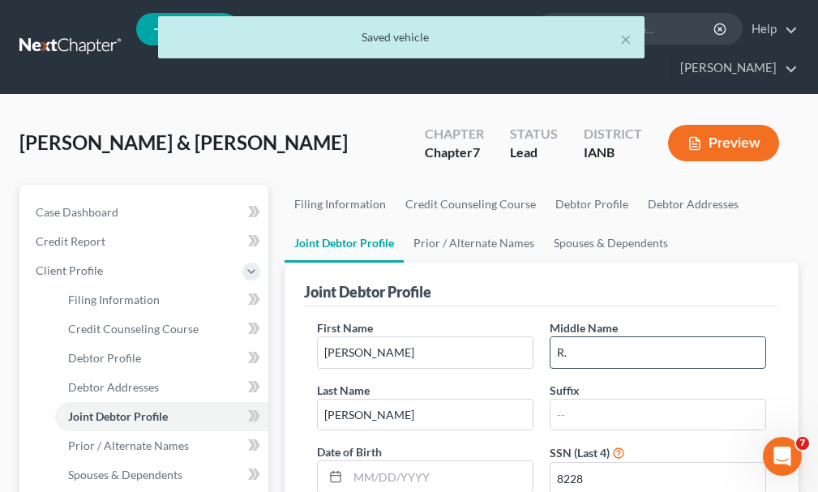
click at [596, 337] on input "R." at bounding box center [657, 352] width 215 height 31
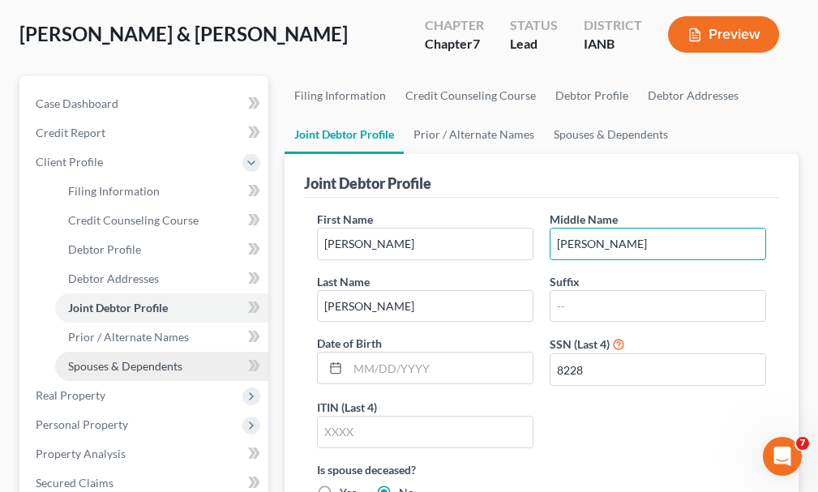
scroll to position [162, 0]
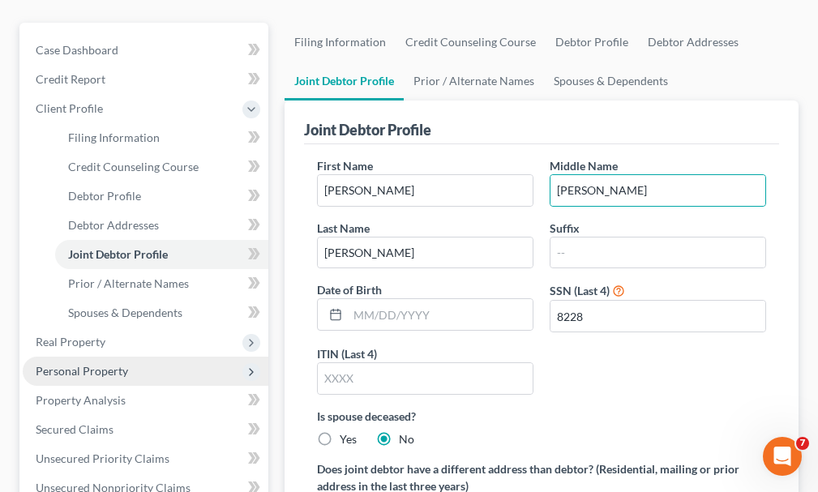
click at [80, 364] on span "Personal Property" at bounding box center [82, 371] width 92 height 14
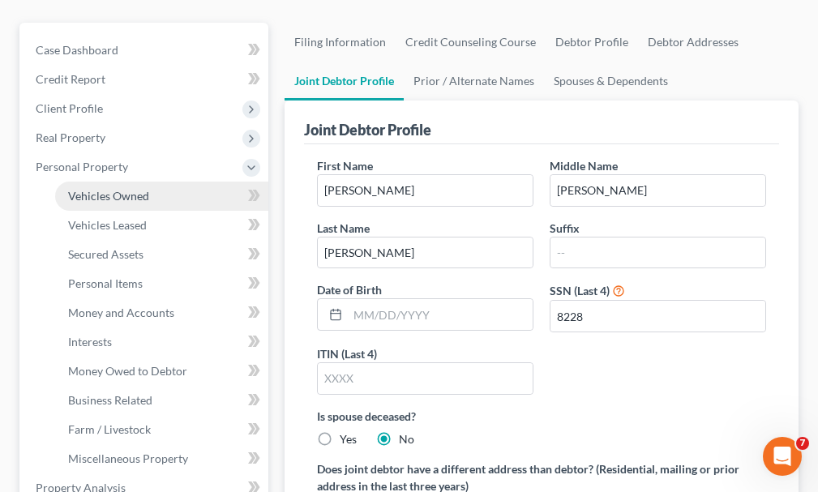
click at [116, 189] on span "Vehicles Owned" at bounding box center [108, 196] width 81 height 14
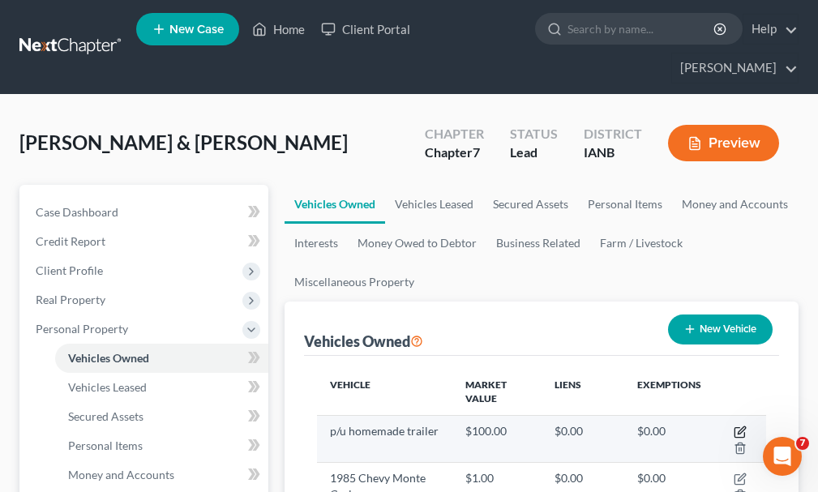
click at [740, 425] on icon "button" at bounding box center [739, 431] width 13 height 13
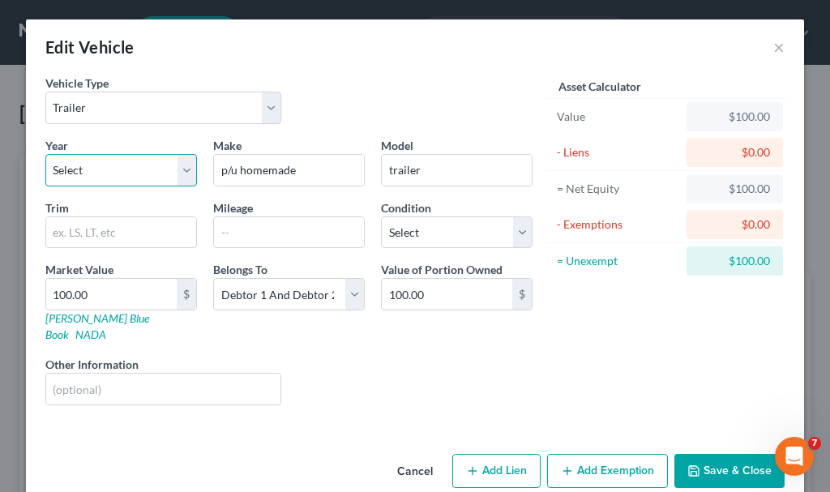
click at [102, 170] on select "Select 2026 2025 2024 2023 2022 2021 2020 2019 2018 2017 2016 2015 2014 2013 20…" at bounding box center [121, 170] width 152 height 32
click at [45, 154] on select "Select 2026 2025 2024 2023 2022 2021 2020 2019 2018 2017 2016 2015 2014 2013 20…" at bounding box center [121, 170] width 152 height 32
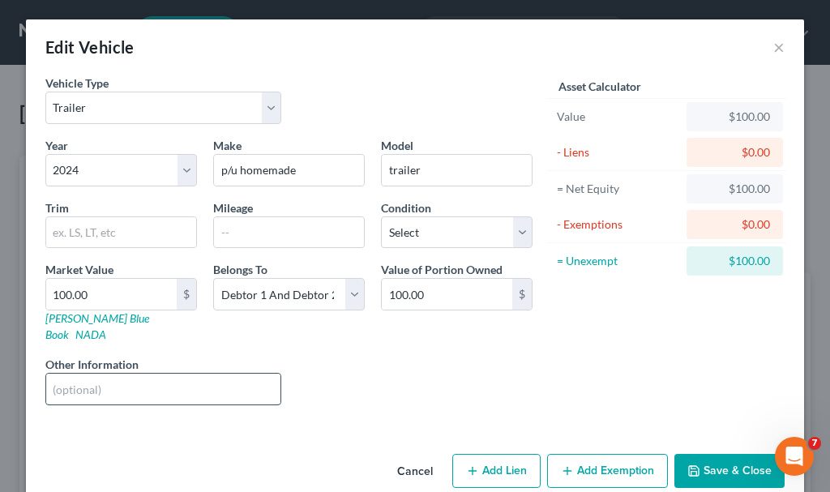
click at [122, 374] on input "text" at bounding box center [163, 389] width 234 height 31
click at [720, 454] on button "Save & Close" at bounding box center [729, 471] width 110 height 34
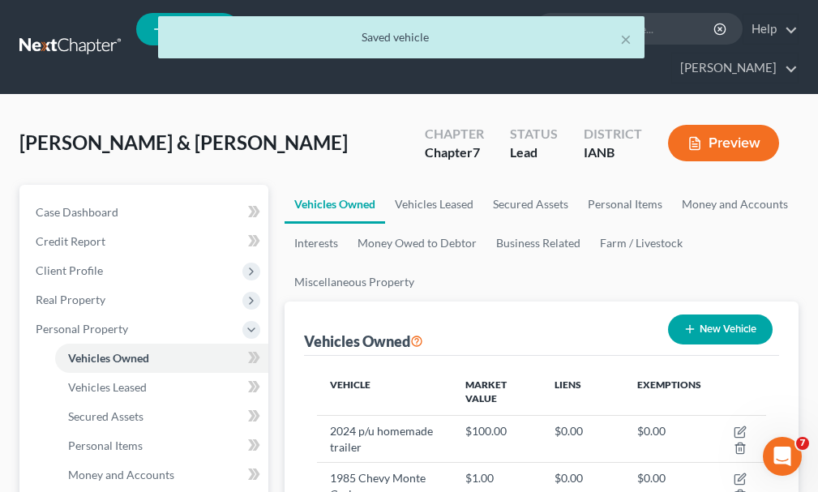
click at [728, 314] on button "New Vehicle" at bounding box center [720, 329] width 105 height 30
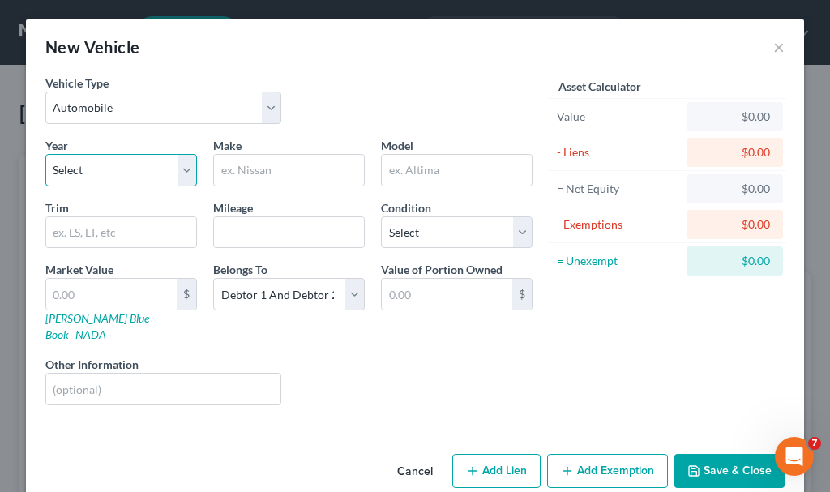
click at [76, 168] on select "Select 2026 2025 2024 2023 2022 2021 2020 2019 2018 2017 2016 2015 2014 2013 20…" at bounding box center [121, 170] width 152 height 32
click at [45, 154] on select "Select 2026 2025 2024 2023 2022 2021 2020 2019 2018 2017 2016 2015 2014 2013 20…" at bounding box center [121, 170] width 152 height 32
click at [241, 168] on input "text" at bounding box center [289, 170] width 150 height 31
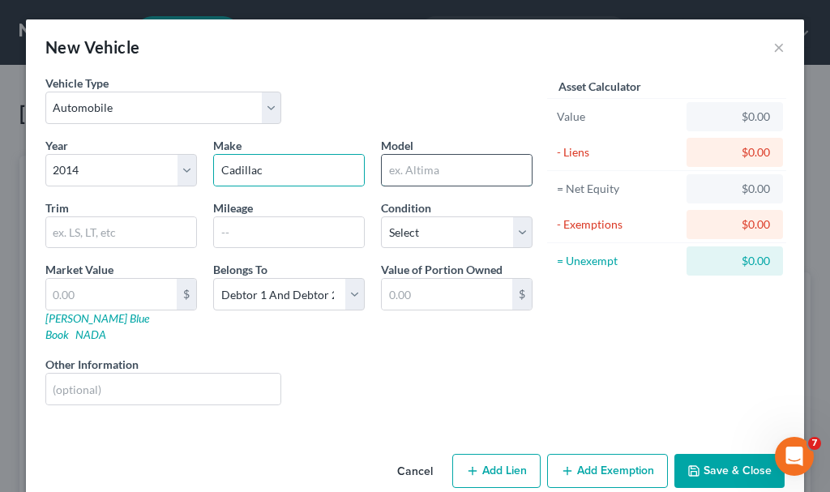
click at [406, 169] on input "text" at bounding box center [457, 170] width 150 height 31
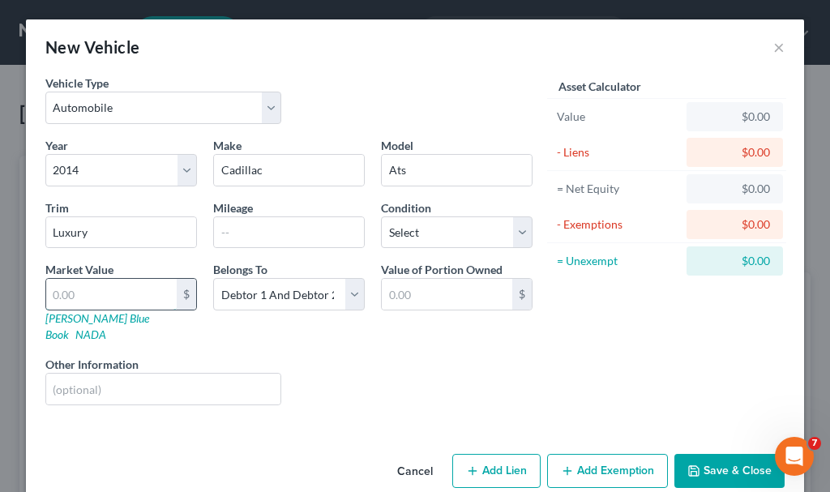
click at [104, 286] on input "text" at bounding box center [111, 294] width 130 height 31
click at [115, 378] on input "text" at bounding box center [163, 389] width 234 height 31
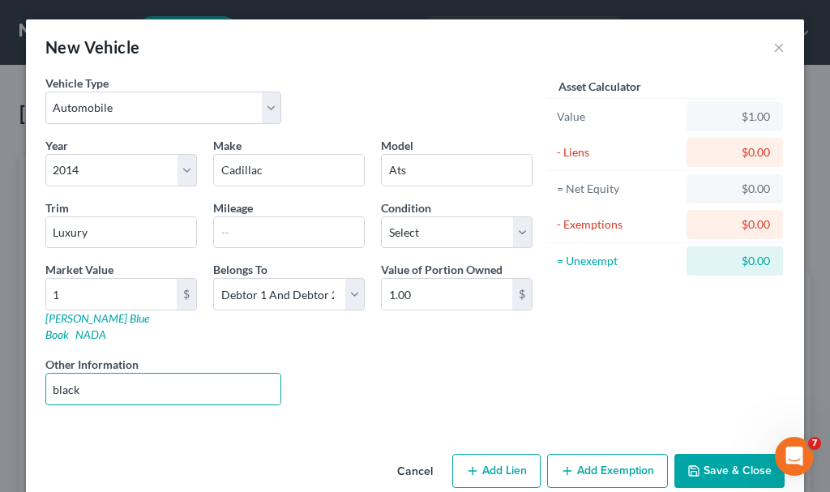
click at [715, 454] on button "Save & Close" at bounding box center [729, 471] width 110 height 34
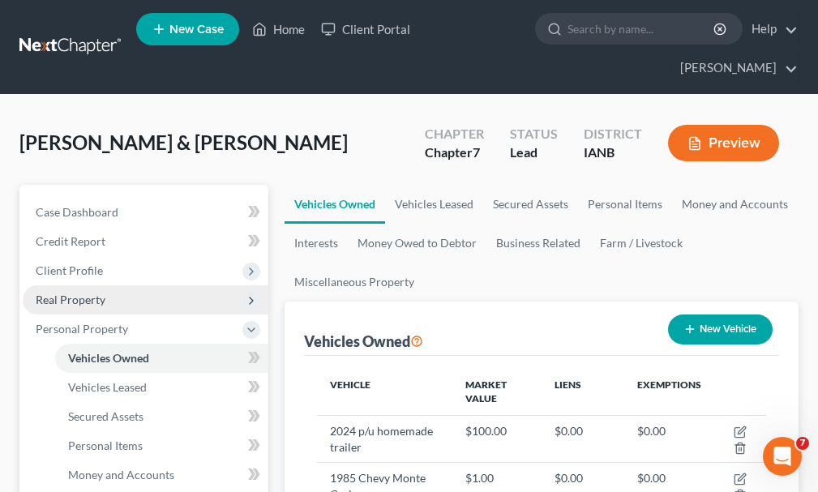
click at [88, 293] on span "Real Property" at bounding box center [71, 300] width 70 height 14
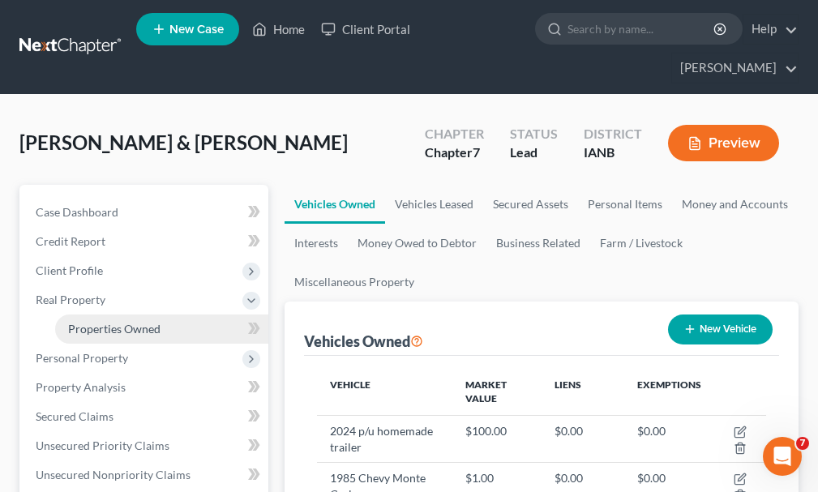
click at [118, 322] on span "Properties Owned" at bounding box center [114, 329] width 92 height 14
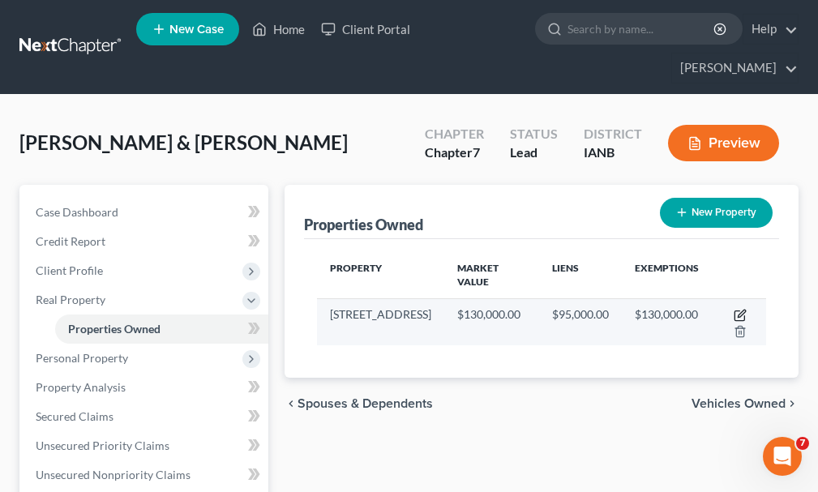
click at [740, 309] on icon "button" at bounding box center [739, 315] width 13 height 13
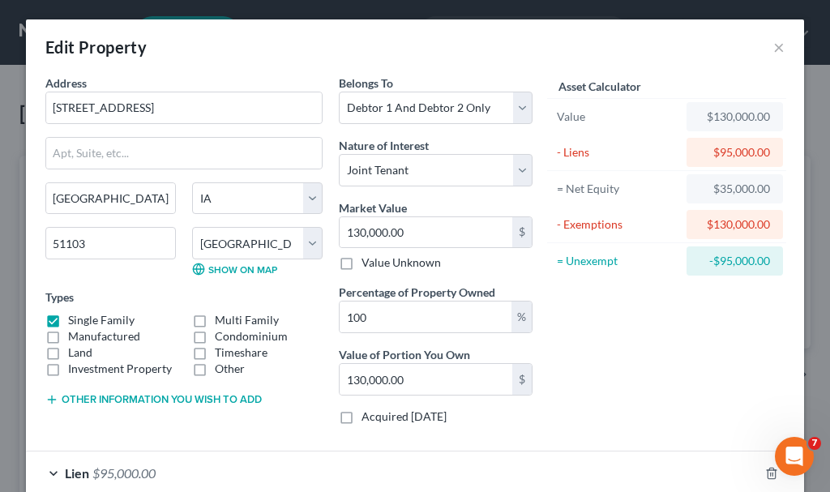
click at [151, 398] on button "Other information you wish to add" at bounding box center [153, 399] width 216 height 13
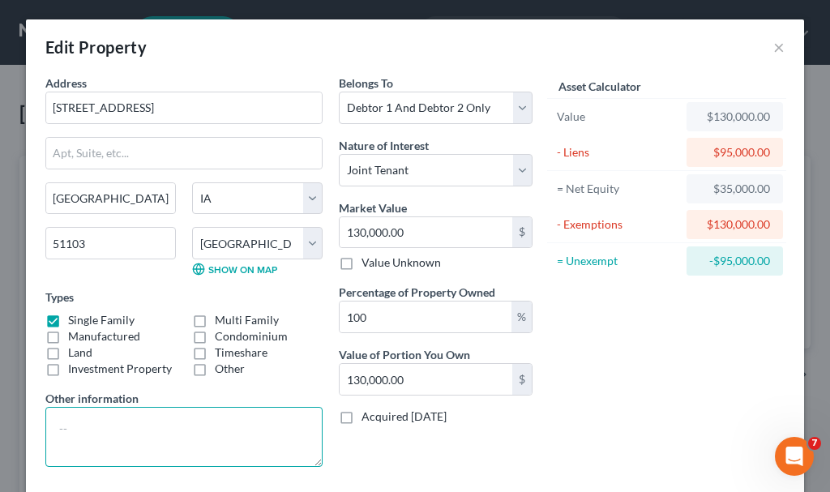
click at [146, 425] on textarea at bounding box center [183, 437] width 277 height 60
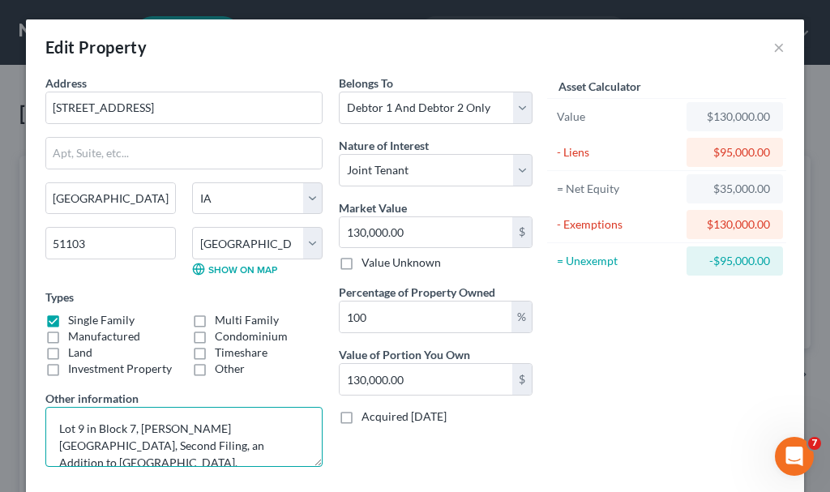
scroll to position [178, 0]
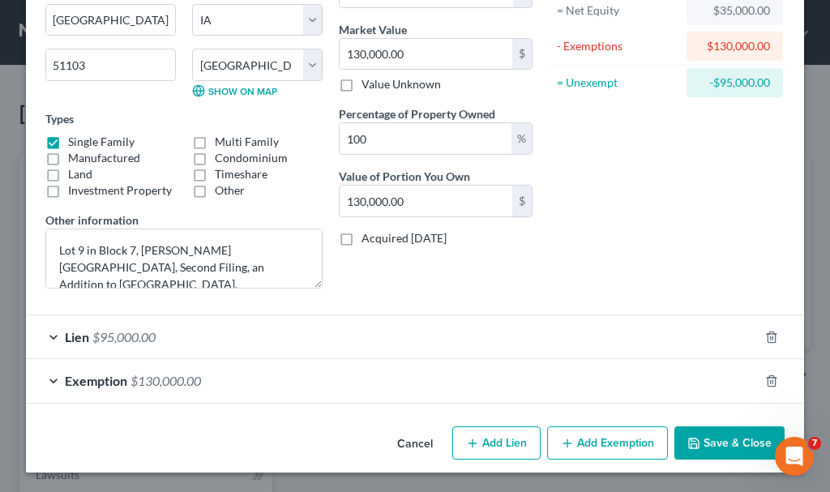
click at [733, 439] on button "Save & Close" at bounding box center [729, 443] width 110 height 34
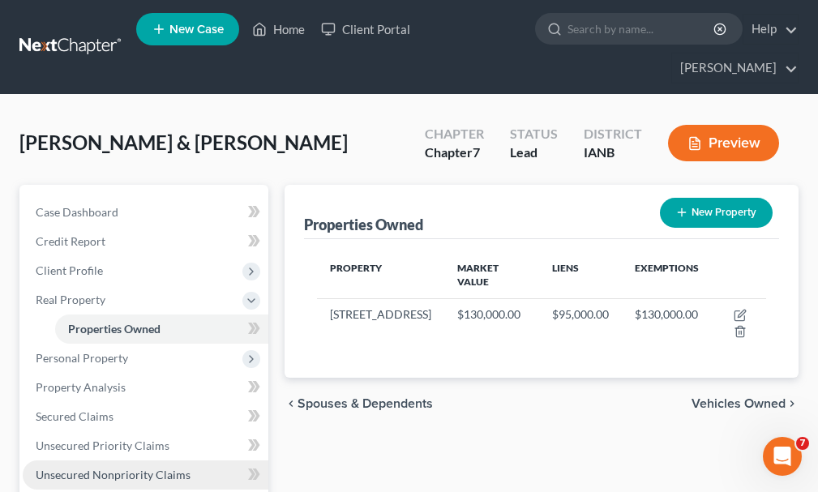
click at [107, 468] on span "Unsecured Nonpriority Claims" at bounding box center [113, 475] width 155 height 14
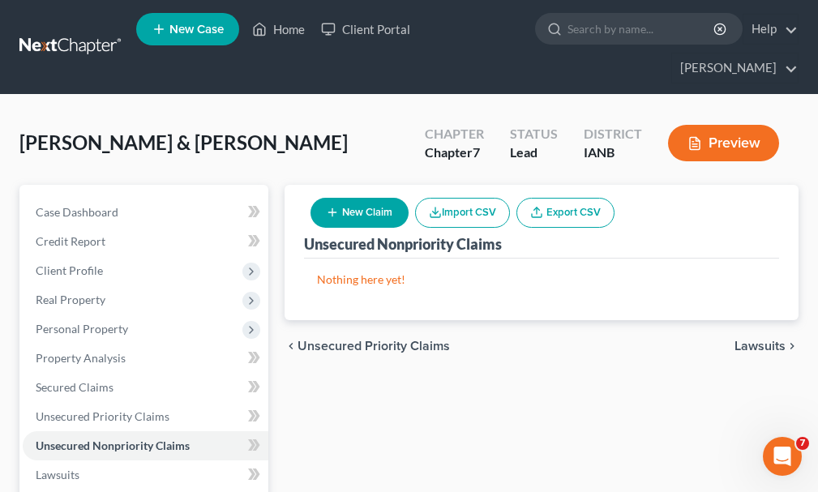
click at [385, 198] on button "New Claim" at bounding box center [359, 213] width 98 height 30
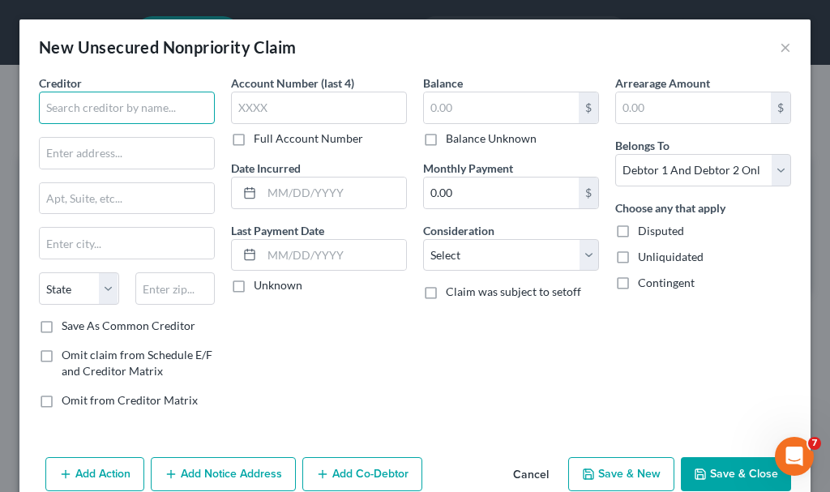
click at [144, 108] on input "text" at bounding box center [127, 108] width 176 height 32
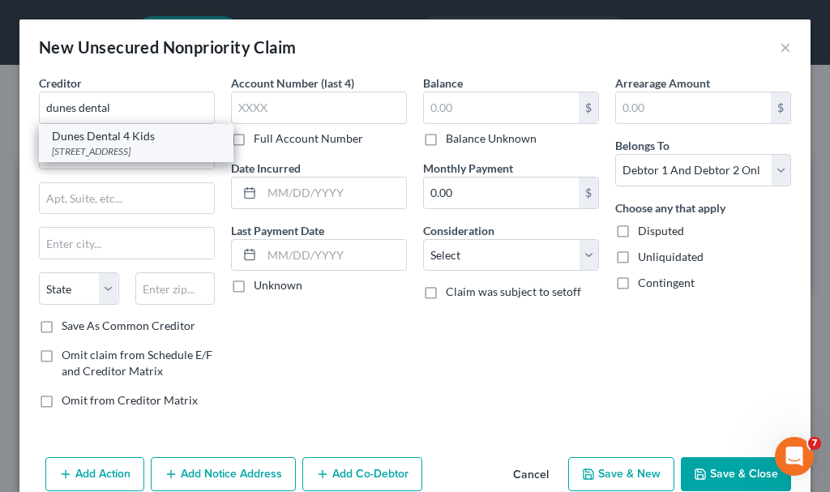
click at [102, 156] on div "[STREET_ADDRESS]" at bounding box center [136, 151] width 169 height 14
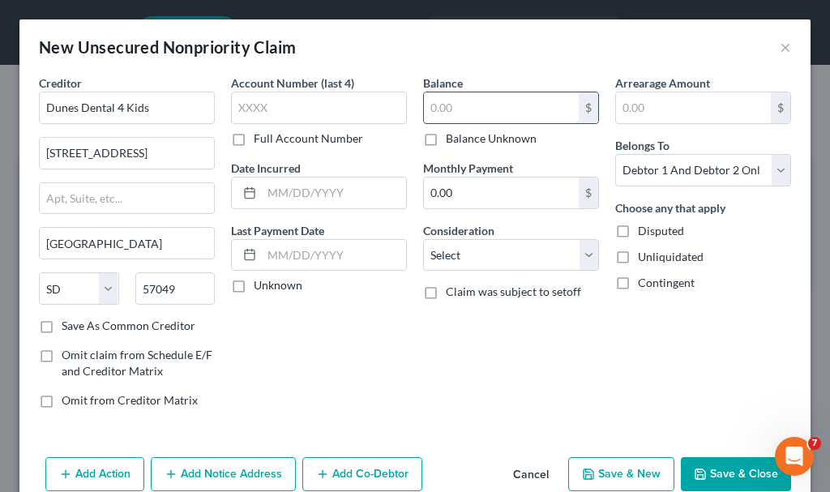
click at [476, 108] on input "text" at bounding box center [501, 107] width 155 height 31
click at [472, 256] on select "Select Cable / Satellite Services Collection Agency Credit Card Debt Debt Couns…" at bounding box center [511, 255] width 176 height 32
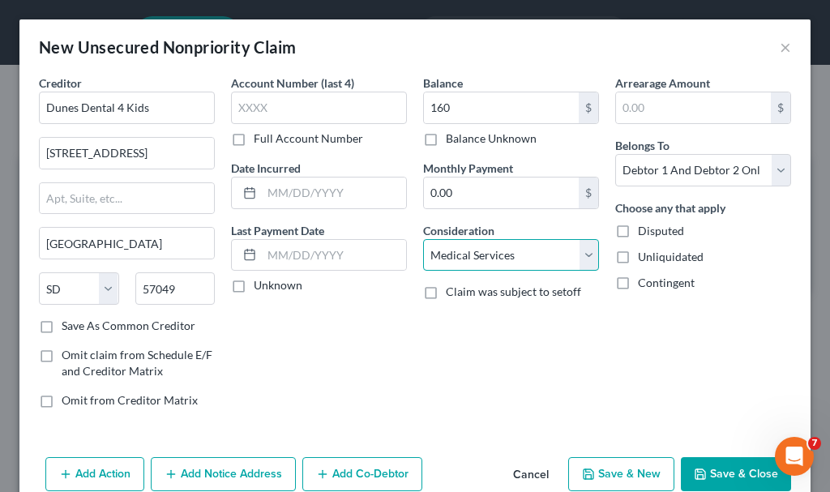
click at [423, 239] on select "Select Cable / Satellite Services Collection Agency Credit Card Debt Debt Couns…" at bounding box center [511, 255] width 176 height 32
click at [229, 469] on button "Add Notice Address" at bounding box center [223, 474] width 145 height 34
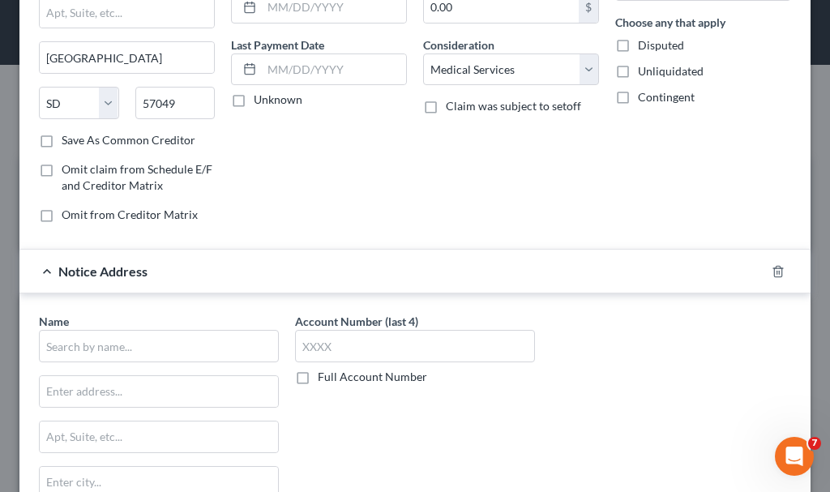
scroll to position [324, 0]
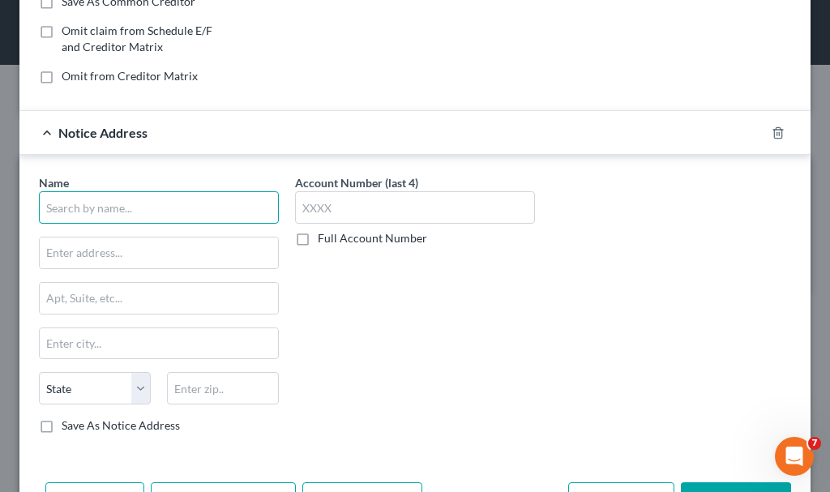
click at [160, 207] on input "text" at bounding box center [159, 207] width 240 height 32
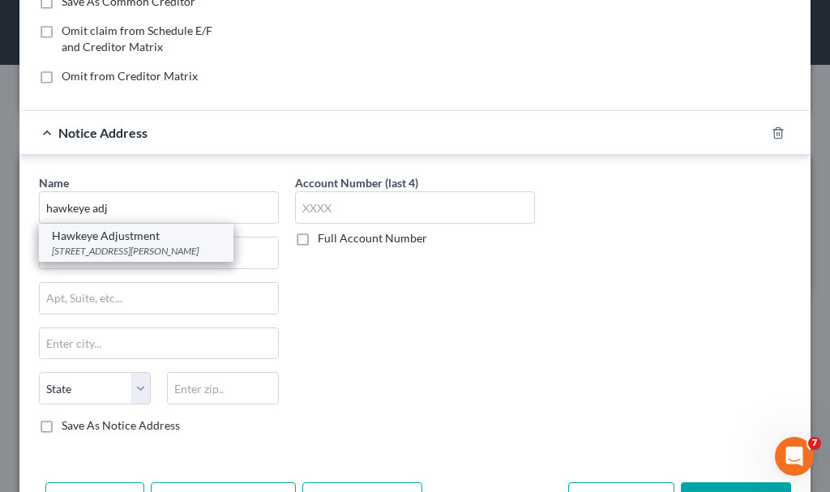
click at [126, 242] on div "Hawkeye Adjustment" at bounding box center [136, 236] width 169 height 16
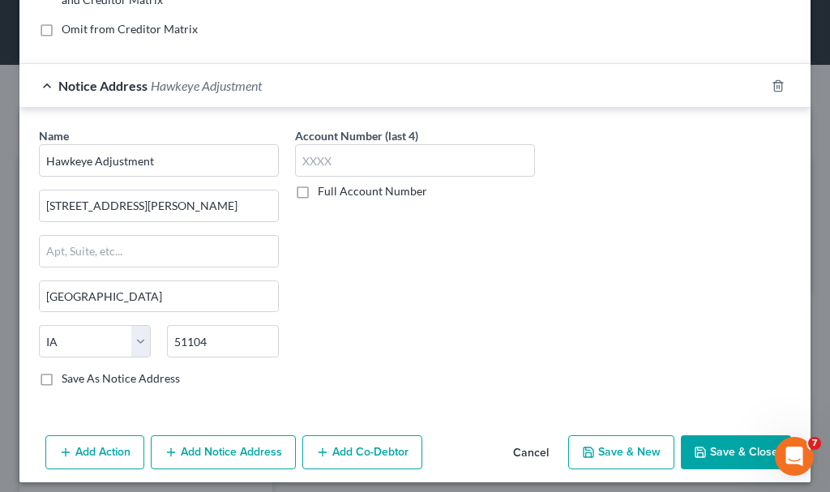
scroll to position [381, 0]
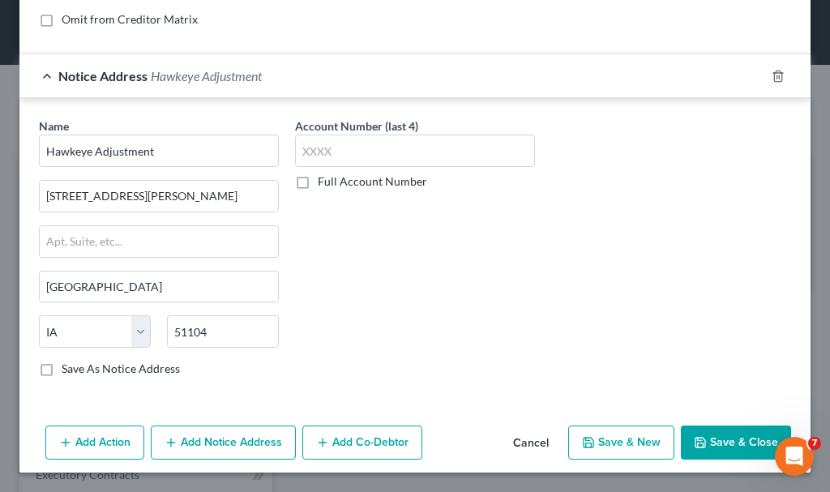
click at [610, 431] on button "Save & New" at bounding box center [621, 442] width 106 height 34
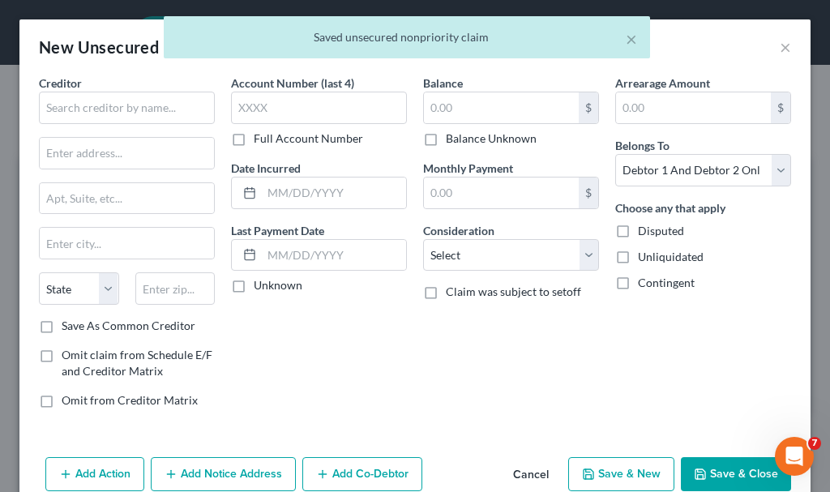
scroll to position [0, 0]
click at [117, 103] on input "text" at bounding box center [127, 108] width 176 height 32
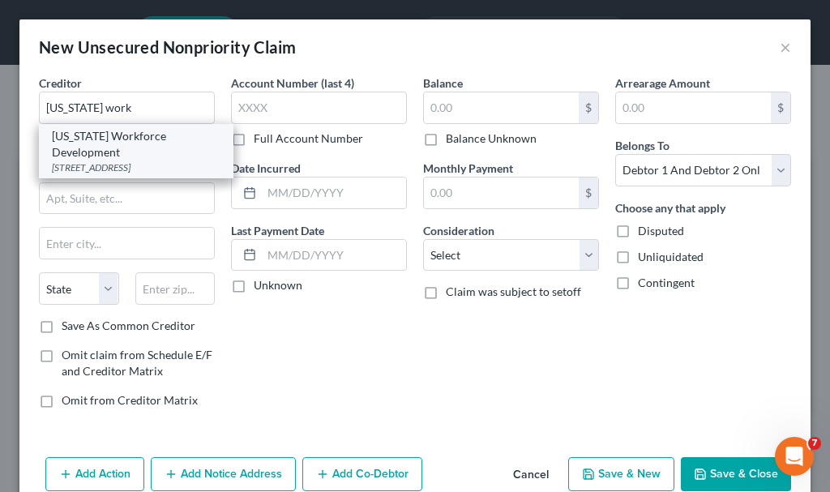
click at [102, 160] on div "[STREET_ADDRESS]" at bounding box center [136, 167] width 169 height 14
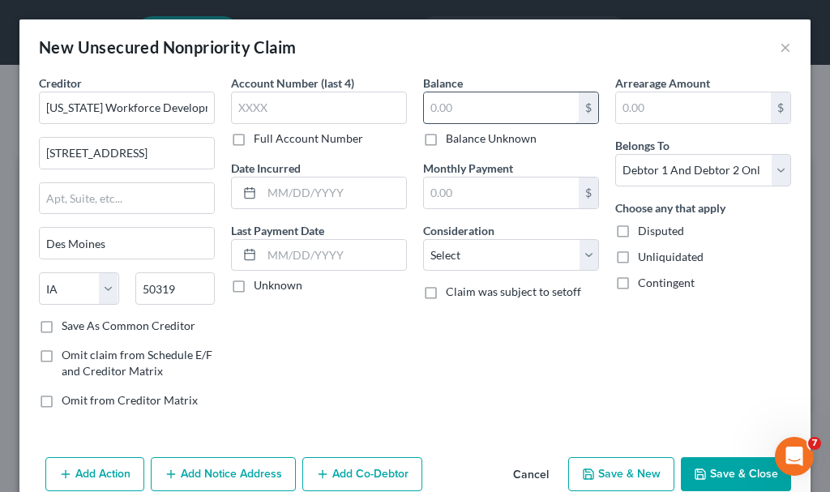
click at [486, 108] on input "text" at bounding box center [501, 107] width 155 height 31
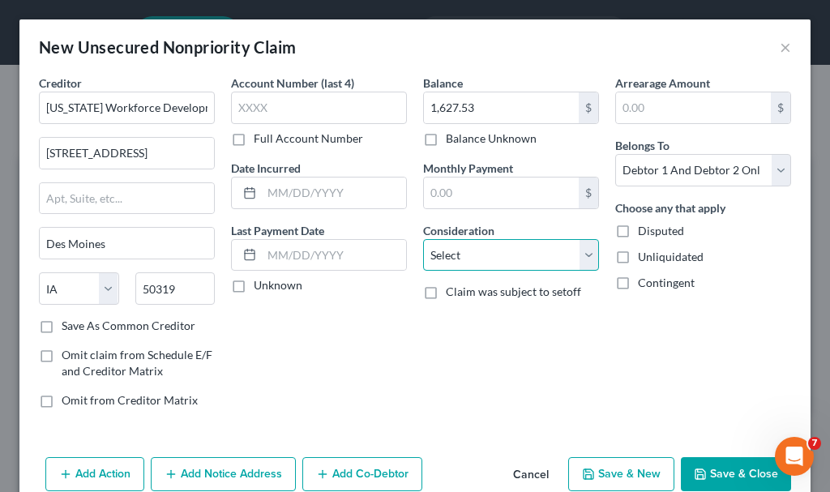
click at [470, 246] on select "Select Cable / Satellite Services Collection Agency Credit Card Debt Debt Couns…" at bounding box center [511, 255] width 176 height 32
click at [423, 239] on select "Select Cable / Satellite Services Collection Agency Credit Card Debt Debt Couns…" at bounding box center [511, 255] width 176 height 32
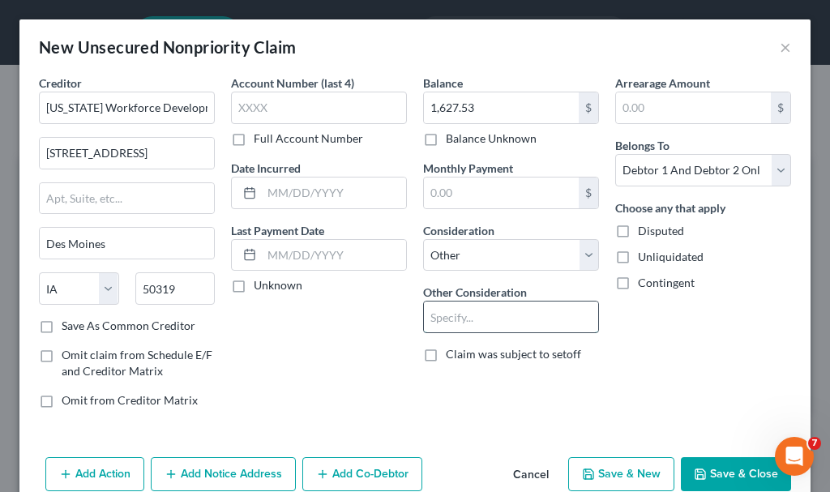
click at [476, 321] on input "text" at bounding box center [511, 316] width 174 height 31
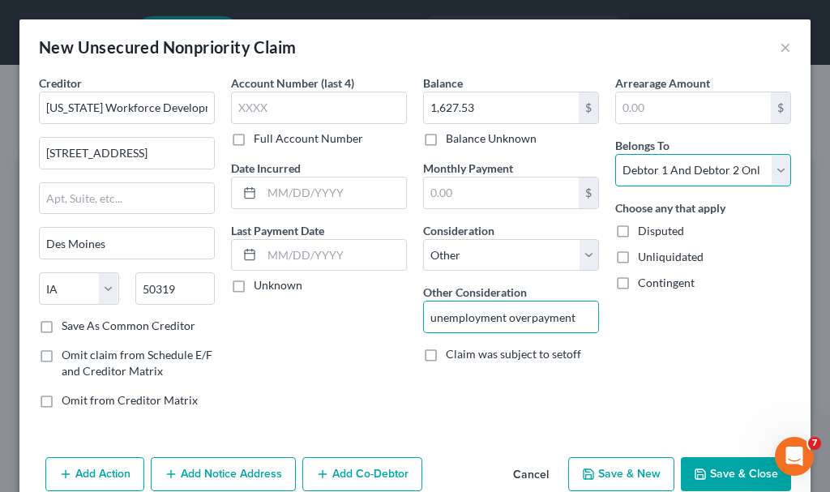
click at [664, 167] on select "Select Debtor 1 Only Debtor 2 Only Debtor 1 And Debtor 2 Only At Least One Of T…" at bounding box center [703, 170] width 176 height 32
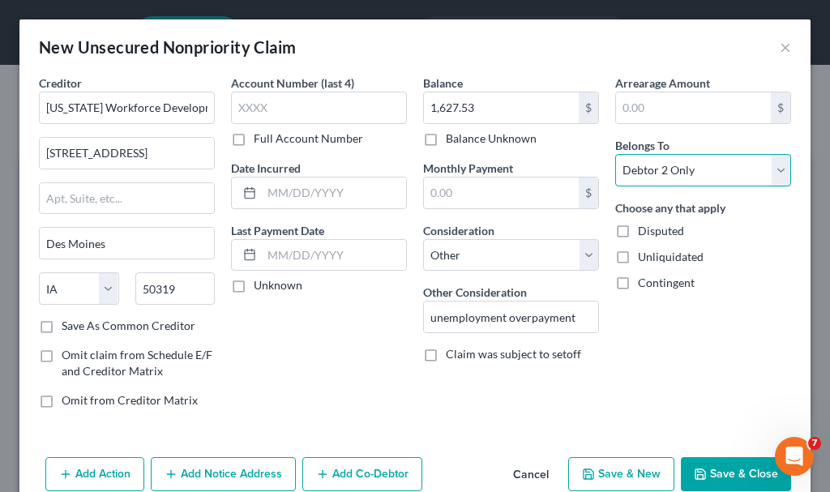
click at [615, 154] on select "Select Debtor 1 Only Debtor 2 Only Debtor 1 And Debtor 2 Only At Least One Of T…" at bounding box center [703, 170] width 176 height 32
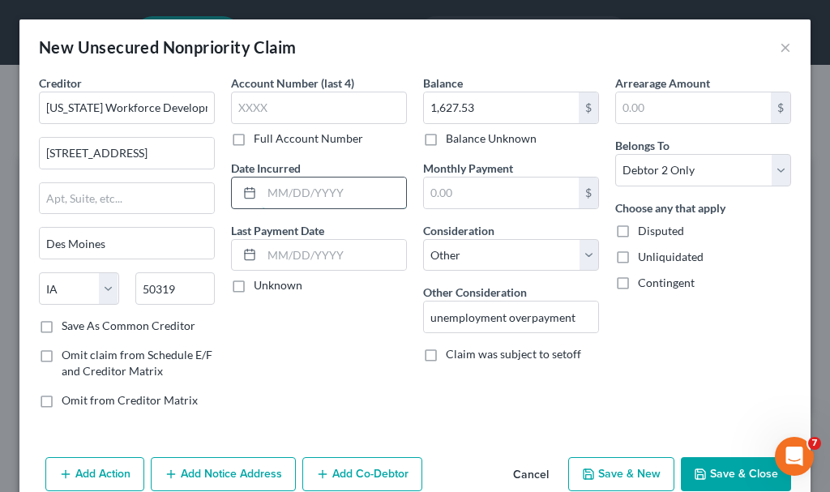
click at [318, 185] on input "text" at bounding box center [334, 192] width 144 height 31
click at [604, 468] on button "Save & New" at bounding box center [621, 474] width 106 height 34
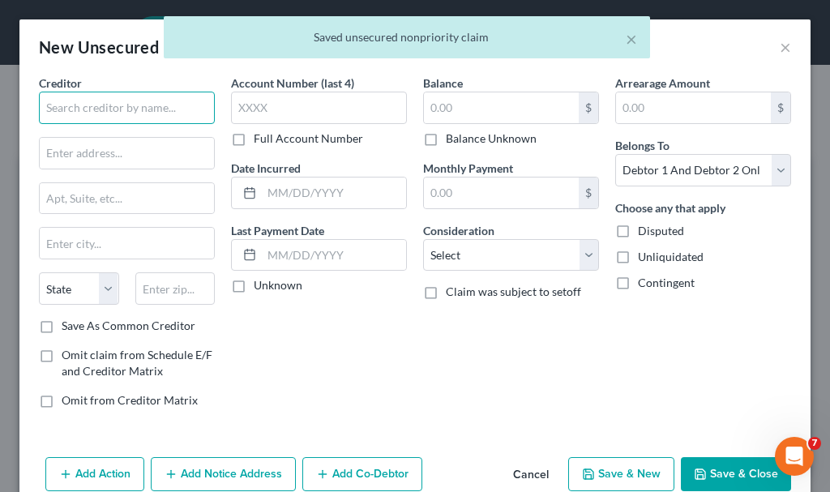
click at [173, 100] on input "text" at bounding box center [127, 108] width 176 height 32
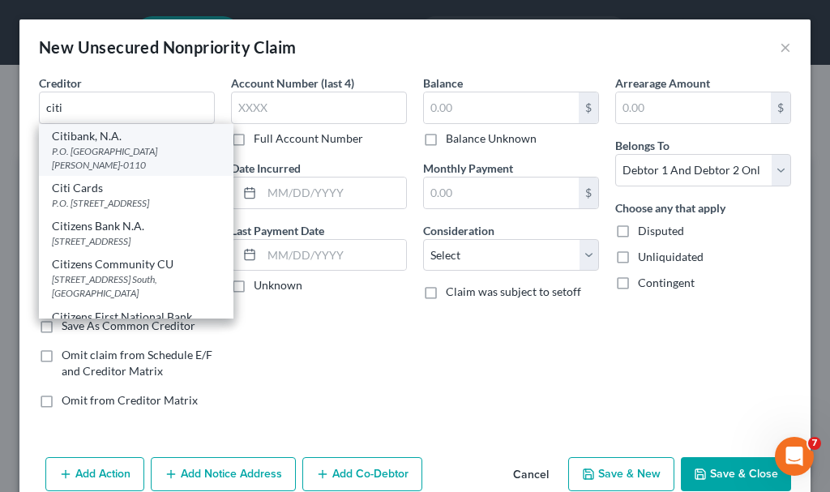
click at [96, 151] on div "P.O. [GEOGRAPHIC_DATA][PERSON_NAME]-0110" at bounding box center [136, 158] width 169 height 28
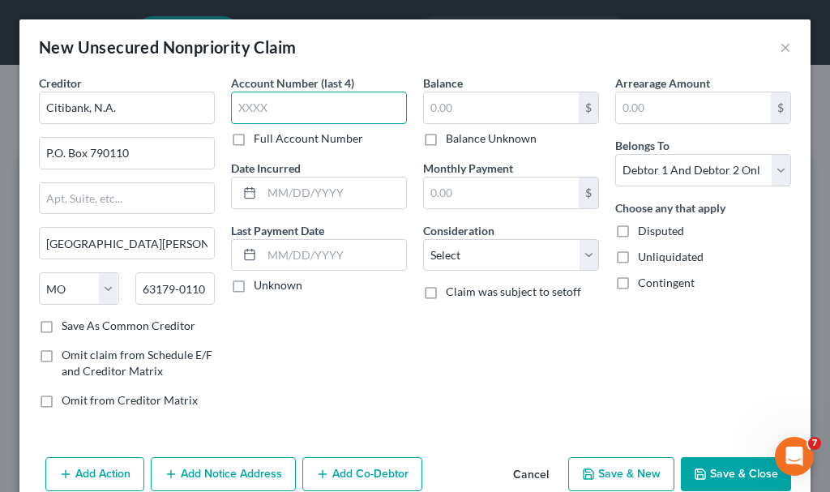
click at [278, 100] on input "text" at bounding box center [319, 108] width 176 height 32
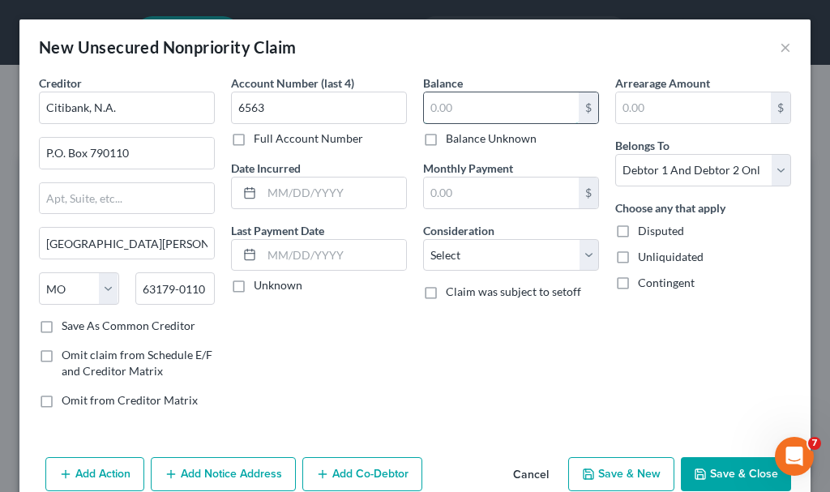
click at [481, 107] on input "text" at bounding box center [501, 107] width 155 height 31
click at [483, 264] on select "Select Cable / Satellite Services Collection Agency Credit Card Debt Debt Couns…" at bounding box center [511, 255] width 176 height 32
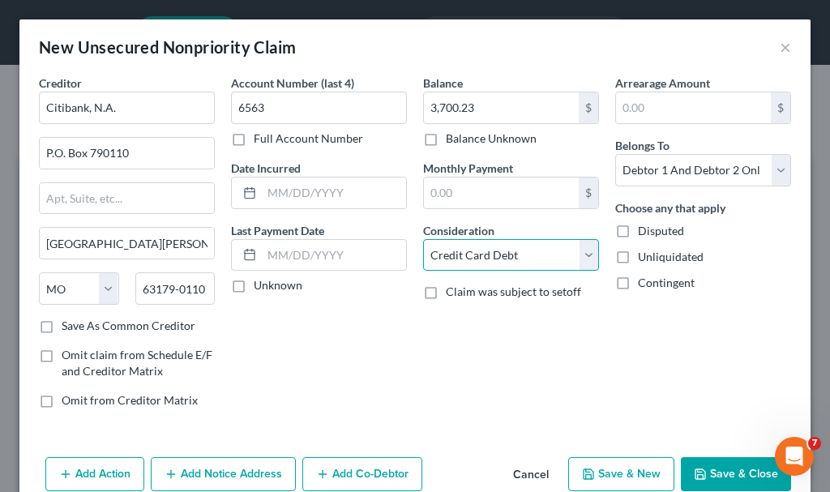
click at [423, 239] on select "Select Cable / Satellite Services Collection Agency Credit Card Debt Debt Couns…" at bounding box center [511, 255] width 176 height 32
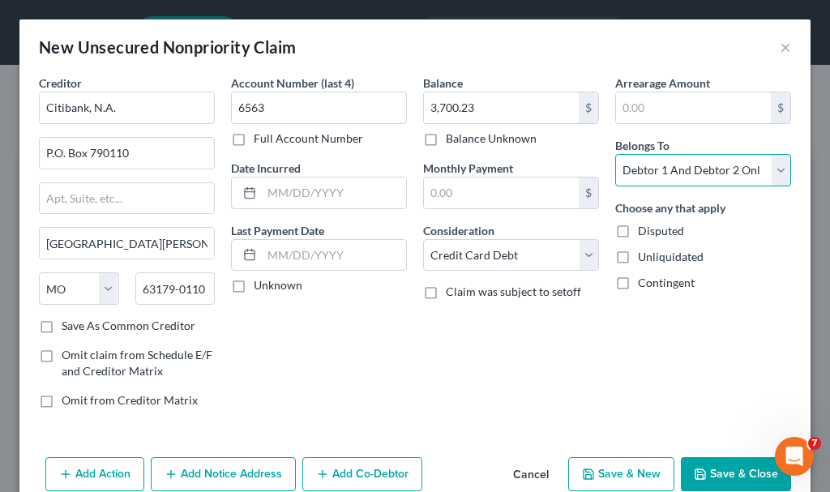
click at [638, 168] on select "Select Debtor 1 Only Debtor 2 Only Debtor 1 And Debtor 2 Only At Least One Of T…" at bounding box center [703, 170] width 176 height 32
click at [615, 154] on select "Select Debtor 1 Only Debtor 2 Only Debtor 1 And Debtor 2 Only At Least One Of T…" at bounding box center [703, 170] width 176 height 32
click at [203, 463] on button "Add Notice Address" at bounding box center [223, 474] width 145 height 34
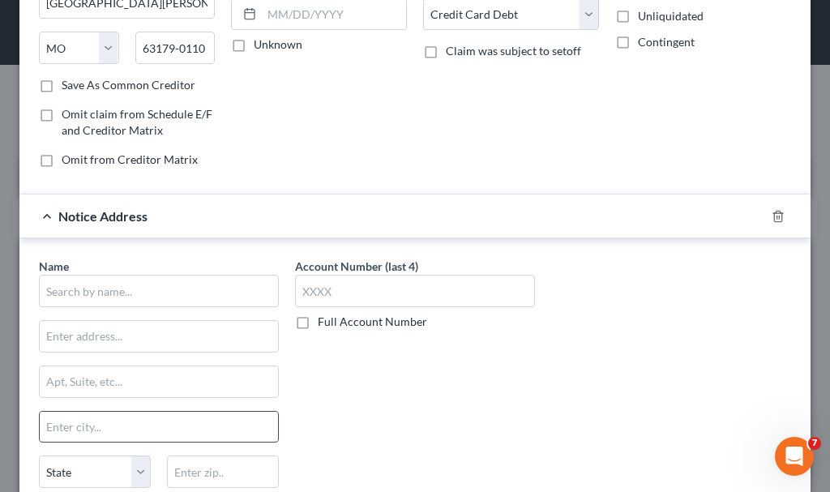
scroll to position [243, 0]
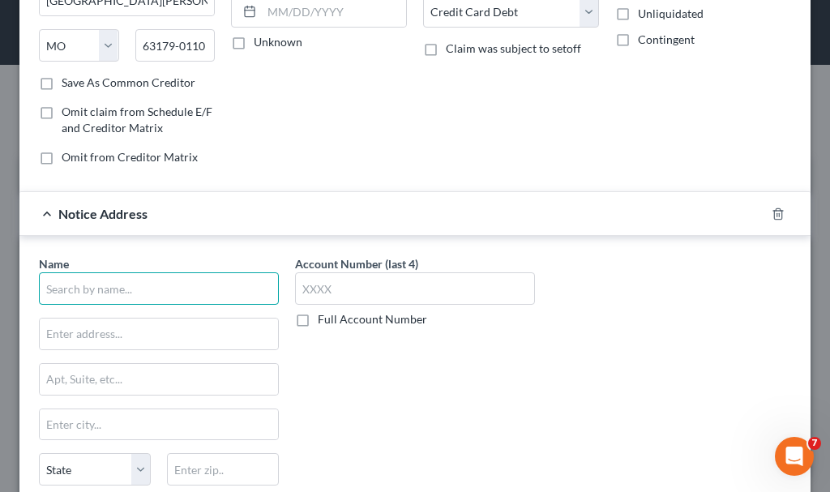
click at [173, 276] on input "text" at bounding box center [159, 288] width 240 height 32
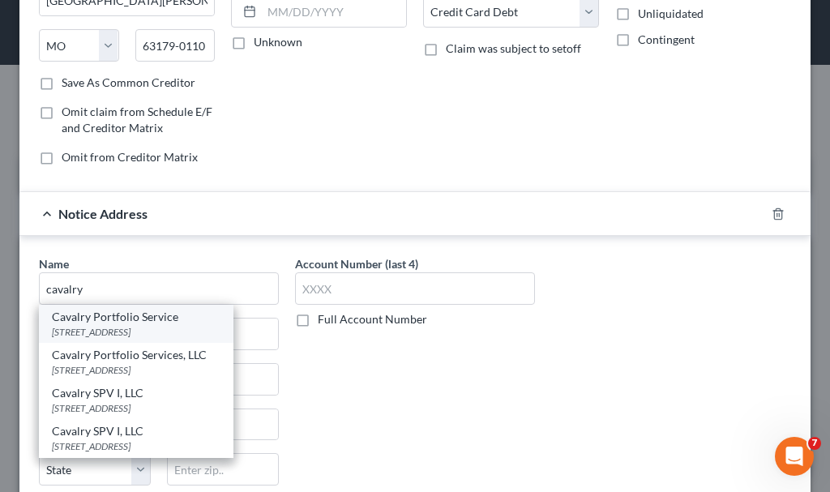
click at [111, 324] on div "Cavalry Portfolio Service" at bounding box center [136, 317] width 169 height 16
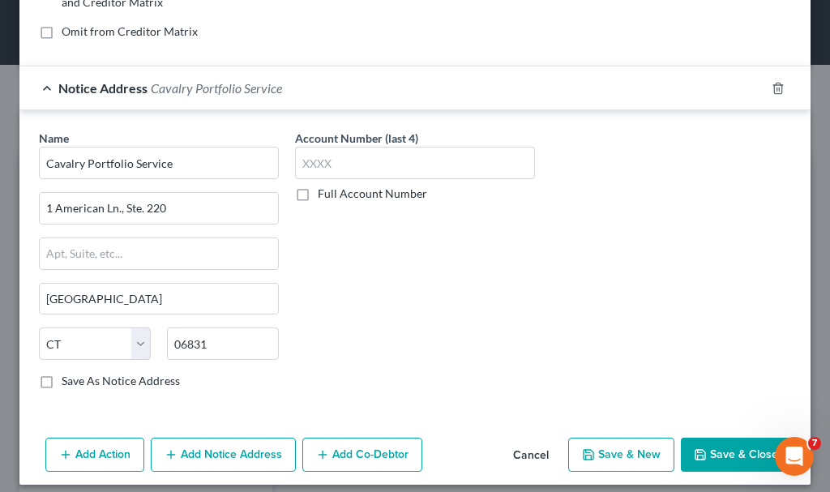
scroll to position [381, 0]
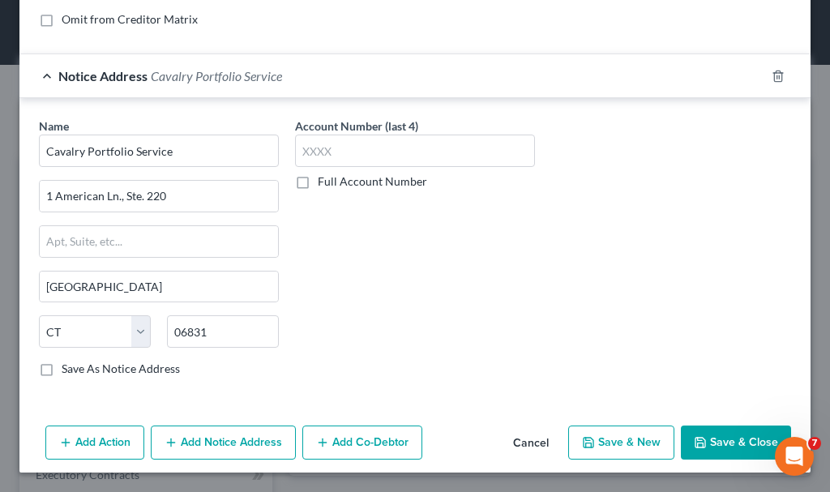
click at [609, 443] on button "Save & New" at bounding box center [621, 442] width 106 height 34
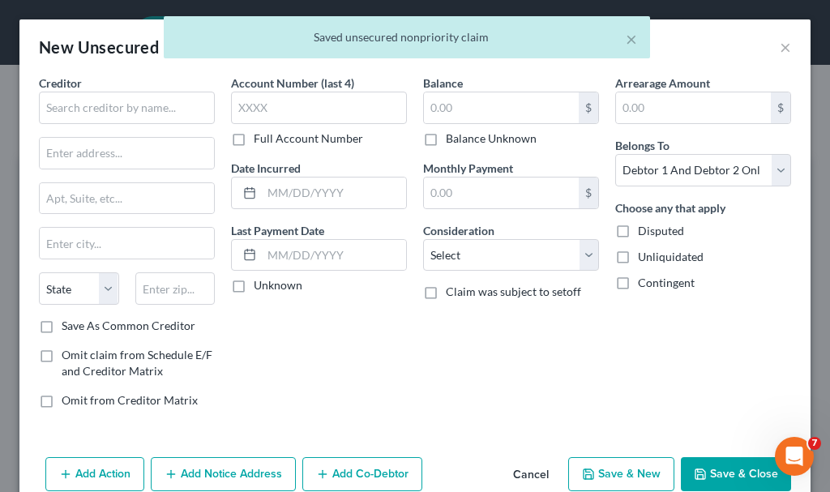
scroll to position [0, 0]
click at [147, 104] on input "text" at bounding box center [127, 108] width 176 height 32
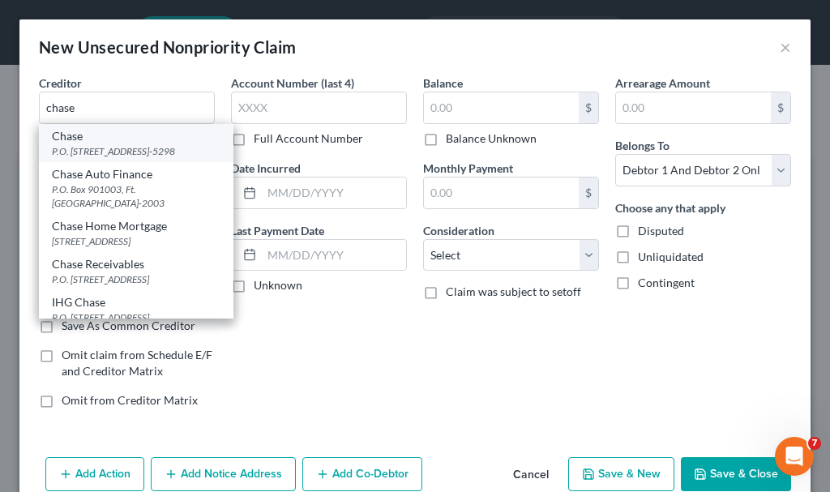
click at [86, 153] on div "P.O. [STREET_ADDRESS]-5298" at bounding box center [136, 151] width 169 height 14
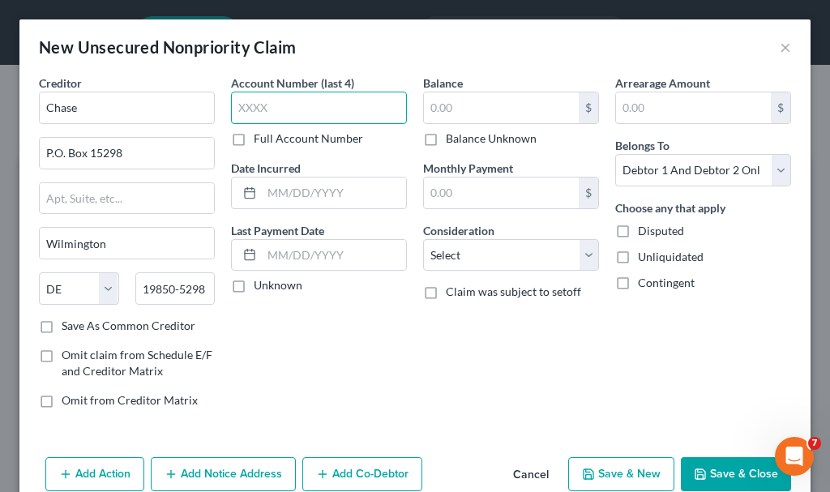
click at [306, 104] on input "text" at bounding box center [319, 108] width 176 height 32
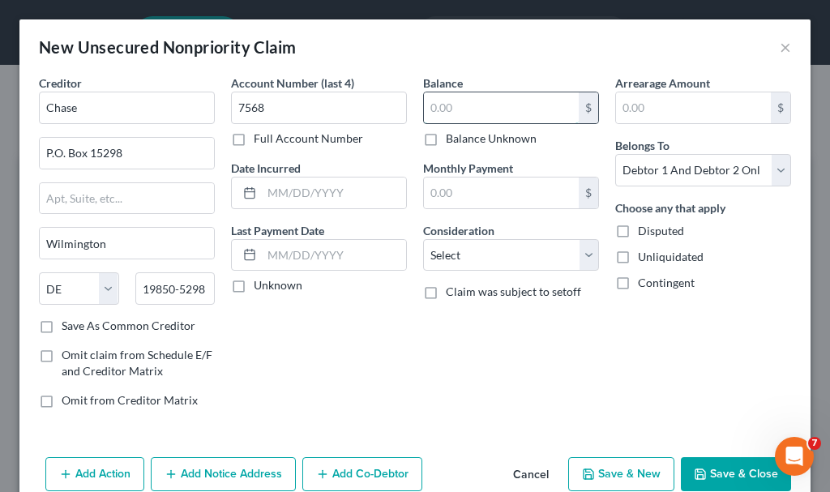
click at [440, 109] on input "text" at bounding box center [501, 107] width 155 height 31
click at [467, 258] on select "Select Cable / Satellite Services Collection Agency Credit Card Debt Debt Couns…" at bounding box center [511, 255] width 176 height 32
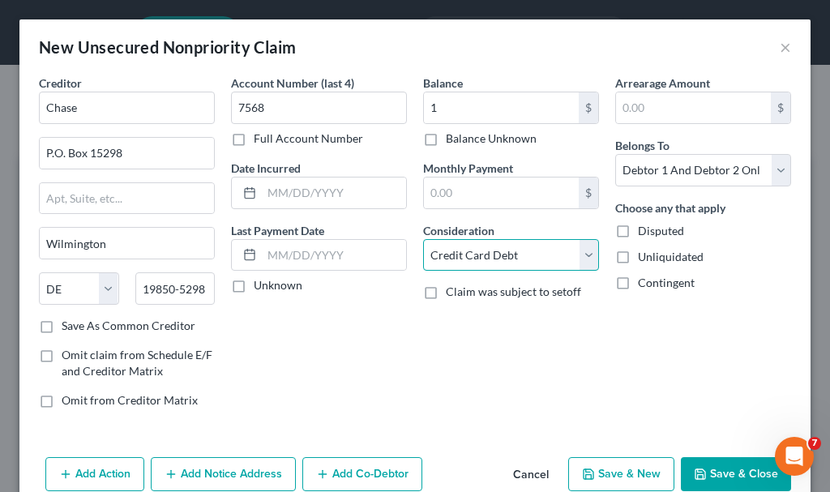
click at [423, 239] on select "Select Cable / Satellite Services Collection Agency Credit Card Debt Debt Couns…" at bounding box center [511, 255] width 176 height 32
click at [603, 472] on button "Save & New" at bounding box center [621, 474] width 106 height 34
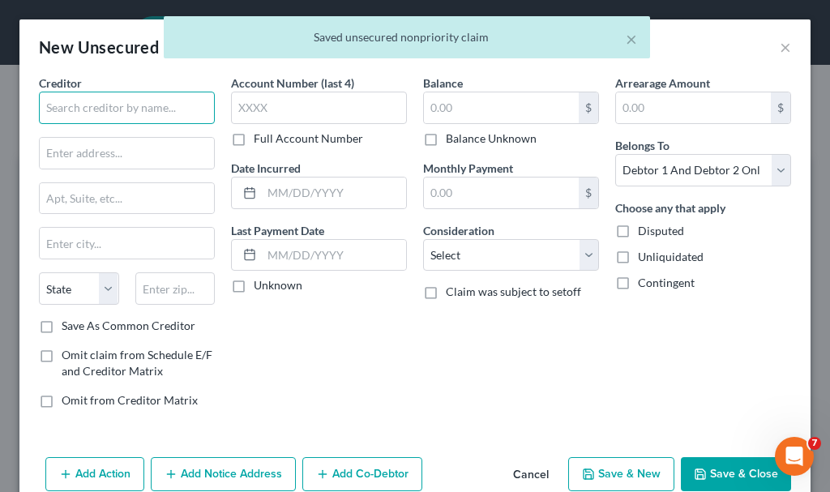
click at [105, 109] on input "text" at bounding box center [127, 108] width 176 height 32
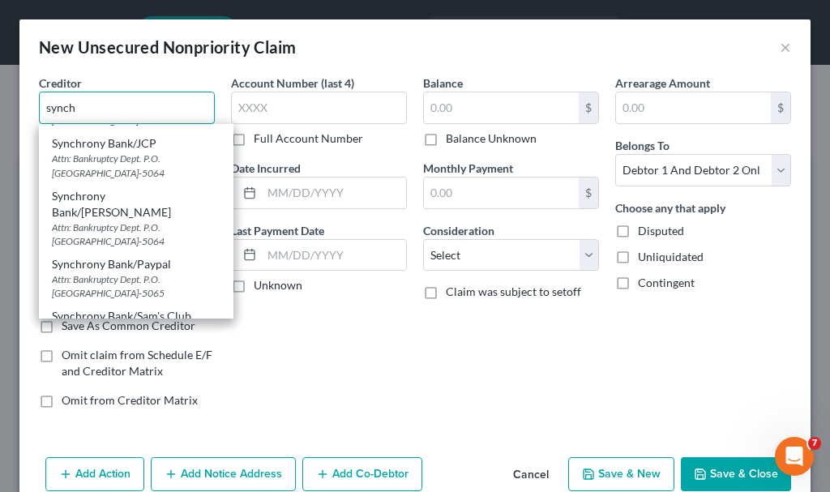
scroll to position [324, 0]
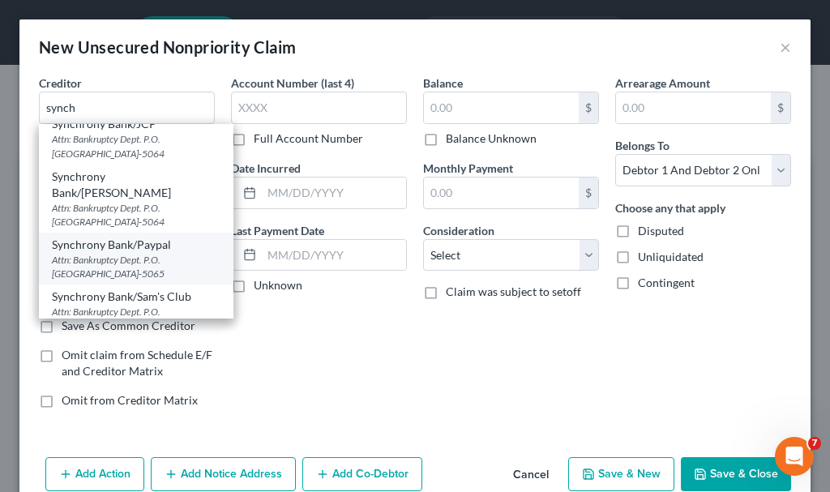
click at [134, 254] on div "Attn: Bankruptcy Dept. P.O. [GEOGRAPHIC_DATA]-5065" at bounding box center [136, 267] width 169 height 28
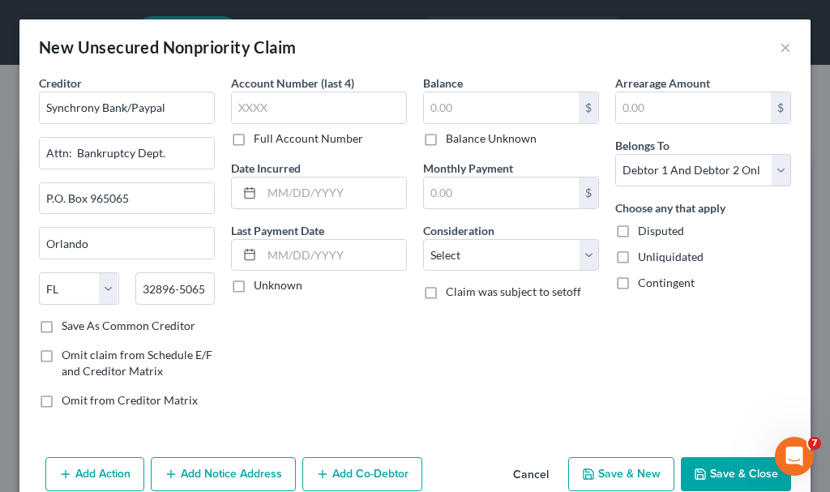
scroll to position [0, 0]
click at [303, 101] on input "text" at bounding box center [319, 108] width 176 height 32
click at [464, 113] on input "text" at bounding box center [501, 107] width 155 height 31
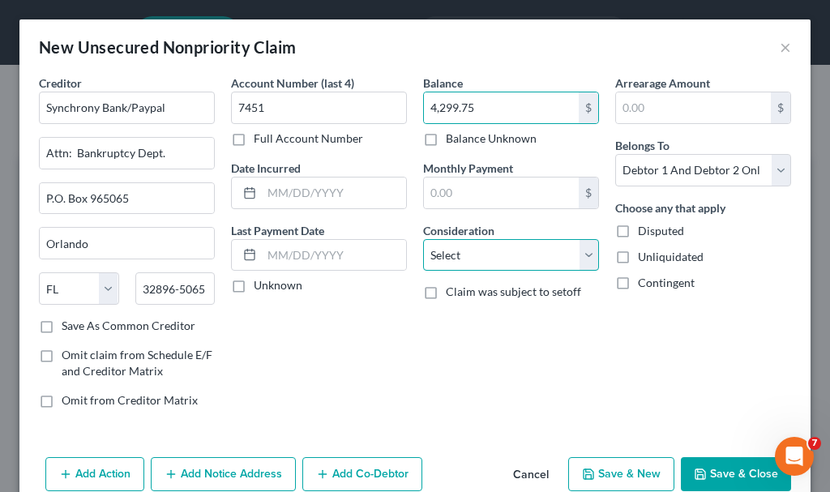
click at [468, 262] on select "Select Cable / Satellite Services Collection Agency Credit Card Debt Debt Couns…" at bounding box center [511, 255] width 176 height 32
click at [423, 239] on select "Select Cable / Satellite Services Collection Agency Credit Card Debt Debt Couns…" at bounding box center [511, 255] width 176 height 32
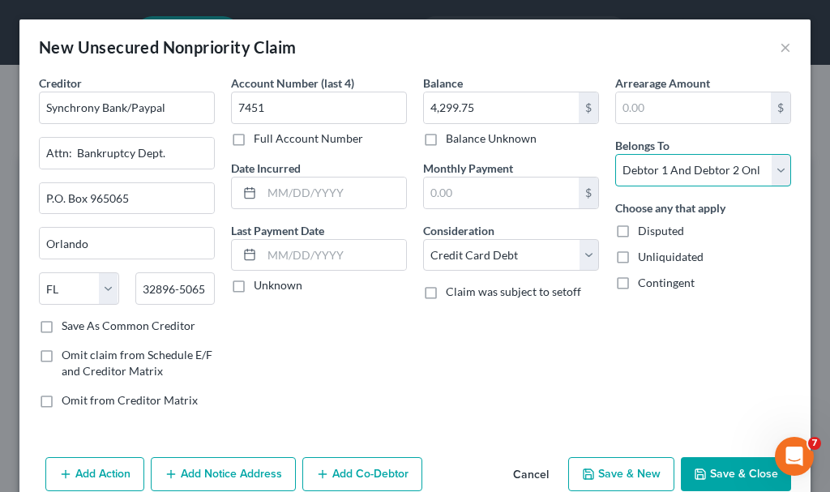
click at [660, 162] on select "Select Debtor 1 Only Debtor 2 Only Debtor 1 And Debtor 2 Only At Least One Of T…" at bounding box center [703, 170] width 176 height 32
click at [615, 154] on select "Select Debtor 1 Only Debtor 2 Only Debtor 1 And Debtor 2 Only At Least One Of T…" at bounding box center [703, 170] width 176 height 32
click at [634, 476] on button "Save & New" at bounding box center [621, 474] width 106 height 34
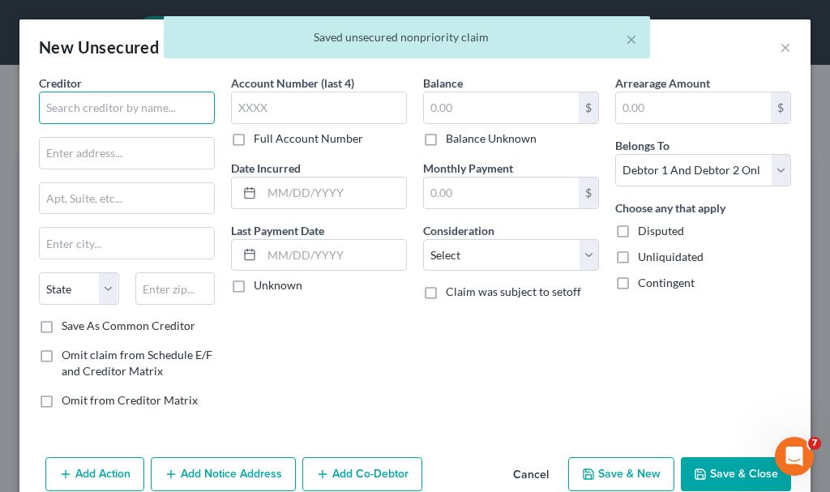
click at [121, 95] on input "text" at bounding box center [127, 108] width 176 height 32
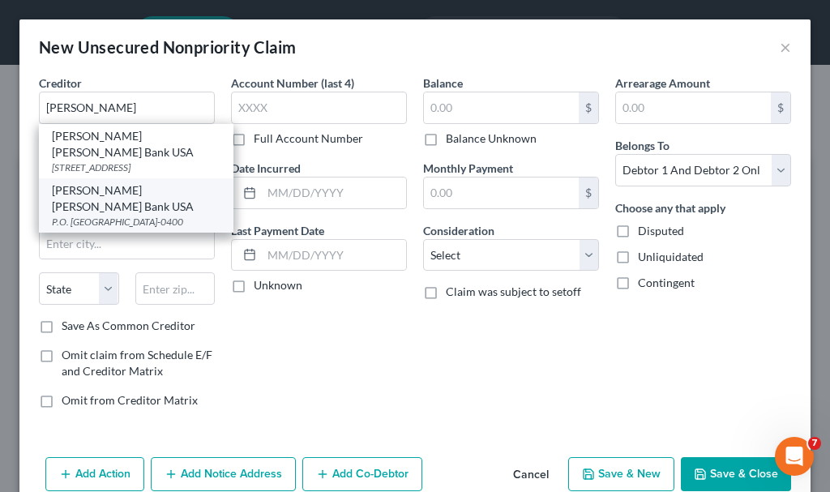
click at [114, 215] on div "P.O. [GEOGRAPHIC_DATA]-0400" at bounding box center [136, 222] width 169 height 14
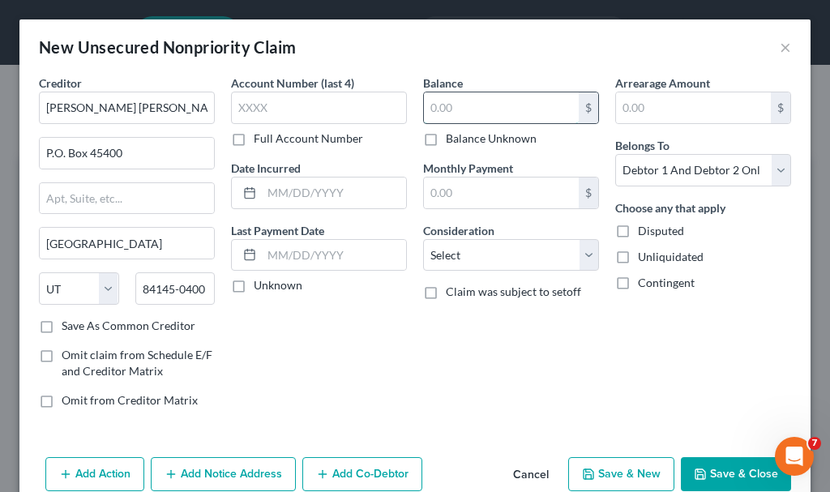
click at [439, 103] on input "text" at bounding box center [501, 107] width 155 height 31
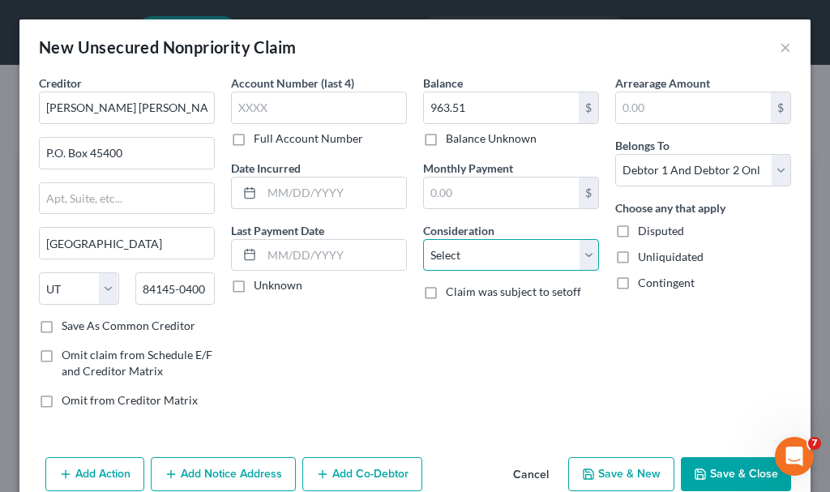
drag, startPoint x: 476, startPoint y: 259, endPoint x: 553, endPoint y: 245, distance: 77.6
click at [476, 259] on select "Select Cable / Satellite Services Collection Agency Credit Card Debt Debt Couns…" at bounding box center [511, 255] width 176 height 32
click at [423, 239] on select "Select Cable / Satellite Services Collection Agency Credit Card Debt Debt Couns…" at bounding box center [511, 255] width 176 height 32
click at [593, 474] on button "Save & New" at bounding box center [621, 474] width 106 height 34
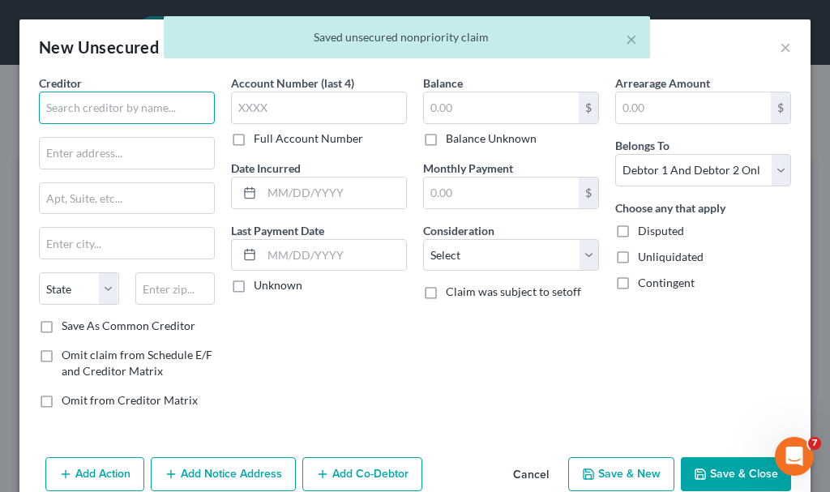
click at [141, 109] on input "text" at bounding box center [127, 108] width 176 height 32
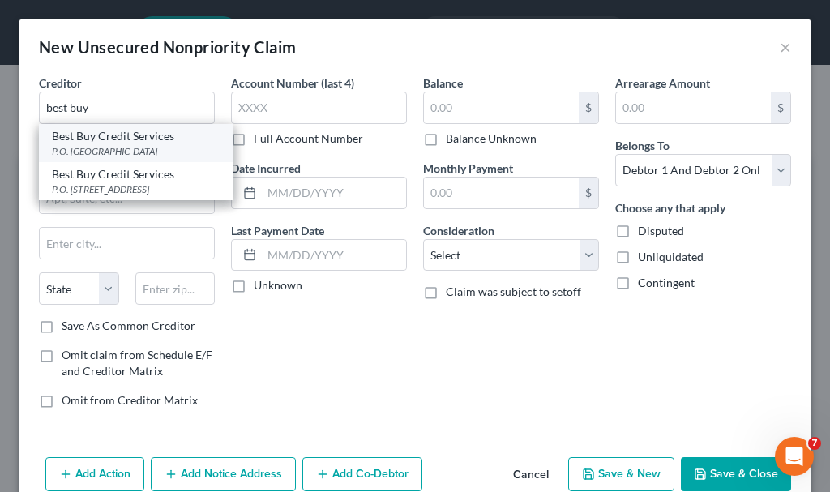
click at [116, 144] on div "P.O. [GEOGRAPHIC_DATA]" at bounding box center [136, 151] width 169 height 14
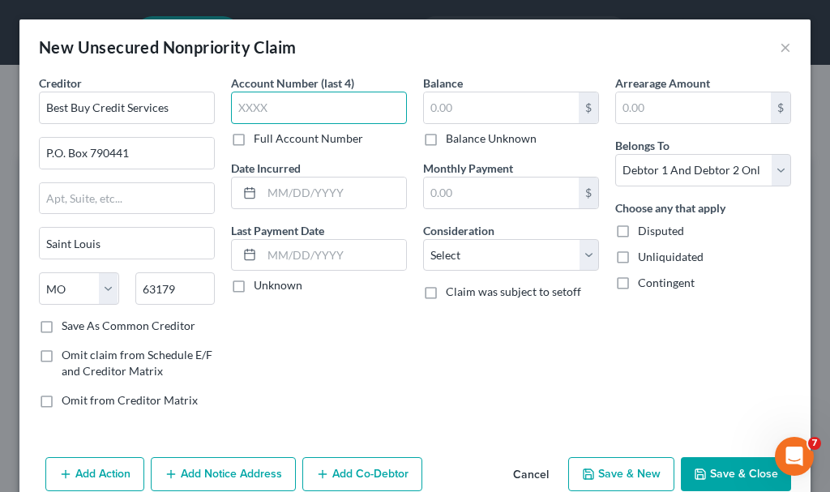
click at [304, 100] on input "text" at bounding box center [319, 108] width 176 height 32
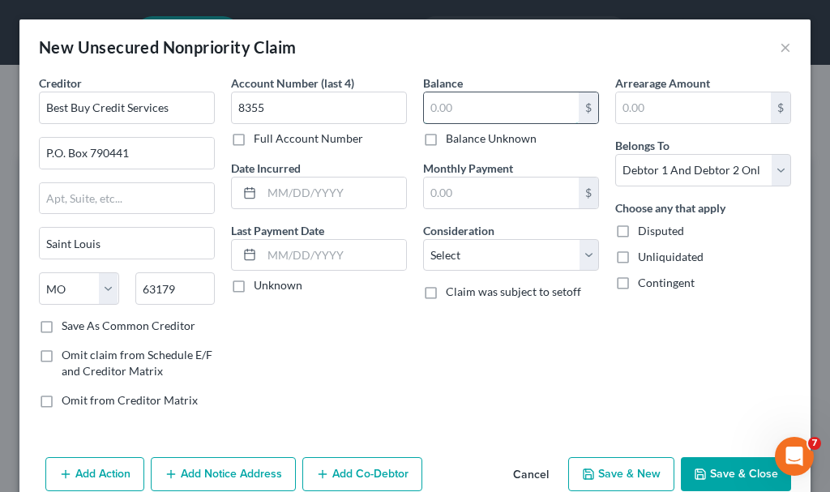
click at [483, 108] on input "text" at bounding box center [501, 107] width 155 height 31
click at [483, 108] on input "3,282.12" at bounding box center [501, 107] width 155 height 31
click at [465, 254] on select "Select Cable / Satellite Services Collection Agency Credit Card Debt Debt Couns…" at bounding box center [511, 255] width 176 height 32
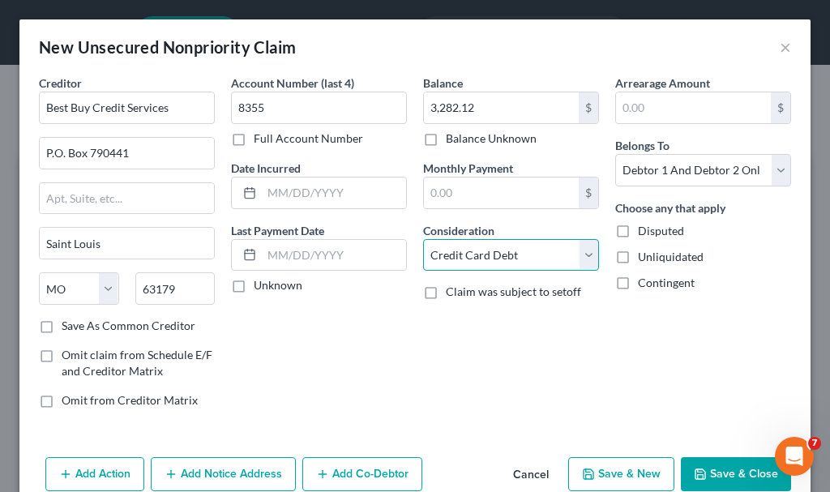
click at [423, 239] on select "Select Cable / Satellite Services Collection Agency Credit Card Debt Debt Couns…" at bounding box center [511, 255] width 176 height 32
click at [617, 472] on button "Save & New" at bounding box center [621, 474] width 106 height 34
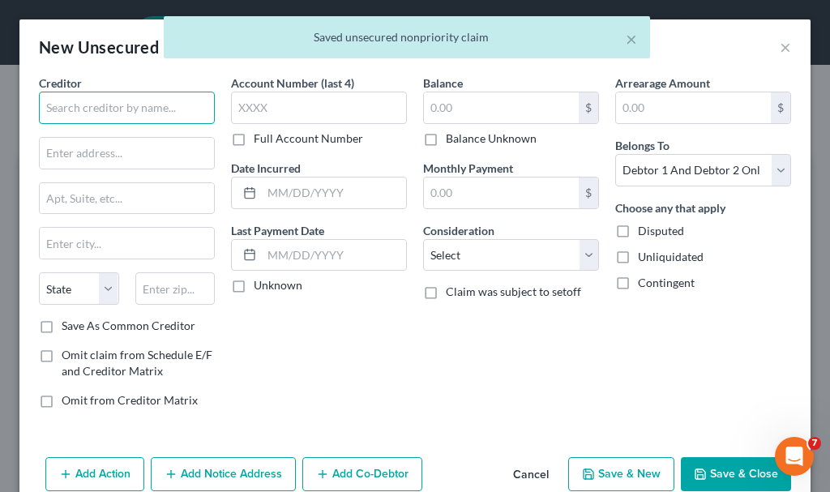
click at [114, 101] on input "text" at bounding box center [127, 108] width 176 height 32
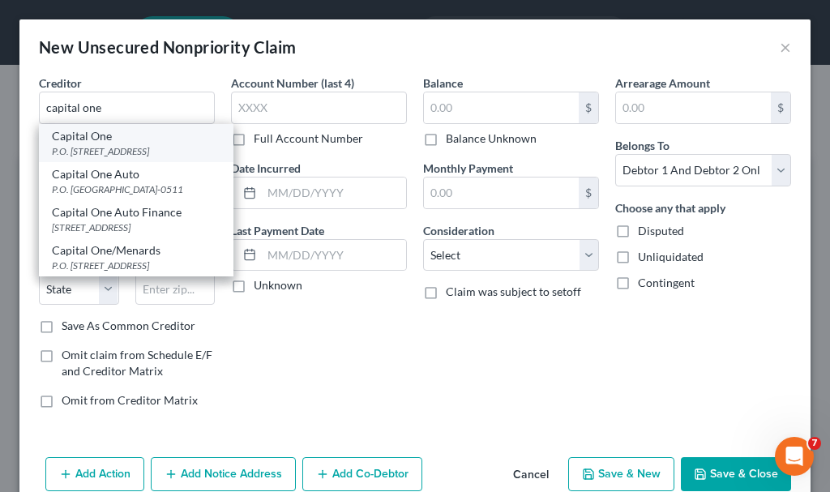
click at [105, 157] on div "P.O. [STREET_ADDRESS]" at bounding box center [136, 151] width 169 height 14
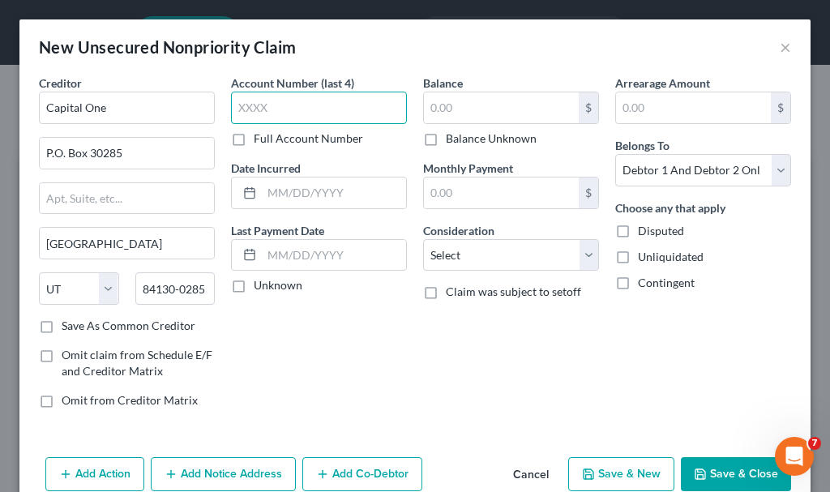
click at [270, 106] on input "text" at bounding box center [319, 108] width 176 height 32
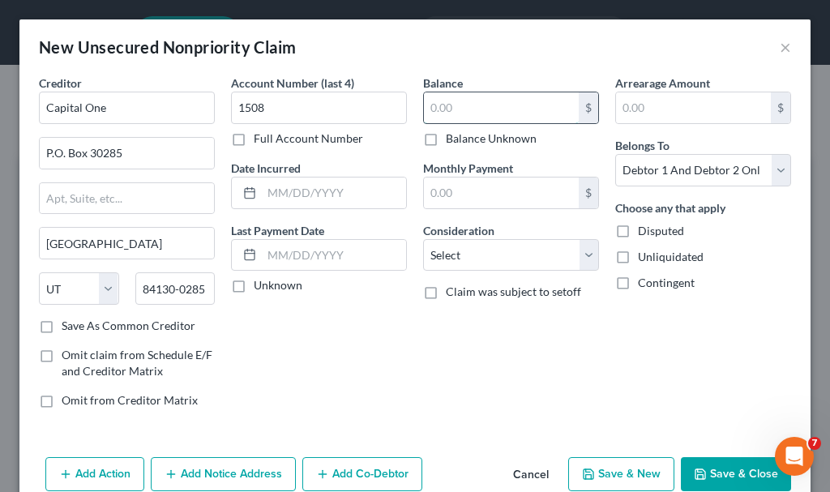
click at [465, 103] on input "text" at bounding box center [501, 107] width 155 height 31
click at [476, 258] on select "Select Cable / Satellite Services Collection Agency Credit Card Debt Debt Couns…" at bounding box center [511, 255] width 176 height 32
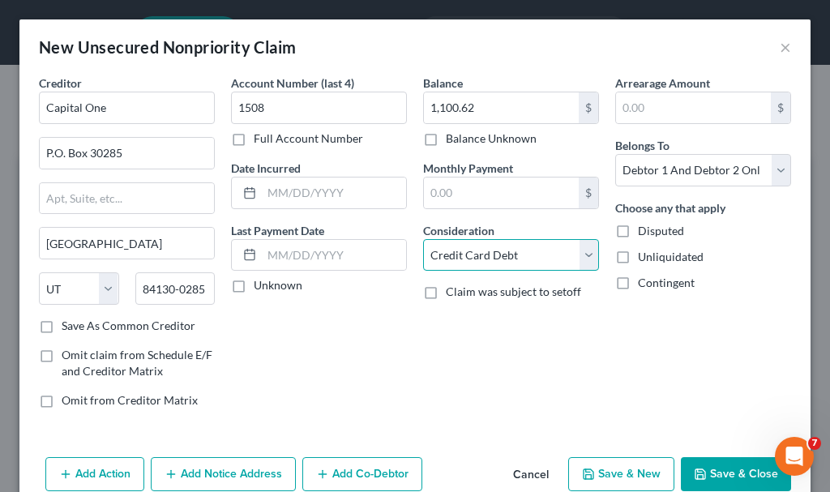
click at [423, 239] on select "Select Cable / Satellite Services Collection Agency Credit Card Debt Debt Couns…" at bounding box center [511, 255] width 176 height 32
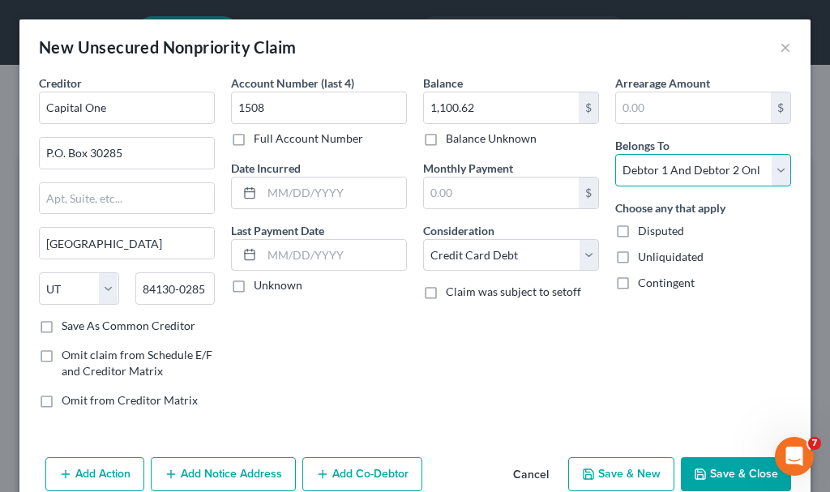
click at [660, 165] on select "Select Debtor 1 Only Debtor 2 Only Debtor 1 And Debtor 2 Only At Least One Of T…" at bounding box center [703, 170] width 176 height 32
click at [615, 154] on select "Select Debtor 1 Only Debtor 2 Only Debtor 1 And Debtor 2 Only At Least One Of T…" at bounding box center [703, 170] width 176 height 32
click at [605, 476] on button "Save & New" at bounding box center [621, 474] width 106 height 34
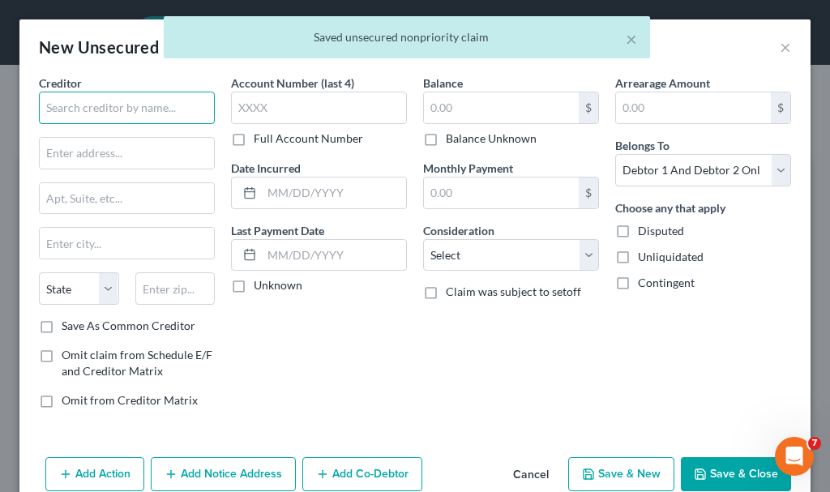
click at [123, 113] on input "text" at bounding box center [127, 108] width 176 height 32
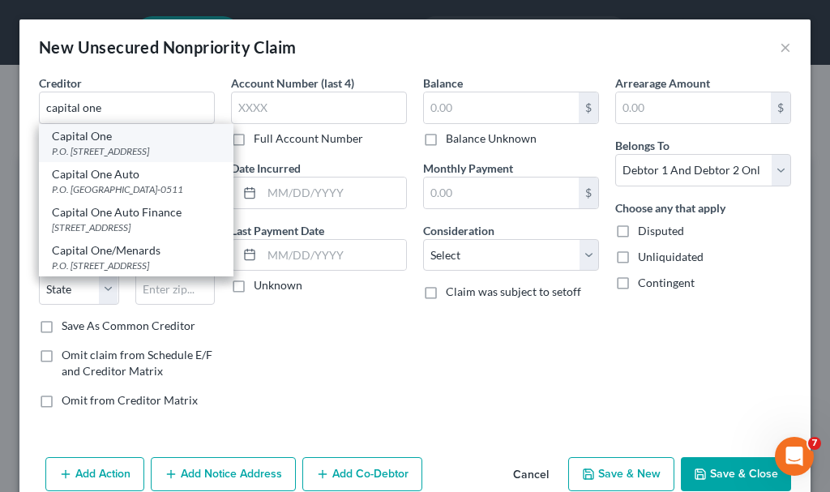
click at [84, 150] on div "P.O. [STREET_ADDRESS]" at bounding box center [136, 151] width 169 height 14
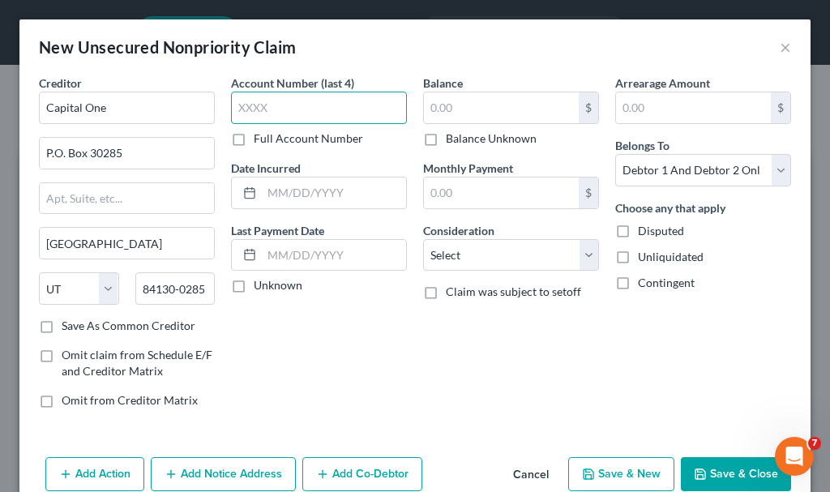
click at [275, 110] on input "text" at bounding box center [319, 108] width 176 height 32
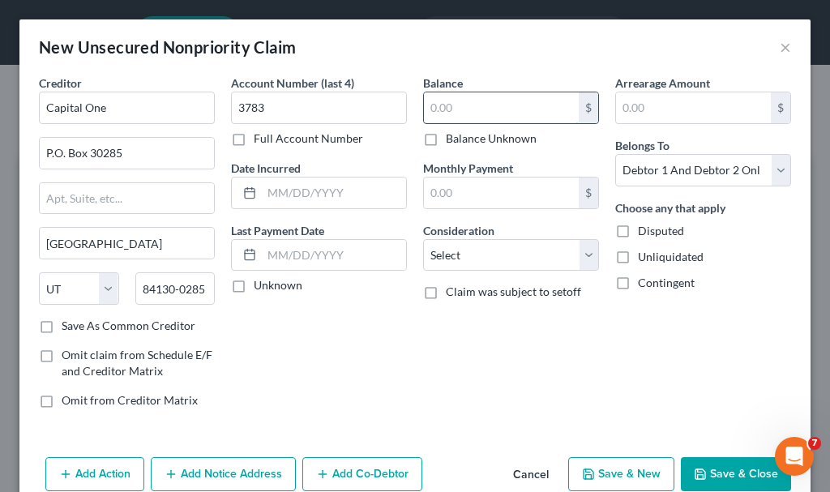
click at [455, 109] on input "text" at bounding box center [501, 107] width 155 height 31
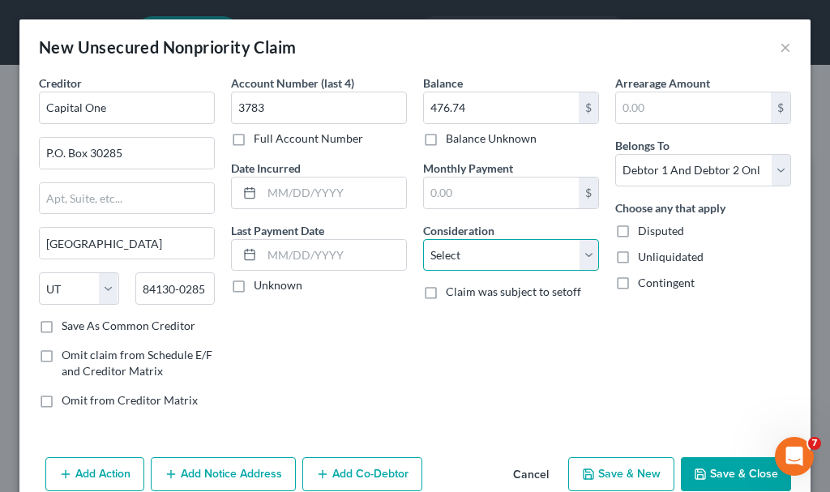
click at [456, 251] on select "Select Cable / Satellite Services Collection Agency Credit Card Debt Debt Couns…" at bounding box center [511, 255] width 176 height 32
click at [423, 239] on select "Select Cable / Satellite Services Collection Agency Credit Card Debt Debt Couns…" at bounding box center [511, 255] width 176 height 32
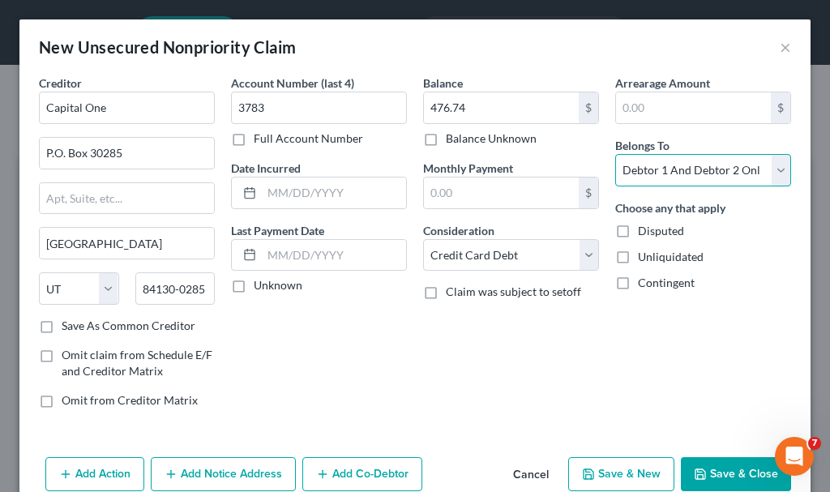
click at [689, 169] on select "Select Debtor 1 Only Debtor 2 Only Debtor 1 And Debtor 2 Only At Least One Of T…" at bounding box center [703, 170] width 176 height 32
click at [615, 154] on select "Select Debtor 1 Only Debtor 2 Only Debtor 1 And Debtor 2 Only At Least One Of T…" at bounding box center [703, 170] width 176 height 32
click at [599, 476] on button "Save & New" at bounding box center [621, 474] width 106 height 34
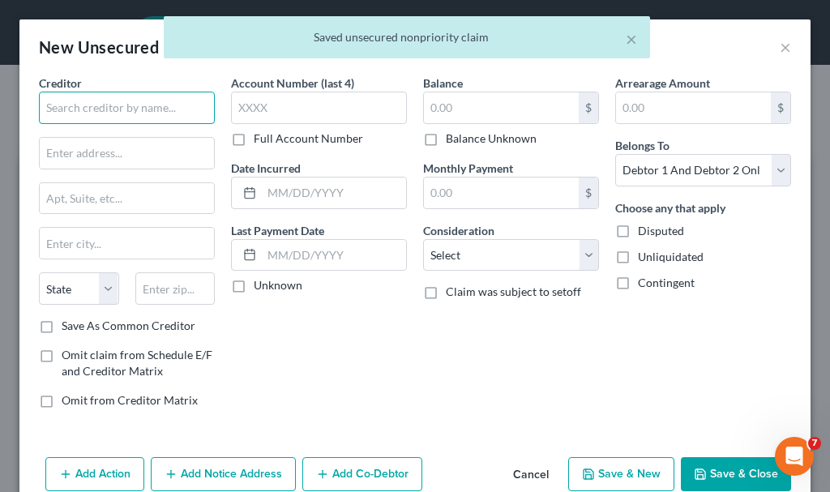
click at [149, 109] on input "text" at bounding box center [127, 108] width 176 height 32
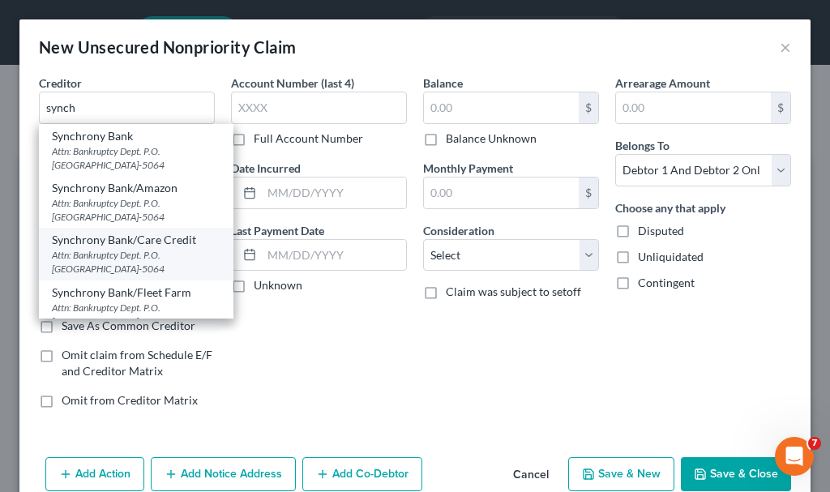
click at [125, 256] on div "Attn: Bankruptcy Dept. P.O. [GEOGRAPHIC_DATA]-5064" at bounding box center [136, 262] width 169 height 28
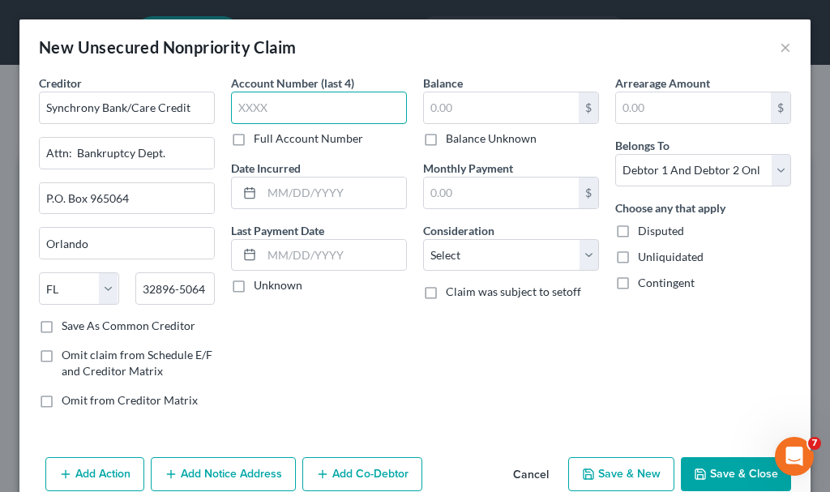
click at [293, 112] on input "text" at bounding box center [319, 108] width 176 height 32
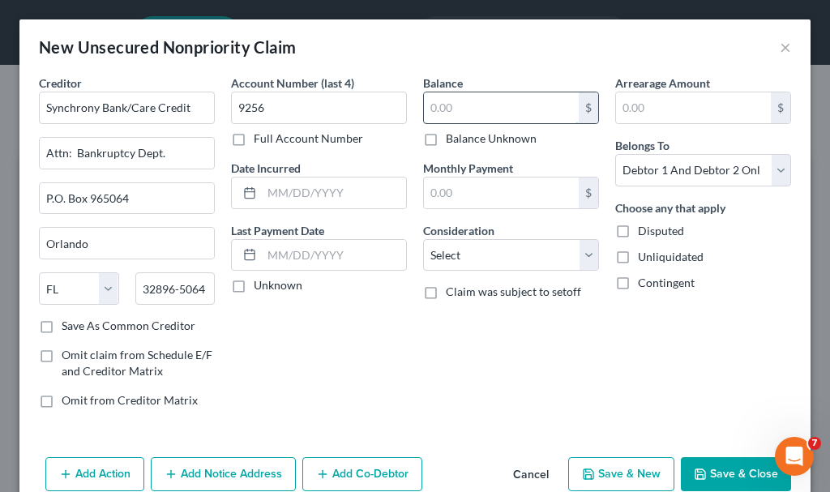
click at [481, 105] on input "text" at bounding box center [501, 107] width 155 height 31
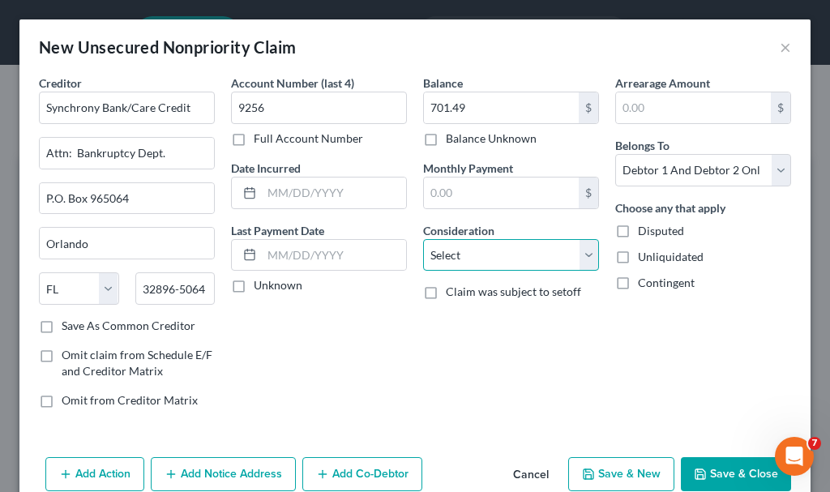
drag, startPoint x: 455, startPoint y: 254, endPoint x: 446, endPoint y: 261, distance: 10.4
click at [446, 261] on select "Select Cable / Satellite Services Collection Agency Credit Card Debt Debt Couns…" at bounding box center [511, 255] width 176 height 32
click at [423, 239] on select "Select Cable / Satellite Services Collection Agency Credit Card Debt Debt Couns…" at bounding box center [511, 255] width 176 height 32
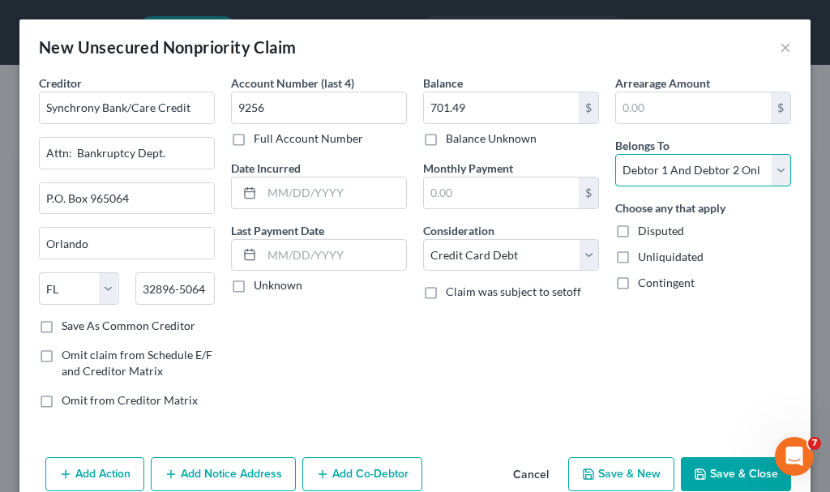
click at [644, 170] on select "Select Debtor 1 Only Debtor 2 Only Debtor 1 And Debtor 2 Only At Least One Of T…" at bounding box center [703, 170] width 176 height 32
click at [615, 154] on select "Select Debtor 1 Only Debtor 2 Only Debtor 1 And Debtor 2 Only At Least One Of T…" at bounding box center [703, 170] width 176 height 32
click at [596, 468] on button "Save & New" at bounding box center [621, 474] width 106 height 34
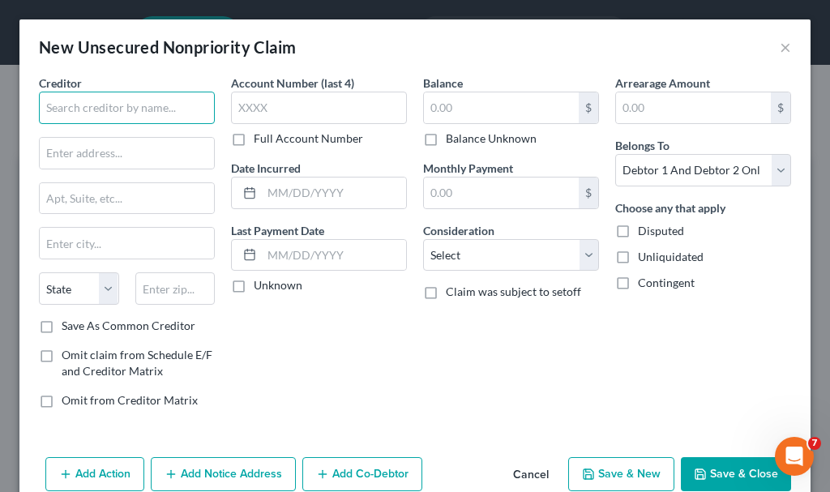
click at [131, 110] on input "text" at bounding box center [127, 108] width 176 height 32
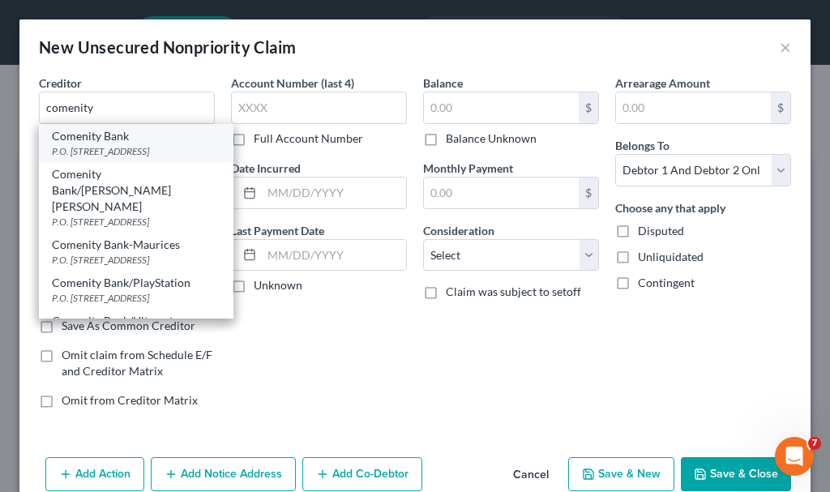
click at [112, 157] on div "P.O. [STREET_ADDRESS]" at bounding box center [136, 151] width 169 height 14
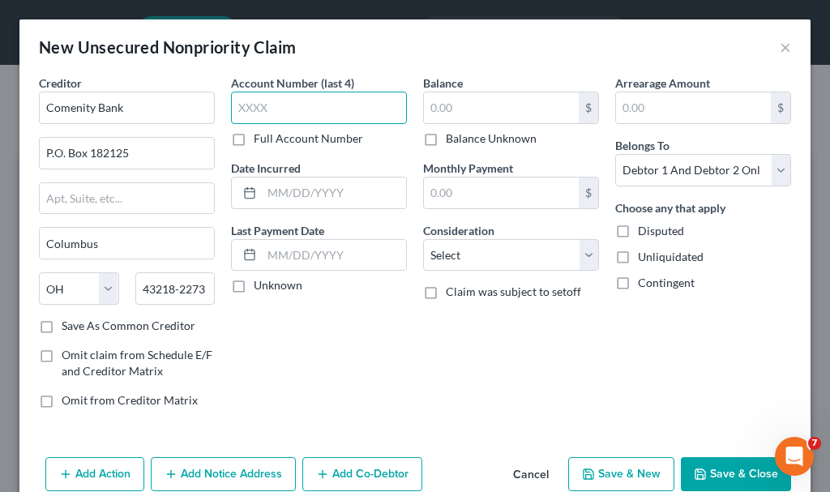
click at [300, 100] on input "text" at bounding box center [319, 108] width 176 height 32
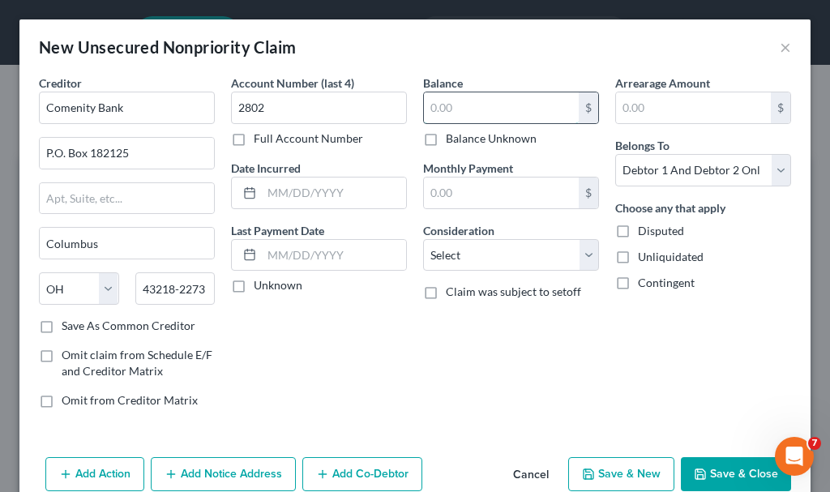
click at [463, 110] on input "text" at bounding box center [501, 107] width 155 height 31
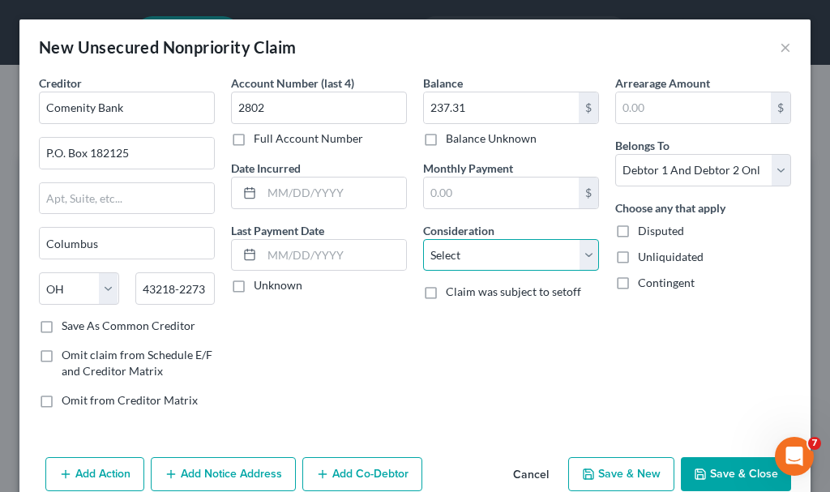
click at [456, 258] on select "Select Cable / Satellite Services Collection Agency Credit Card Debt Debt Couns…" at bounding box center [511, 255] width 176 height 32
click at [423, 239] on select "Select Cable / Satellite Services Collection Agency Credit Card Debt Debt Couns…" at bounding box center [511, 255] width 176 height 32
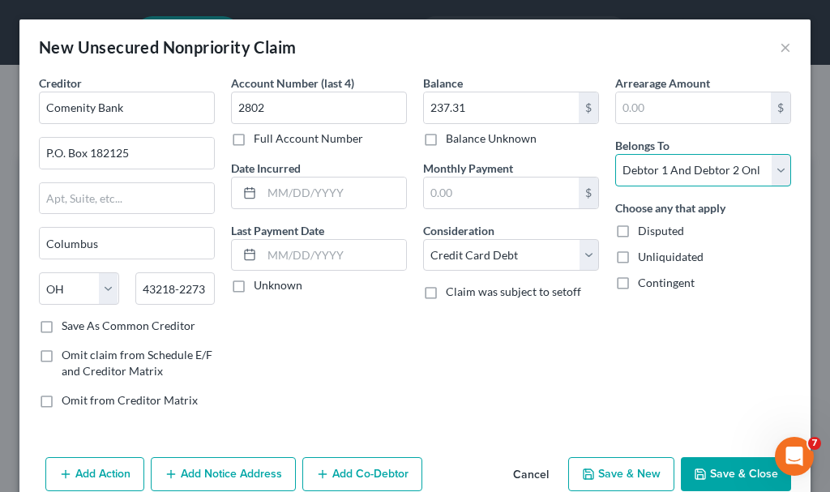
click at [663, 172] on select "Select Debtor 1 Only Debtor 2 Only Debtor 1 And Debtor 2 Only At Least One Of T…" at bounding box center [703, 170] width 176 height 32
click at [615, 154] on select "Select Debtor 1 Only Debtor 2 Only Debtor 1 And Debtor 2 Only At Least One Of T…" at bounding box center [703, 170] width 176 height 32
click at [610, 474] on button "Save & New" at bounding box center [621, 474] width 106 height 34
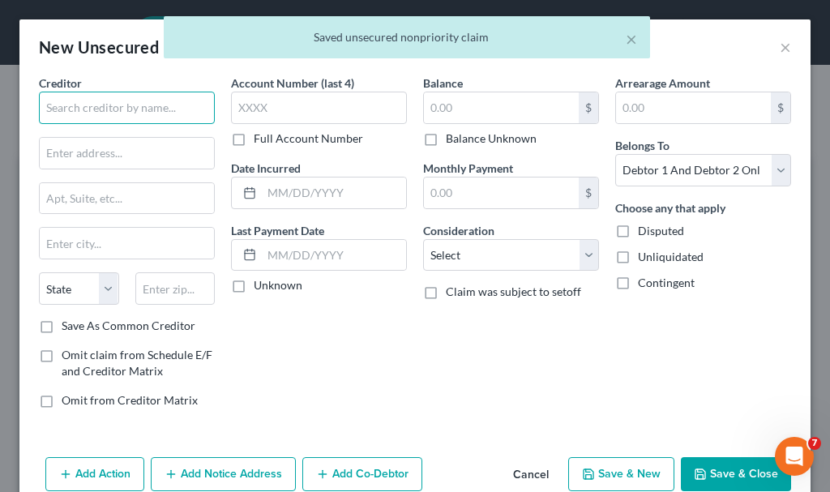
click at [135, 109] on input "text" at bounding box center [127, 108] width 176 height 32
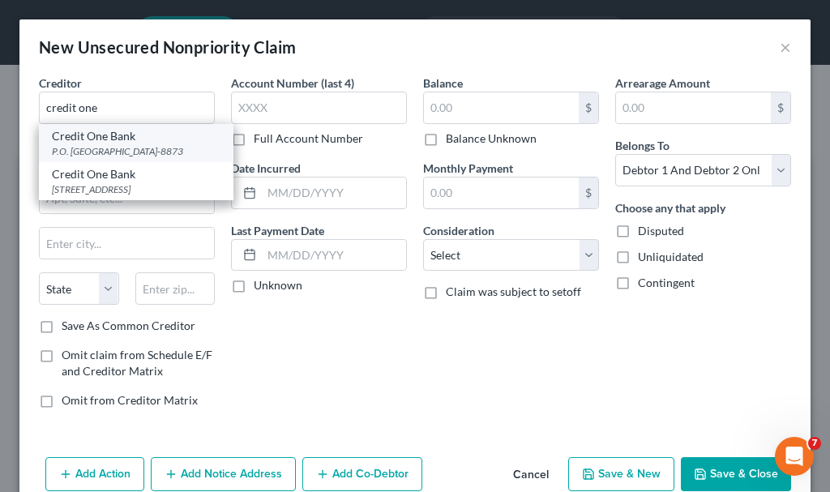
click at [109, 147] on div "P.O. [GEOGRAPHIC_DATA]-8873" at bounding box center [136, 151] width 169 height 14
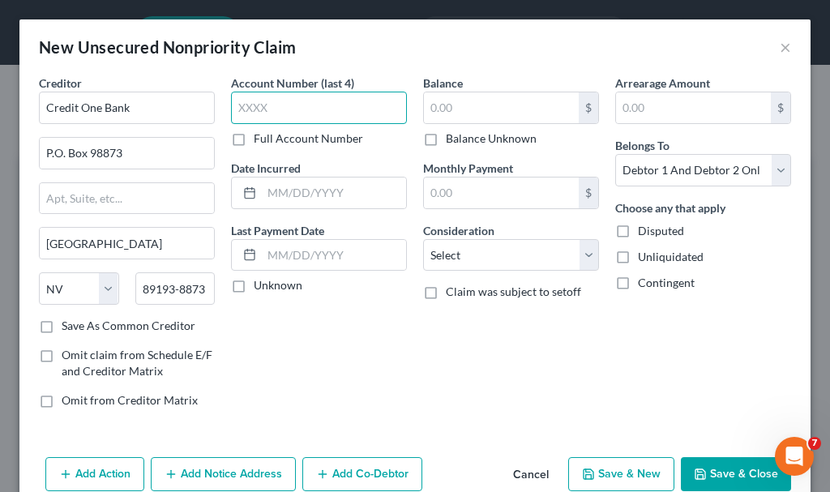
click at [283, 101] on input "text" at bounding box center [319, 108] width 176 height 32
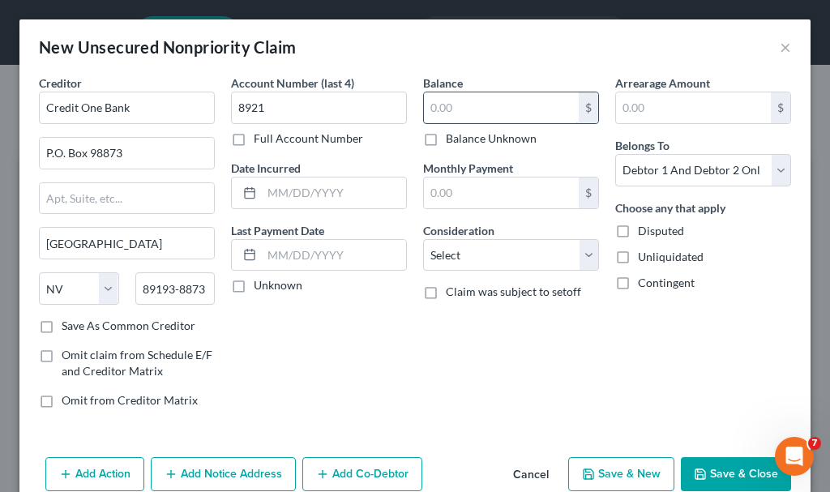
click at [441, 109] on input "text" at bounding box center [501, 107] width 155 height 31
click at [489, 250] on select "Select Cable / Satellite Services Collection Agency Credit Card Debt Debt Couns…" at bounding box center [511, 255] width 176 height 32
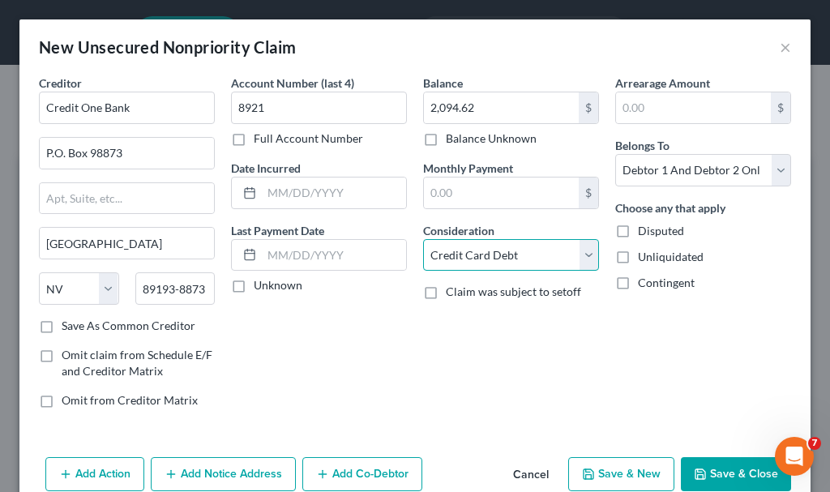
click at [423, 239] on select "Select Cable / Satellite Services Collection Agency Credit Card Debt Debt Couns…" at bounding box center [511, 255] width 176 height 32
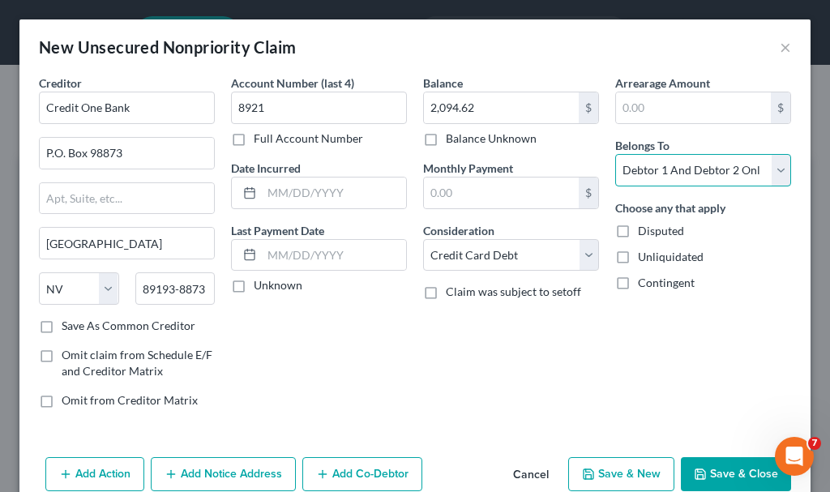
click at [652, 164] on select "Select Debtor 1 Only Debtor 2 Only Debtor 1 And Debtor 2 Only At Least One Of T…" at bounding box center [703, 170] width 176 height 32
click at [615, 154] on select "Select Debtor 1 Only Debtor 2 Only Debtor 1 And Debtor 2 Only At Least One Of T…" at bounding box center [703, 170] width 176 height 32
click at [610, 476] on button "Save & New" at bounding box center [621, 474] width 106 height 34
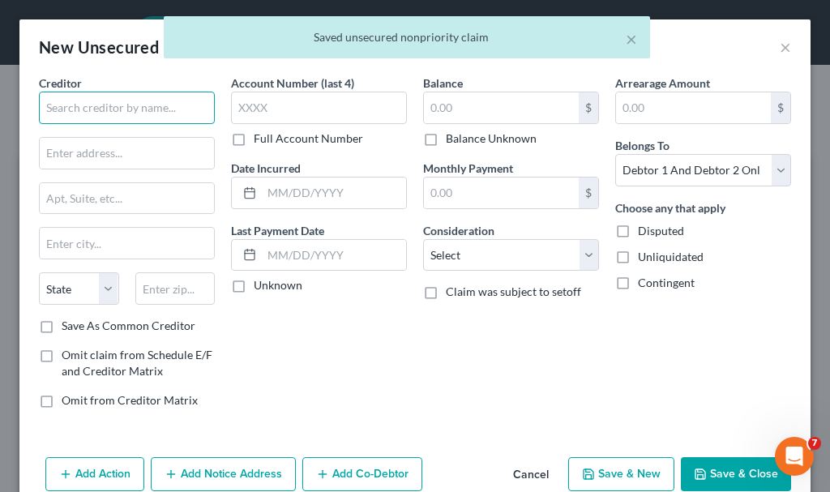
click at [152, 100] on input "text" at bounding box center [127, 108] width 176 height 32
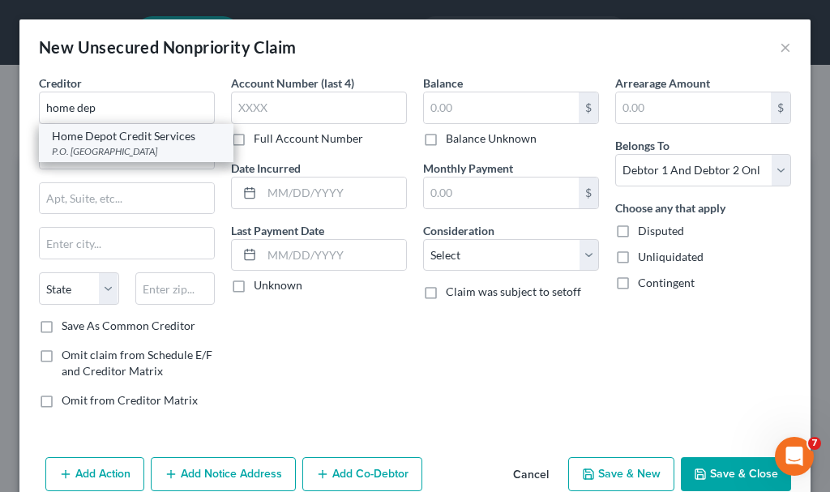
click at [106, 150] on div "P.O. [GEOGRAPHIC_DATA]" at bounding box center [136, 151] width 169 height 14
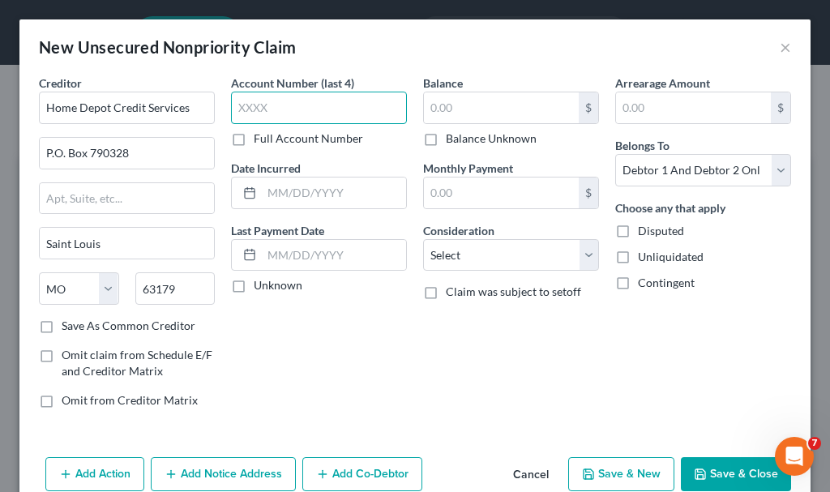
click at [294, 108] on input "text" at bounding box center [319, 108] width 176 height 32
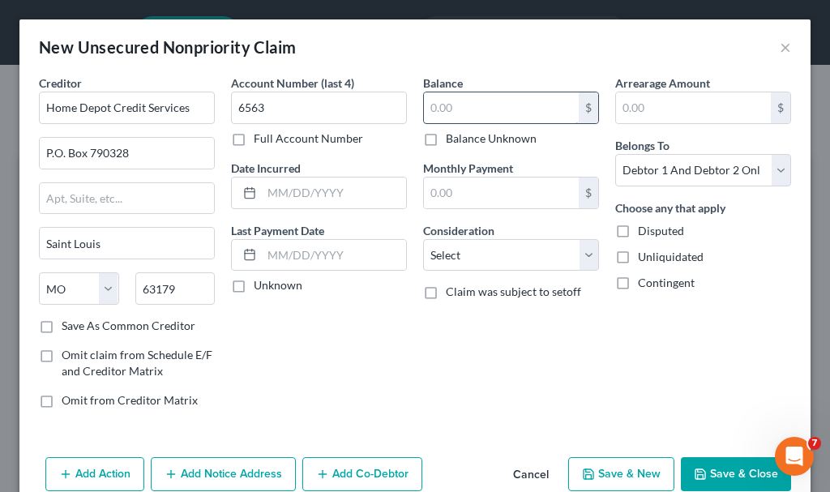
drag, startPoint x: 470, startPoint y: 114, endPoint x: 457, endPoint y: 72, distance: 44.1
click at [468, 101] on input "text" at bounding box center [501, 107] width 155 height 31
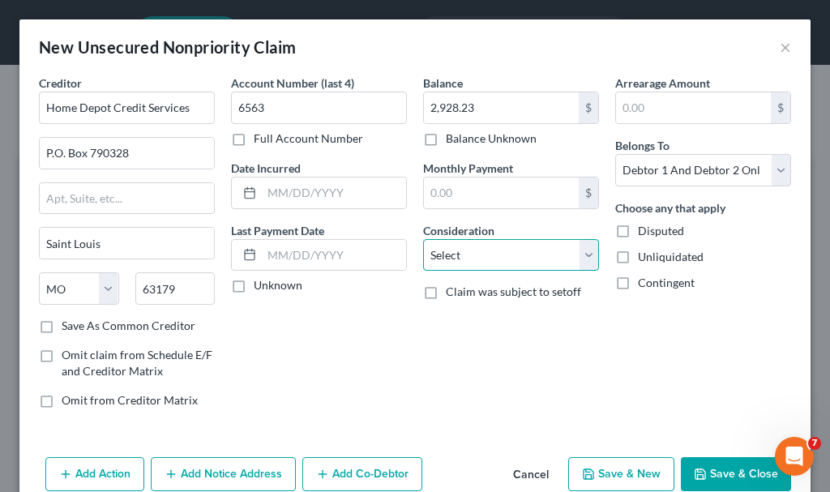
click at [471, 250] on select "Select Cable / Satellite Services Collection Agency Credit Card Debt Debt Couns…" at bounding box center [511, 255] width 176 height 32
click at [423, 239] on select "Select Cable / Satellite Services Collection Agency Credit Card Debt Debt Couns…" at bounding box center [511, 255] width 176 height 32
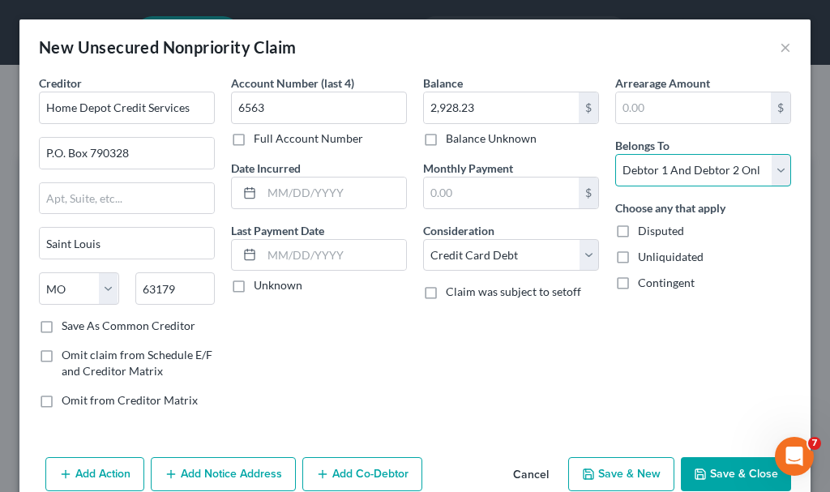
click at [671, 173] on select "Select Debtor 1 Only Debtor 2 Only Debtor 1 And Debtor 2 Only At Least One Of T…" at bounding box center [703, 170] width 176 height 32
click at [615, 154] on select "Select Debtor 1 Only Debtor 2 Only Debtor 1 And Debtor 2 Only At Least One Of T…" at bounding box center [703, 170] width 176 height 32
click at [618, 476] on button "Save & New" at bounding box center [621, 474] width 106 height 34
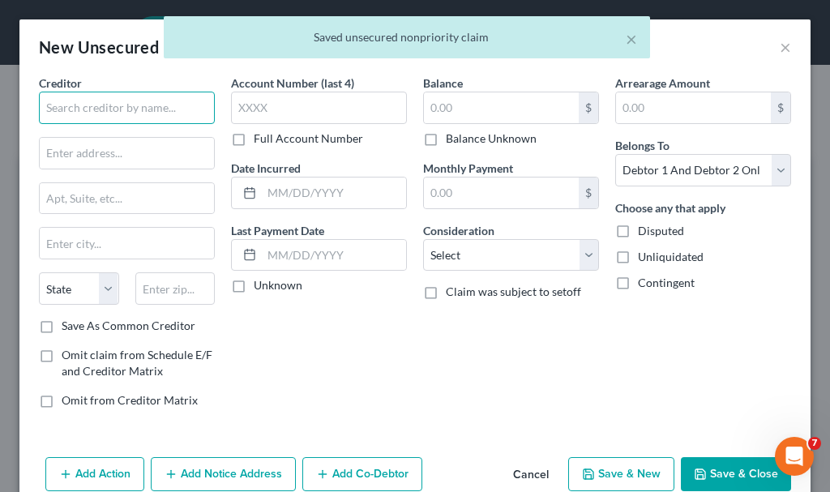
click at [139, 110] on input "text" at bounding box center [127, 108] width 176 height 32
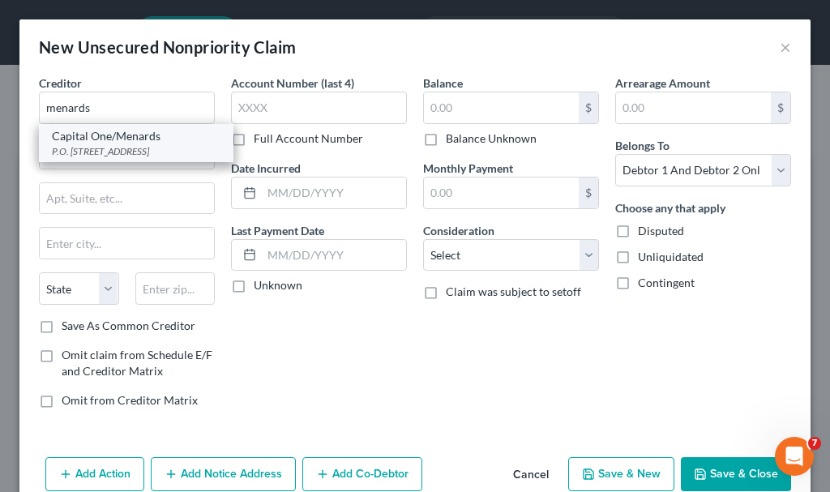
click at [96, 154] on div "P.O. [STREET_ADDRESS]" at bounding box center [136, 151] width 169 height 14
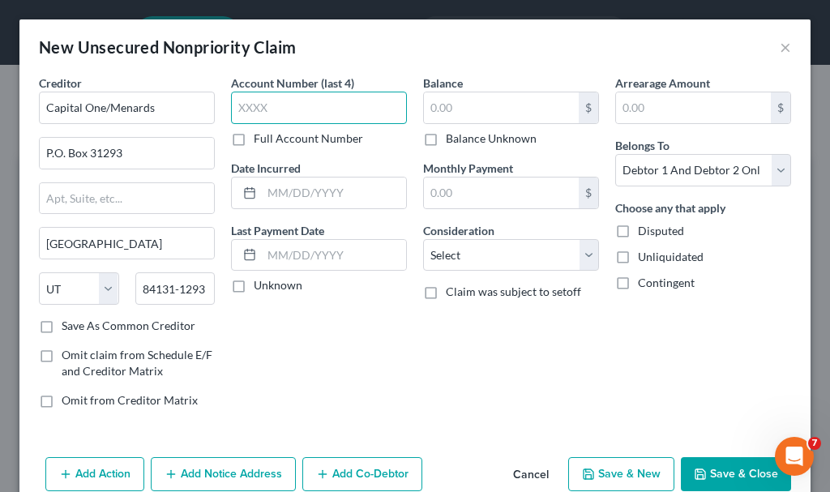
click at [268, 107] on input "text" at bounding box center [319, 108] width 176 height 32
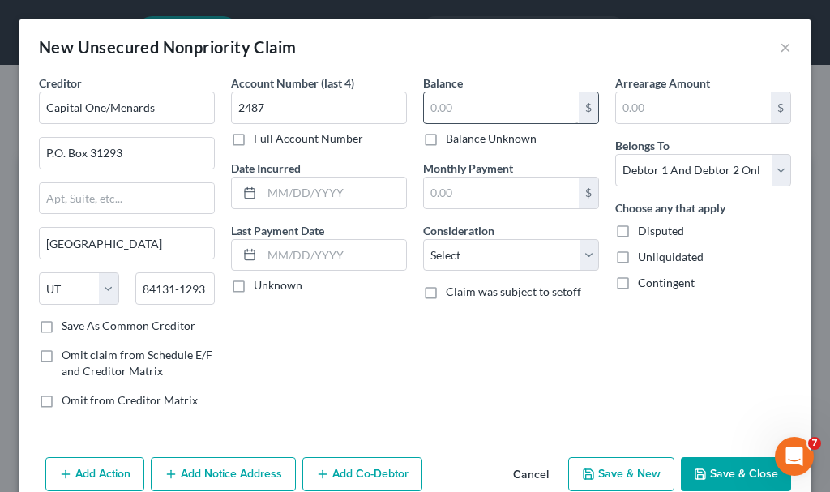
click at [478, 92] on div "Balance $ Balance Unknown Balance Undetermined $ Balance Unknown" at bounding box center [511, 111] width 176 height 72
click at [479, 110] on input "text" at bounding box center [501, 107] width 155 height 31
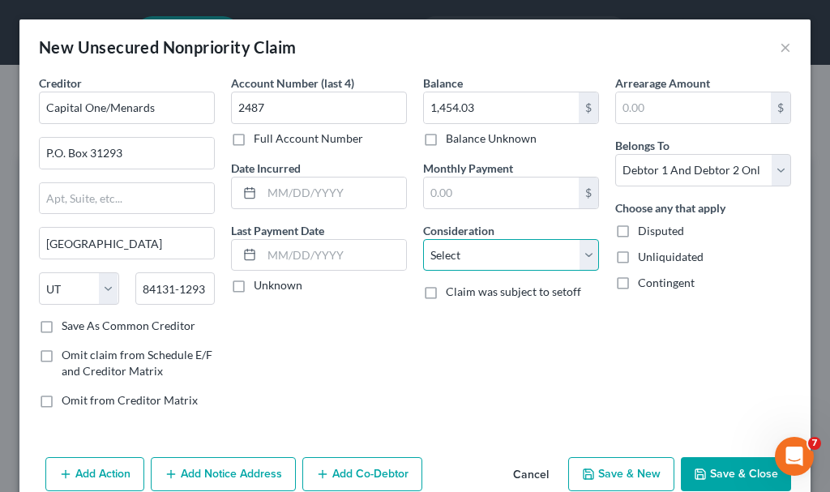
click at [468, 252] on select "Select Cable / Satellite Services Collection Agency Credit Card Debt Debt Couns…" at bounding box center [511, 255] width 176 height 32
click at [423, 239] on select "Select Cable / Satellite Services Collection Agency Credit Card Debt Debt Couns…" at bounding box center [511, 255] width 176 height 32
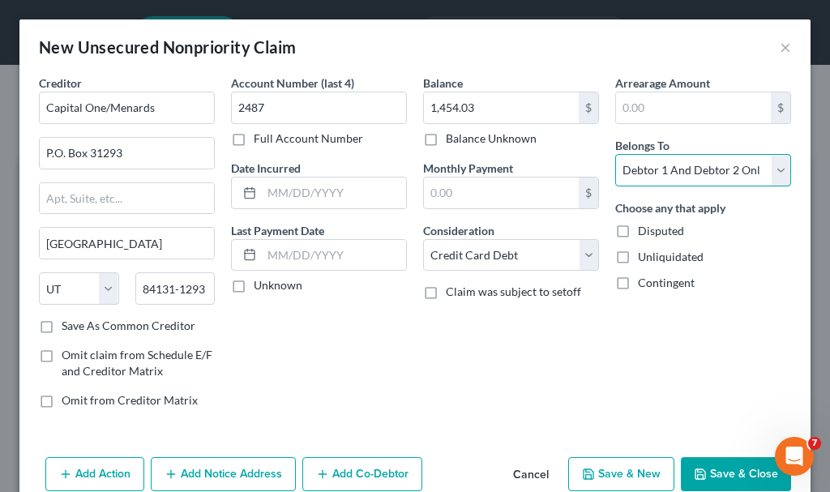
click at [672, 173] on select "Select Debtor 1 Only Debtor 2 Only Debtor 1 And Debtor 2 Only At Least One Of T…" at bounding box center [703, 170] width 176 height 32
click at [615, 154] on select "Select Debtor 1 Only Debtor 2 Only Debtor 1 And Debtor 2 Only At Least One Of T…" at bounding box center [703, 170] width 176 height 32
click at [592, 469] on button "Save & New" at bounding box center [621, 474] width 106 height 34
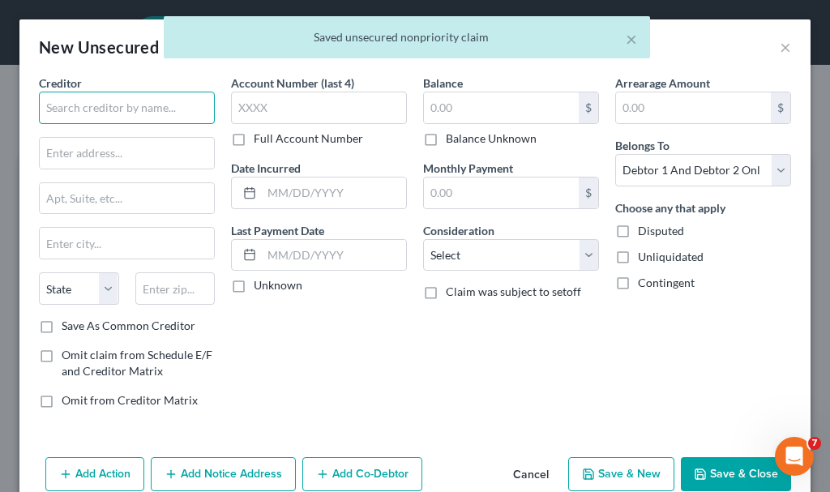
click at [135, 104] on input "text" at bounding box center [127, 108] width 176 height 32
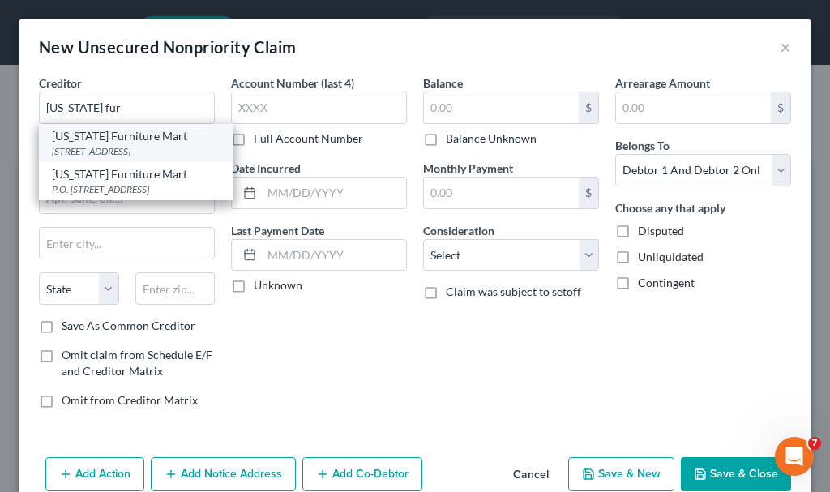
click at [117, 146] on div "[STREET_ADDRESS]" at bounding box center [136, 151] width 169 height 14
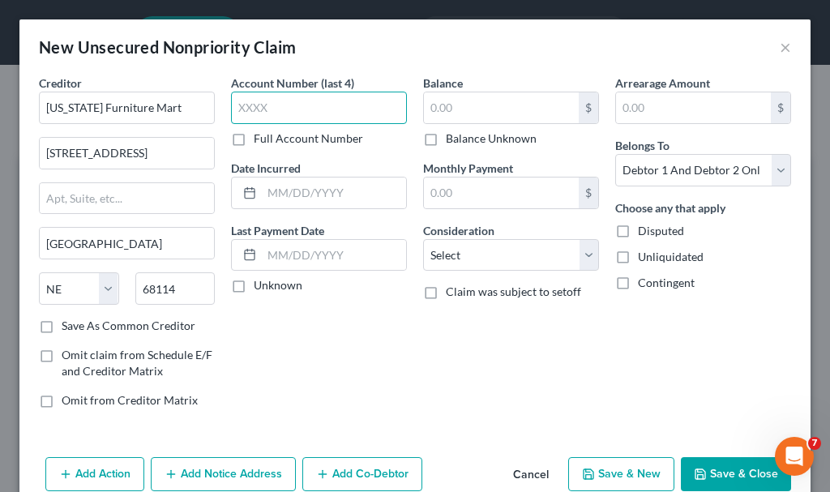
click at [280, 109] on input "text" at bounding box center [319, 108] width 176 height 32
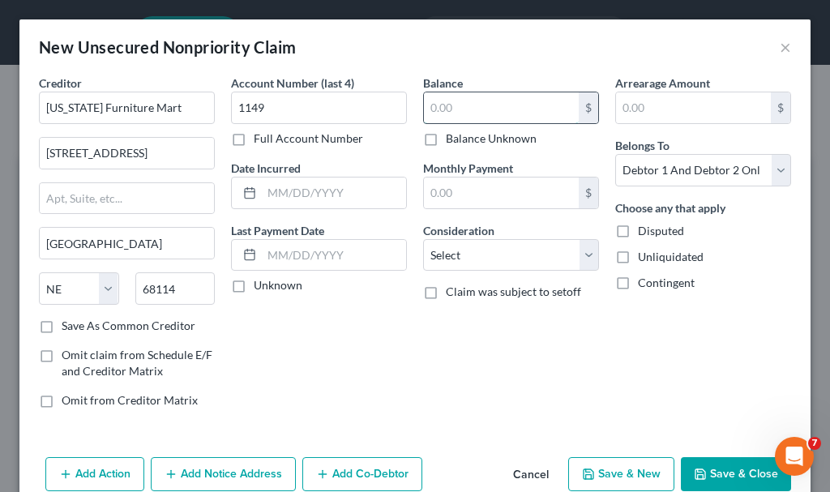
click at [466, 104] on input "text" at bounding box center [501, 107] width 155 height 31
click at [469, 256] on select "Select Cable / Satellite Services Collection Agency Credit Card Debt Debt Couns…" at bounding box center [511, 255] width 176 height 32
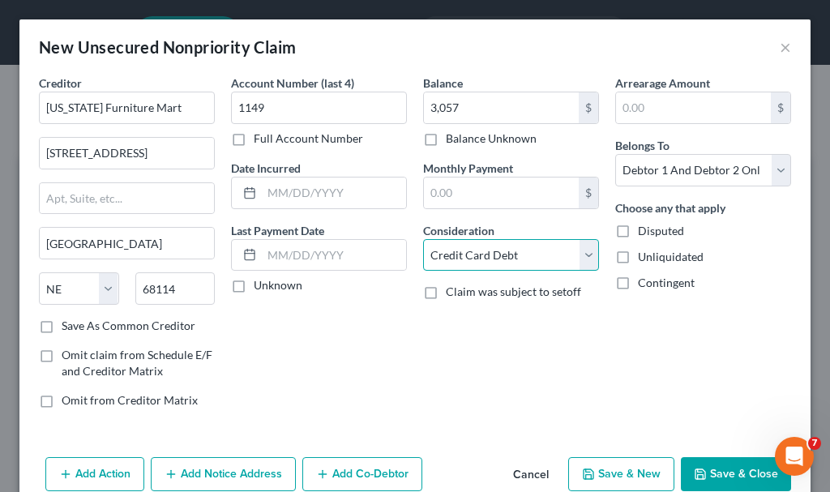
click at [423, 239] on select "Select Cable / Satellite Services Collection Agency Credit Card Debt Debt Couns…" at bounding box center [511, 255] width 176 height 32
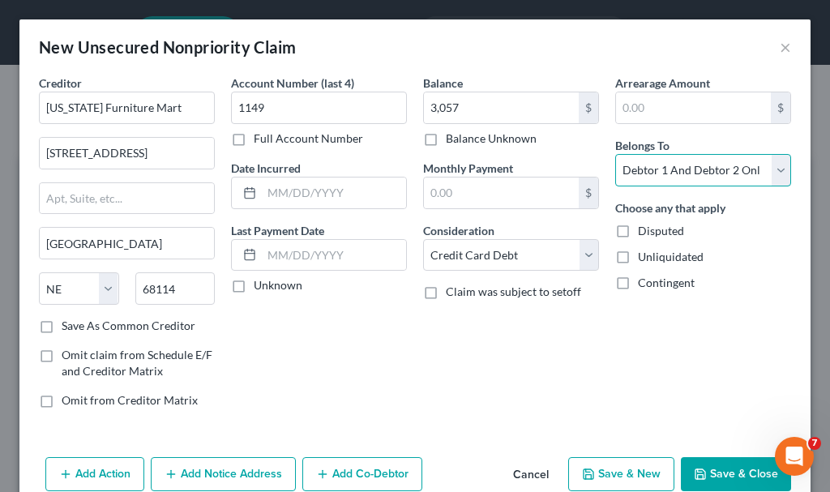
click at [660, 165] on select "Select Debtor 1 Only Debtor 2 Only Debtor 1 And Debtor 2 Only At Least One Of T…" at bounding box center [703, 170] width 176 height 32
click at [615, 154] on select "Select Debtor 1 Only Debtor 2 Only Debtor 1 And Debtor 2 Only At Least One Of T…" at bounding box center [703, 170] width 176 height 32
click at [604, 467] on button "Save & New" at bounding box center [621, 474] width 106 height 34
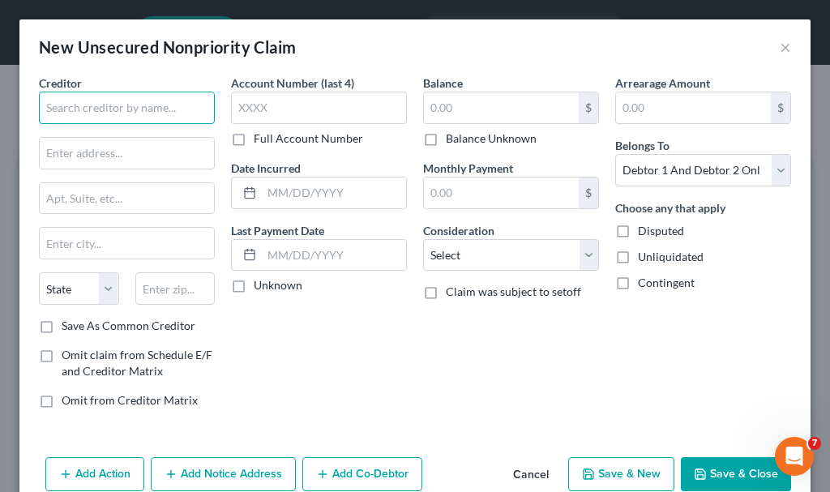
click at [151, 109] on input "text" at bounding box center [127, 108] width 176 height 32
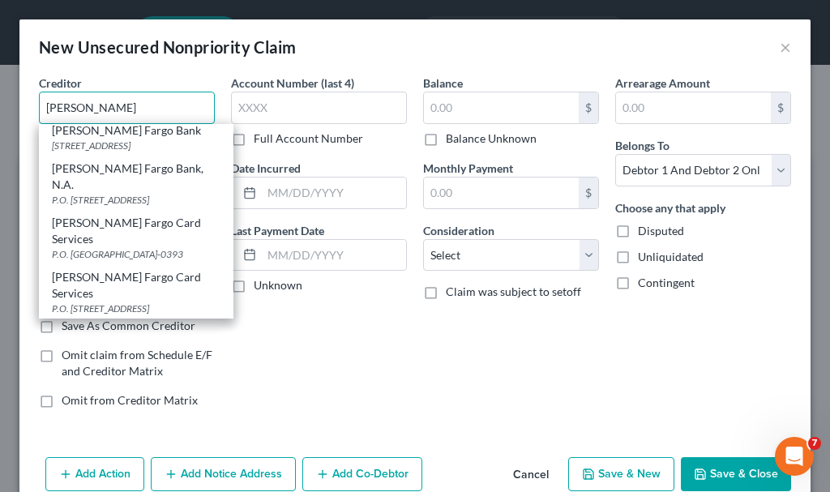
scroll to position [243, 0]
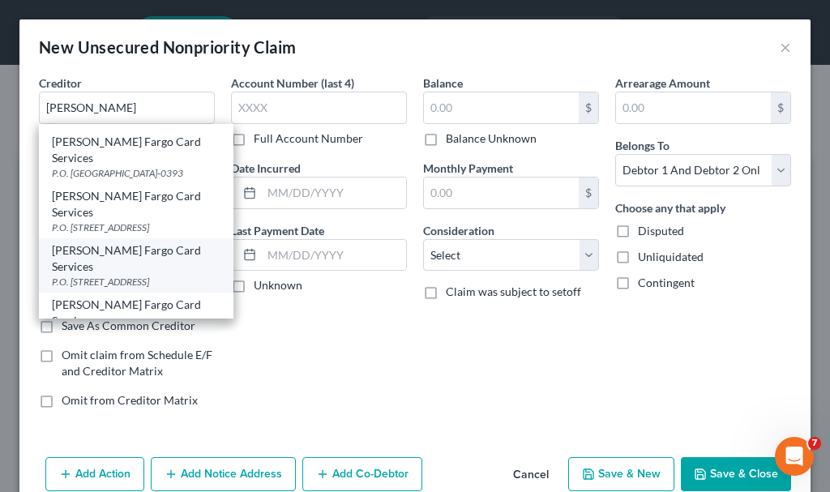
click at [118, 275] on div "P.O. [STREET_ADDRESS]" at bounding box center [136, 282] width 169 height 14
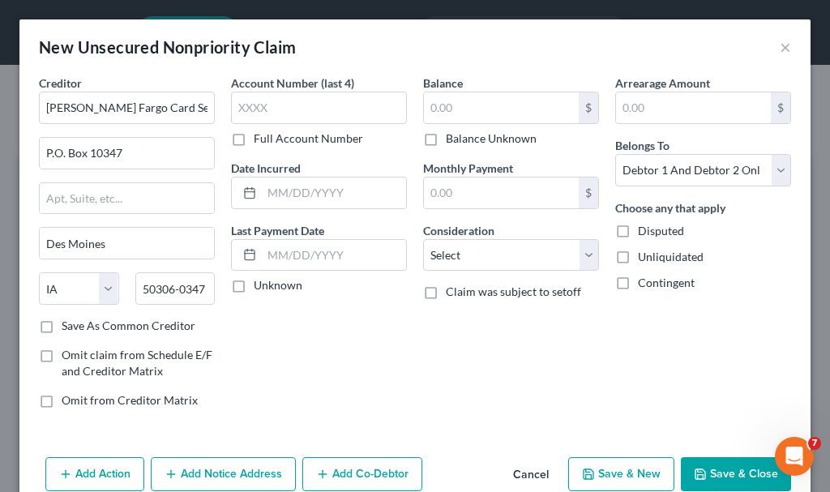
scroll to position [0, 0]
click at [281, 105] on input "text" at bounding box center [319, 108] width 176 height 32
click at [481, 101] on input "text" at bounding box center [501, 107] width 155 height 31
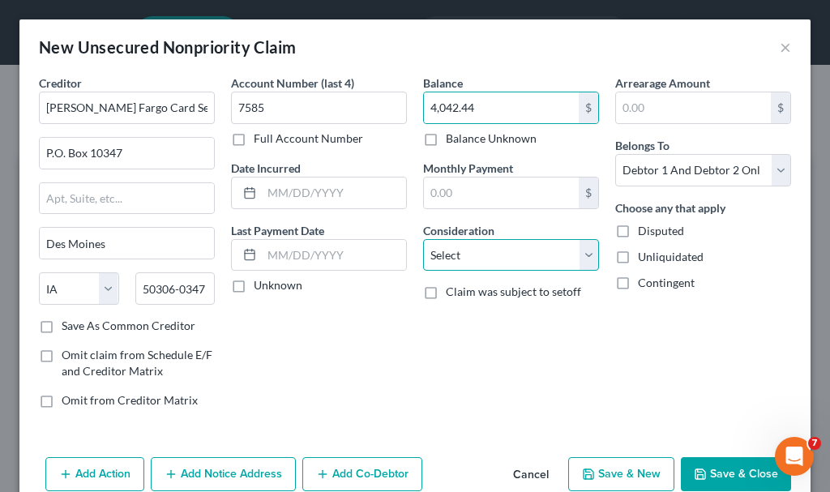
click at [460, 255] on select "Select Cable / Satellite Services Collection Agency Credit Card Debt Debt Couns…" at bounding box center [511, 255] width 176 height 32
click at [423, 239] on select "Select Cable / Satellite Services Collection Agency Credit Card Debt Debt Couns…" at bounding box center [511, 255] width 176 height 32
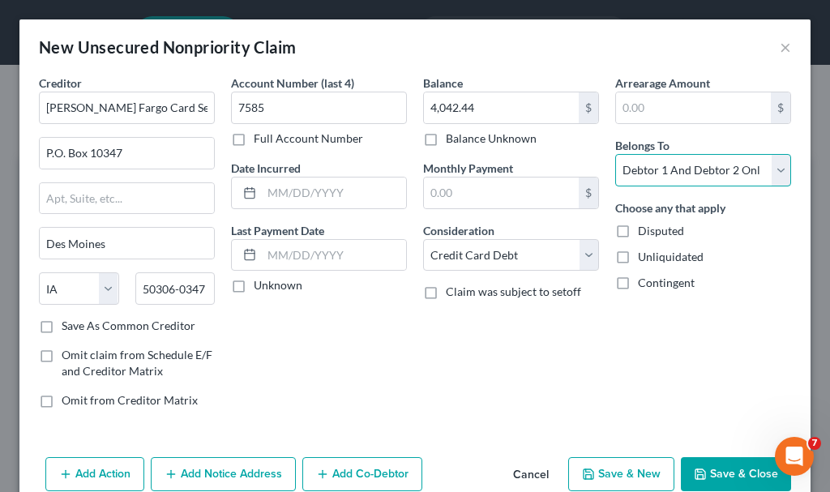
click at [668, 162] on select "Select Debtor 1 Only Debtor 2 Only Debtor 1 And Debtor 2 Only At Least One Of T…" at bounding box center [703, 170] width 176 height 32
click at [615, 154] on select "Select Debtor 1 Only Debtor 2 Only Debtor 1 And Debtor 2 Only At Least One Of T…" at bounding box center [703, 170] width 176 height 32
click at [604, 471] on button "Save & New" at bounding box center [621, 474] width 106 height 34
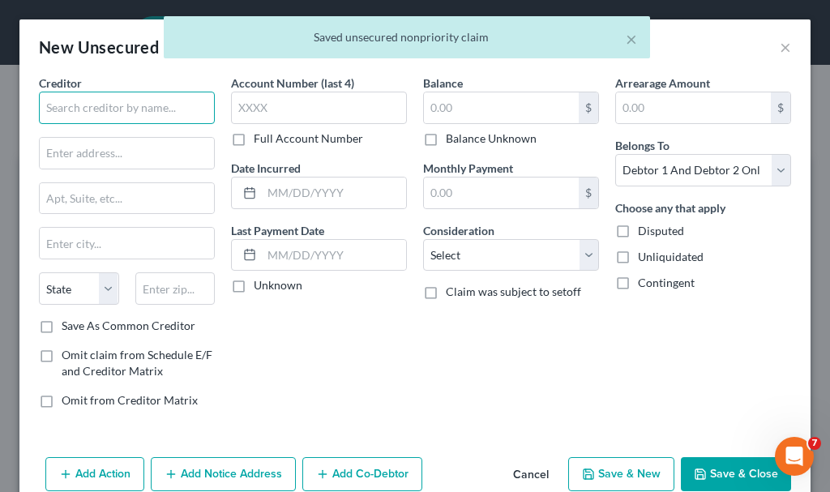
click at [142, 105] on input "text" at bounding box center [127, 108] width 176 height 32
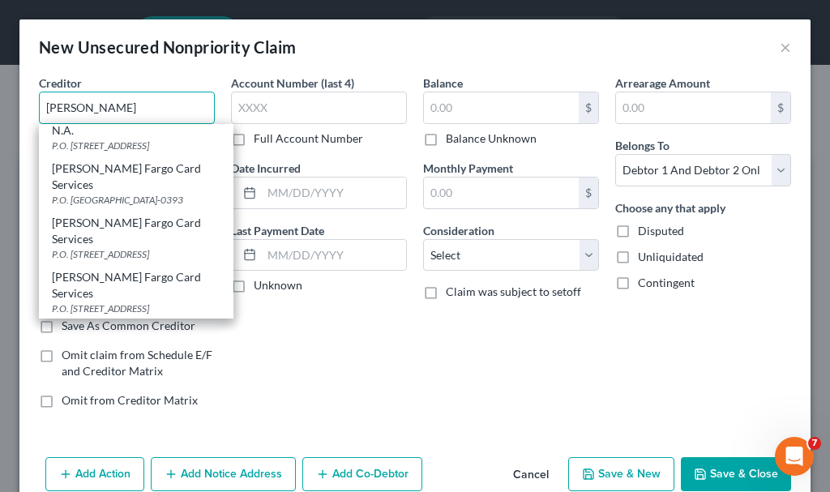
scroll to position [243, 0]
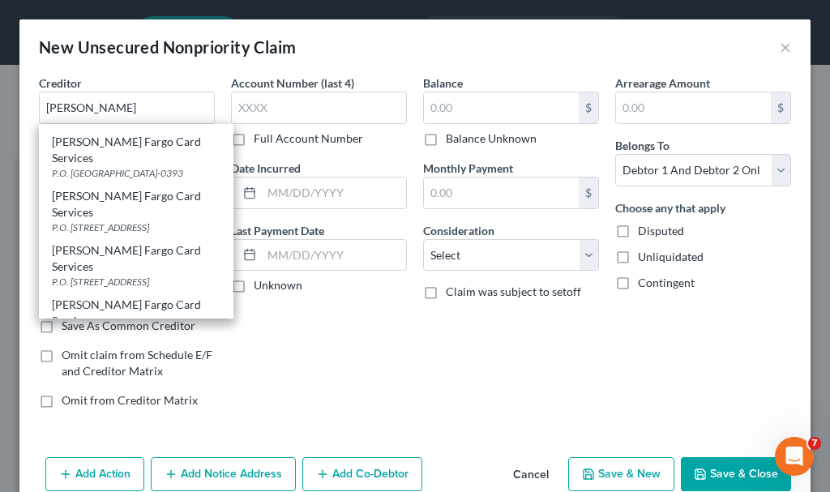
click at [130, 275] on div "P.O. [STREET_ADDRESS]" at bounding box center [136, 282] width 169 height 14
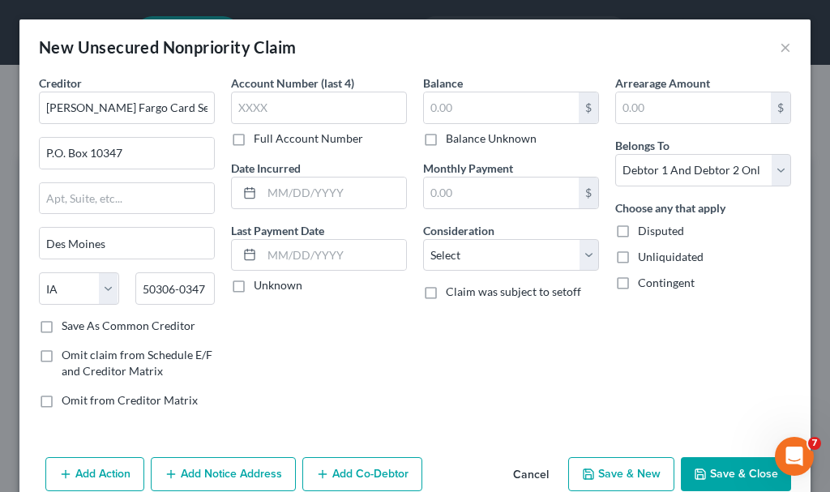
scroll to position [0, 0]
click at [293, 105] on input "text" at bounding box center [319, 108] width 176 height 32
click at [445, 106] on input "text" at bounding box center [501, 107] width 155 height 31
click at [459, 254] on select "Select Cable / Satellite Services Collection Agency Credit Card Debt Debt Couns…" at bounding box center [511, 255] width 176 height 32
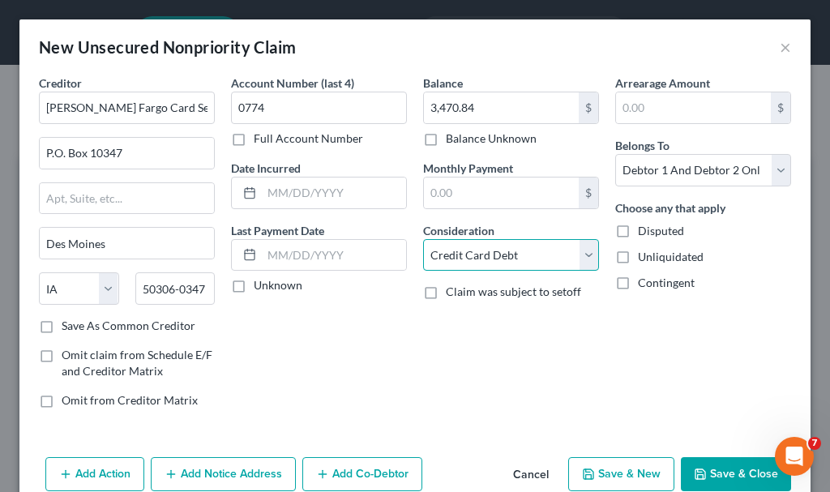
click at [423, 239] on select "Select Cable / Satellite Services Collection Agency Credit Card Debt Debt Couns…" at bounding box center [511, 255] width 176 height 32
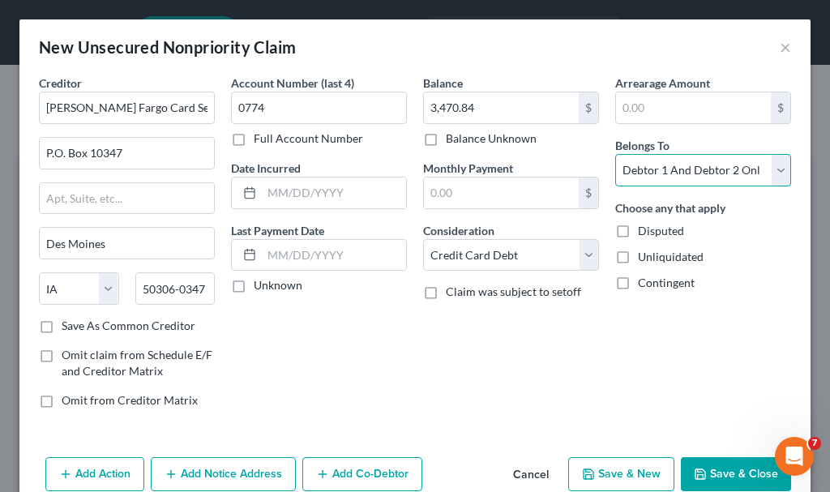
click at [655, 169] on select "Select Debtor 1 Only Debtor 2 Only Debtor 1 And Debtor 2 Only At Least One Of T…" at bounding box center [703, 170] width 176 height 32
click at [615, 154] on select "Select Debtor 1 Only Debtor 2 Only Debtor 1 And Debtor 2 Only At Least One Of T…" at bounding box center [703, 170] width 176 height 32
click at [603, 473] on button "Save & New" at bounding box center [621, 474] width 106 height 34
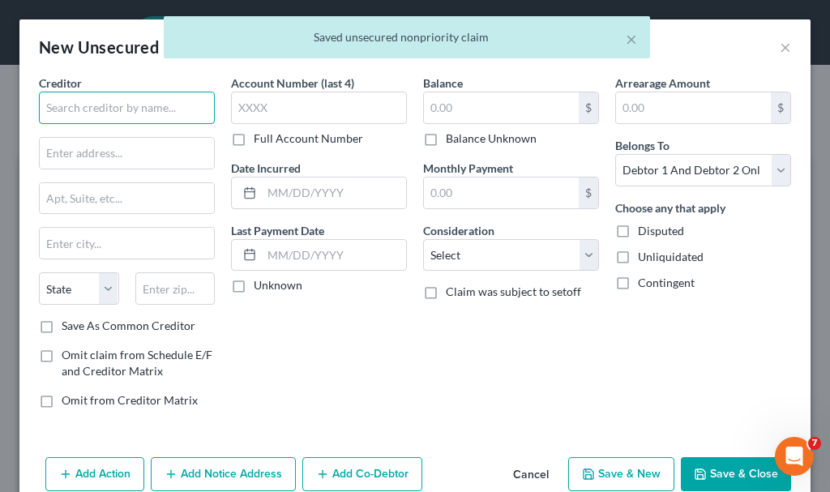
click at [124, 108] on input "text" at bounding box center [127, 108] width 176 height 32
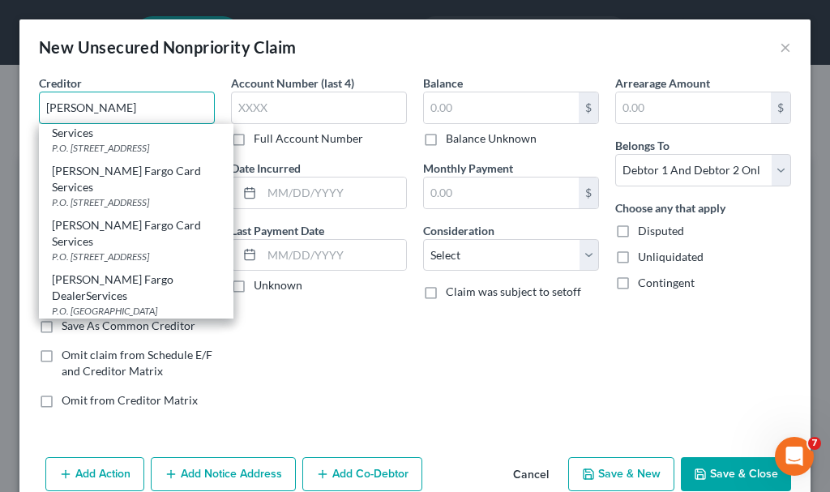
scroll to position [32, 0]
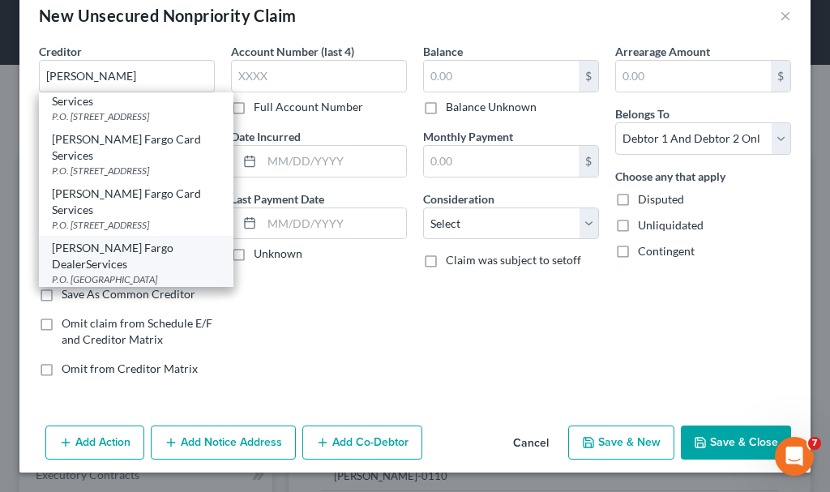
click at [138, 272] on div "P.O. [GEOGRAPHIC_DATA]" at bounding box center [136, 279] width 169 height 14
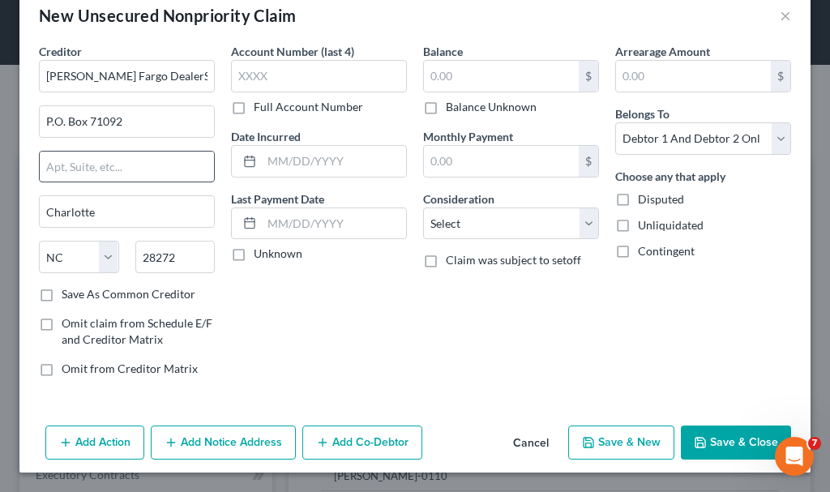
scroll to position [0, 0]
click at [173, 76] on input "[PERSON_NAME] Fargo DealerServices" at bounding box center [127, 76] width 176 height 32
click at [62, 296] on label "Save As Common Creditor" at bounding box center [129, 294] width 134 height 16
click at [68, 296] on input "Save As Common Creditor" at bounding box center [73, 291] width 11 height 11
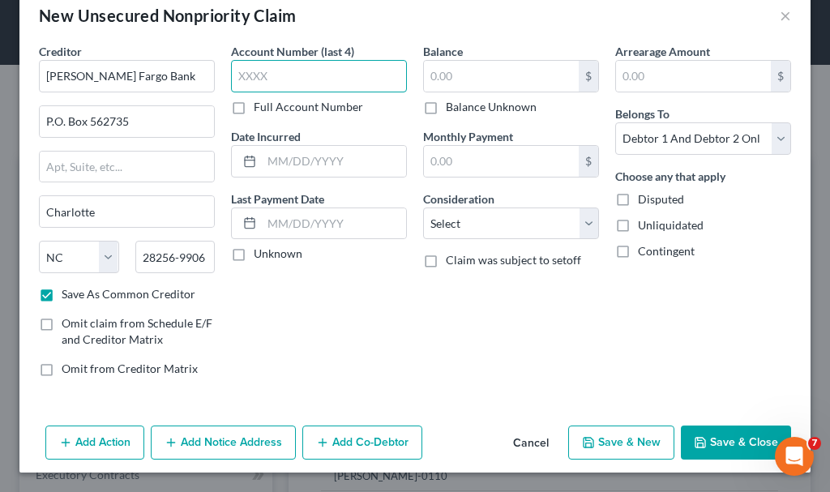
click at [282, 75] on input "text" at bounding box center [319, 76] width 176 height 32
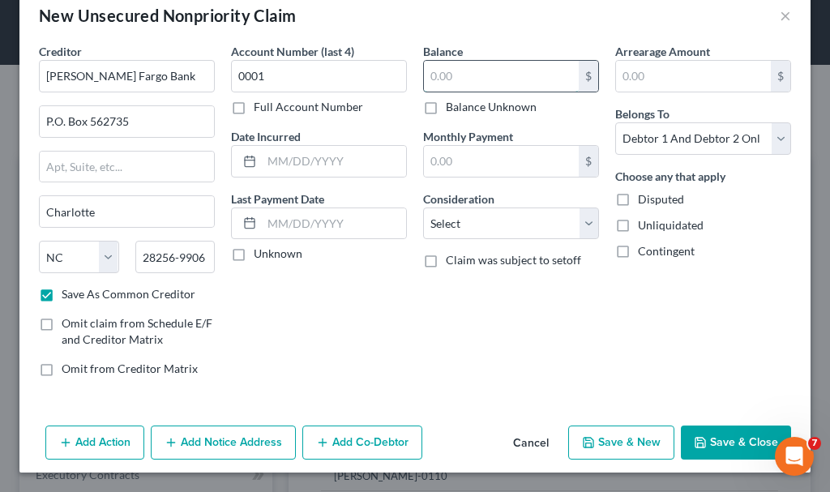
click at [462, 77] on input "text" at bounding box center [501, 76] width 155 height 31
click at [660, 136] on select "Select Debtor 1 Only Debtor 2 Only Debtor 1 And Debtor 2 Only At Least One Of T…" at bounding box center [703, 138] width 176 height 32
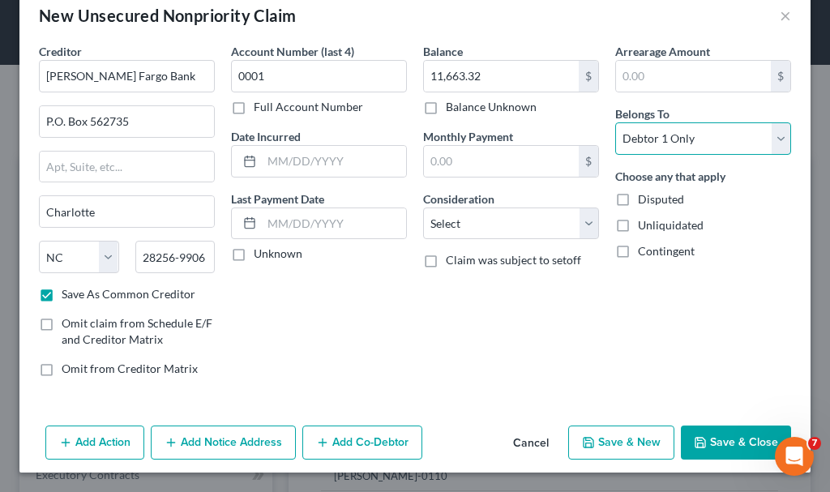
click at [615, 122] on select "Select Debtor 1 Only Debtor 2 Only Debtor 1 And Debtor 2 Only At Least One Of T…" at bounding box center [703, 138] width 176 height 32
click at [596, 441] on button "Save & New" at bounding box center [621, 442] width 106 height 34
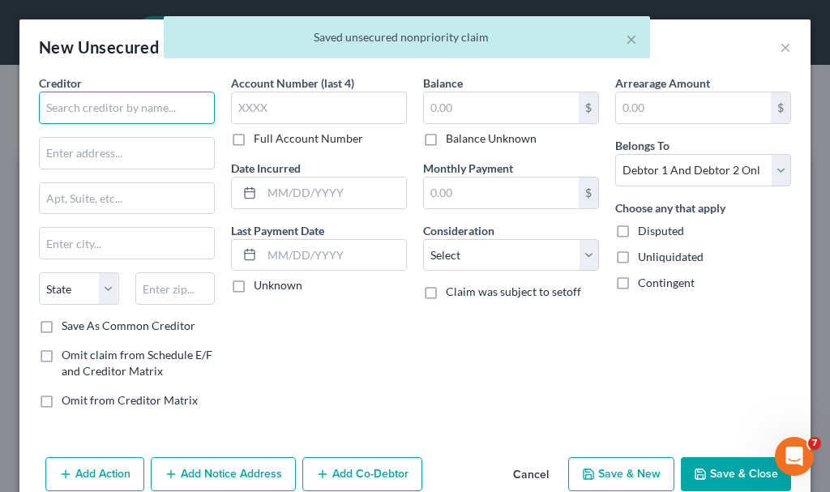
click at [124, 103] on input "text" at bounding box center [127, 108] width 176 height 32
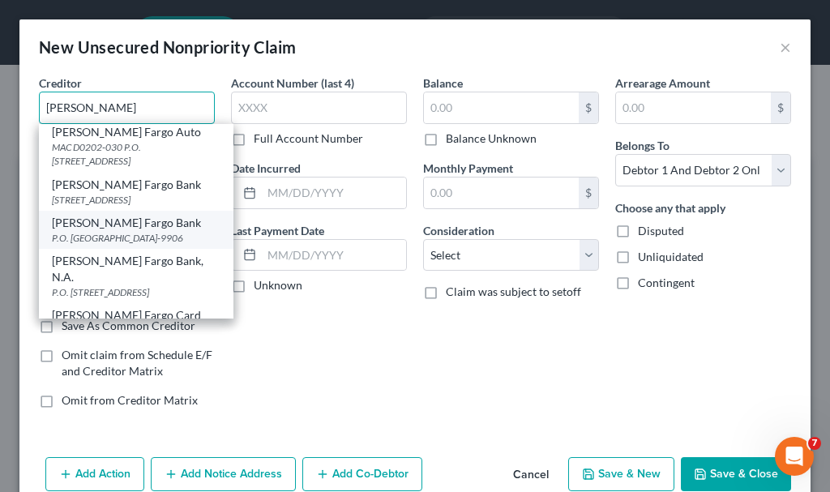
scroll to position [162, 0]
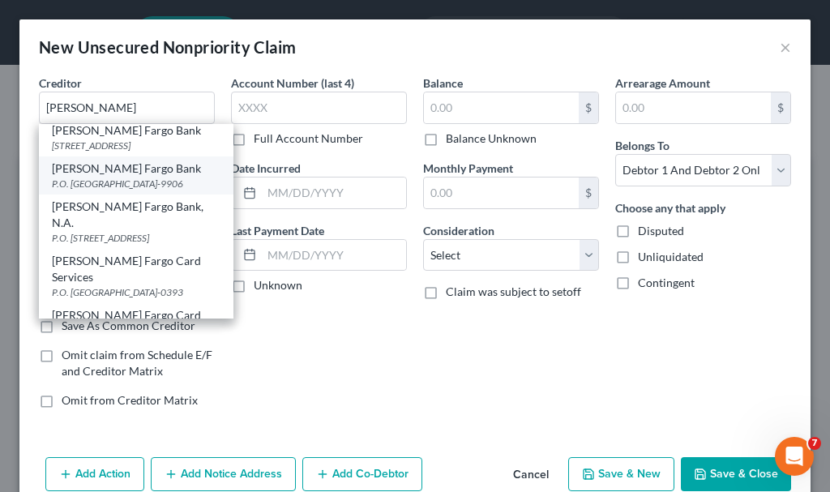
click at [112, 183] on div "P.O. [GEOGRAPHIC_DATA]-9906" at bounding box center [136, 184] width 169 height 14
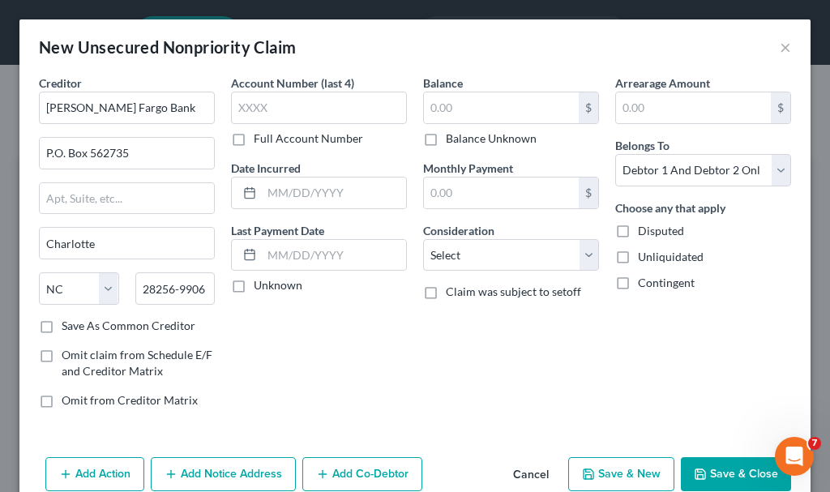
scroll to position [0, 0]
click at [289, 98] on input "text" at bounding box center [319, 108] width 176 height 32
click at [460, 113] on input "text" at bounding box center [501, 107] width 155 height 31
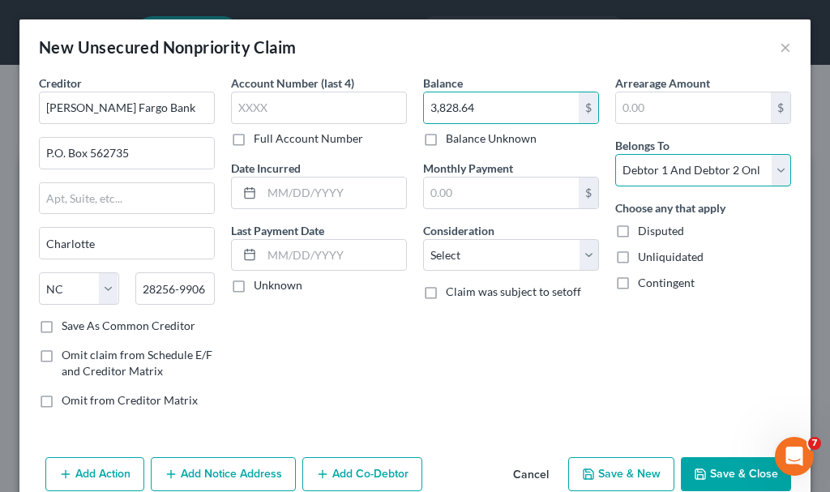
click at [669, 171] on select "Select Debtor 1 Only Debtor 2 Only Debtor 1 And Debtor 2 Only At Least One Of T…" at bounding box center [703, 170] width 176 height 32
click at [615, 154] on select "Select Debtor 1 Only Debtor 2 Only Debtor 1 And Debtor 2 Only At Least One Of T…" at bounding box center [703, 170] width 176 height 32
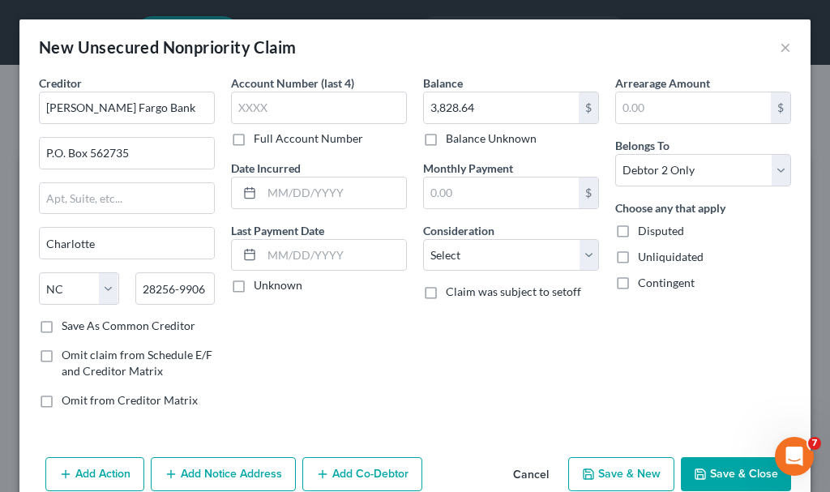
click at [613, 474] on button "Save & New" at bounding box center [621, 474] width 106 height 34
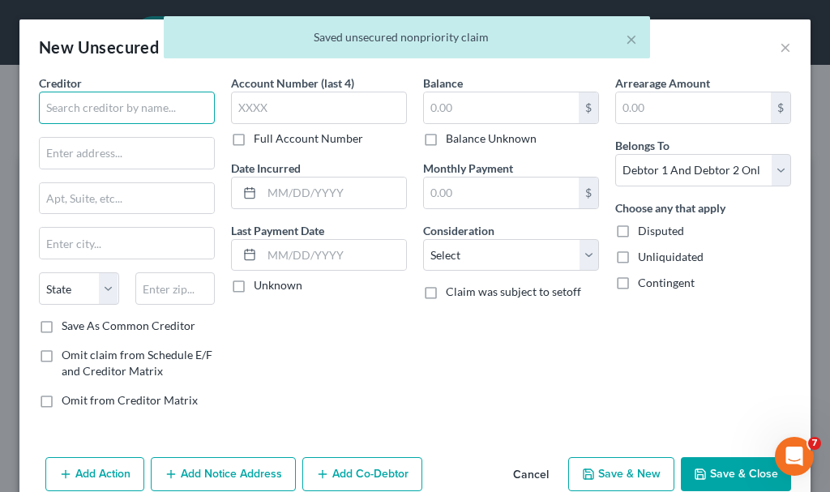
click at [147, 109] on input "text" at bounding box center [127, 108] width 176 height 32
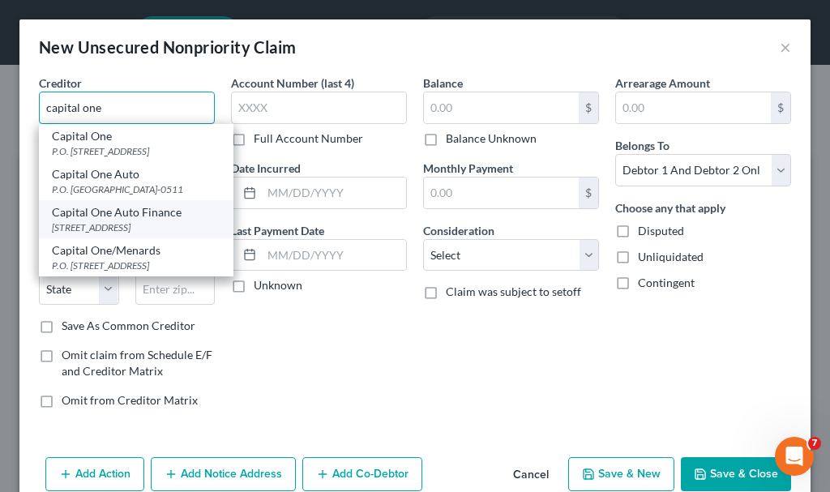
scroll to position [32, 0]
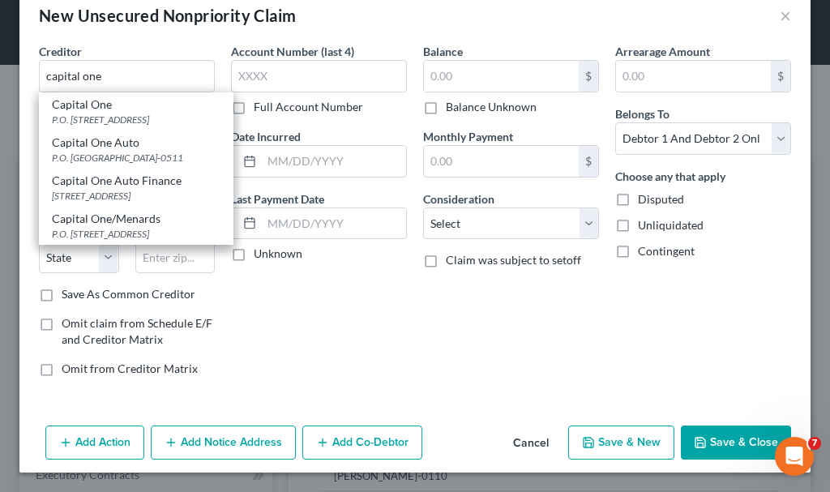
click at [117, 119] on div "P.O. [STREET_ADDRESS]" at bounding box center [136, 120] width 169 height 14
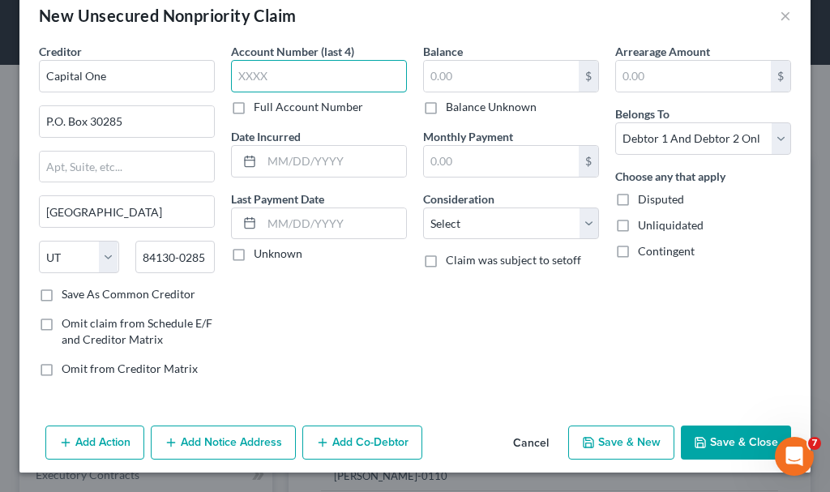
click at [315, 70] on input "text" at bounding box center [319, 76] width 176 height 32
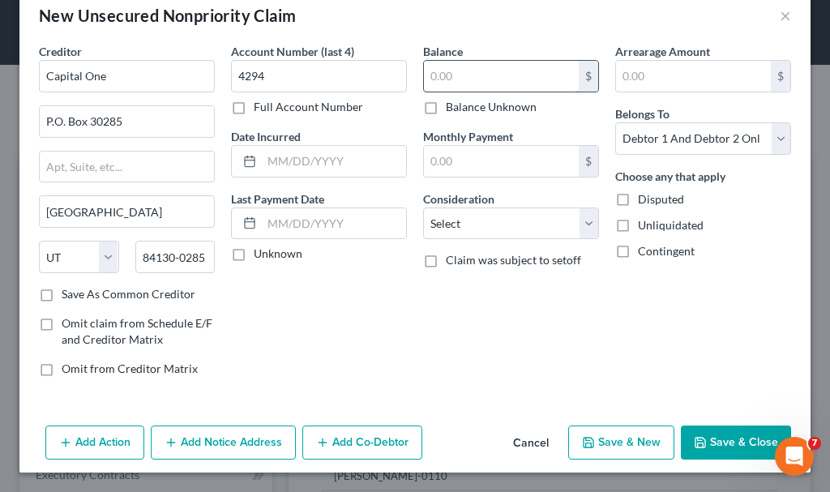
click at [442, 76] on input "text" at bounding box center [501, 76] width 155 height 31
drag, startPoint x: 455, startPoint y: 236, endPoint x: 464, endPoint y: 232, distance: 10.5
click at [455, 236] on select "Select Cable / Satellite Services Collection Agency Credit Card Debt Debt Couns…" at bounding box center [511, 223] width 176 height 32
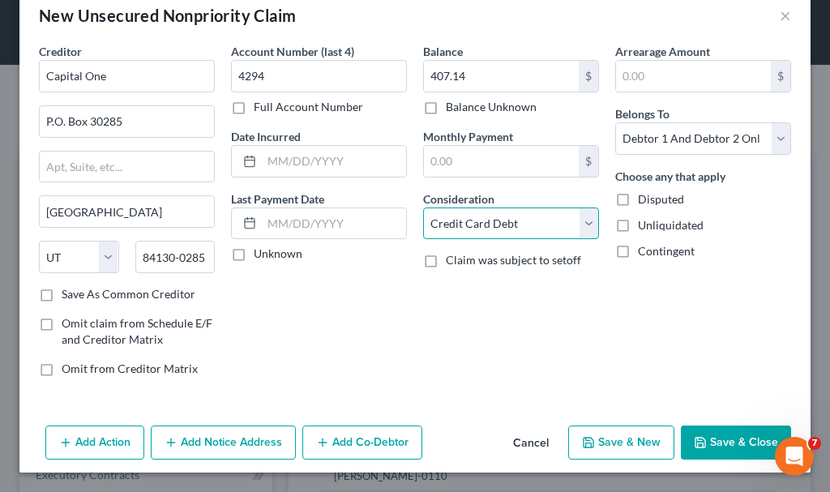
click at [423, 207] on select "Select Cable / Satellite Services Collection Agency Credit Card Debt Debt Couns…" at bounding box center [511, 223] width 176 height 32
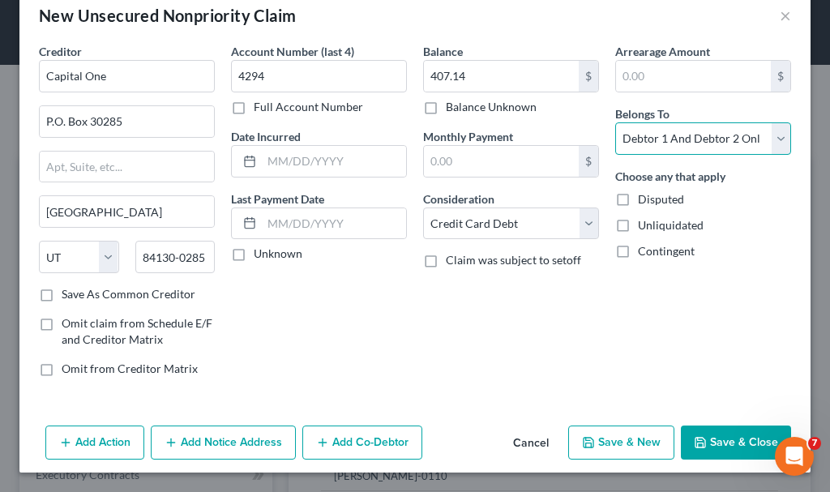
click at [677, 142] on select "Select Debtor 1 Only Debtor 2 Only Debtor 1 And Debtor 2 Only At Least One Of T…" at bounding box center [703, 138] width 176 height 32
click at [615, 122] on select "Select Debtor 1 Only Debtor 2 Only Debtor 1 And Debtor 2 Only At Least One Of T…" at bounding box center [703, 138] width 176 height 32
click at [608, 443] on button "Save & New" at bounding box center [621, 442] width 106 height 34
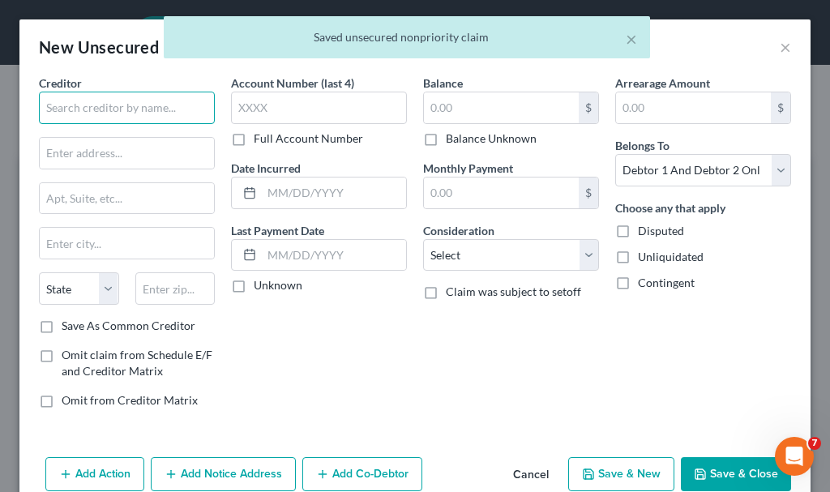
click at [129, 100] on input "text" at bounding box center [127, 108] width 176 height 32
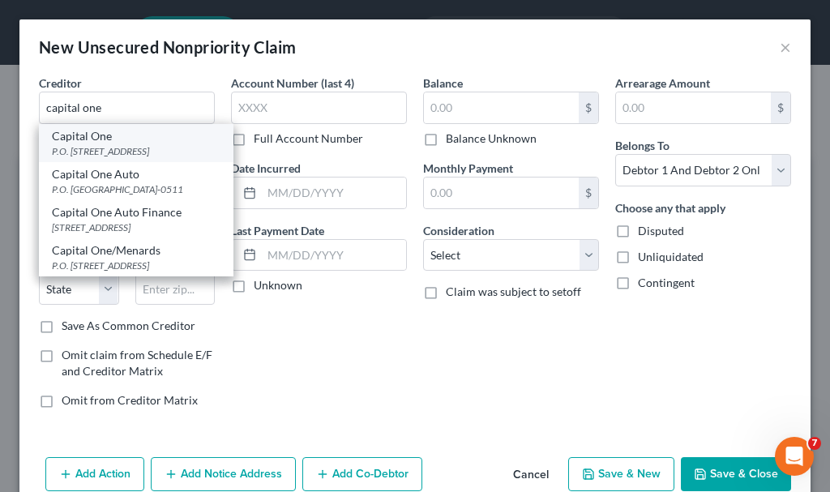
click at [110, 152] on div "P.O. [STREET_ADDRESS]" at bounding box center [136, 151] width 169 height 14
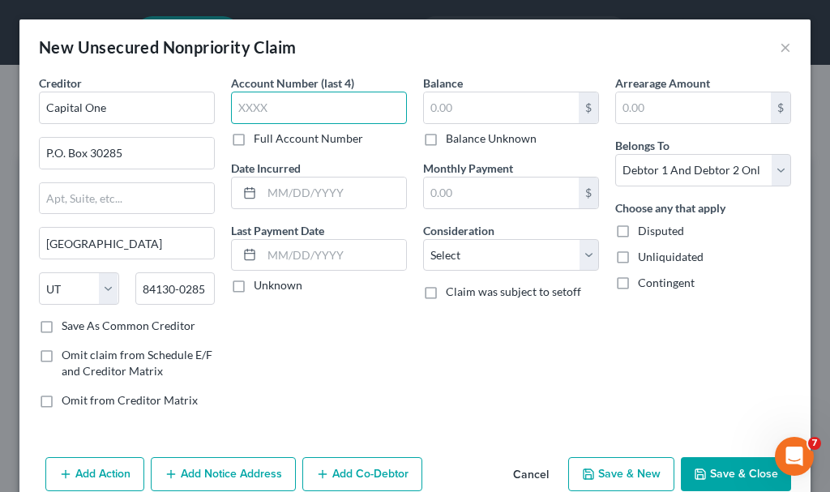
click at [278, 99] on input "text" at bounding box center [319, 108] width 176 height 32
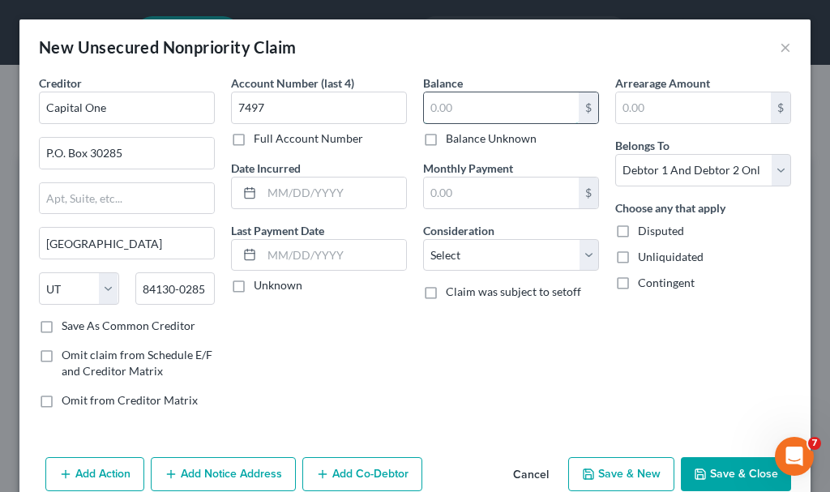
click at [471, 104] on input "text" at bounding box center [501, 107] width 155 height 31
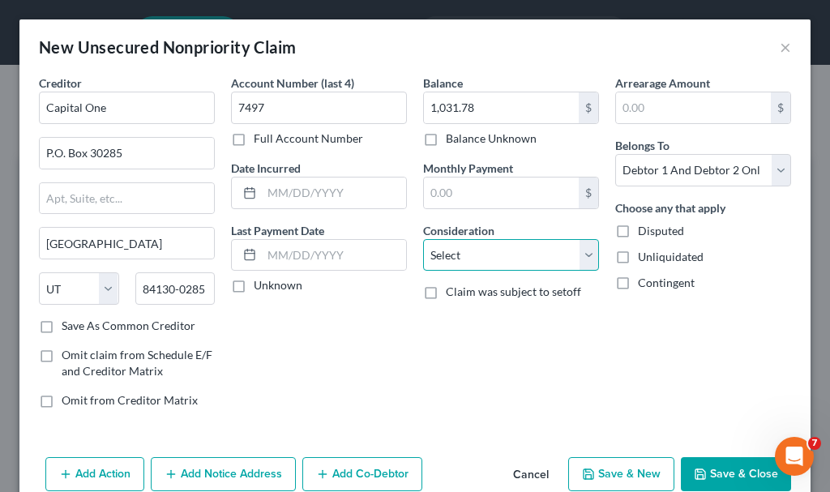
click at [464, 257] on select "Select Cable / Satellite Services Collection Agency Credit Card Debt Debt Couns…" at bounding box center [511, 255] width 176 height 32
click at [423, 239] on select "Select Cable / Satellite Services Collection Agency Credit Card Debt Debt Couns…" at bounding box center [511, 255] width 176 height 32
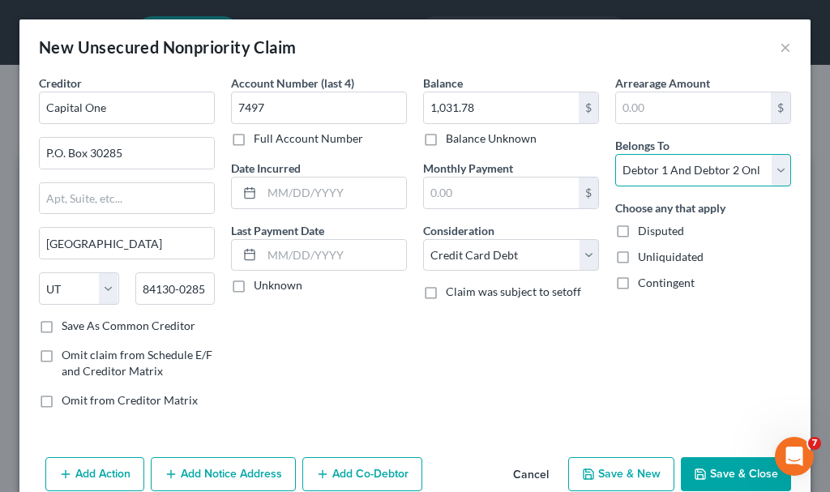
click at [659, 173] on select "Select Debtor 1 Only Debtor 2 Only Debtor 1 And Debtor 2 Only At Least One Of T…" at bounding box center [703, 170] width 176 height 32
click at [615, 154] on select "Select Debtor 1 Only Debtor 2 Only Debtor 1 And Debtor 2 Only At Least One Of T…" at bounding box center [703, 170] width 176 height 32
click at [720, 472] on button "Save & Close" at bounding box center [736, 474] width 110 height 34
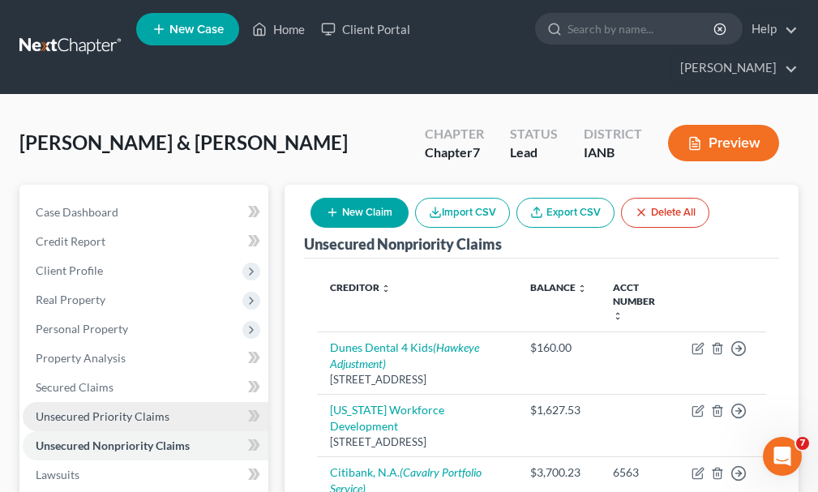
click at [87, 409] on span "Unsecured Priority Claims" at bounding box center [103, 416] width 134 height 14
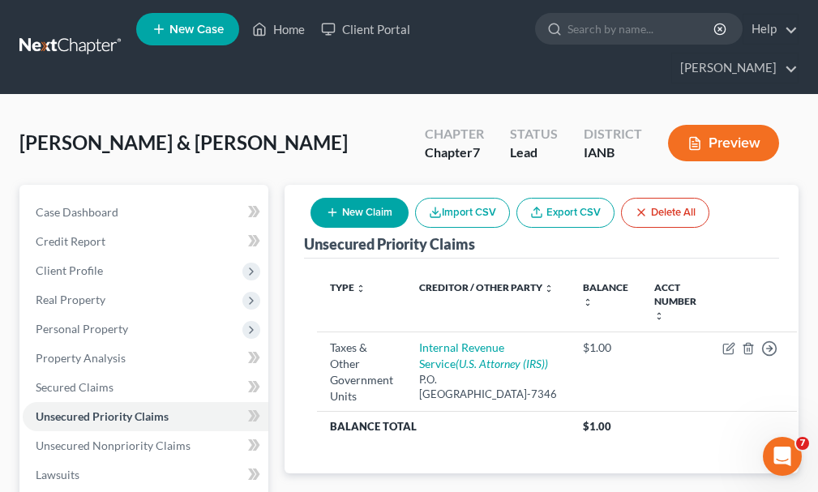
click at [359, 198] on button "New Claim" at bounding box center [359, 213] width 98 height 30
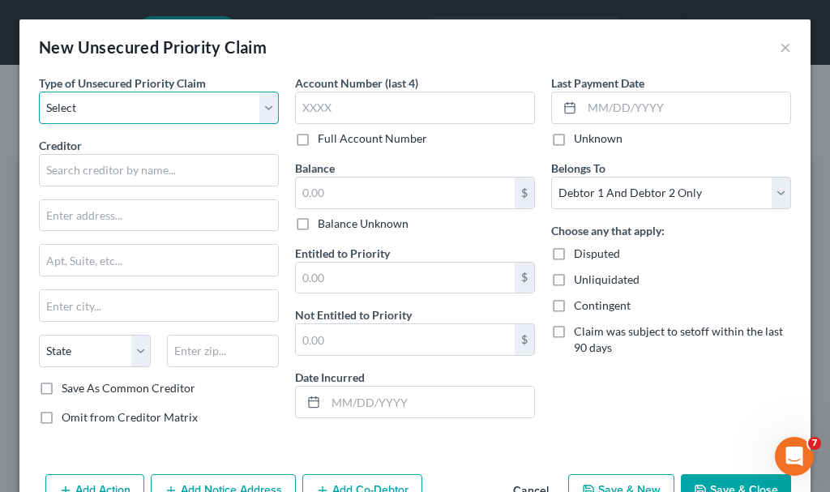
click at [98, 102] on select "Select Taxes & Other Government Units Domestic Support Obligations Extensions o…" at bounding box center [159, 108] width 240 height 32
click at [39, 92] on select "Select Taxes & Other Government Units Domestic Support Obligations Extensions o…" at bounding box center [159, 108] width 240 height 32
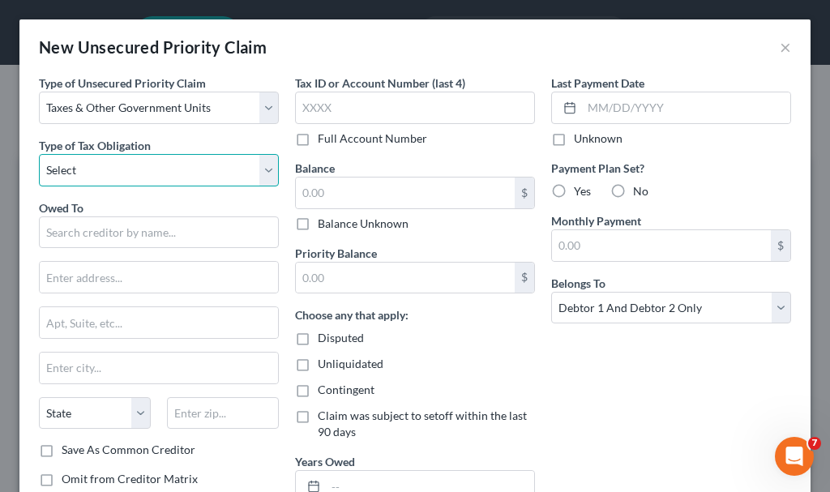
click at [97, 169] on select "Select Federal City State Franchise Tax Board Other" at bounding box center [159, 170] width 240 height 32
click at [39, 154] on select "Select Federal City State Franchise Tax Board Other" at bounding box center [159, 170] width 240 height 32
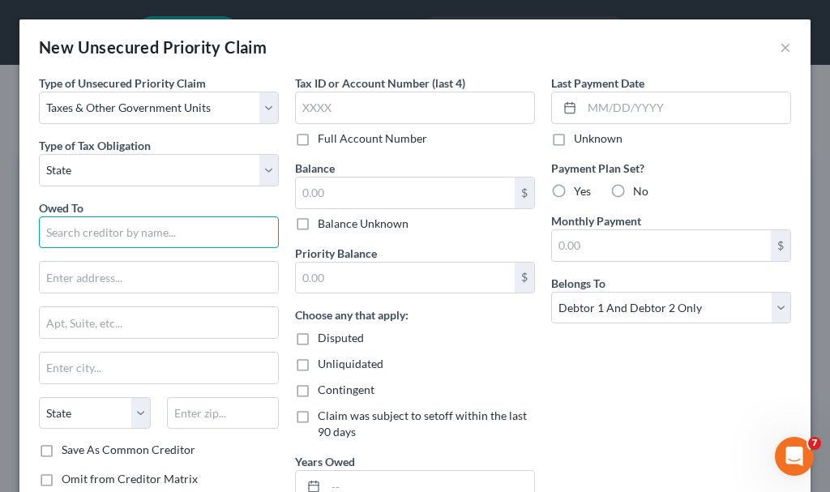
click at [113, 234] on input "text" at bounding box center [159, 232] width 240 height 32
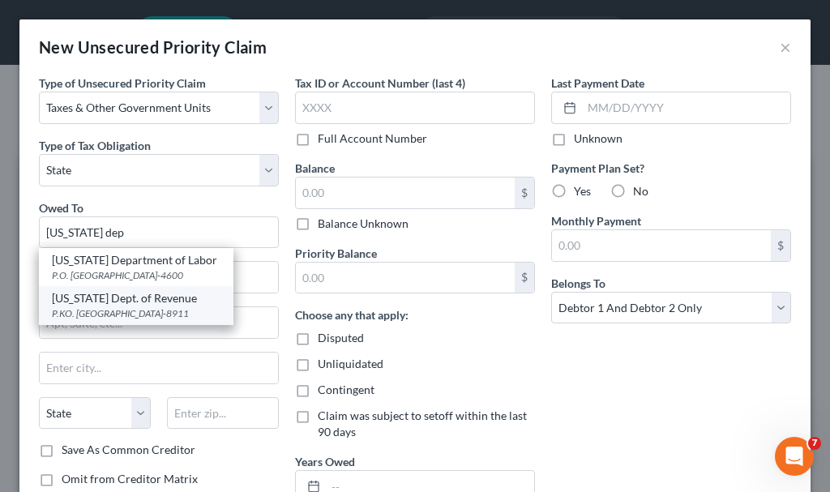
click at [122, 307] on div "P.KO. [GEOGRAPHIC_DATA]-8911" at bounding box center [136, 313] width 169 height 14
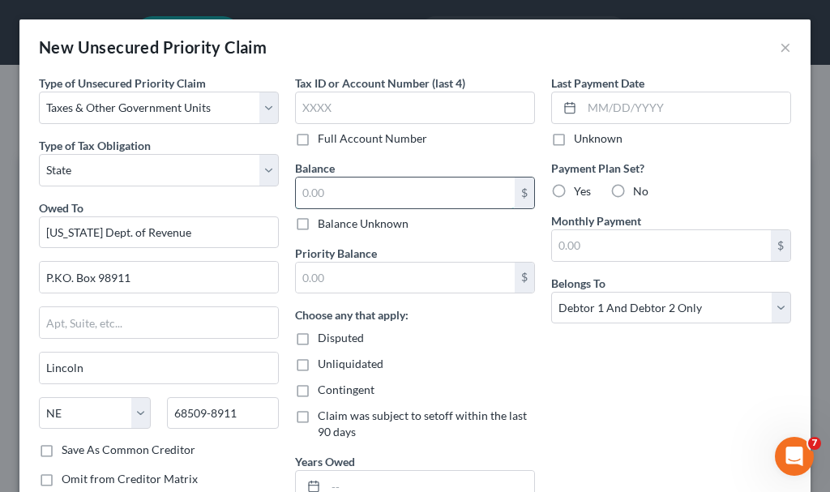
click at [348, 191] on input "text" at bounding box center [405, 192] width 219 height 31
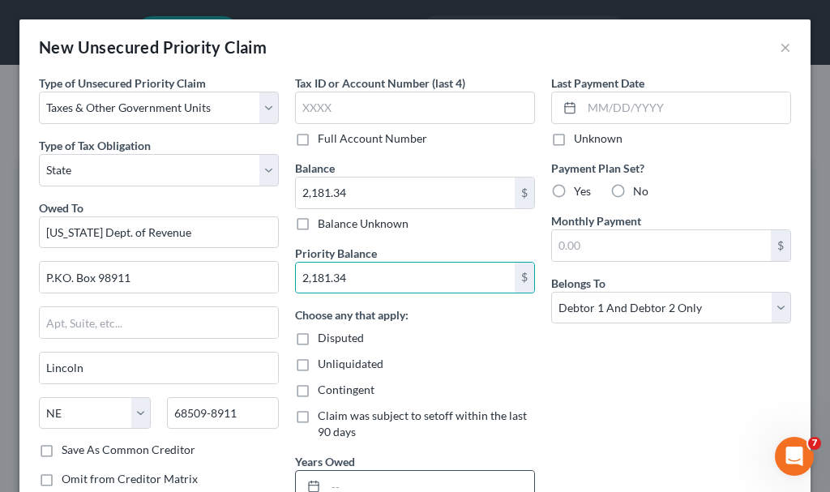
click at [390, 481] on input "text" at bounding box center [430, 486] width 208 height 31
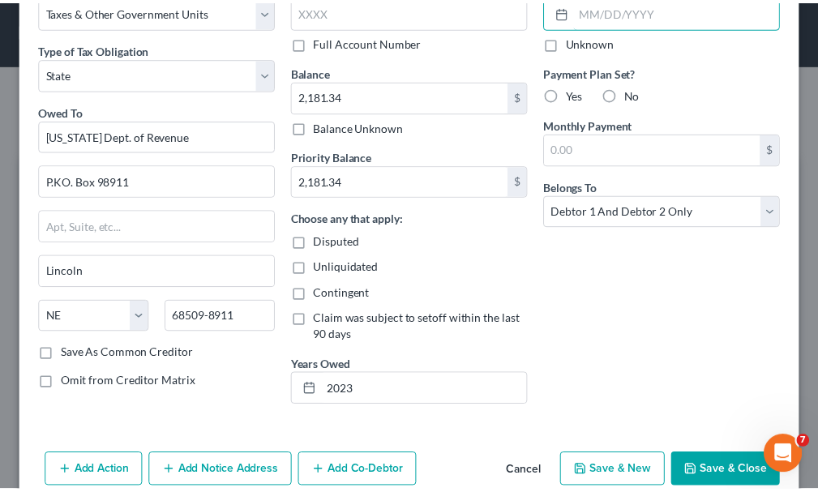
scroll to position [126, 0]
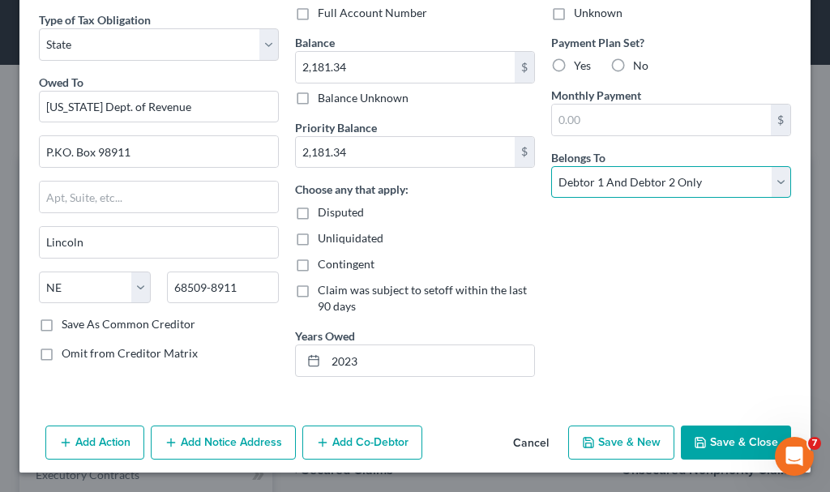
click at [634, 179] on select "Select Debtor 1 Only Debtor 2 Only Debtor 1 And Debtor 2 Only At Least One Of T…" at bounding box center [671, 182] width 240 height 32
click at [551, 166] on select "Select Debtor 1 Only Debtor 2 Only Debtor 1 And Debtor 2 Only At Least One Of T…" at bounding box center [671, 182] width 240 height 32
click at [718, 443] on button "Save & Close" at bounding box center [736, 442] width 110 height 34
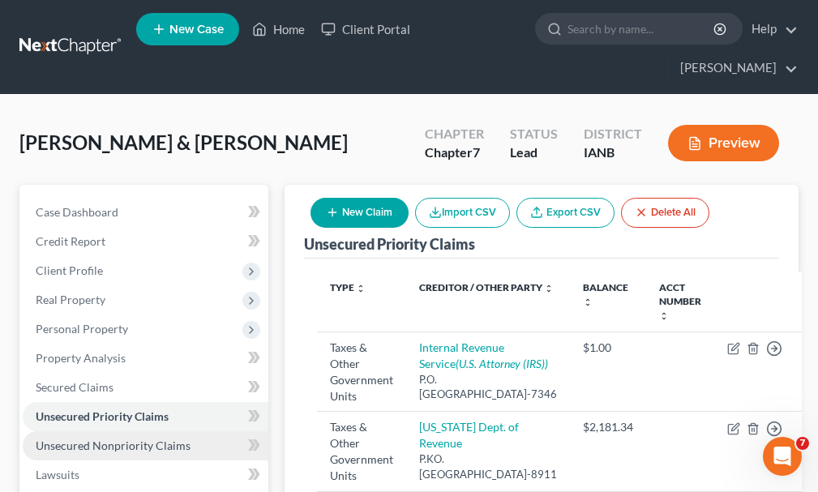
click at [123, 438] on span "Unsecured Nonpriority Claims" at bounding box center [113, 445] width 155 height 14
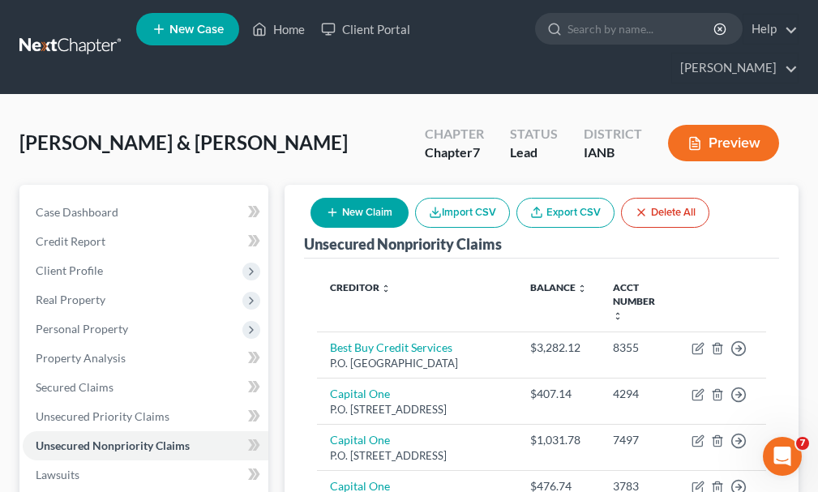
click at [362, 198] on button "New Claim" at bounding box center [359, 213] width 98 height 30
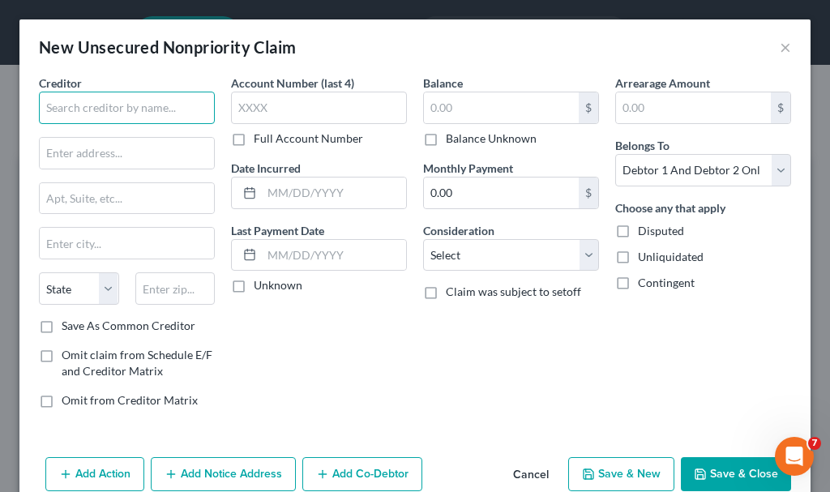
click at [136, 109] on input "text" at bounding box center [127, 108] width 176 height 32
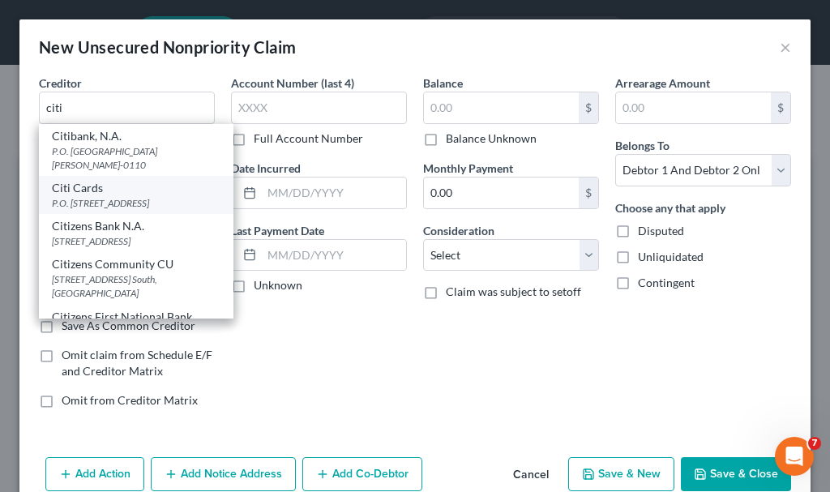
click at [105, 203] on div "P.O. [STREET_ADDRESS]" at bounding box center [136, 203] width 169 height 14
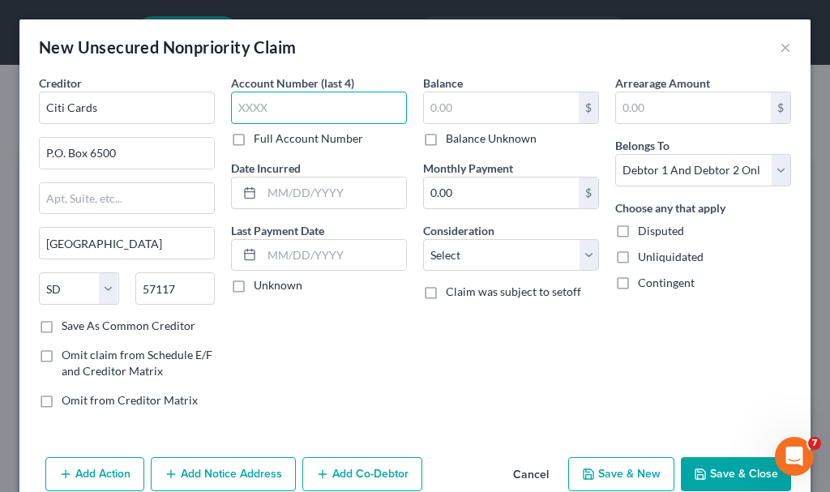
click at [309, 108] on input "text" at bounding box center [319, 108] width 176 height 32
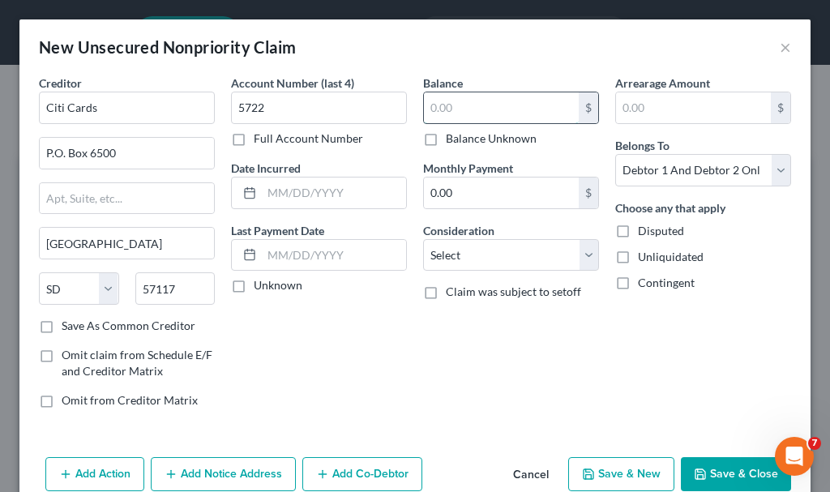
click at [466, 102] on input "text" at bounding box center [501, 107] width 155 height 31
click at [472, 255] on select "Select Cable / Satellite Services Collection Agency Credit Card Debt Debt Couns…" at bounding box center [511, 255] width 176 height 32
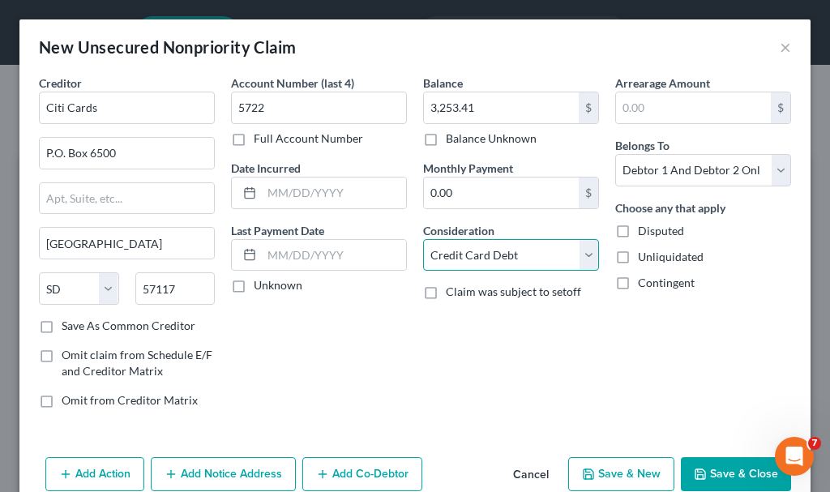
click at [423, 239] on select "Select Cable / Satellite Services Collection Agency Credit Card Debt Debt Couns…" at bounding box center [511, 255] width 176 height 32
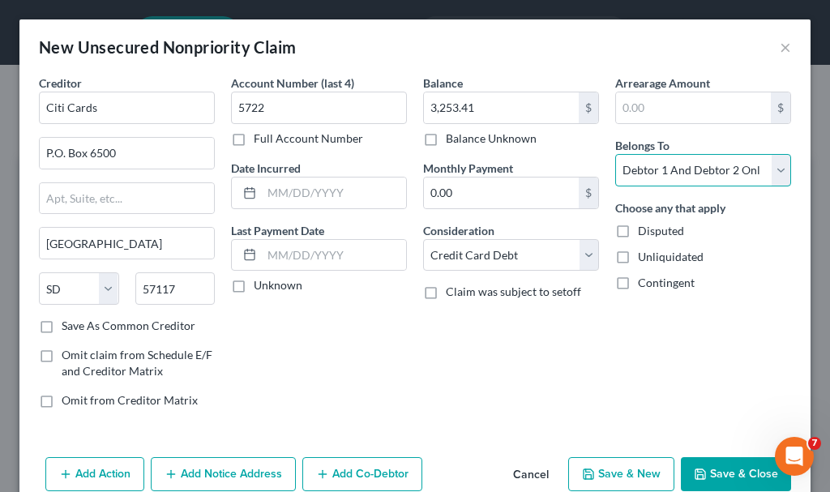
click at [667, 173] on select "Select Debtor 1 Only Debtor 2 Only Debtor 1 And Debtor 2 Only At Least One Of T…" at bounding box center [703, 170] width 176 height 32
click at [615, 154] on select "Select Debtor 1 Only Debtor 2 Only Debtor 1 And Debtor 2 Only At Least One Of T…" at bounding box center [703, 170] width 176 height 32
click at [232, 477] on button "Add Notice Address" at bounding box center [223, 474] width 145 height 34
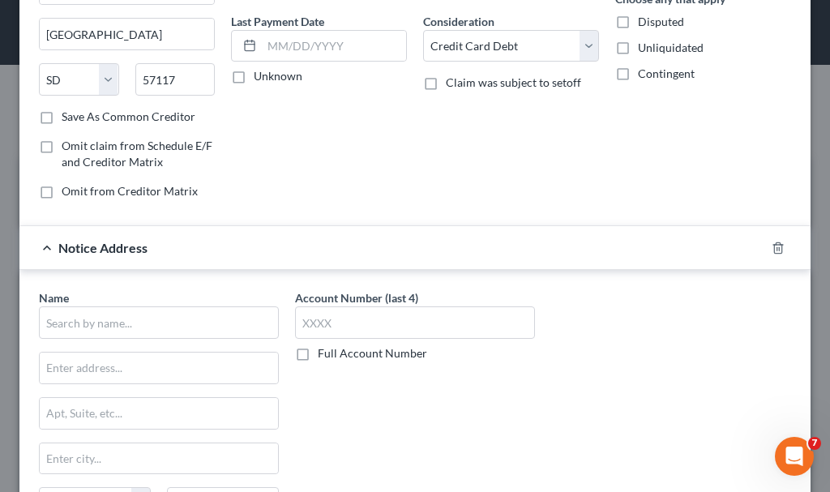
scroll to position [243, 0]
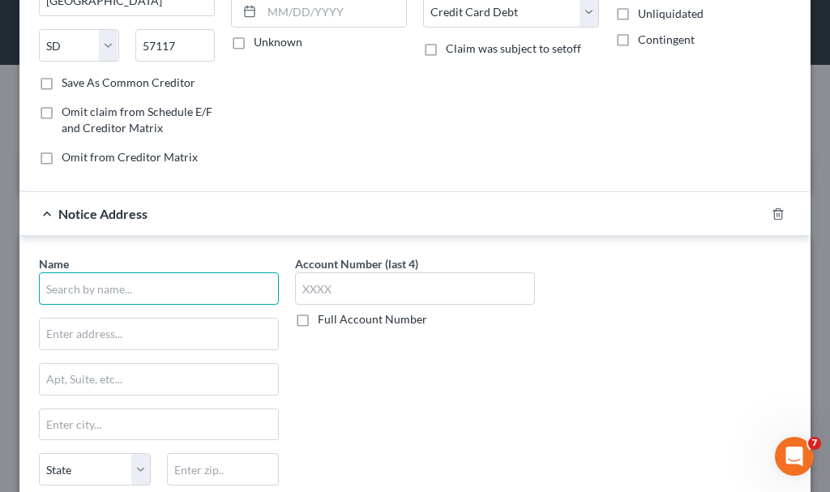
click at [178, 287] on input "text" at bounding box center [159, 288] width 240 height 32
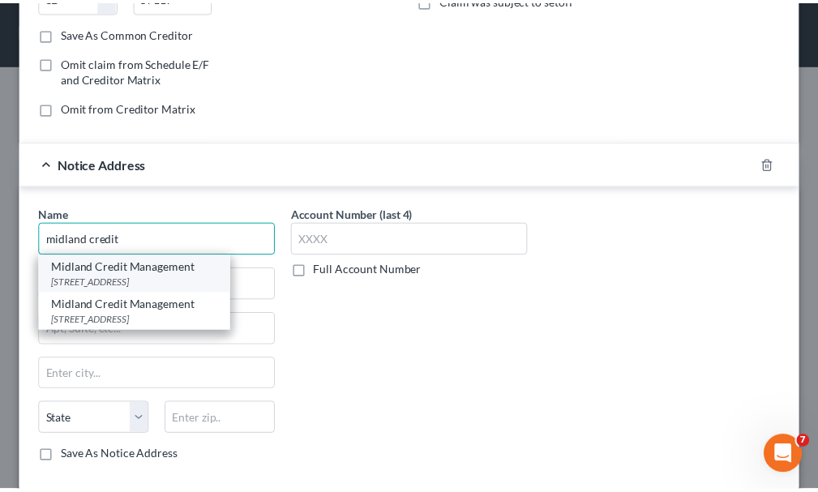
scroll to position [324, 0]
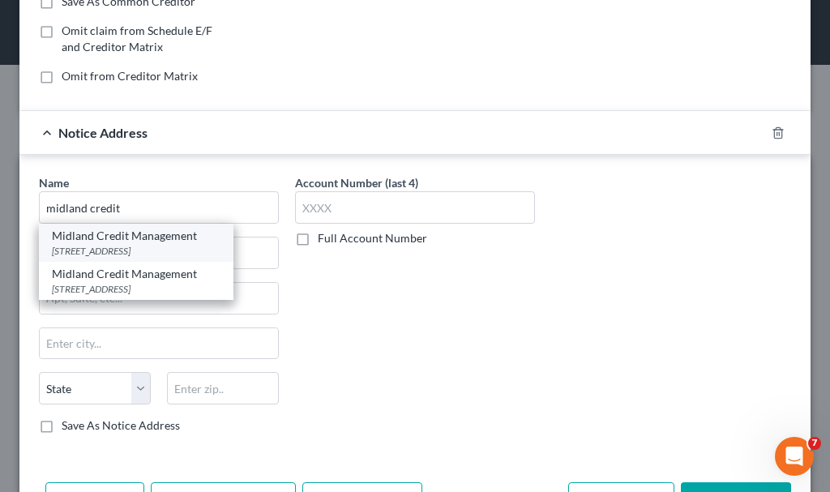
click at [109, 251] on div "[STREET_ADDRESS]" at bounding box center [136, 251] width 169 height 14
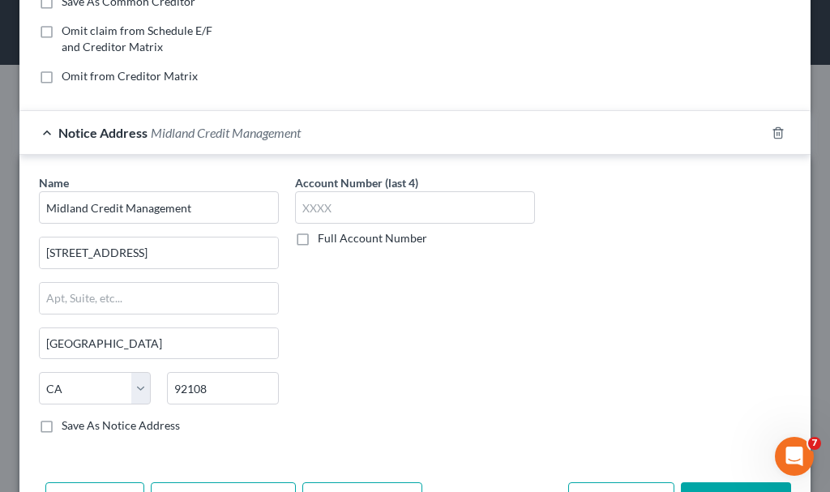
click at [708, 483] on button "Save & Close" at bounding box center [736, 499] width 110 height 34
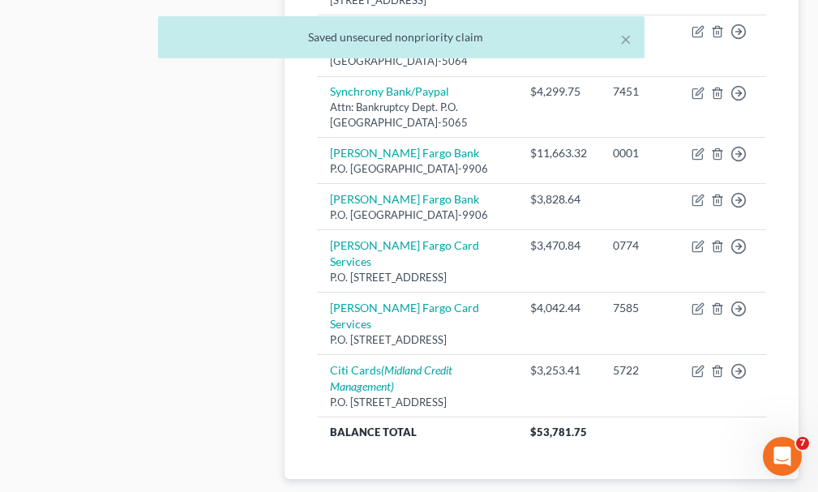
scroll to position [1352, 0]
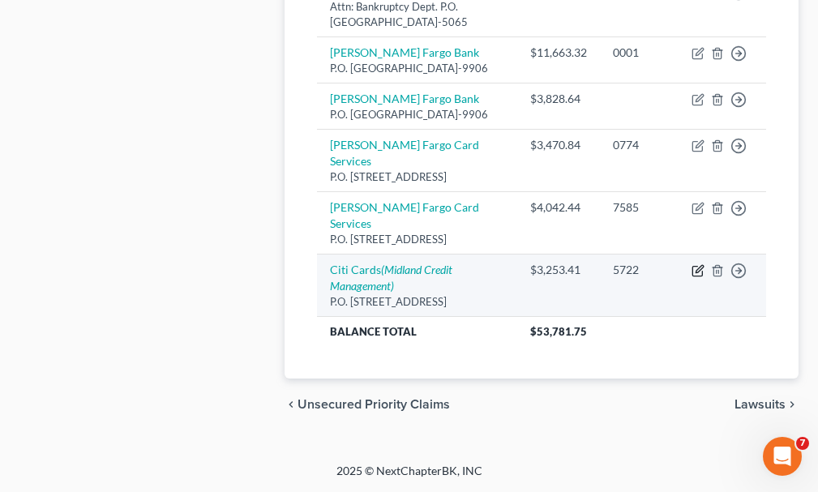
click at [699, 270] on icon "button" at bounding box center [697, 270] width 13 height 13
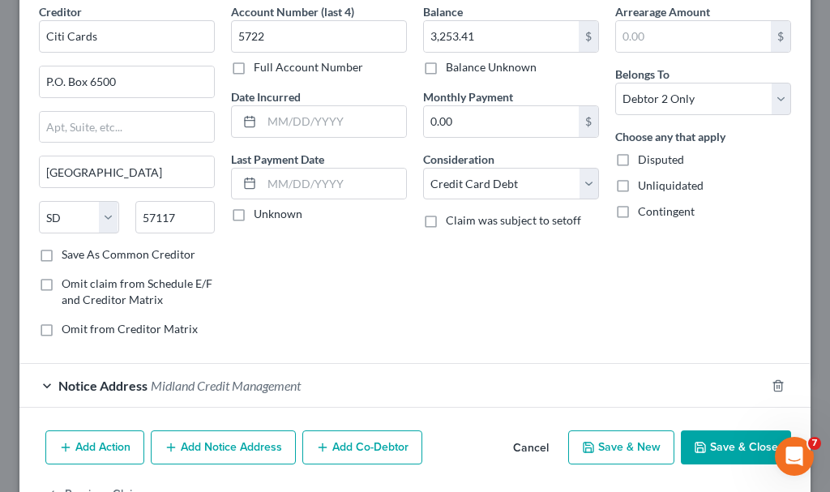
scroll to position [122, 0]
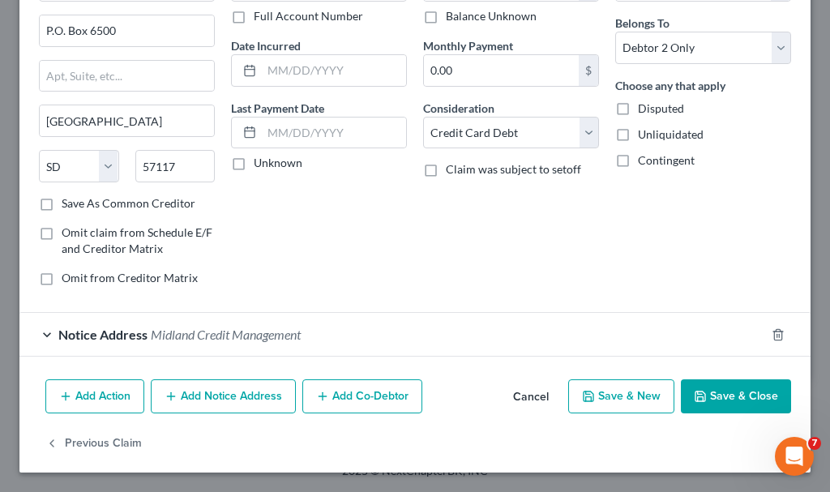
click at [254, 328] on span "Midland Credit Management" at bounding box center [226, 334] width 150 height 15
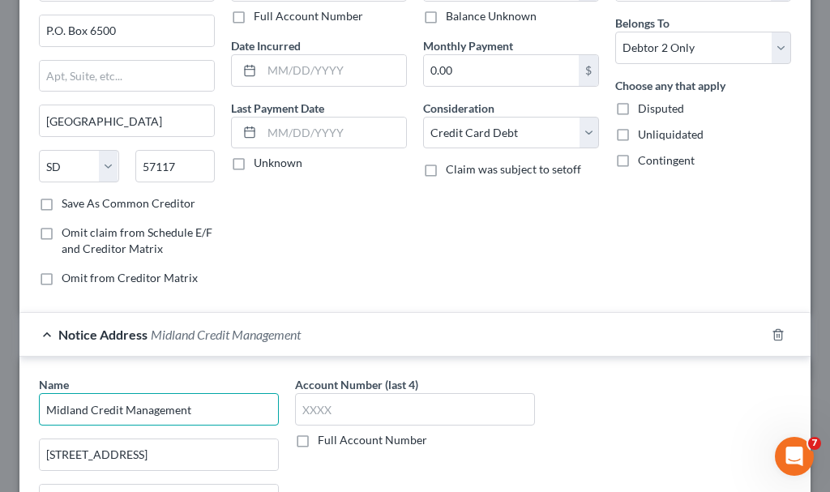
click at [234, 404] on input "Midland Credit Management" at bounding box center [159, 409] width 240 height 32
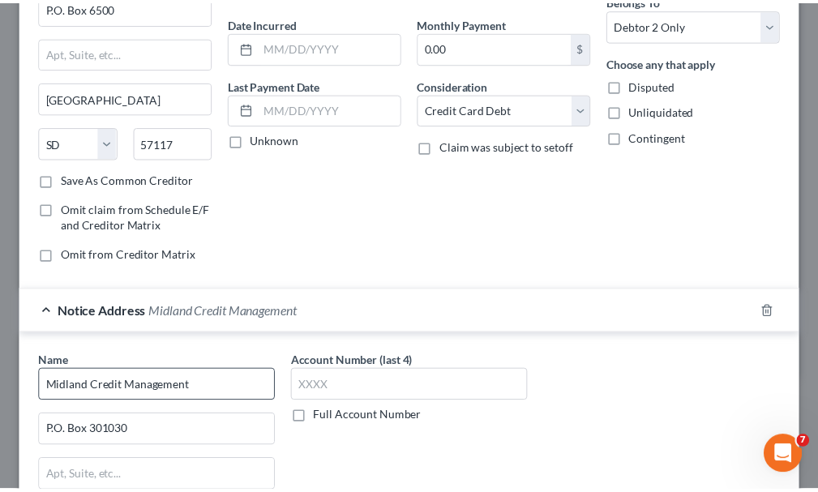
scroll to position [421, 0]
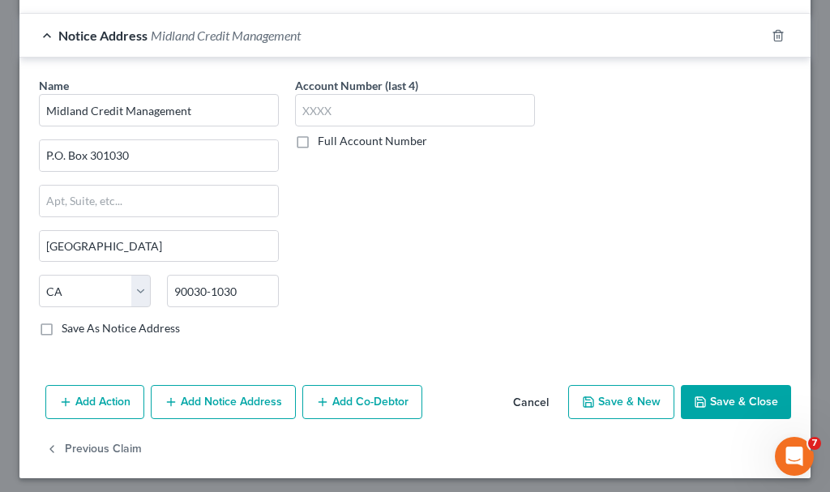
click at [62, 327] on label "Save As Notice Address" at bounding box center [121, 328] width 118 height 16
click at [68, 327] on input "Save As Notice Address" at bounding box center [73, 325] width 11 height 11
click at [694, 395] on icon "button" at bounding box center [700, 401] width 13 height 13
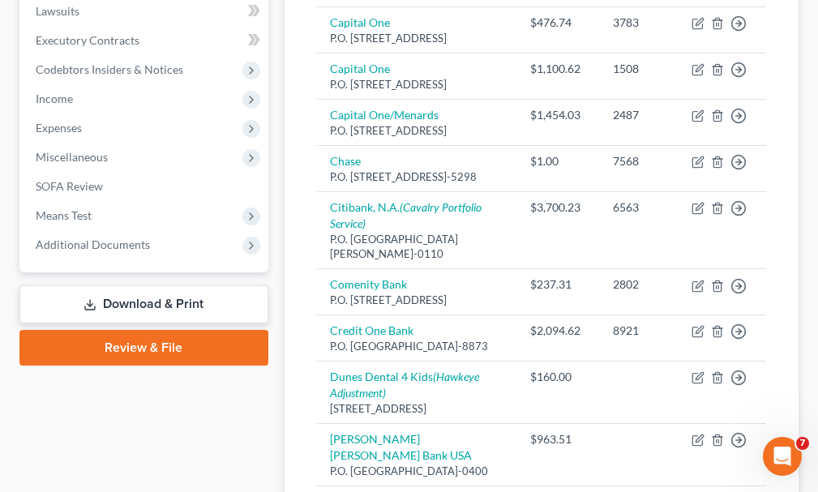
scroll to position [284, 0]
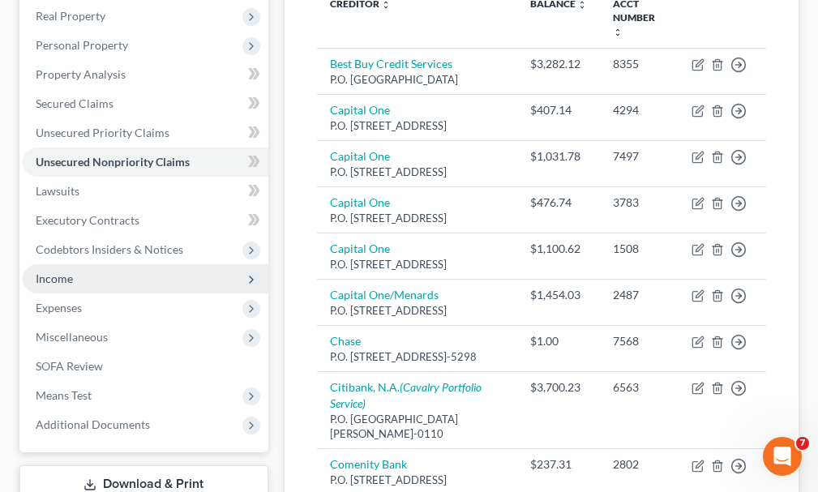
click at [57, 264] on span "Income" at bounding box center [146, 278] width 246 height 29
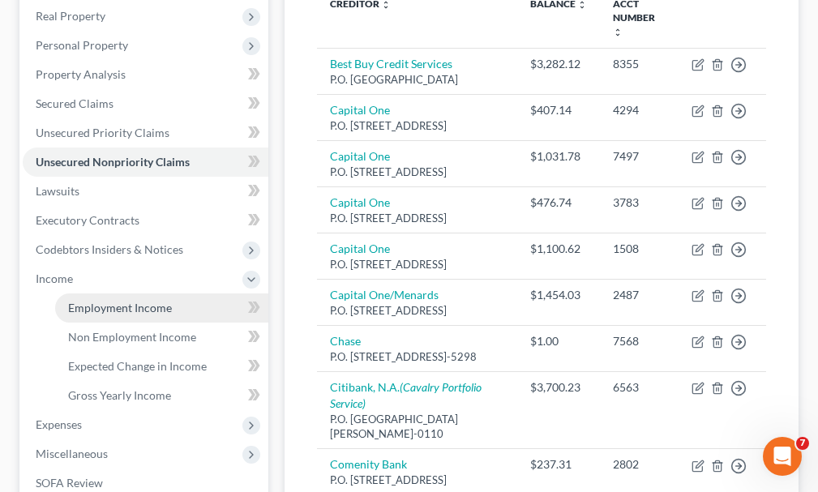
click at [96, 293] on link "Employment Income" at bounding box center [161, 307] width 213 height 29
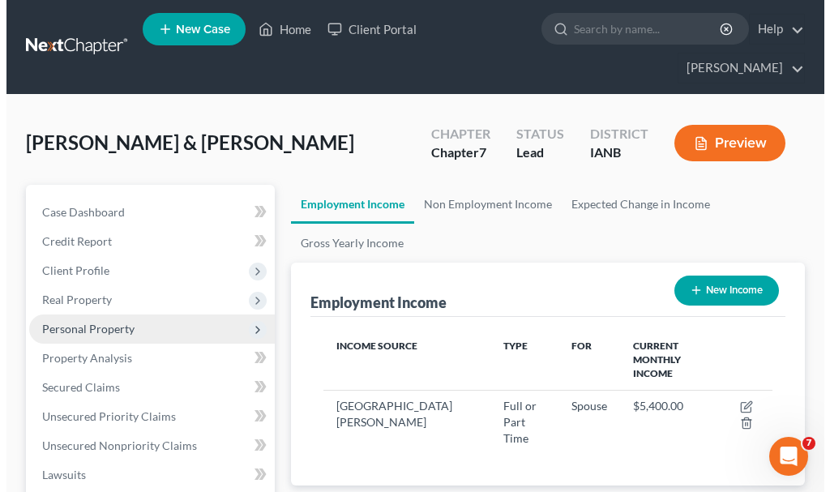
scroll to position [224, 481]
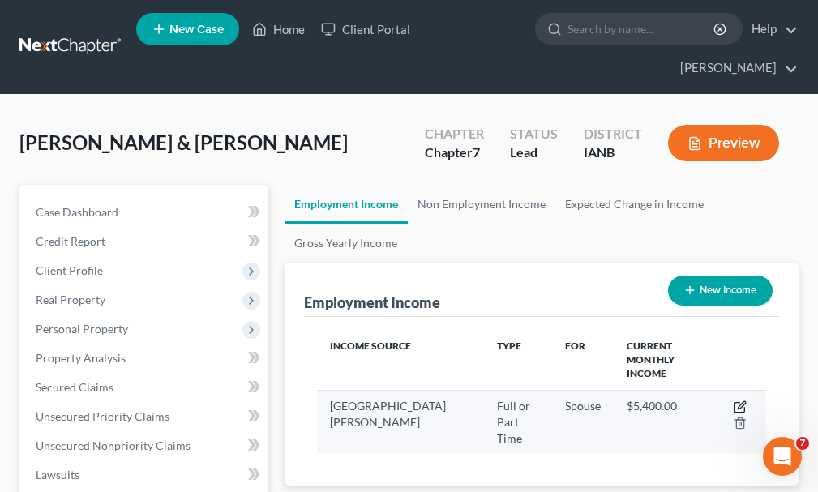
click at [741, 400] on icon "button" at bounding box center [739, 406] width 13 height 13
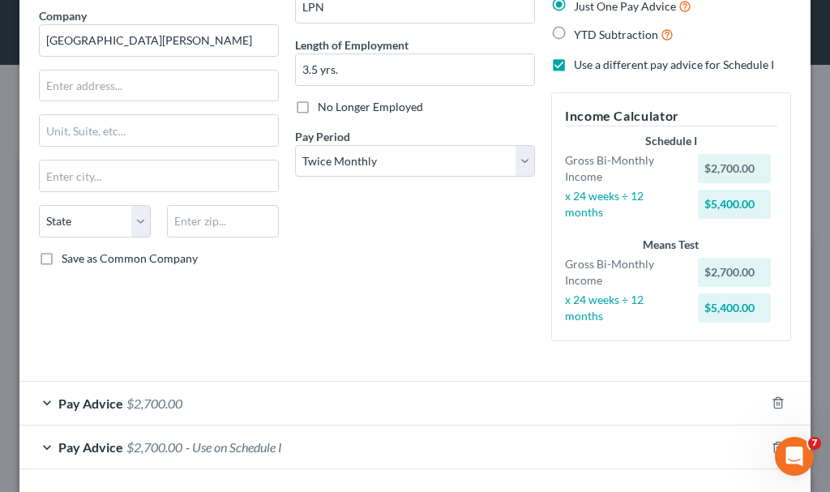
scroll to position [196, 0]
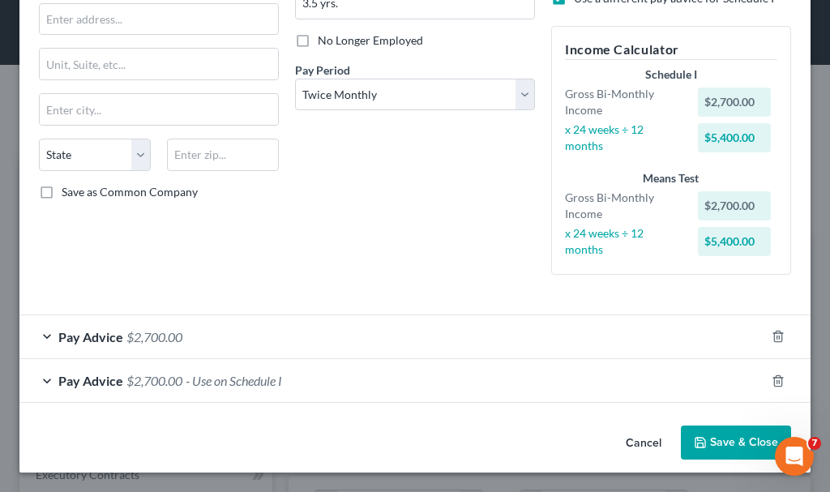
click at [164, 377] on span "$2,700.00" at bounding box center [154, 380] width 56 height 15
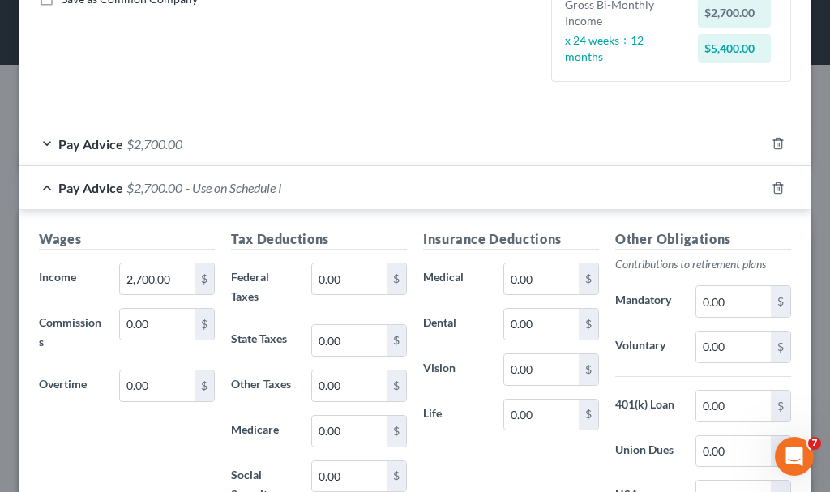
scroll to position [439, 0]
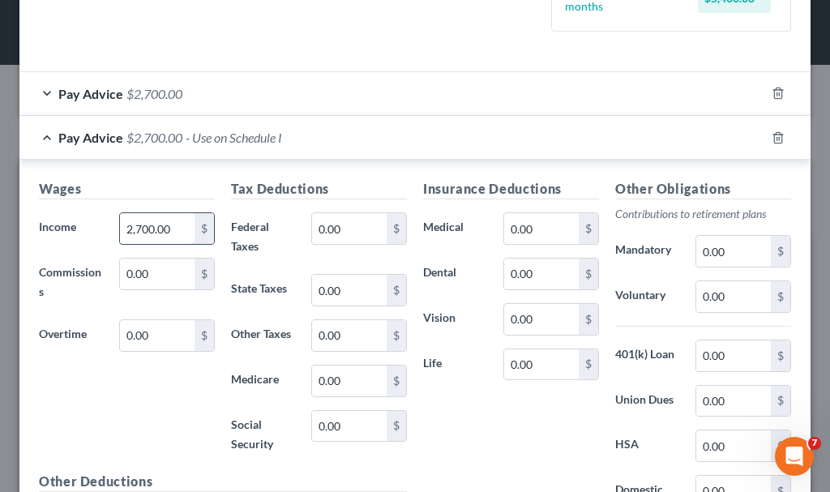
click at [177, 229] on input "2,700.00" at bounding box center [157, 228] width 75 height 31
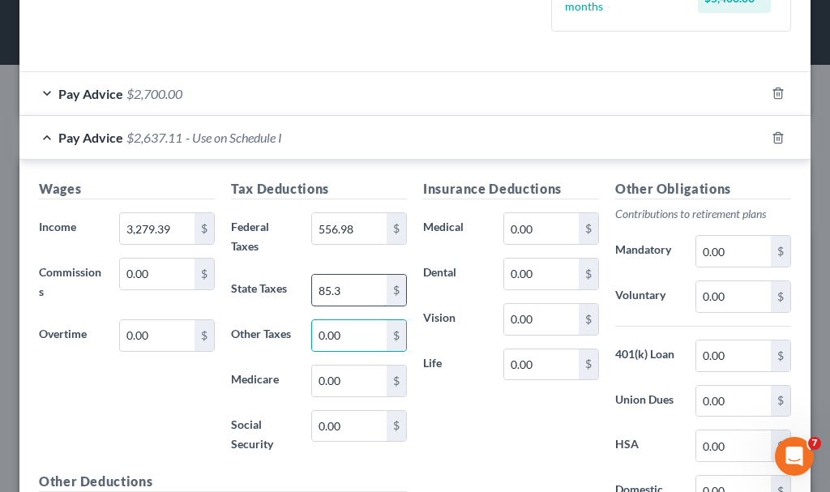
click at [357, 290] on input "85.3" at bounding box center [349, 290] width 75 height 31
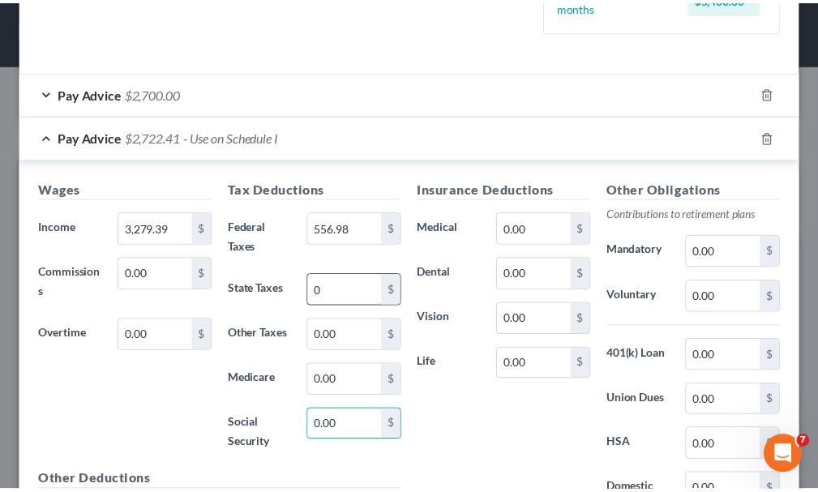
scroll to position [625, 0]
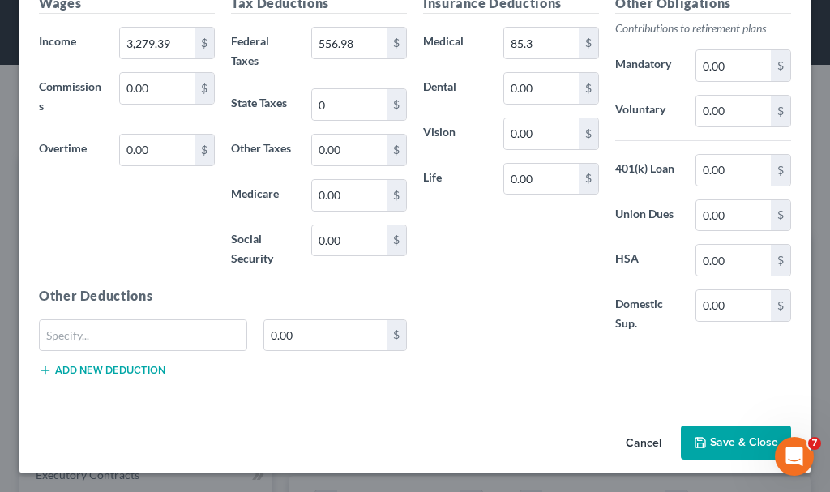
click at [713, 445] on button "Save & Close" at bounding box center [736, 442] width 110 height 34
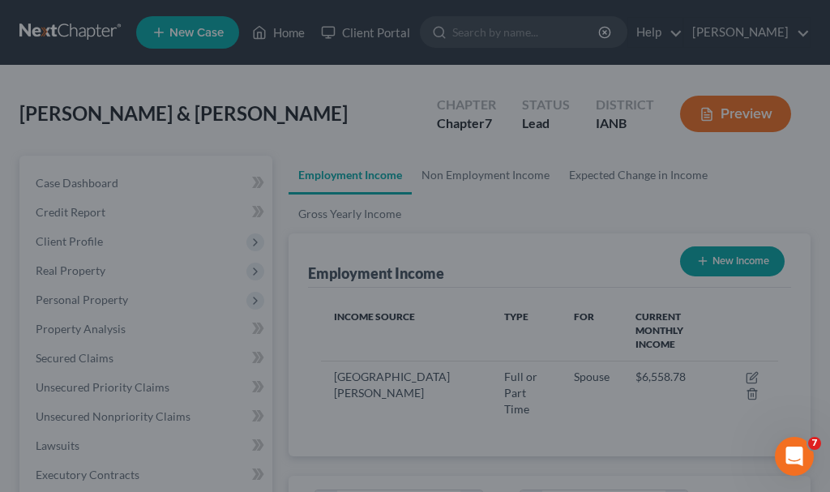
scroll to position [810097, 809840]
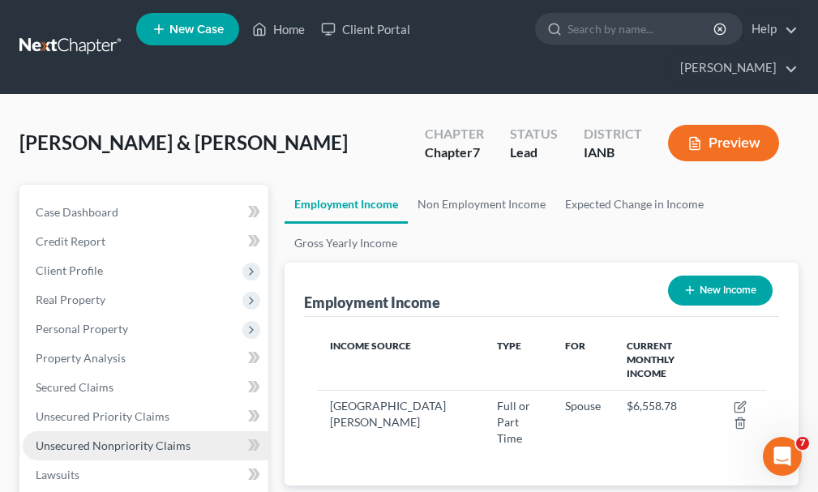
click at [106, 438] on span "Unsecured Nonpriority Claims" at bounding box center [113, 445] width 155 height 14
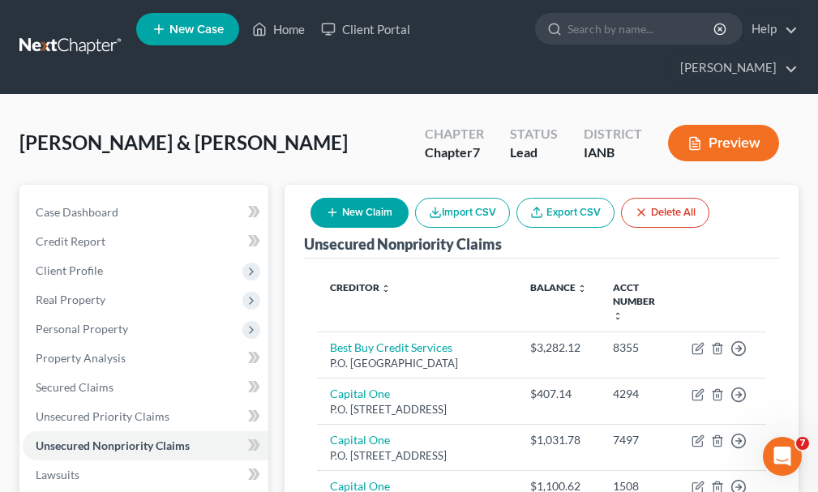
click at [351, 198] on button "New Claim" at bounding box center [359, 213] width 98 height 30
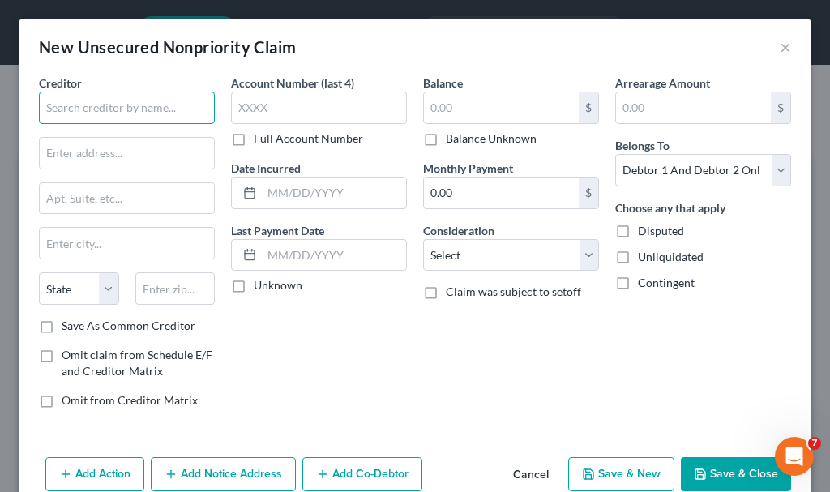
click at [106, 102] on input "text" at bounding box center [127, 108] width 176 height 32
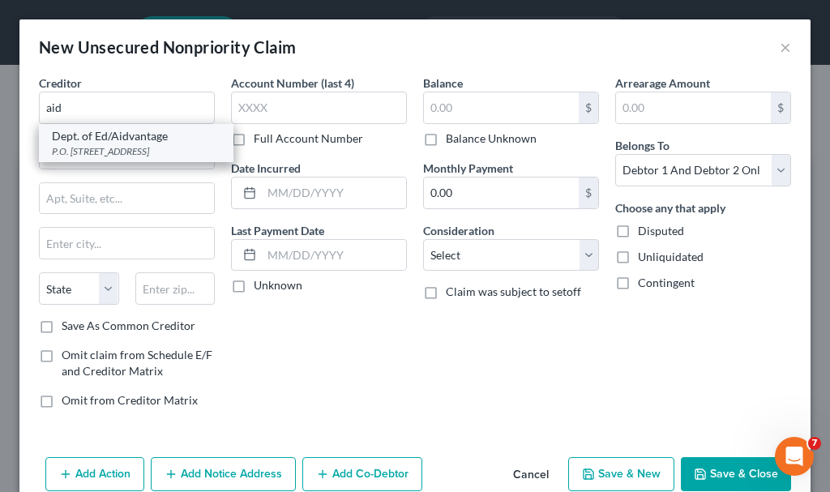
click at [102, 152] on div "P.O. [STREET_ADDRESS]" at bounding box center [136, 151] width 169 height 14
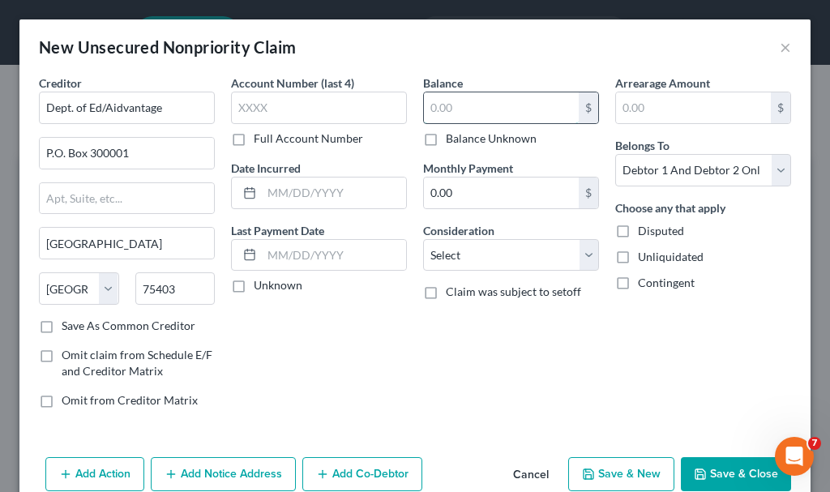
click at [469, 104] on input "text" at bounding box center [501, 107] width 155 height 31
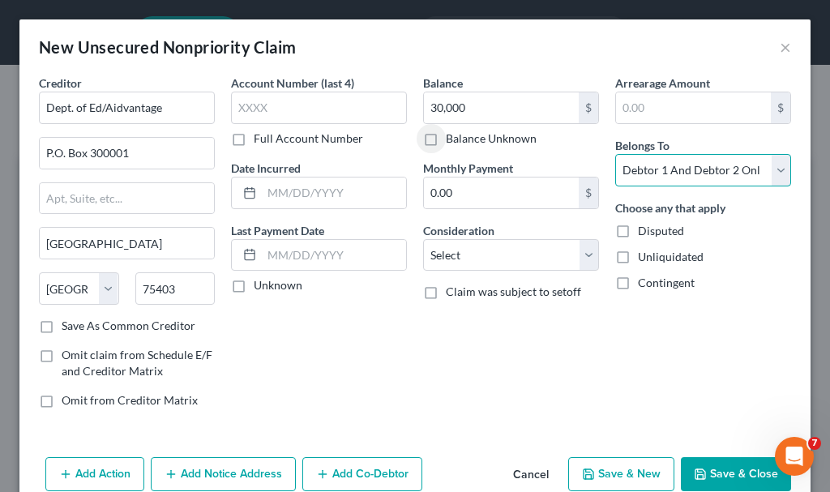
click at [653, 167] on select "Select Debtor 1 Only Debtor 2 Only Debtor 1 And Debtor 2 Only At Least One Of T…" at bounding box center [703, 170] width 176 height 32
click at [615, 154] on select "Select Debtor 1 Only Debtor 2 Only Debtor 1 And Debtor 2 Only At Least One Of T…" at bounding box center [703, 170] width 176 height 32
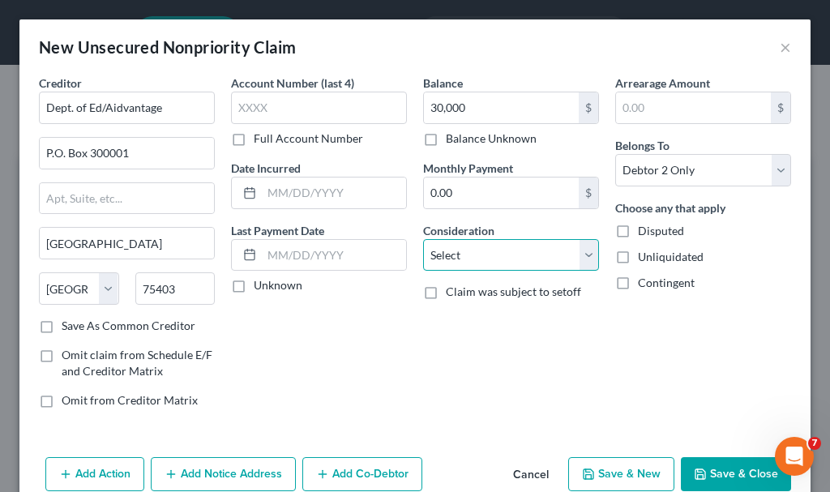
click at [490, 254] on select "Select Cable / Satellite Services Collection Agency Credit Card Debt Debt Couns…" at bounding box center [511, 255] width 176 height 32
click at [423, 239] on select "Select Cable / Satellite Services Collection Agency Credit Card Debt Debt Couns…" at bounding box center [511, 255] width 176 height 32
drag, startPoint x: 241, startPoint y: 472, endPoint x: 309, endPoint y: 365, distance: 125.7
click at [243, 472] on button "Add Notice Address" at bounding box center [223, 474] width 145 height 34
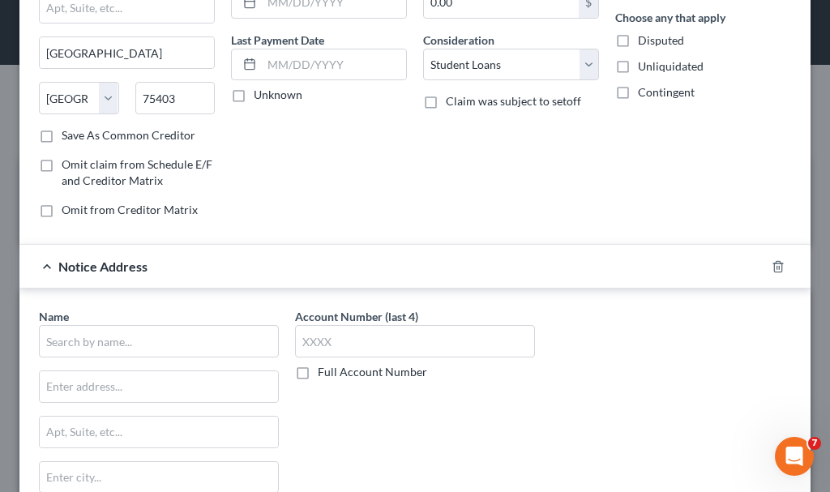
scroll to position [243, 0]
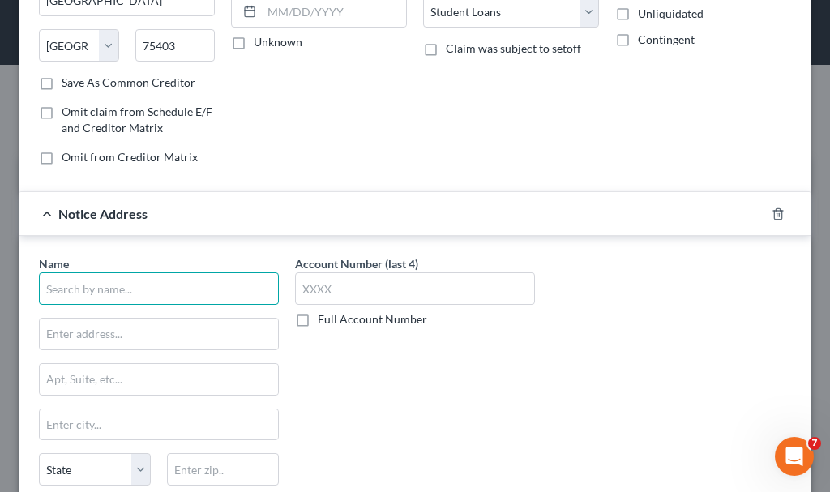
click at [182, 284] on input "text" at bounding box center [159, 288] width 240 height 32
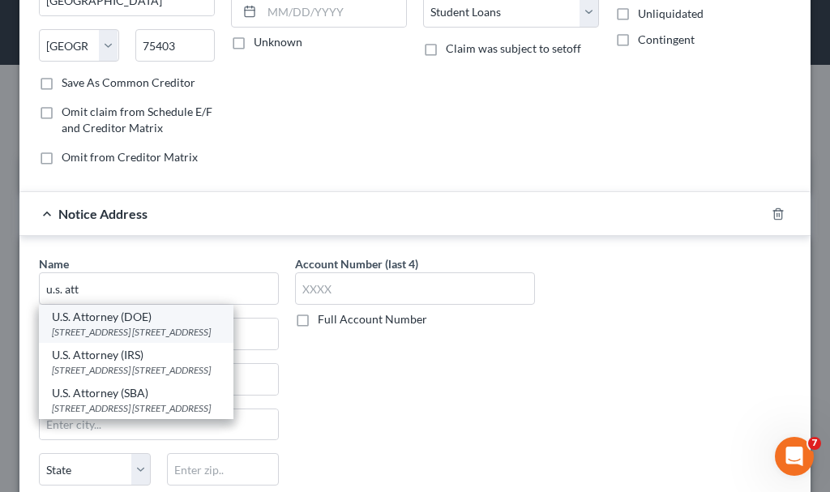
click at [119, 320] on div "U.S. Attorney (DOE)" at bounding box center [136, 317] width 169 height 16
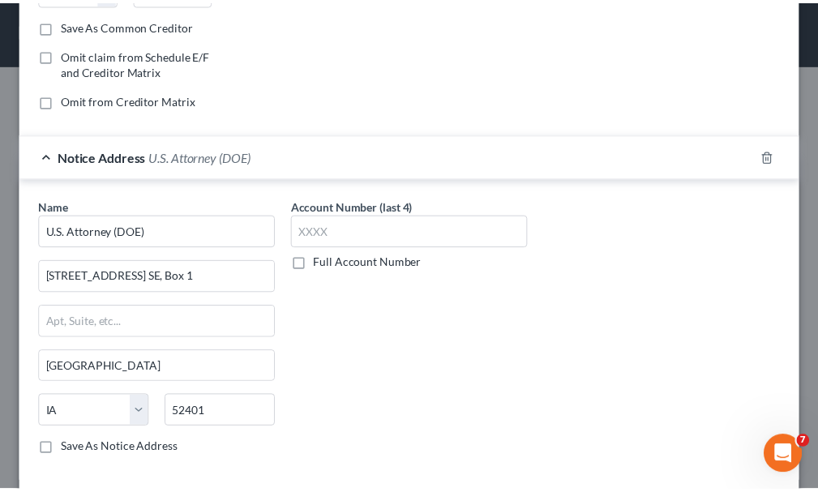
scroll to position [381, 0]
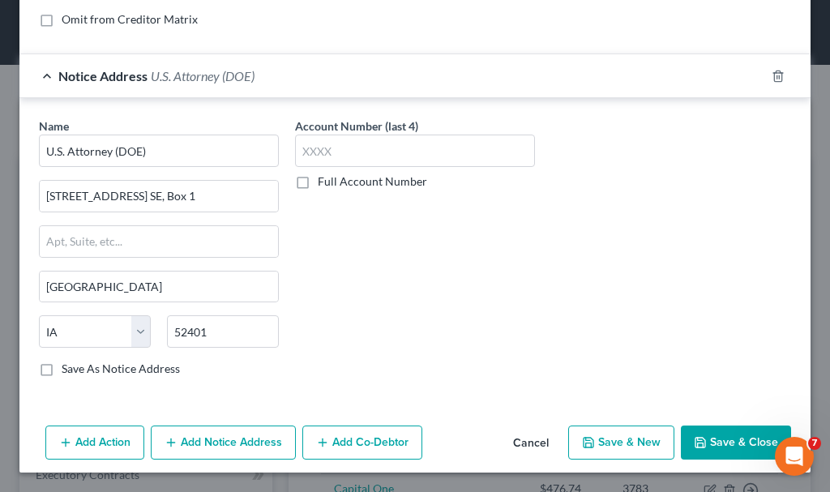
click at [724, 441] on button "Save & Close" at bounding box center [736, 442] width 110 height 34
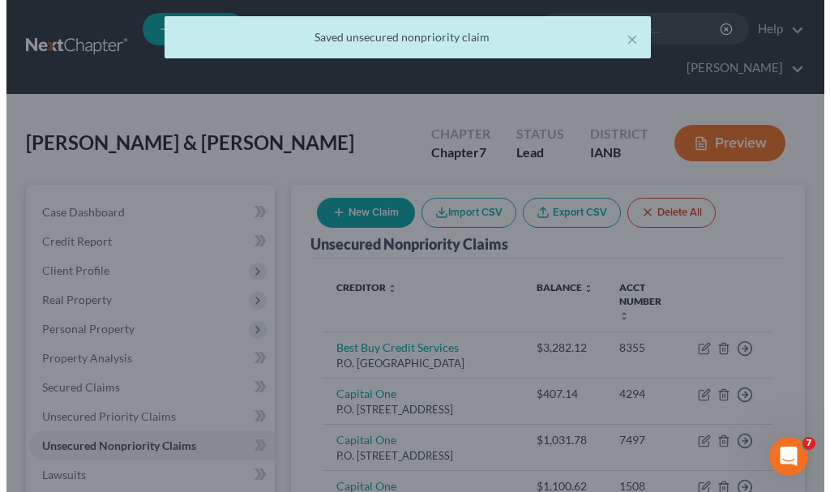
scroll to position [0, 0]
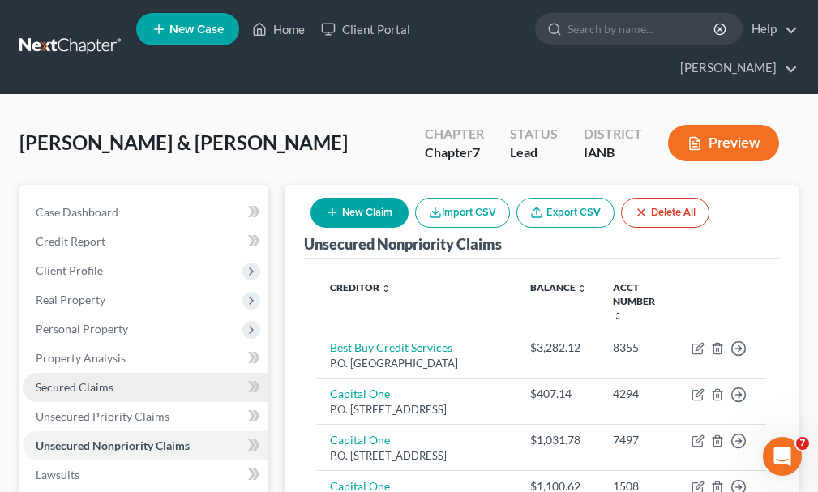
click at [85, 380] on span "Secured Claims" at bounding box center [75, 387] width 78 height 14
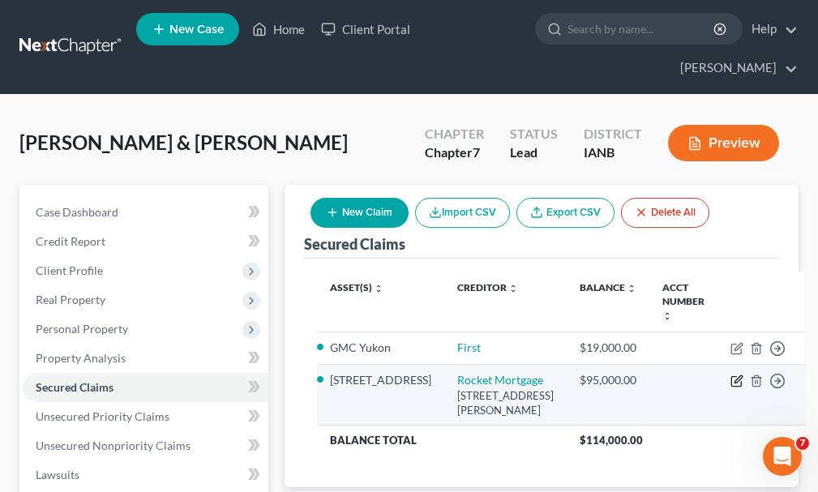
click at [730, 374] on icon "button" at bounding box center [736, 380] width 13 height 13
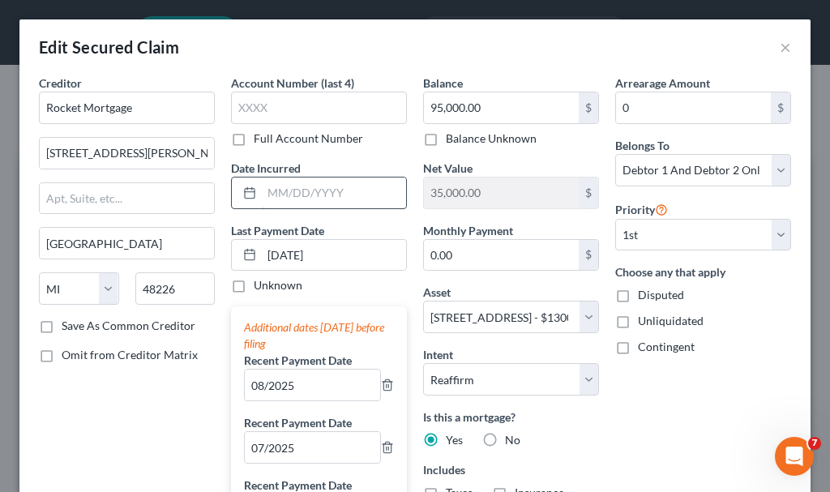
click at [301, 194] on input "text" at bounding box center [334, 192] width 144 height 31
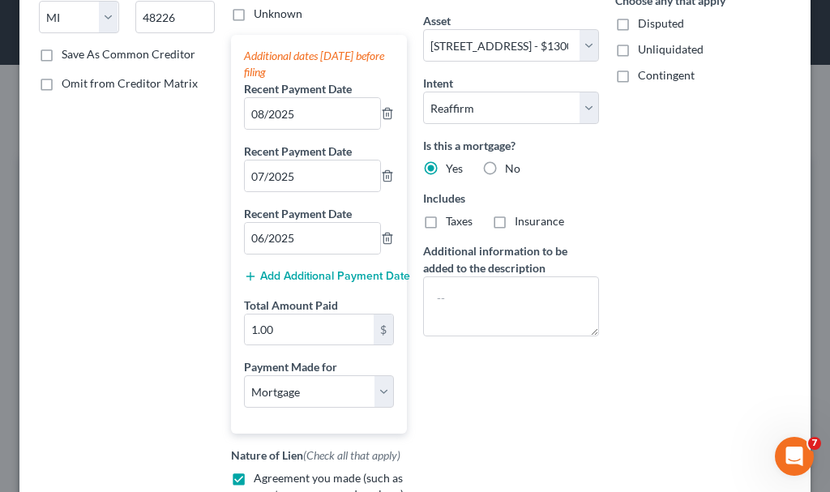
scroll to position [197, 0]
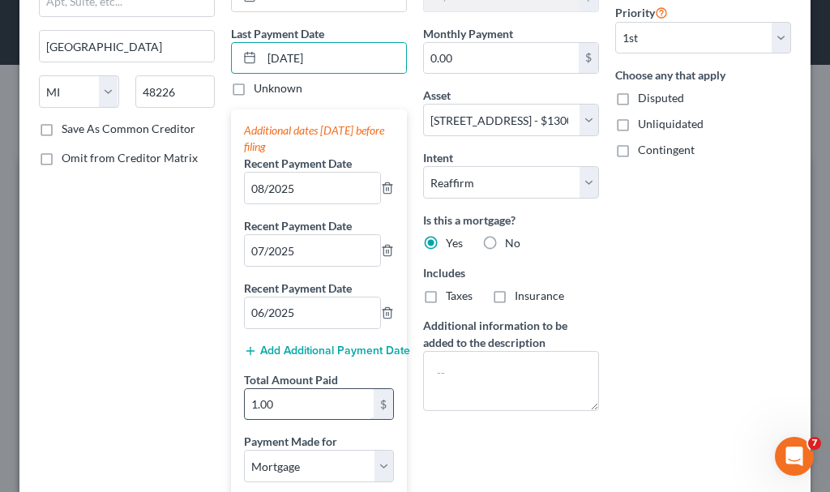
click at [297, 405] on input "1.00" at bounding box center [309, 404] width 129 height 31
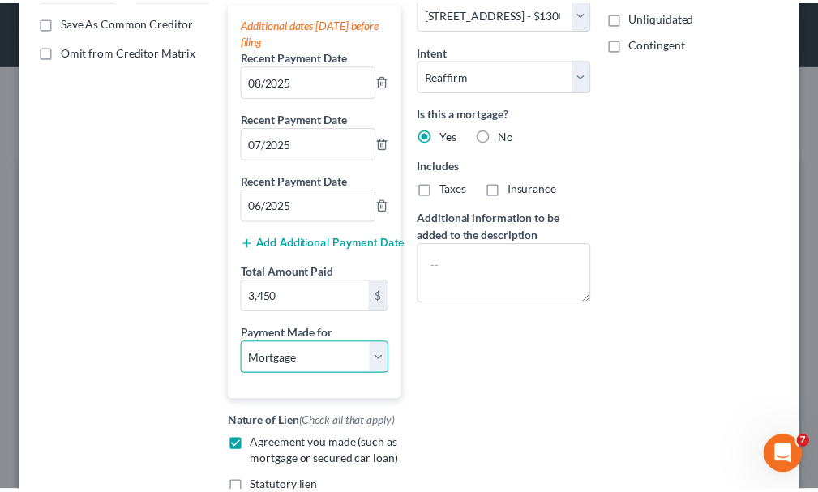
scroll to position [521, 0]
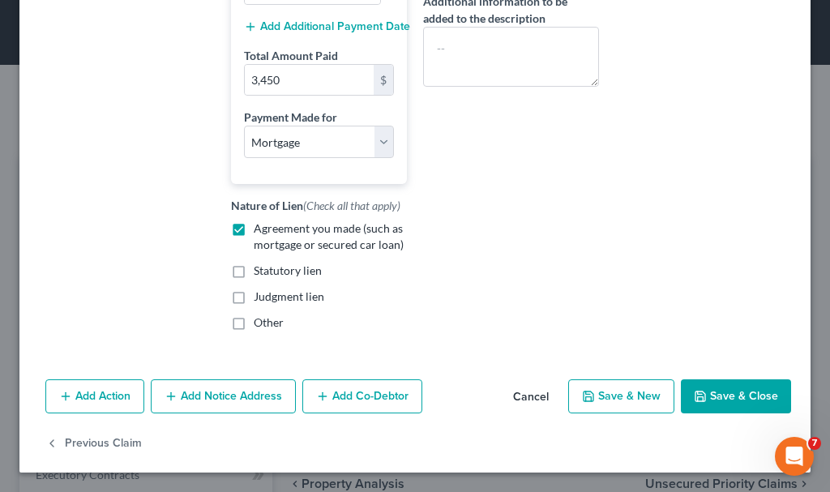
click at [712, 392] on button "Save & Close" at bounding box center [736, 396] width 110 height 34
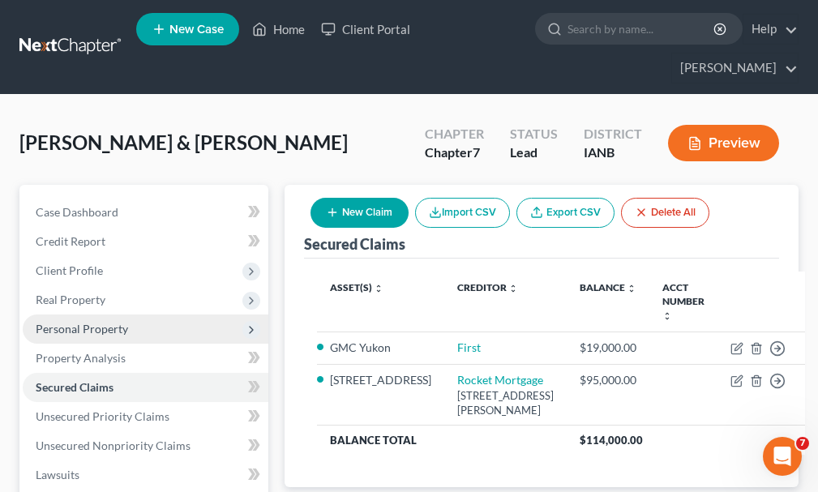
click at [66, 314] on span "Personal Property" at bounding box center [146, 328] width 246 height 29
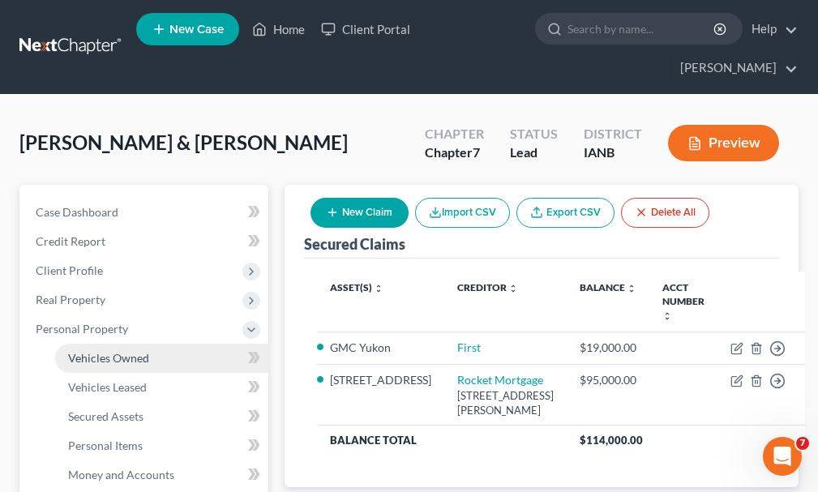
click at [119, 351] on span "Vehicles Owned" at bounding box center [108, 358] width 81 height 14
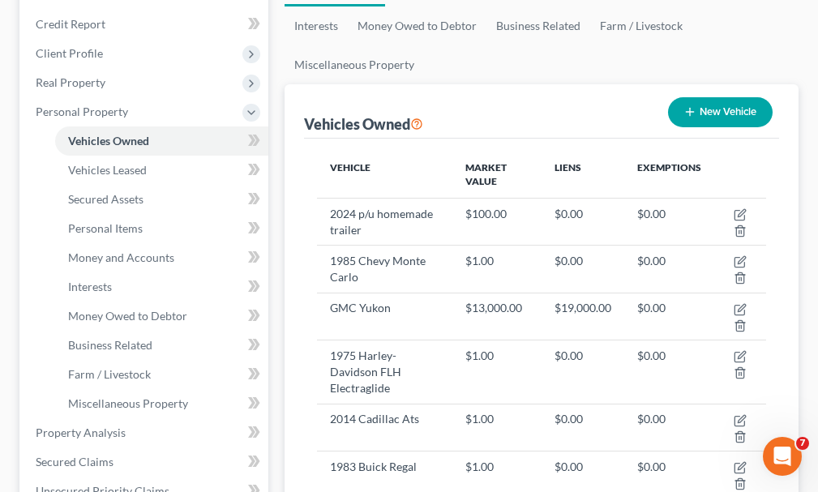
scroll to position [243, 0]
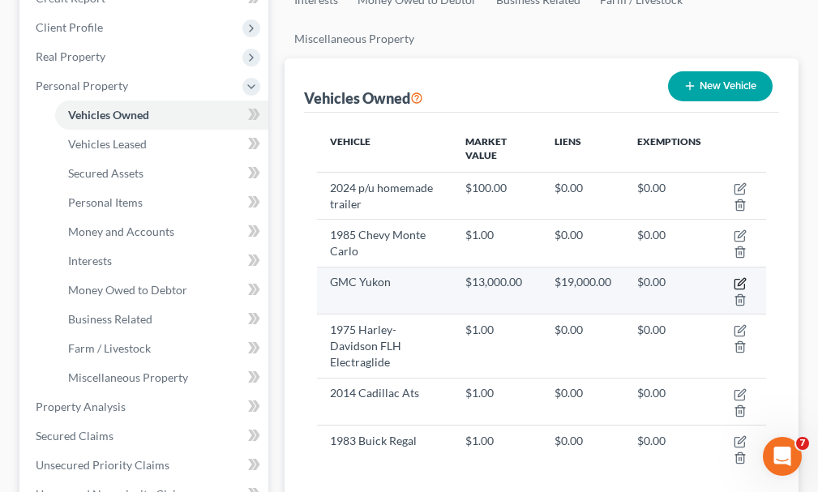
click at [742, 277] on icon "button" at bounding box center [739, 283] width 13 height 13
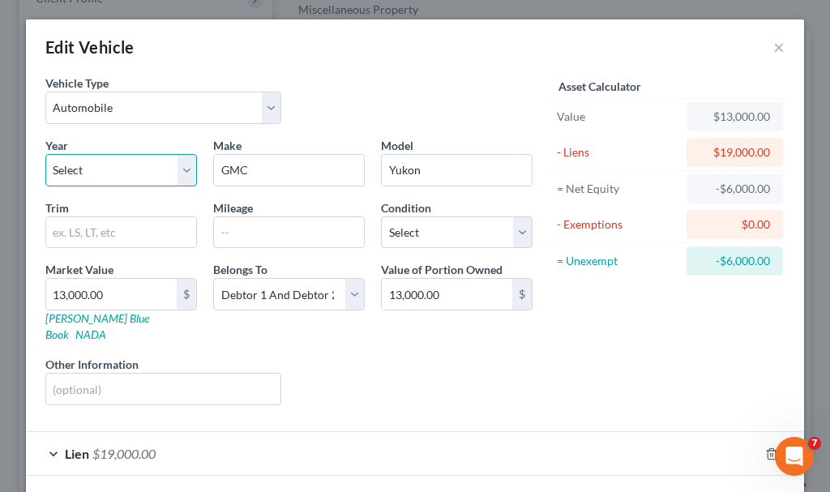
click at [109, 164] on select "Select 2026 2025 2024 2023 2022 2021 2020 2019 2018 2017 2016 2015 2014 2013 20…" at bounding box center [121, 170] width 152 height 32
click at [45, 154] on select "Select 2026 2025 2024 2023 2022 2021 2020 2019 2018 2017 2016 2015 2014 2013 20…" at bounding box center [121, 170] width 152 height 32
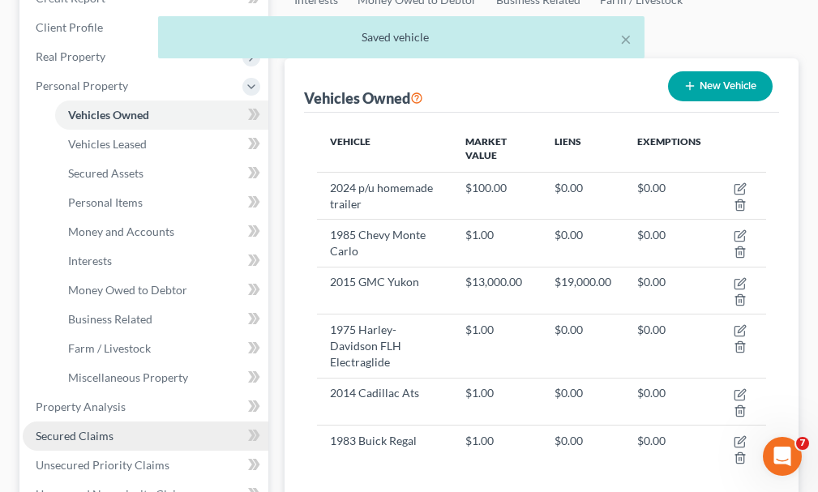
click at [82, 429] on span "Secured Claims" at bounding box center [75, 436] width 78 height 14
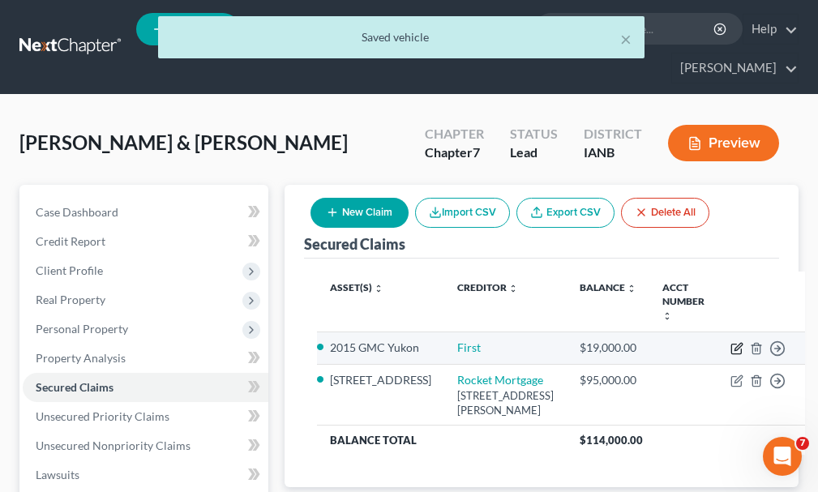
click at [730, 342] on icon "button" at bounding box center [736, 348] width 13 height 13
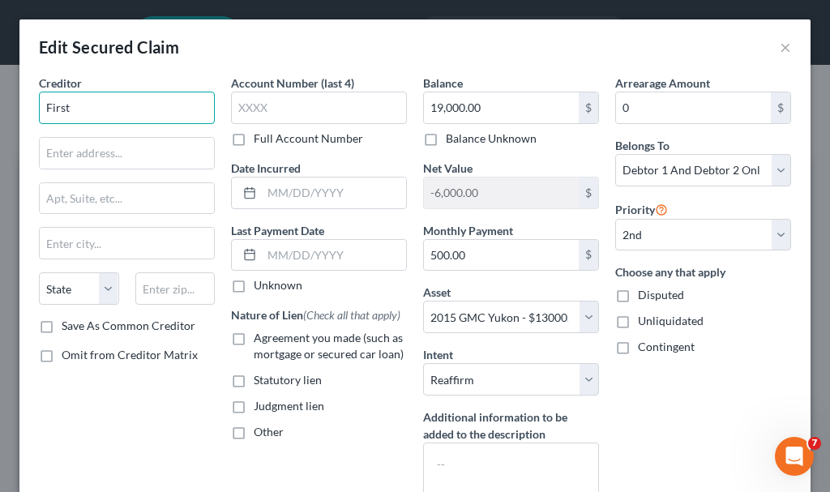
click at [97, 109] on input "First" at bounding box center [127, 108] width 176 height 32
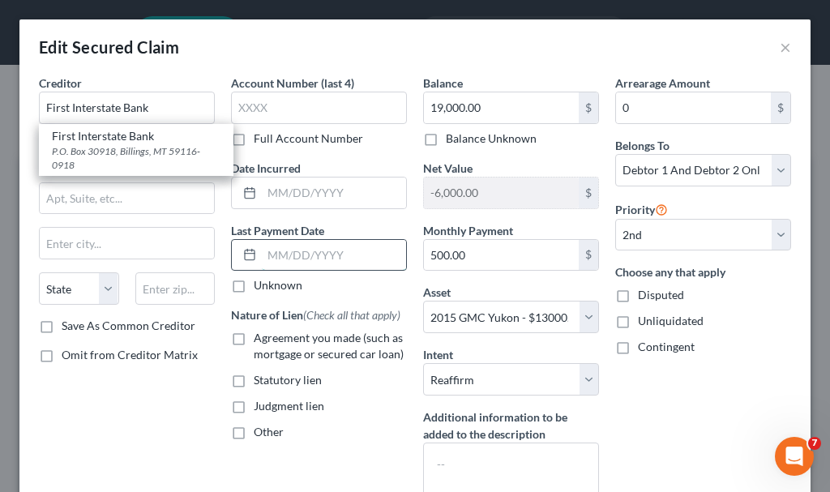
click at [295, 256] on input "text" at bounding box center [334, 255] width 144 height 31
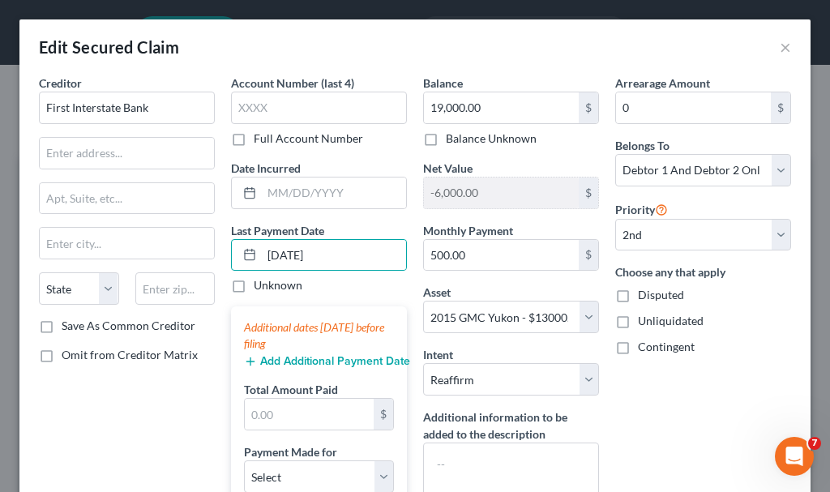
click at [293, 359] on button "Add Additional Payment Date" at bounding box center [319, 361] width 150 height 13
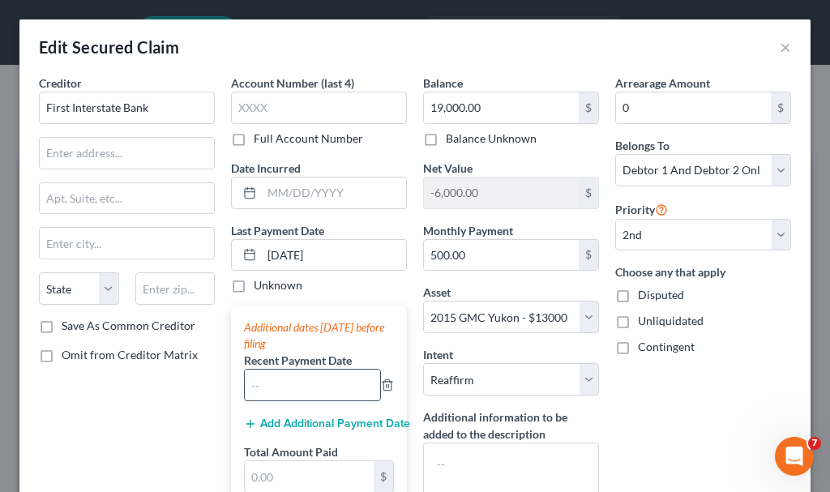
click at [293, 374] on input "text" at bounding box center [312, 385] width 135 height 31
click at [294, 422] on button "Add Additional Payment Date" at bounding box center [319, 423] width 150 height 13
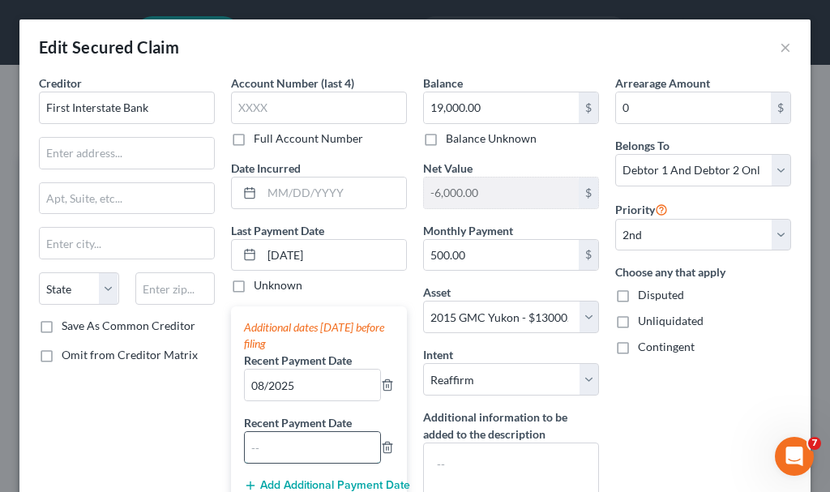
click at [305, 460] on input "text" at bounding box center [312, 447] width 135 height 31
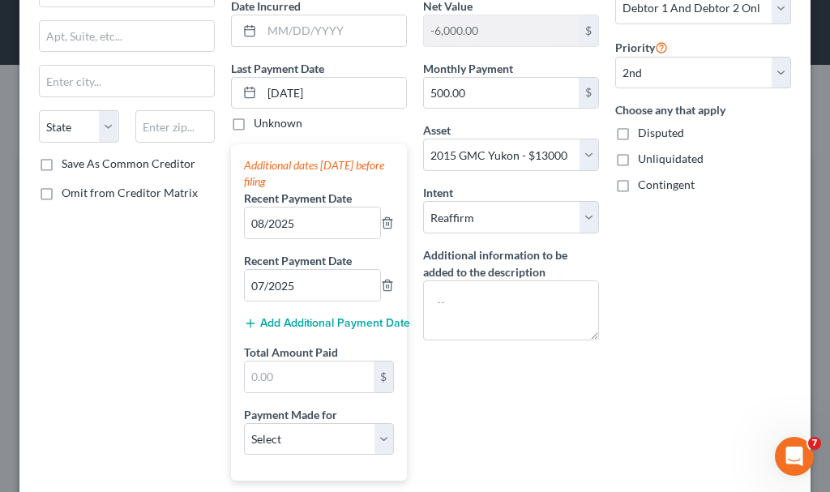
click at [289, 323] on button "Add Additional Payment Date" at bounding box center [319, 323] width 150 height 13
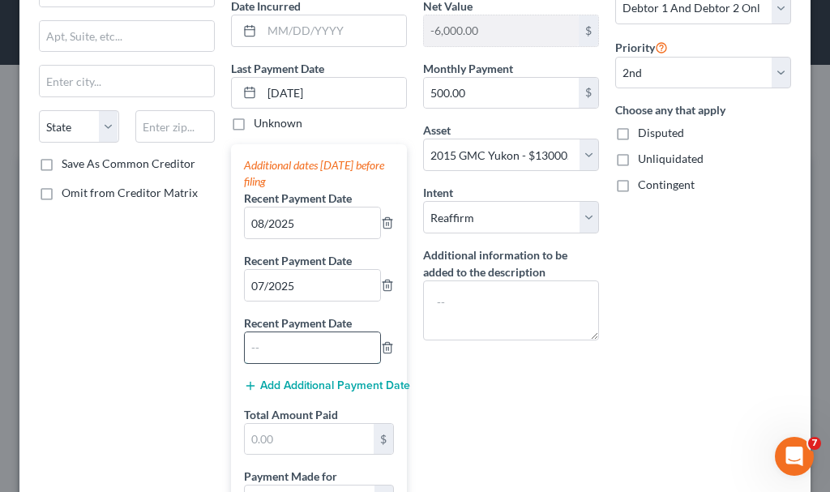
click at [295, 351] on input "text" at bounding box center [312, 347] width 135 height 31
click at [286, 435] on input "text" at bounding box center [309, 439] width 129 height 31
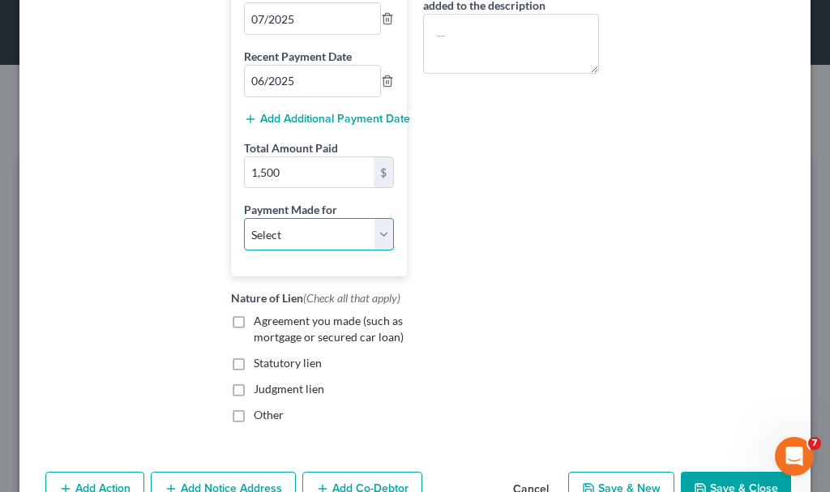
scroll to position [430, 0]
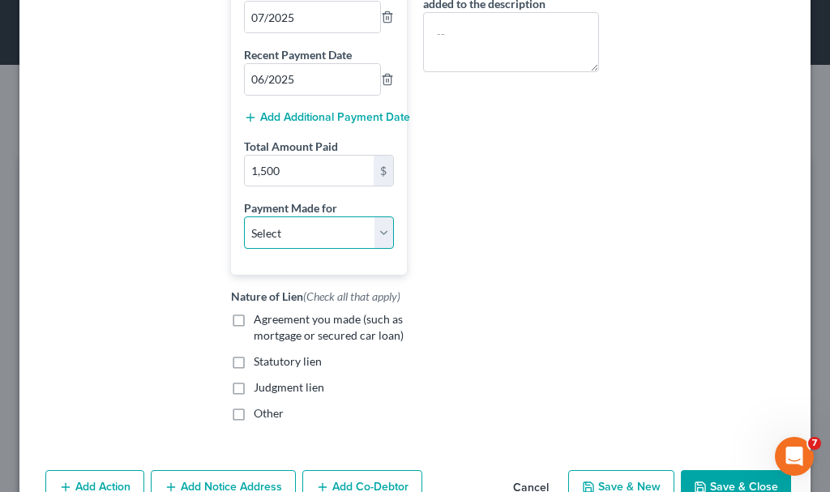
click at [270, 225] on select "Select Car Credit Card Loan Repayment Mortgage Other Suppliers Or Vendors" at bounding box center [319, 232] width 150 height 32
click at [244, 216] on select "Select Car Credit Card Loan Repayment Mortgage Other Suppliers Or Vendors" at bounding box center [319, 232] width 150 height 32
click at [254, 318] on label "Agreement you made (such as mortgage or secured car loan)" at bounding box center [330, 327] width 153 height 32
click at [260, 318] on input "Agreement you made (such as mortgage or secured car loan)" at bounding box center [265, 316] width 11 height 11
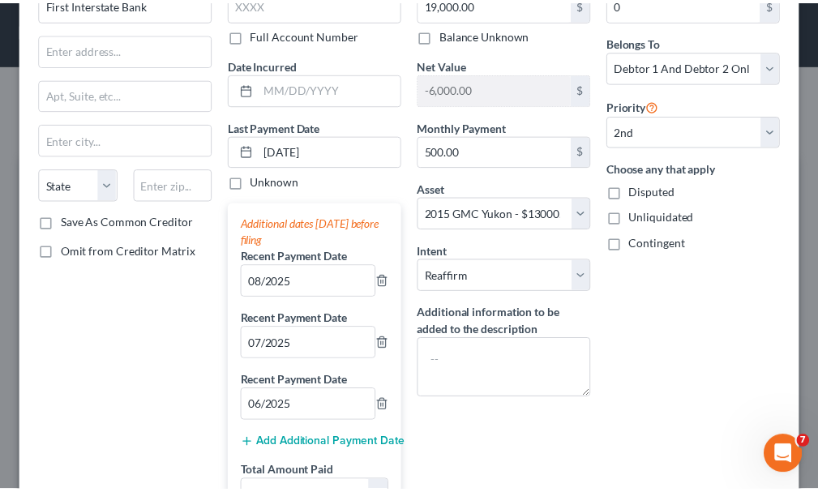
scroll to position [521, 0]
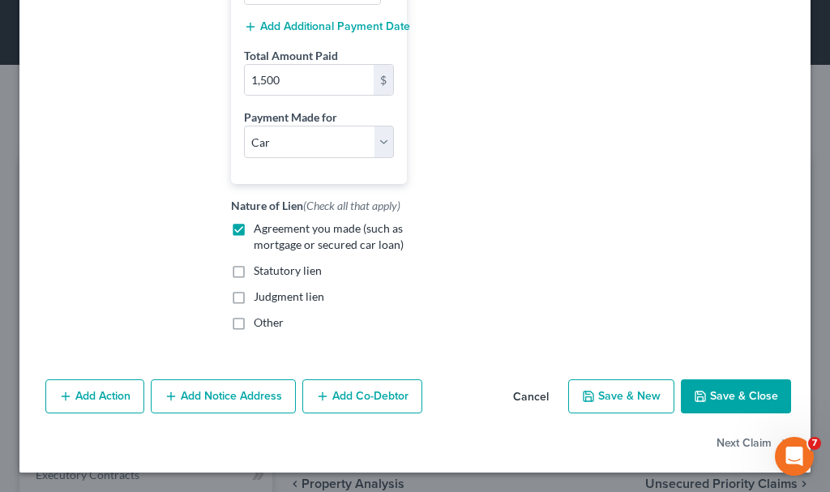
click at [734, 391] on button "Save & Close" at bounding box center [736, 396] width 110 height 34
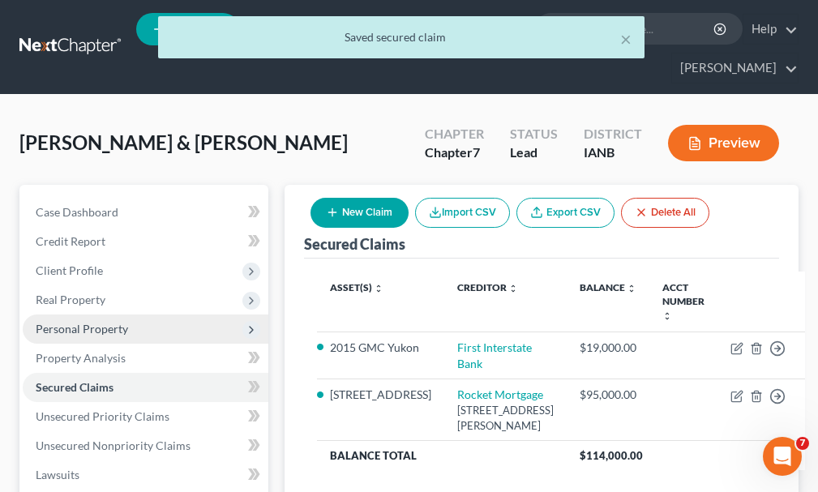
click at [88, 322] on span "Personal Property" at bounding box center [82, 329] width 92 height 14
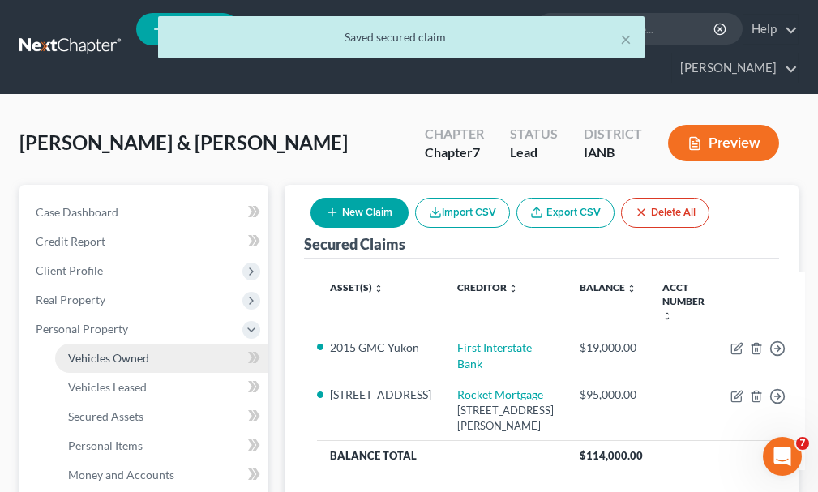
click at [116, 351] on span "Vehicles Owned" at bounding box center [108, 358] width 81 height 14
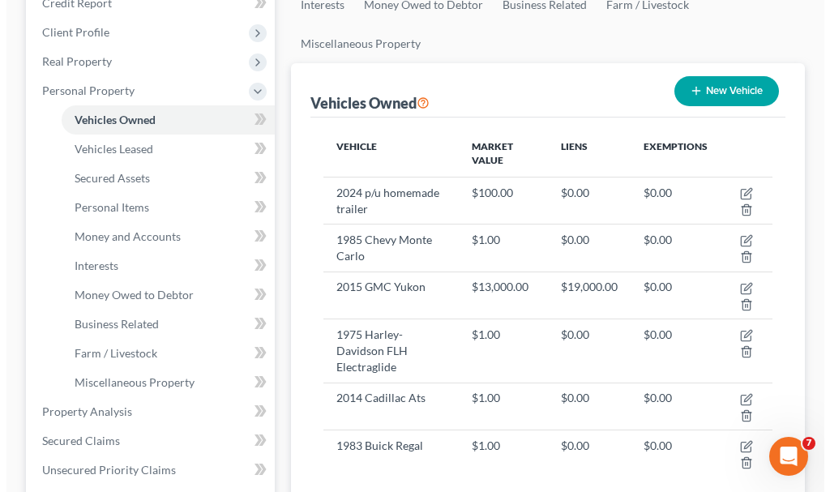
scroll to position [243, 0]
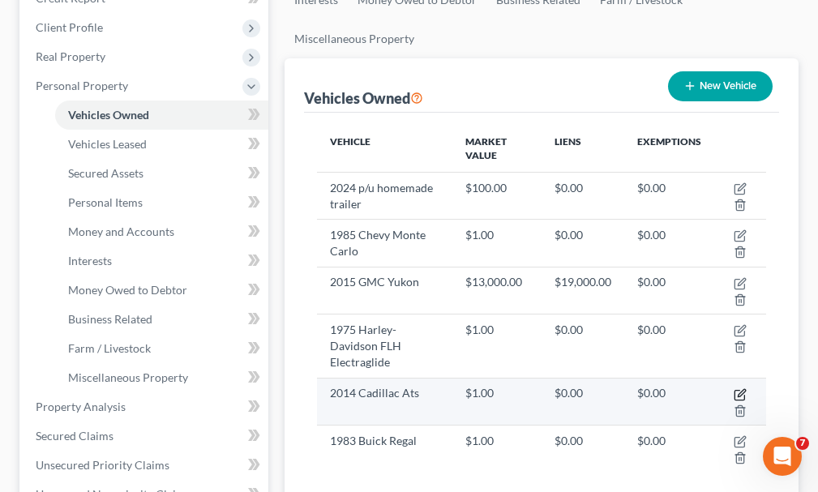
click at [741, 388] on icon "button" at bounding box center [739, 394] width 13 height 13
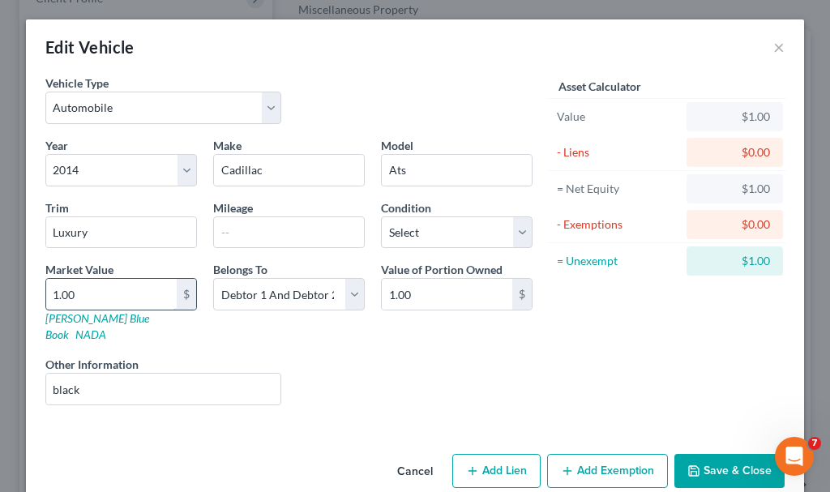
click at [112, 293] on input "1.00" at bounding box center [111, 294] width 130 height 31
click at [601, 454] on button "Add Exemption" at bounding box center [607, 471] width 121 height 34
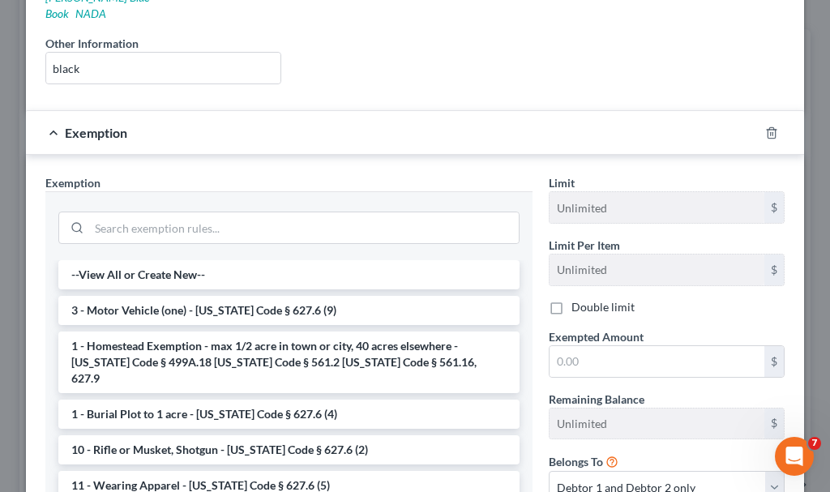
scroll to position [324, 0]
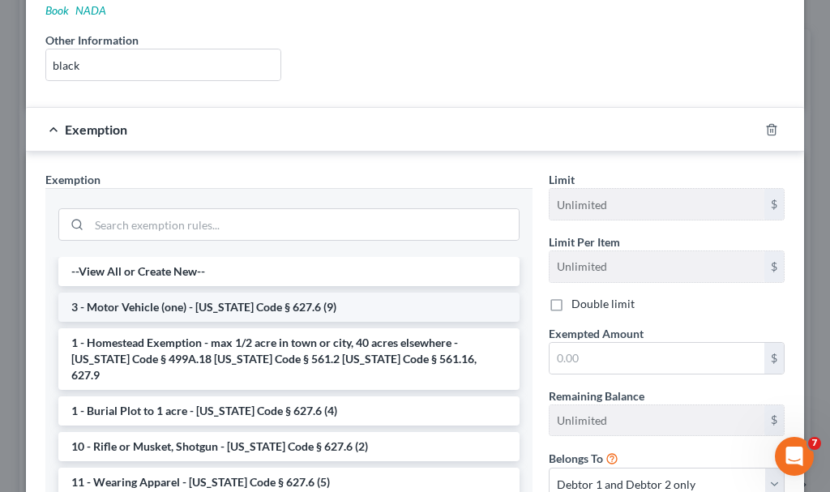
click at [196, 293] on li "3 - Motor Vehicle (one) - [US_STATE] Code § 627.6 (9)" at bounding box center [288, 307] width 461 height 29
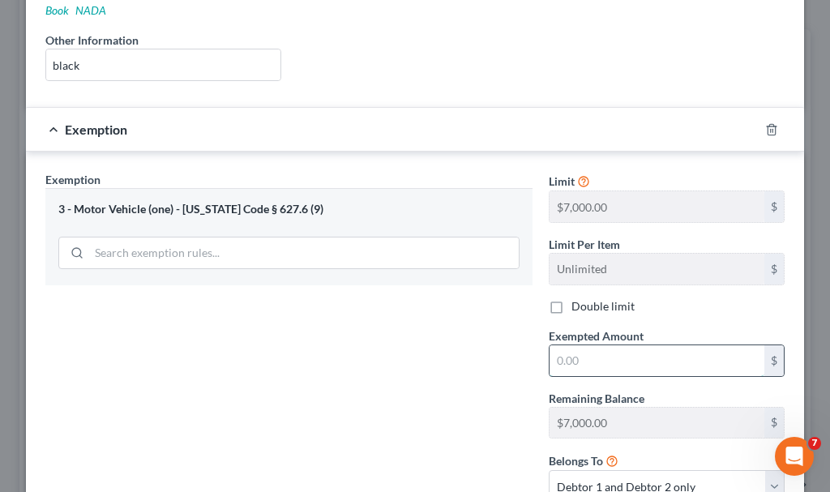
click at [595, 345] on input "text" at bounding box center [656, 360] width 215 height 31
click at [571, 298] on label "Double limit" at bounding box center [602, 306] width 63 height 16
click at [578, 298] on input "Double limit" at bounding box center [583, 303] width 11 height 11
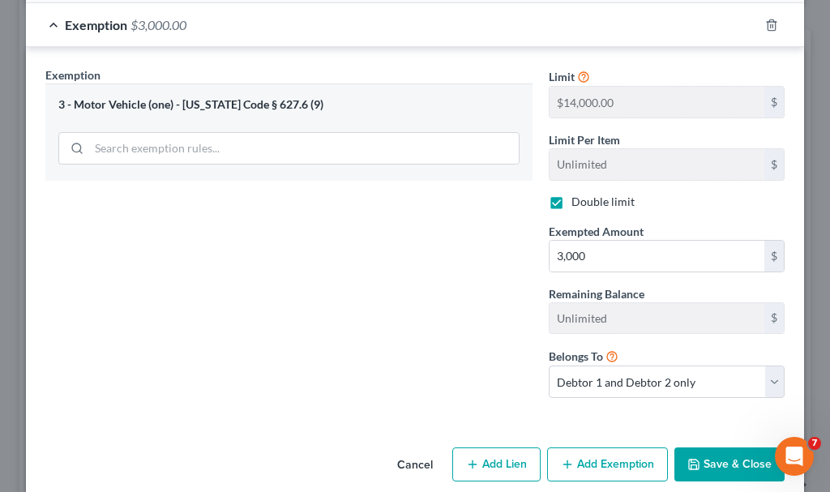
scroll to position [434, 0]
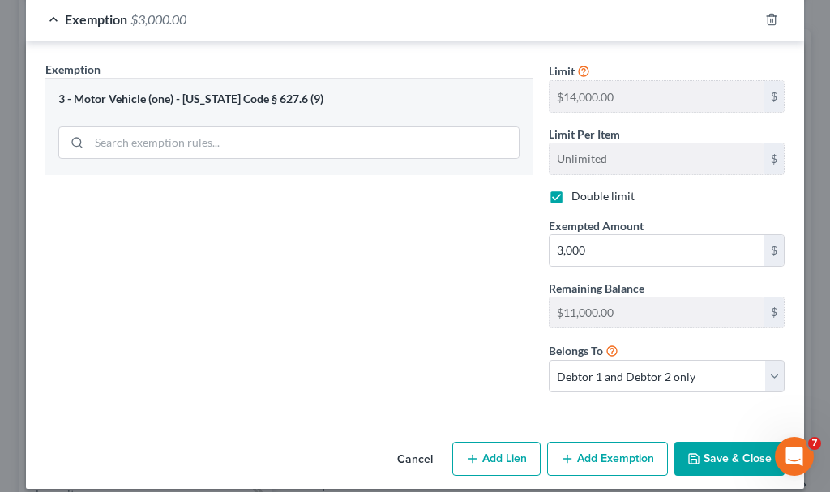
click at [720, 442] on button "Save & Close" at bounding box center [729, 459] width 110 height 34
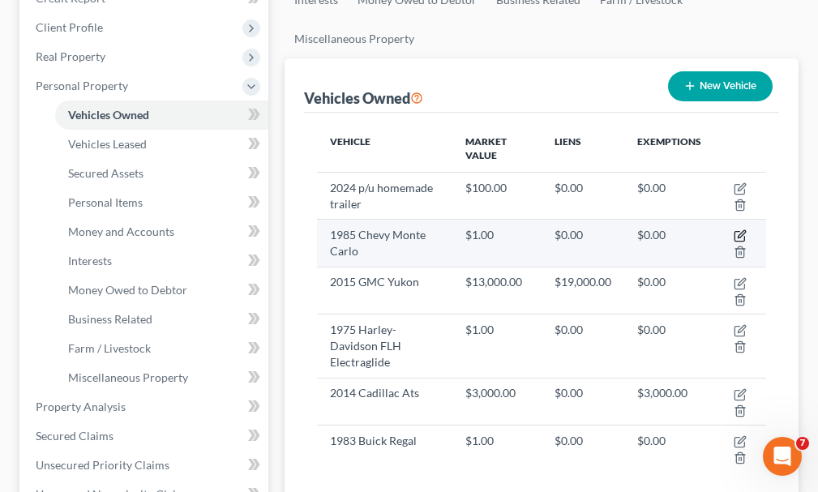
click at [737, 229] on icon "button" at bounding box center [739, 235] width 13 height 13
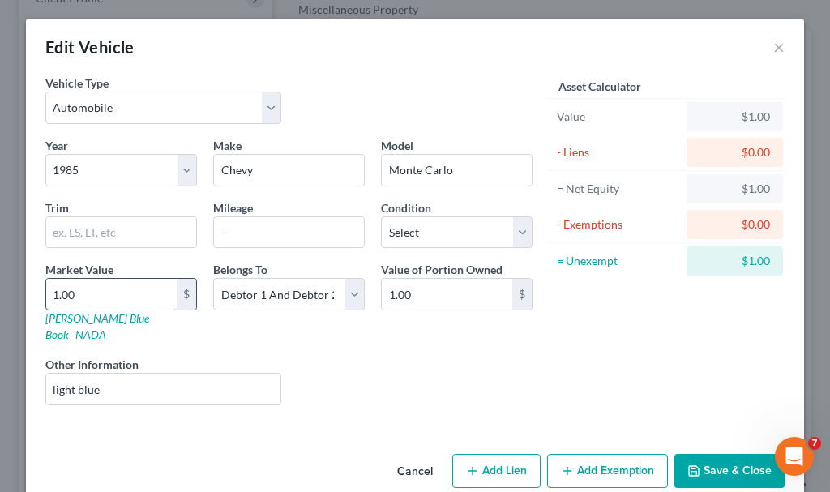
click at [88, 293] on input "1.00" at bounding box center [111, 294] width 130 height 31
click at [254, 374] on input "light blue" at bounding box center [163, 389] width 234 height 31
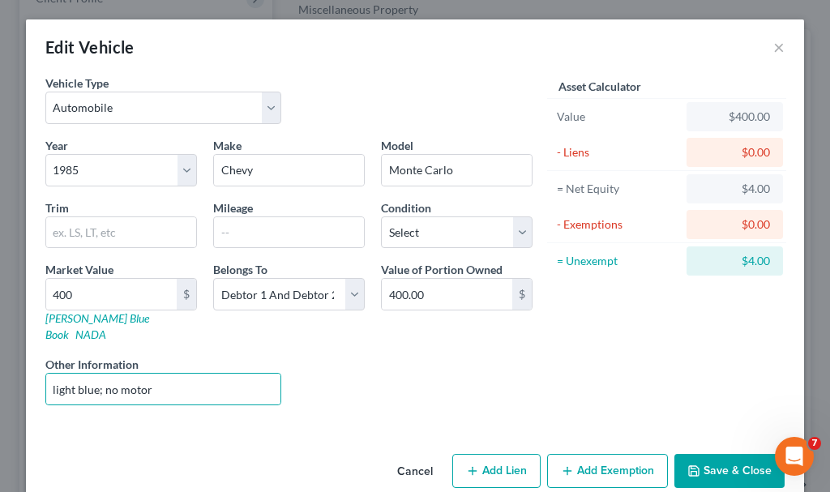
click at [622, 454] on button "Add Exemption" at bounding box center [607, 471] width 121 height 34
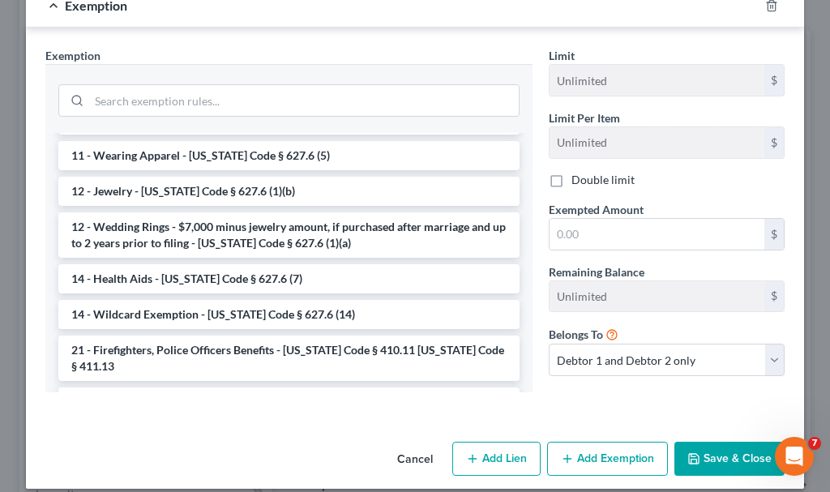
scroll to position [243, 0]
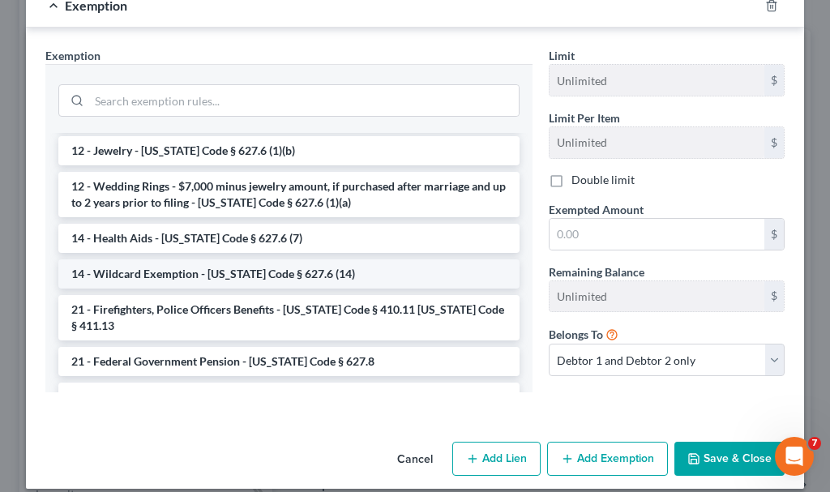
click at [118, 259] on li "14 - Wildcard Exemption - [US_STATE] Code § 627.6 (14)" at bounding box center [288, 273] width 461 height 29
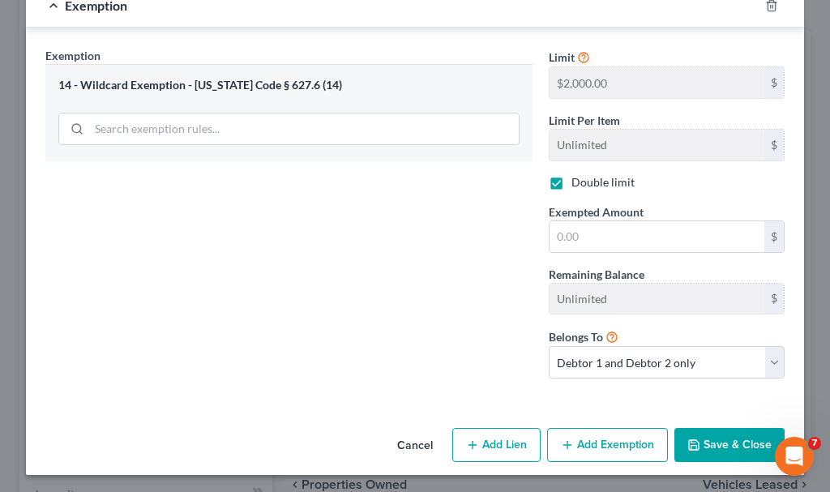
scroll to position [434, 0]
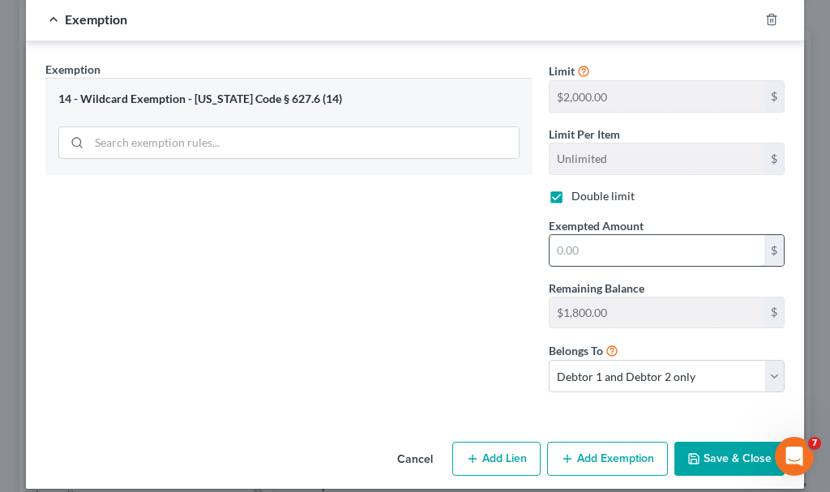
click at [591, 237] on input "text" at bounding box center [656, 250] width 215 height 31
click at [721, 442] on button "Save & Close" at bounding box center [729, 459] width 110 height 34
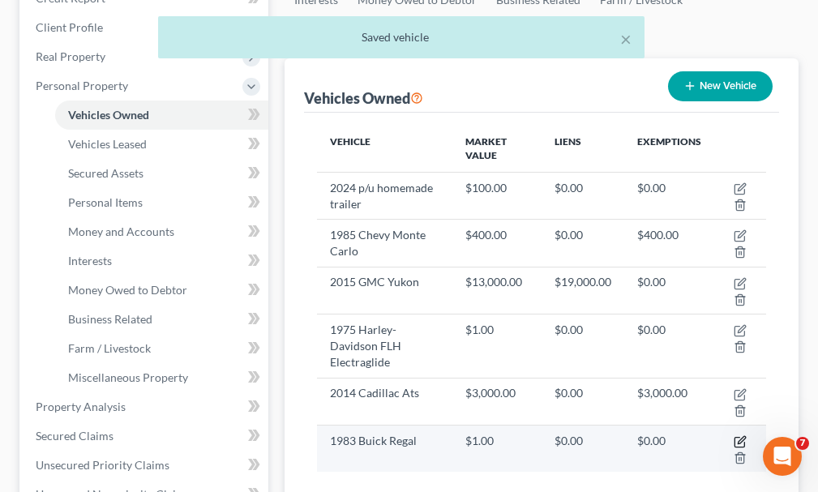
click at [742, 435] on icon "button" at bounding box center [739, 441] width 13 height 13
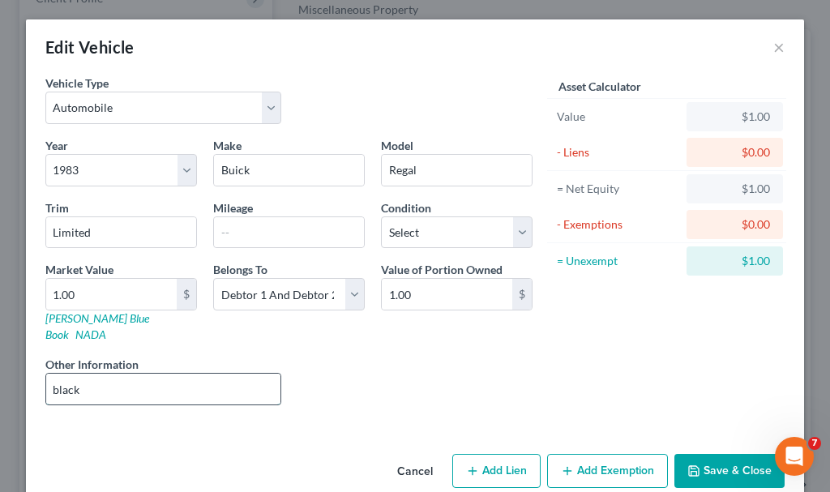
click at [135, 374] on input "black" at bounding box center [163, 389] width 234 height 31
click at [82, 296] on input "1.00" at bounding box center [111, 294] width 130 height 31
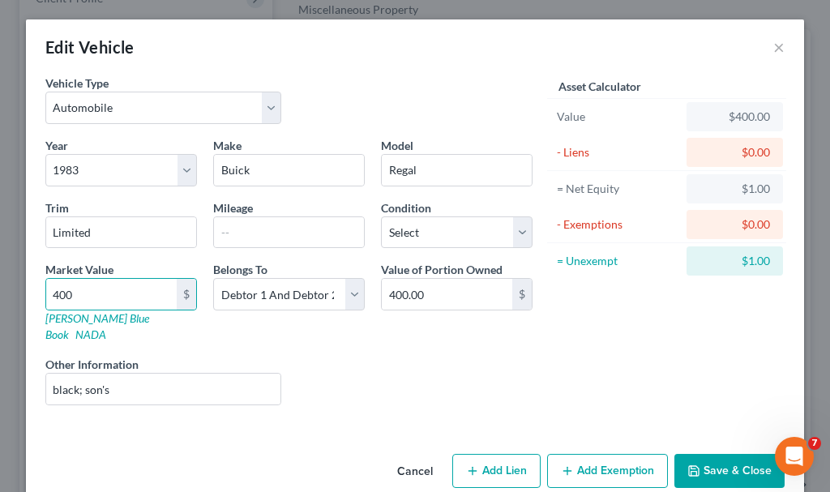
click at [713, 447] on div "Cancel Add Lien Add Lease Add Exemption Save & Close" at bounding box center [415, 473] width 778 height 53
click at [714, 455] on button "Save & Close" at bounding box center [729, 471] width 110 height 34
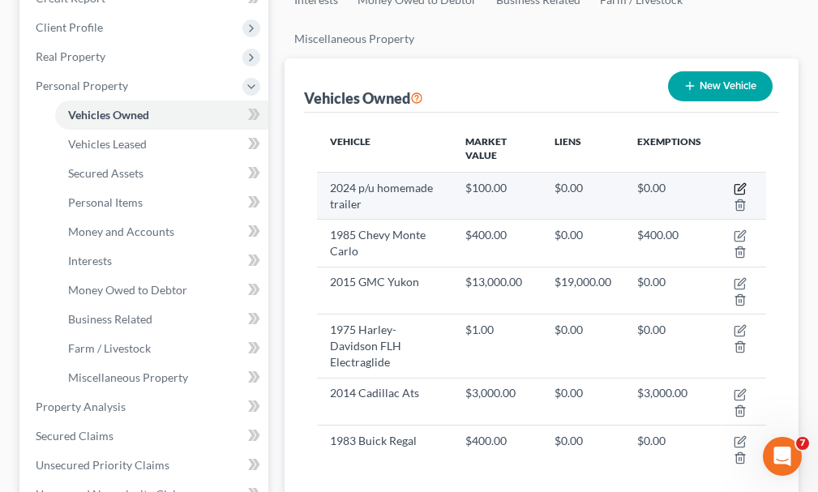
click at [735, 182] on icon "button" at bounding box center [739, 188] width 13 height 13
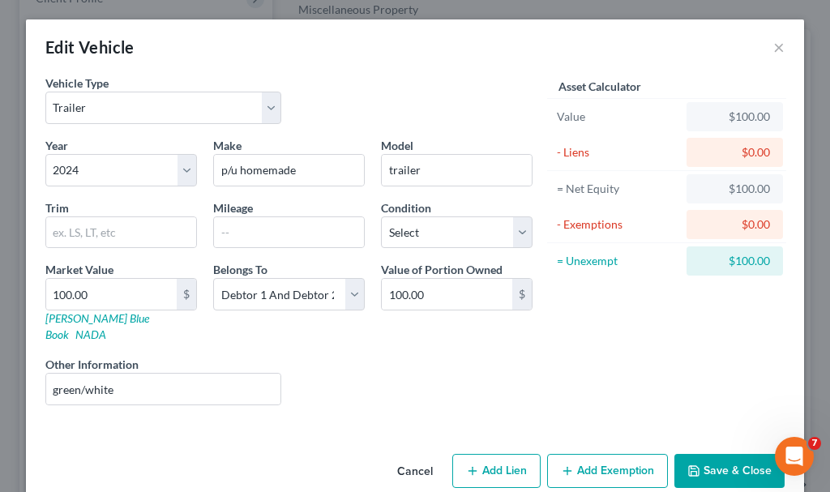
click at [609, 454] on button "Add Exemption" at bounding box center [607, 471] width 121 height 34
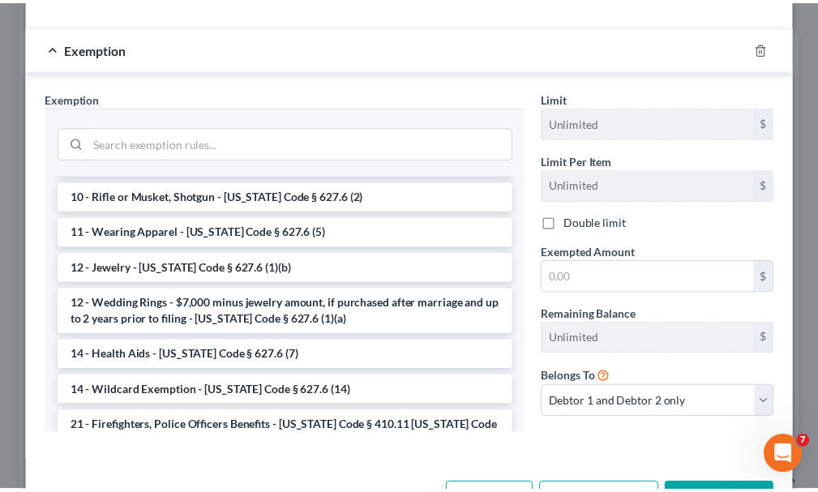
scroll to position [243, 0]
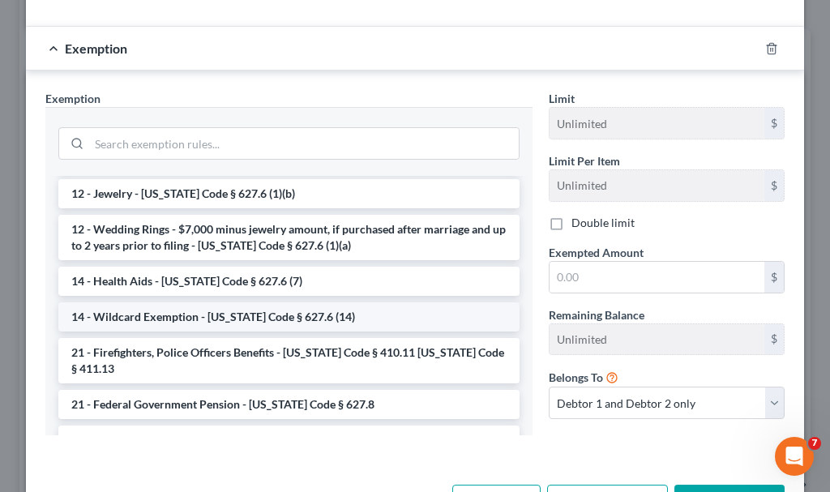
click at [174, 302] on li "14 - Wildcard Exemption - [US_STATE] Code § 627.6 (14)" at bounding box center [288, 316] width 461 height 29
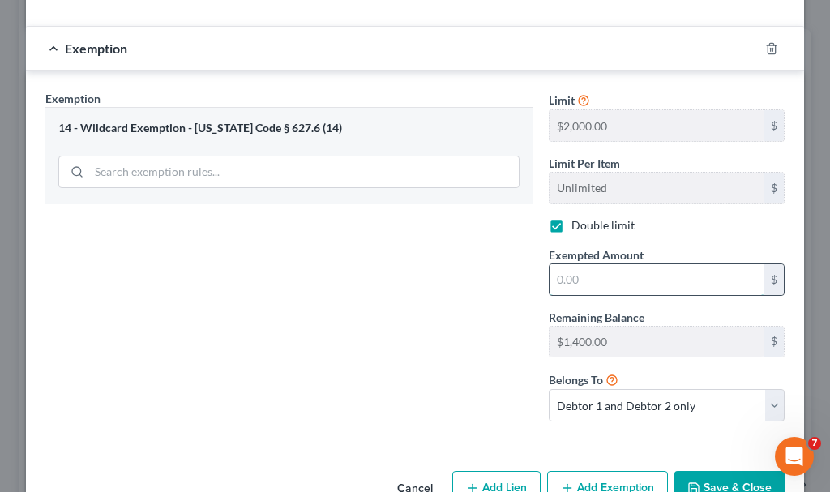
click at [596, 267] on input "text" at bounding box center [656, 279] width 215 height 31
click at [716, 471] on button "Save & Close" at bounding box center [729, 488] width 110 height 34
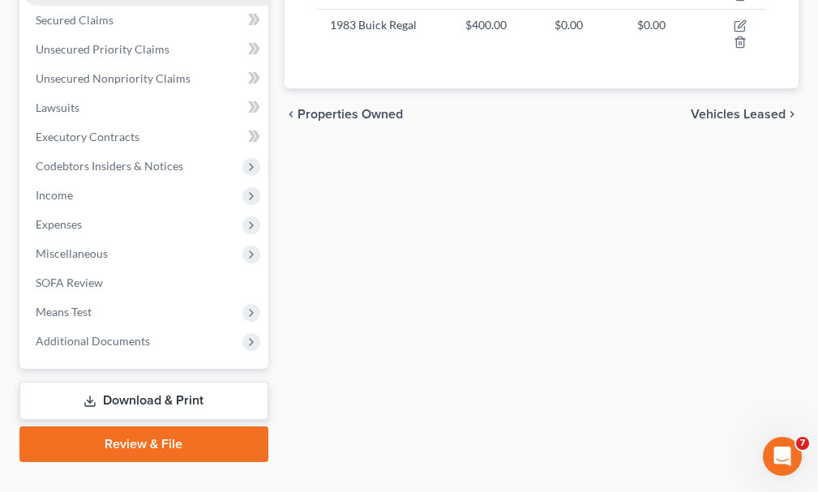
scroll to position [661, 0]
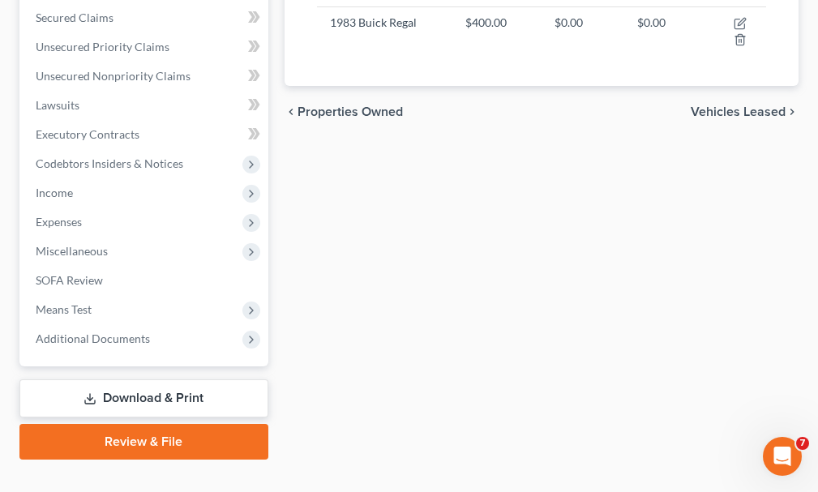
click at [133, 379] on link "Download & Print" at bounding box center [143, 398] width 249 height 38
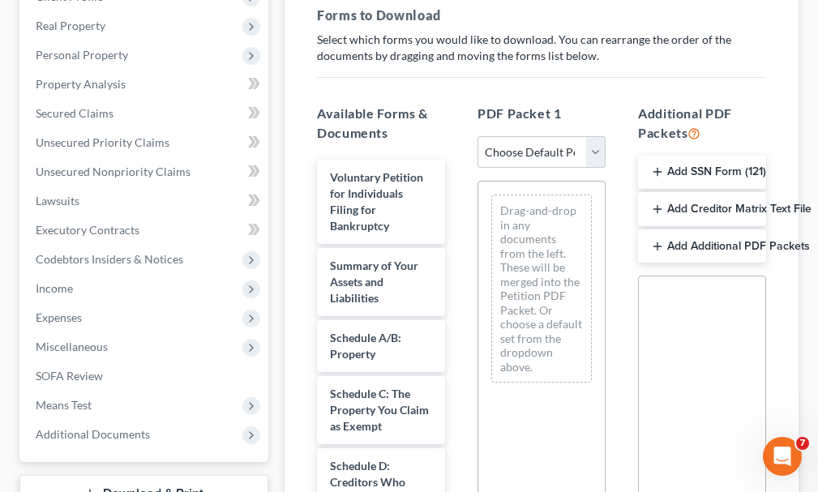
scroll to position [324, 0]
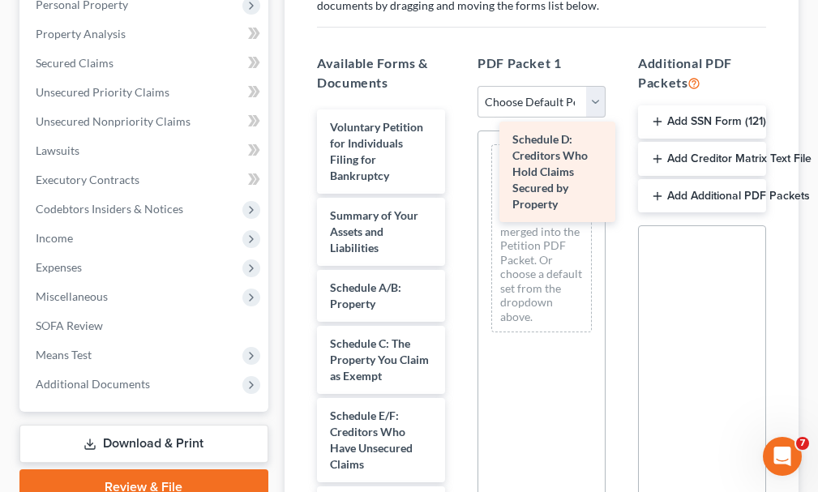
drag, startPoint x: 355, startPoint y: 410, endPoint x: 537, endPoint y: 163, distance: 307.1
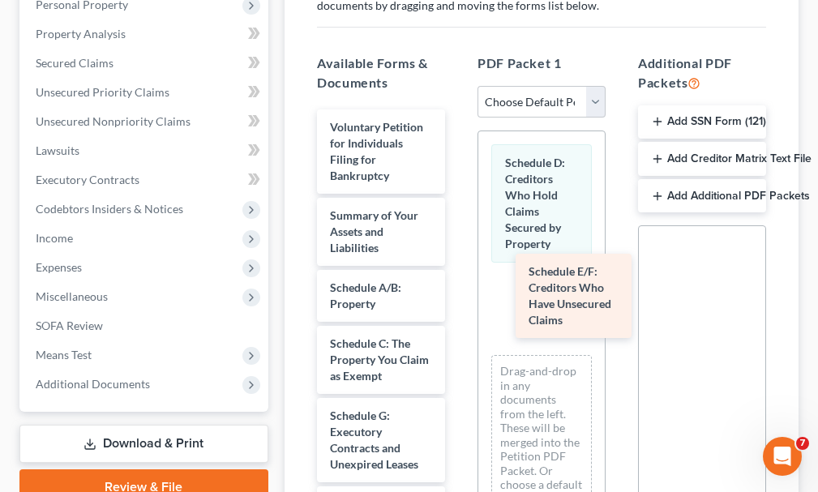
drag, startPoint x: 348, startPoint y: 419, endPoint x: 547, endPoint y: 304, distance: 229.5
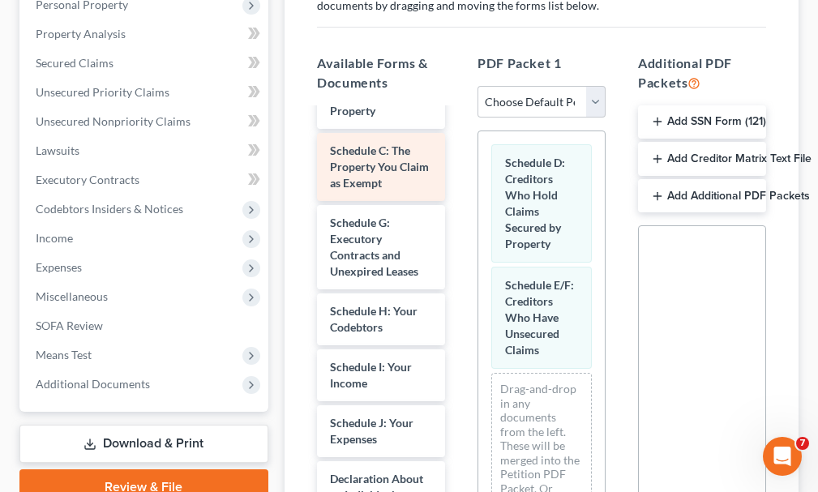
scroll to position [243, 0]
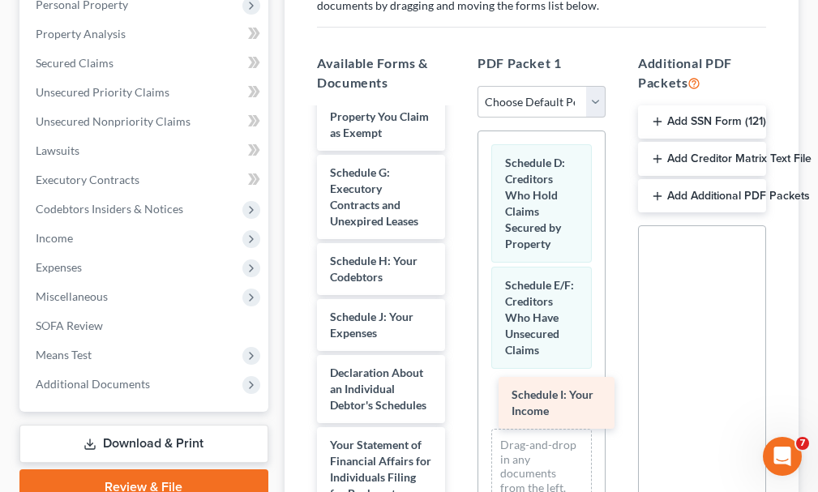
drag, startPoint x: 345, startPoint y: 295, endPoint x: 521, endPoint y: 395, distance: 202.5
click at [458, 398] on div "Schedule I: Your Income Voluntary Petition for Individuals Filing for Bankruptc…" at bounding box center [381, 421] width 154 height 1110
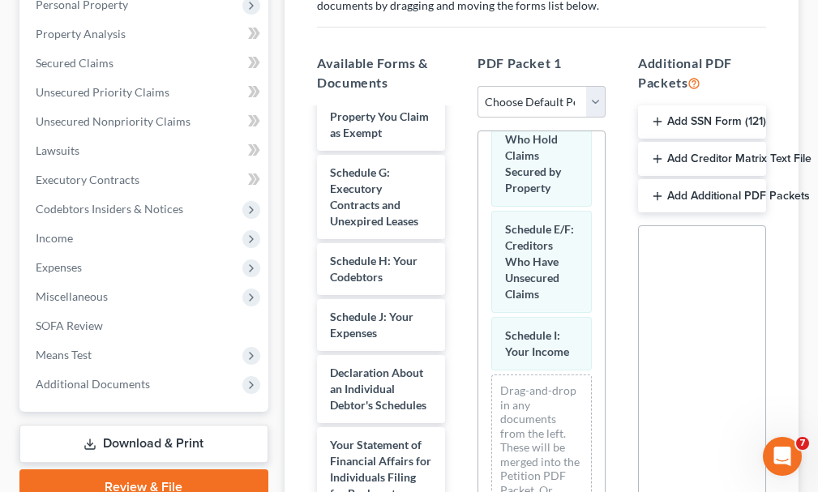
scroll to position [103, 0]
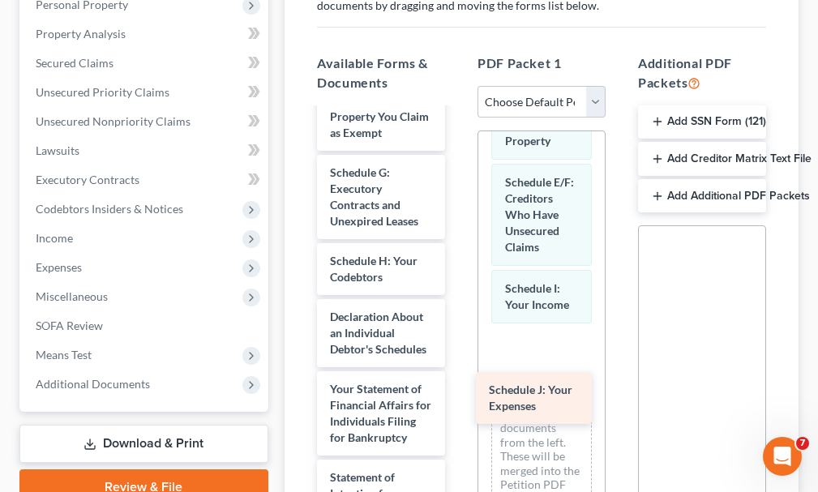
drag, startPoint x: 364, startPoint y: 292, endPoint x: 523, endPoint y: 394, distance: 188.8
click at [458, 394] on div "Schedule J: Your Expenses Voluntary Petition for Individuals Filing for Bankrup…" at bounding box center [381, 393] width 154 height 1054
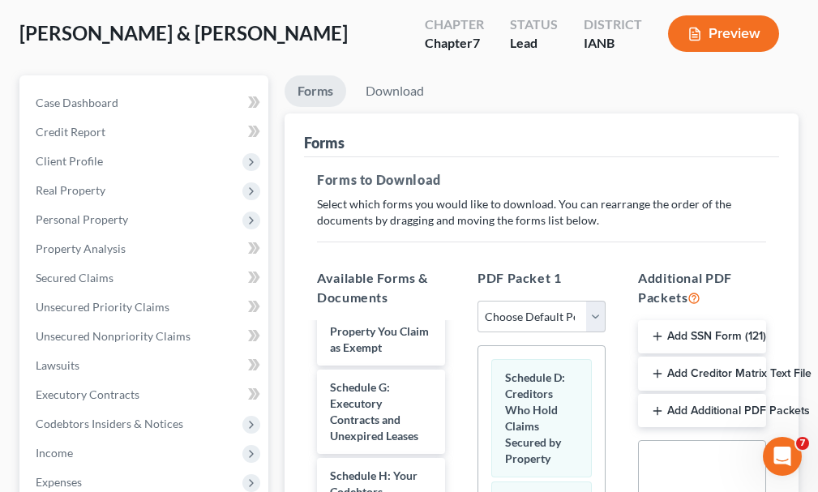
scroll to position [0, 0]
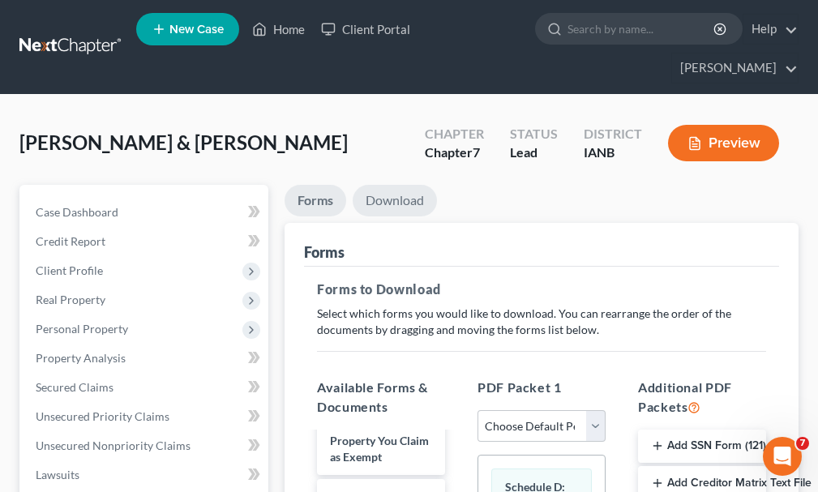
click at [404, 185] on link "Download" at bounding box center [394, 201] width 84 height 32
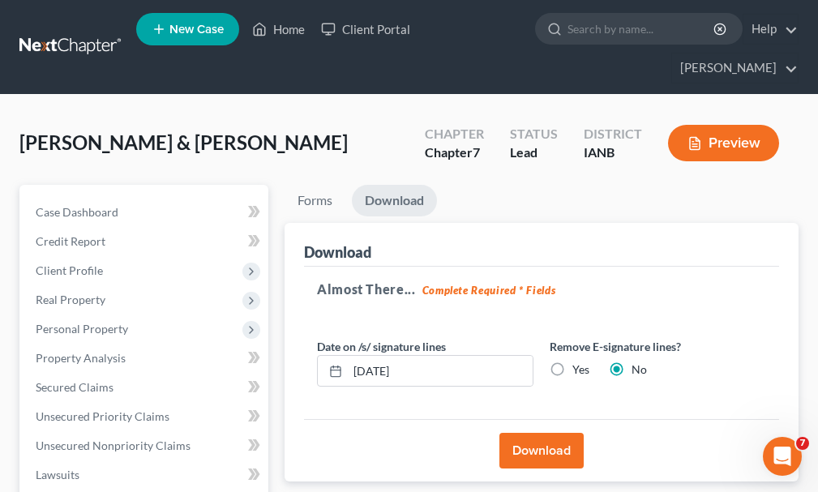
click at [546, 433] on button "Download" at bounding box center [541, 451] width 84 height 36
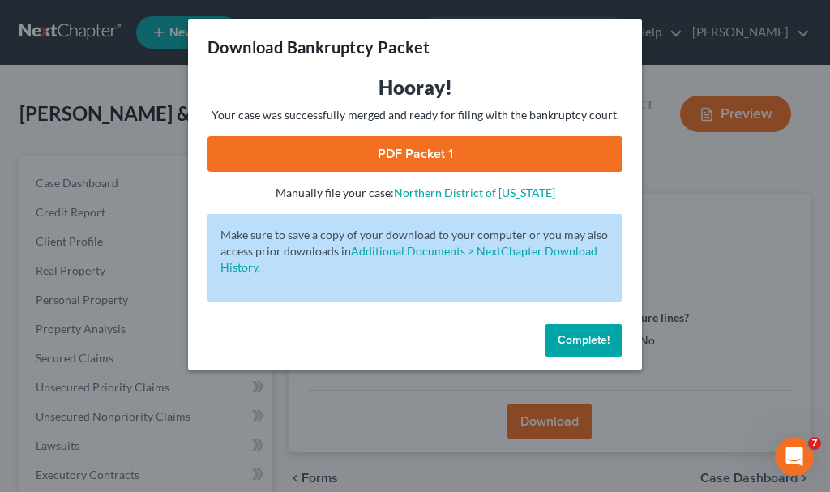
click at [405, 153] on link "PDF Packet 1" at bounding box center [414, 154] width 415 height 36
click at [578, 344] on span "Complete!" at bounding box center [584, 340] width 52 height 14
